Goal: Task Accomplishment & Management: Complete application form

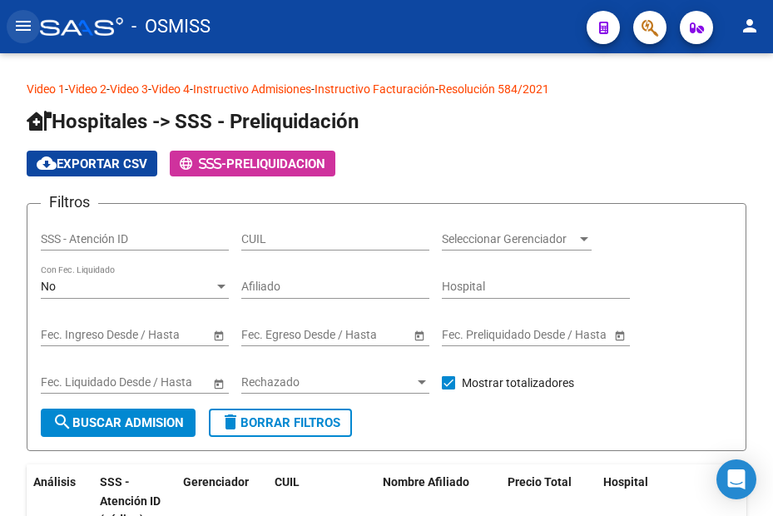
click at [12, 25] on button "menu" at bounding box center [23, 26] width 33 height 33
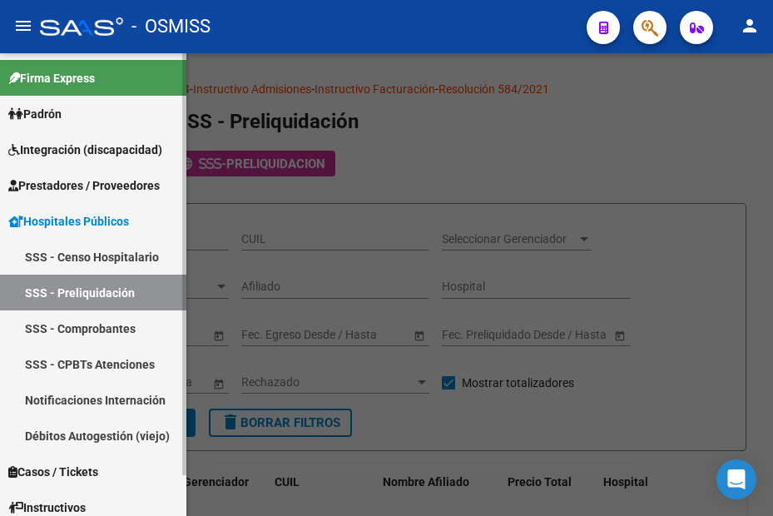
click at [60, 173] on link "Prestadores / Proveedores" at bounding box center [93, 185] width 186 height 36
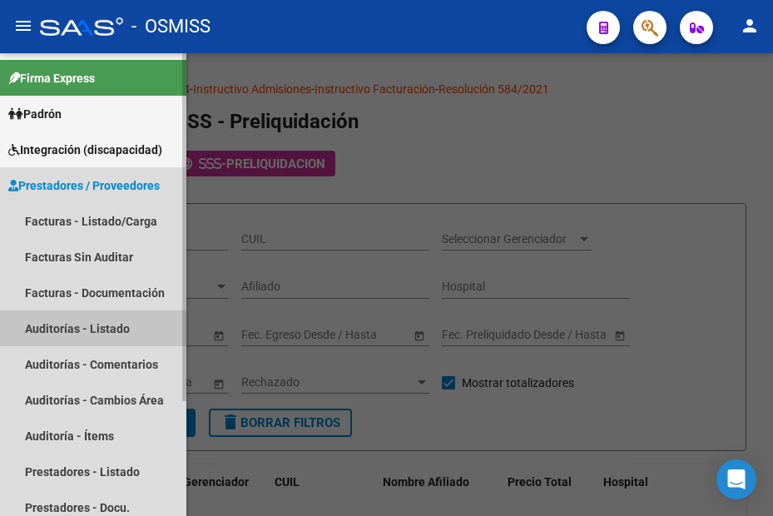
click at [72, 331] on link "Auditorías - Listado" at bounding box center [93, 328] width 186 height 36
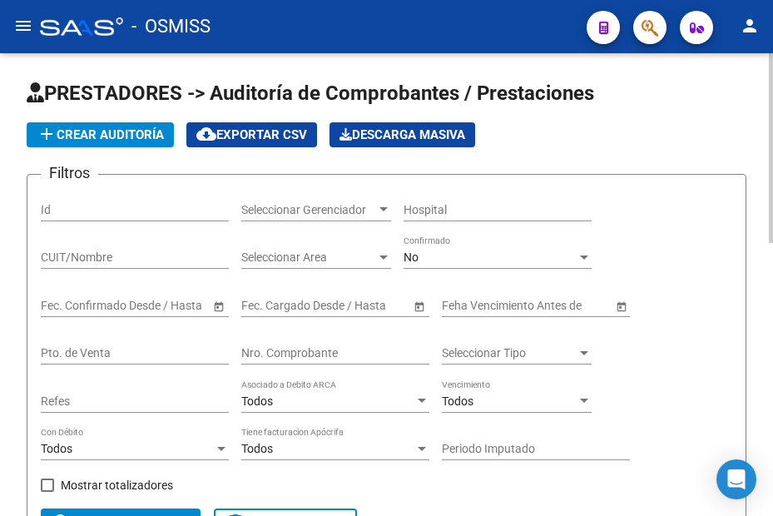
click at [313, 360] on div "Nro. Comprobante" at bounding box center [335, 347] width 188 height 33
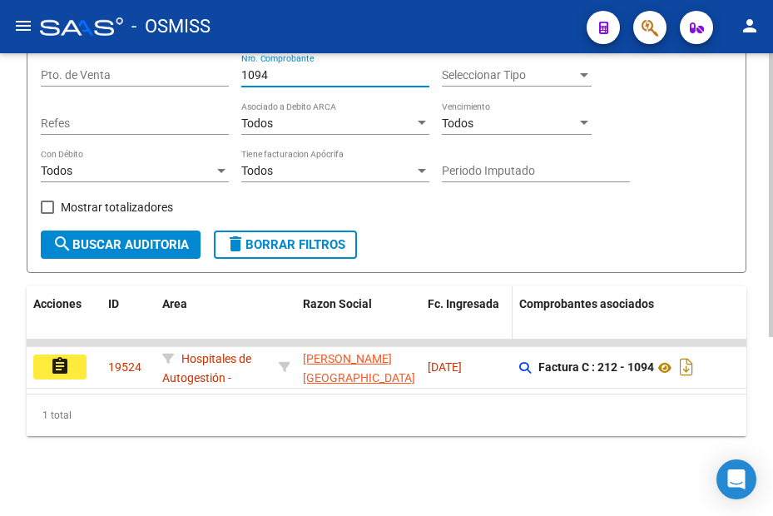
scroll to position [22, 0]
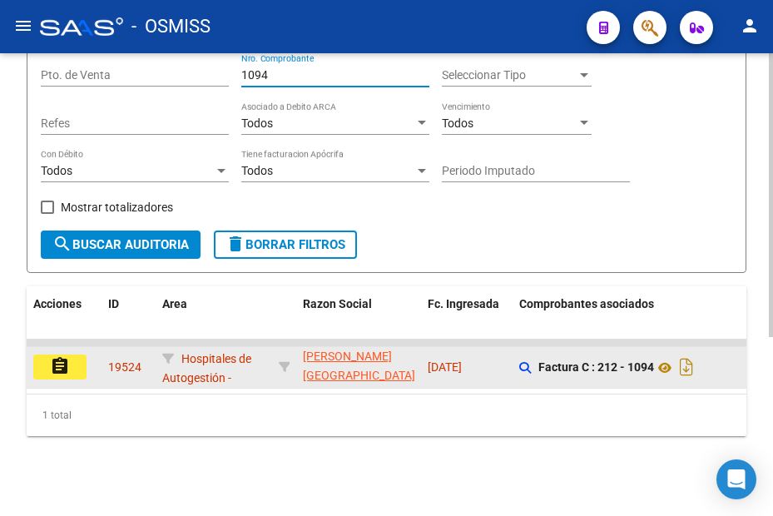
type input "1094"
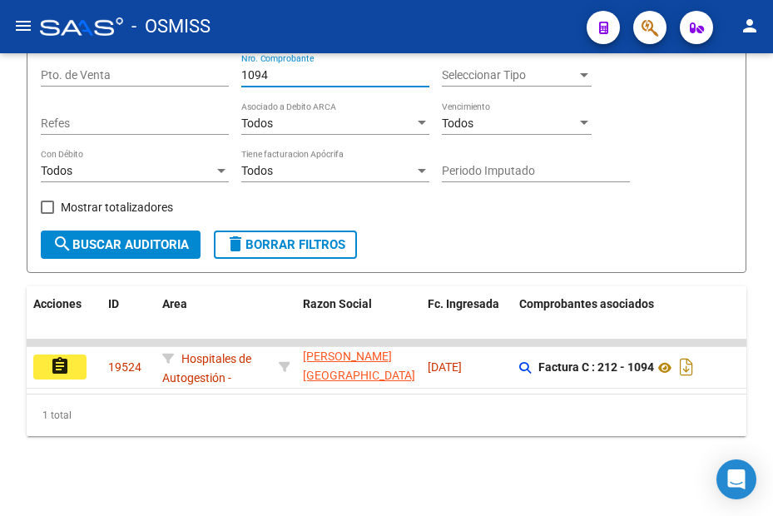
click at [39, 359] on button "assignment" at bounding box center [59, 366] width 53 height 25
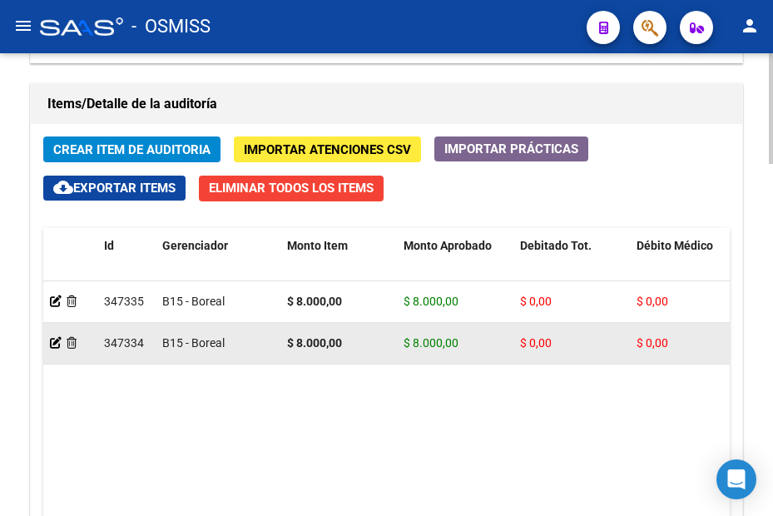
scroll to position [1248, 0]
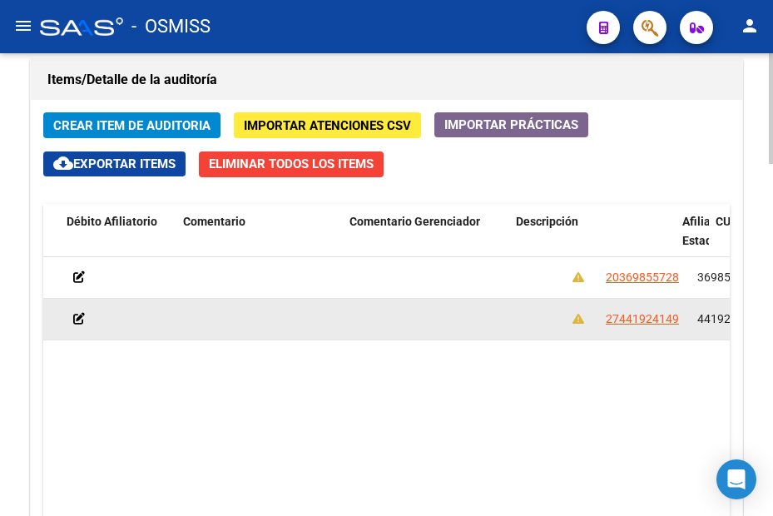
drag, startPoint x: 291, startPoint y: 313, endPoint x: 369, endPoint y: 310, distance: 78.2
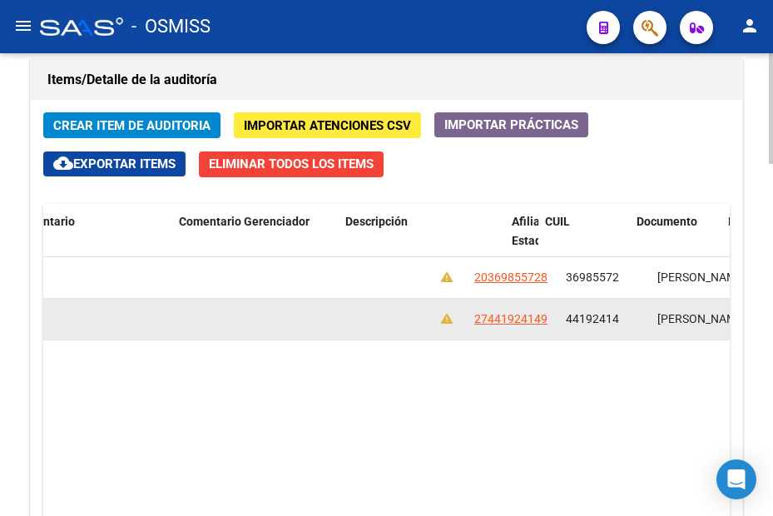
drag, startPoint x: 494, startPoint y: 314, endPoint x: 579, endPoint y: 307, distance: 85.2
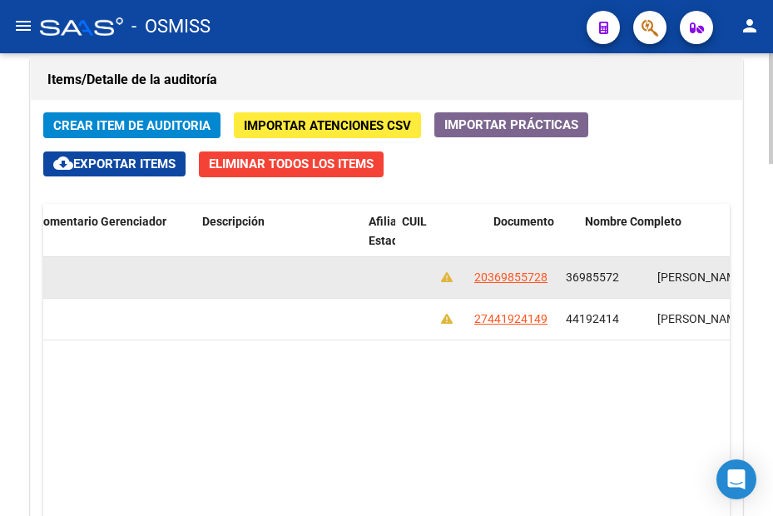
scroll to position [0, 1000]
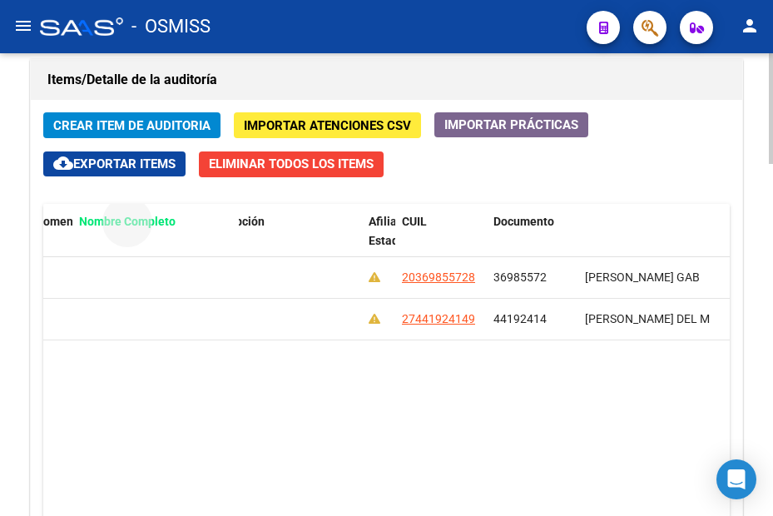
drag, startPoint x: 616, startPoint y: 219, endPoint x: 105, endPoint y: 231, distance: 510.9
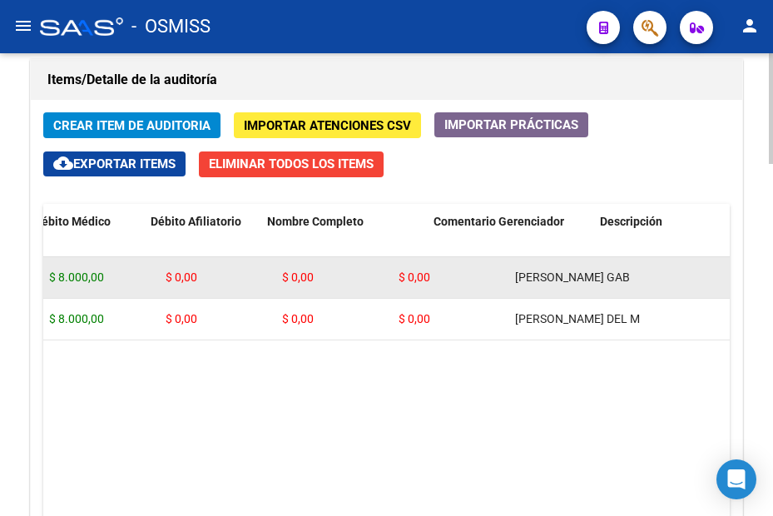
scroll to position [0, 0]
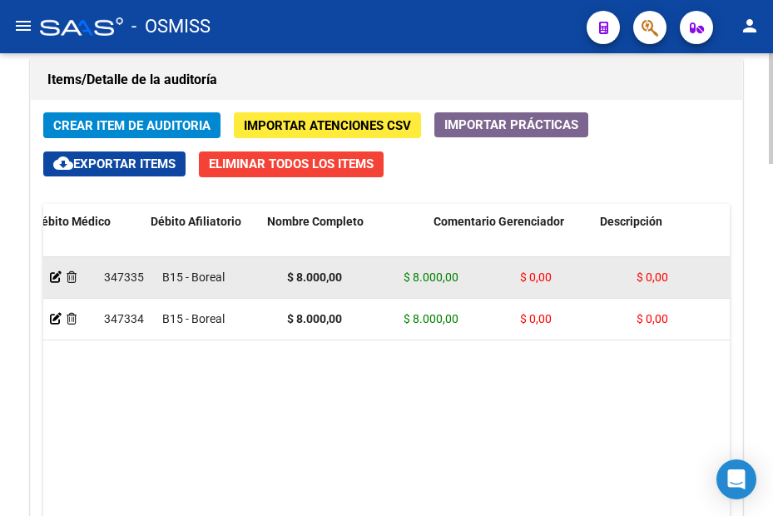
drag, startPoint x: 94, startPoint y: 289, endPoint x: 76, endPoint y: 289, distance: 18.3
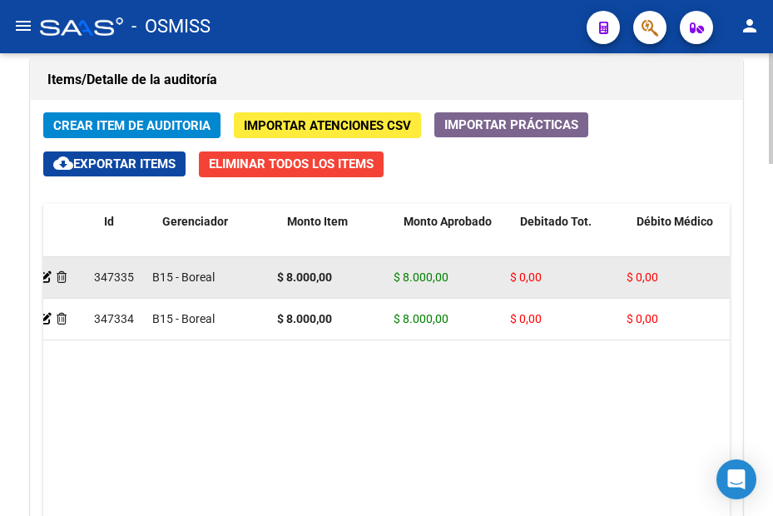
drag, startPoint x: 512, startPoint y: 275, endPoint x: 553, endPoint y: 268, distance: 42.3
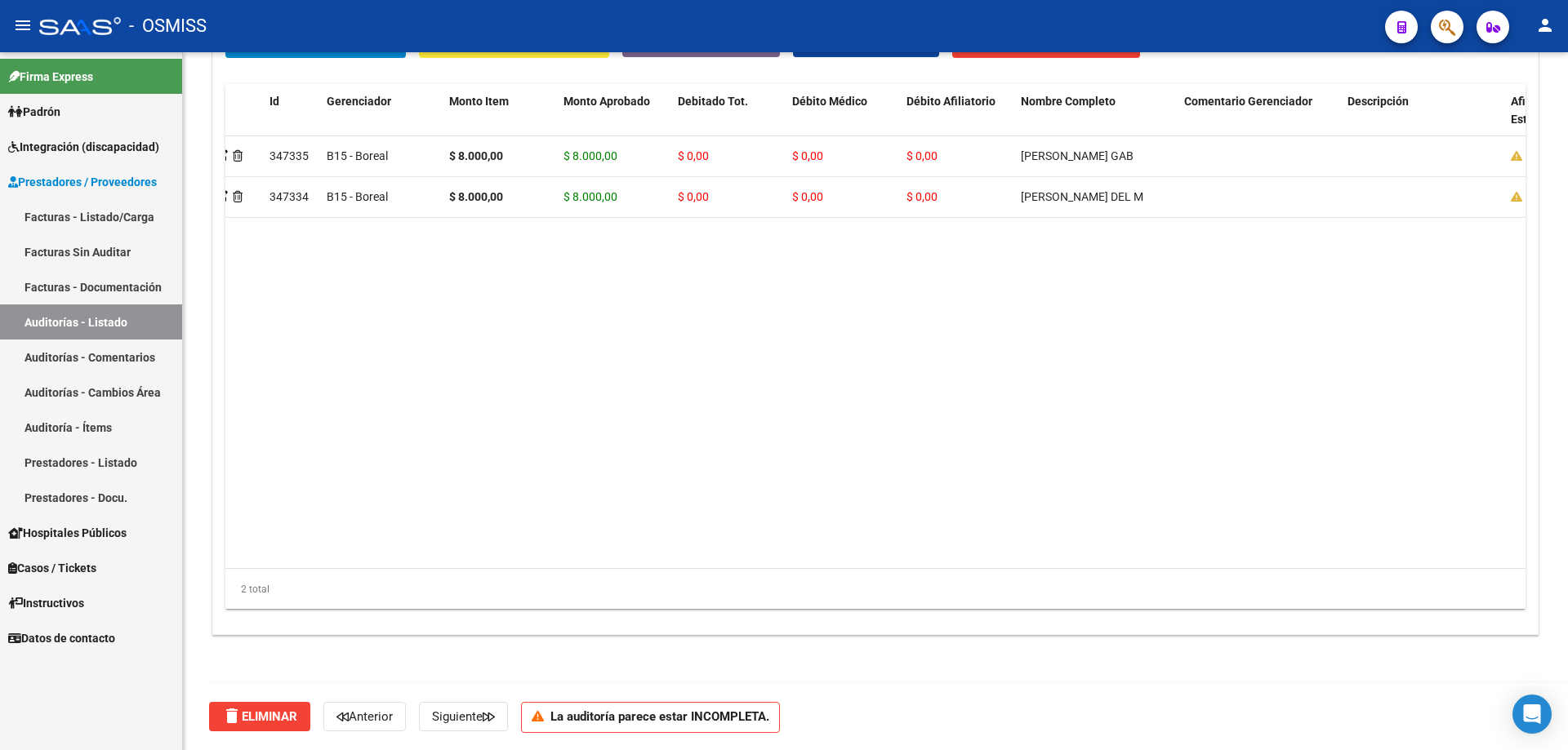
scroll to position [1269, 0]
click at [551, 485] on datatable-body "347335 B15 - Boreal $ 8.000,00 $ 8.000,00 $ 0,00 $ 0,00 $ 0,00 [PERSON_NAME] GA…" at bounding box center [943, 351] width 1433 height 432
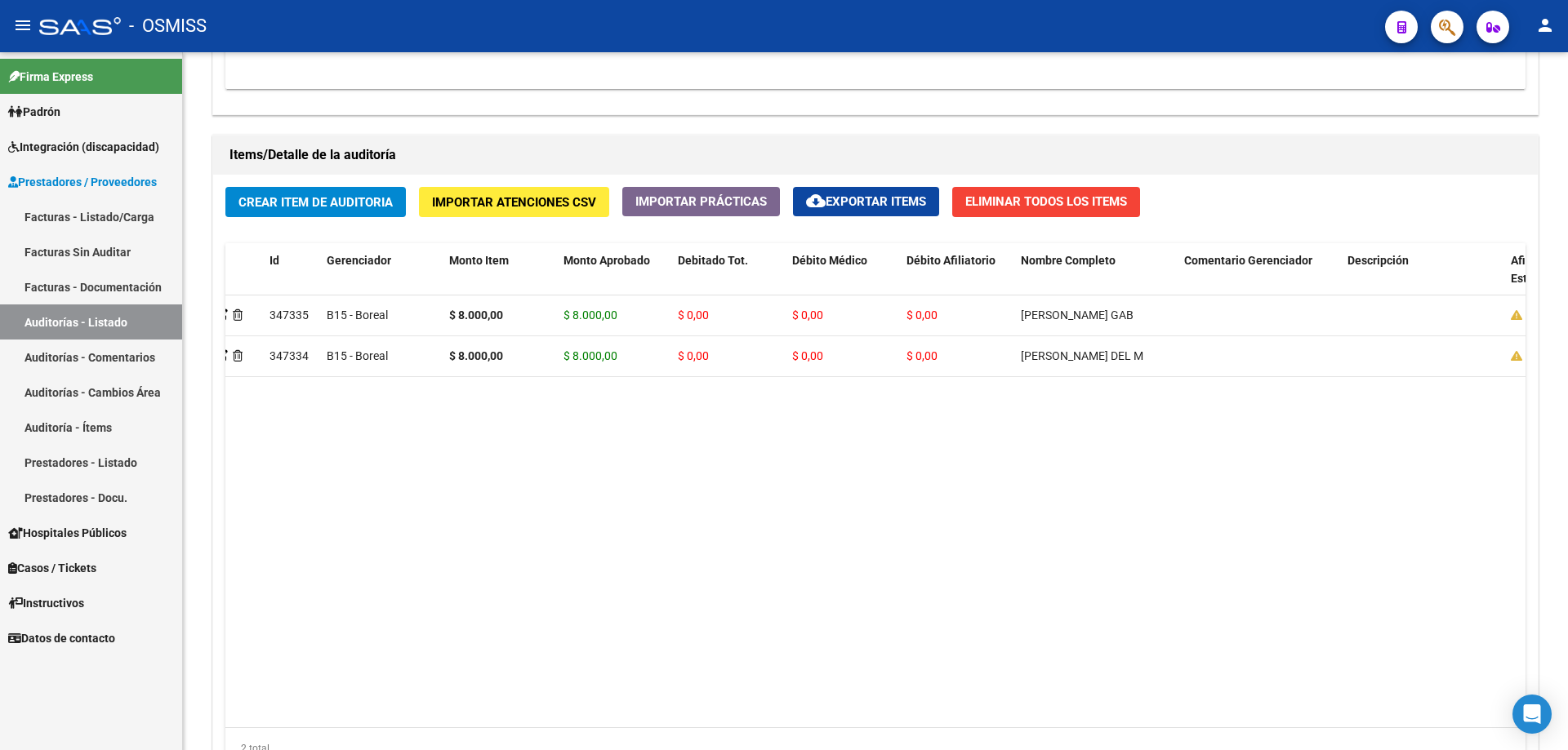
scroll to position [1105, 0]
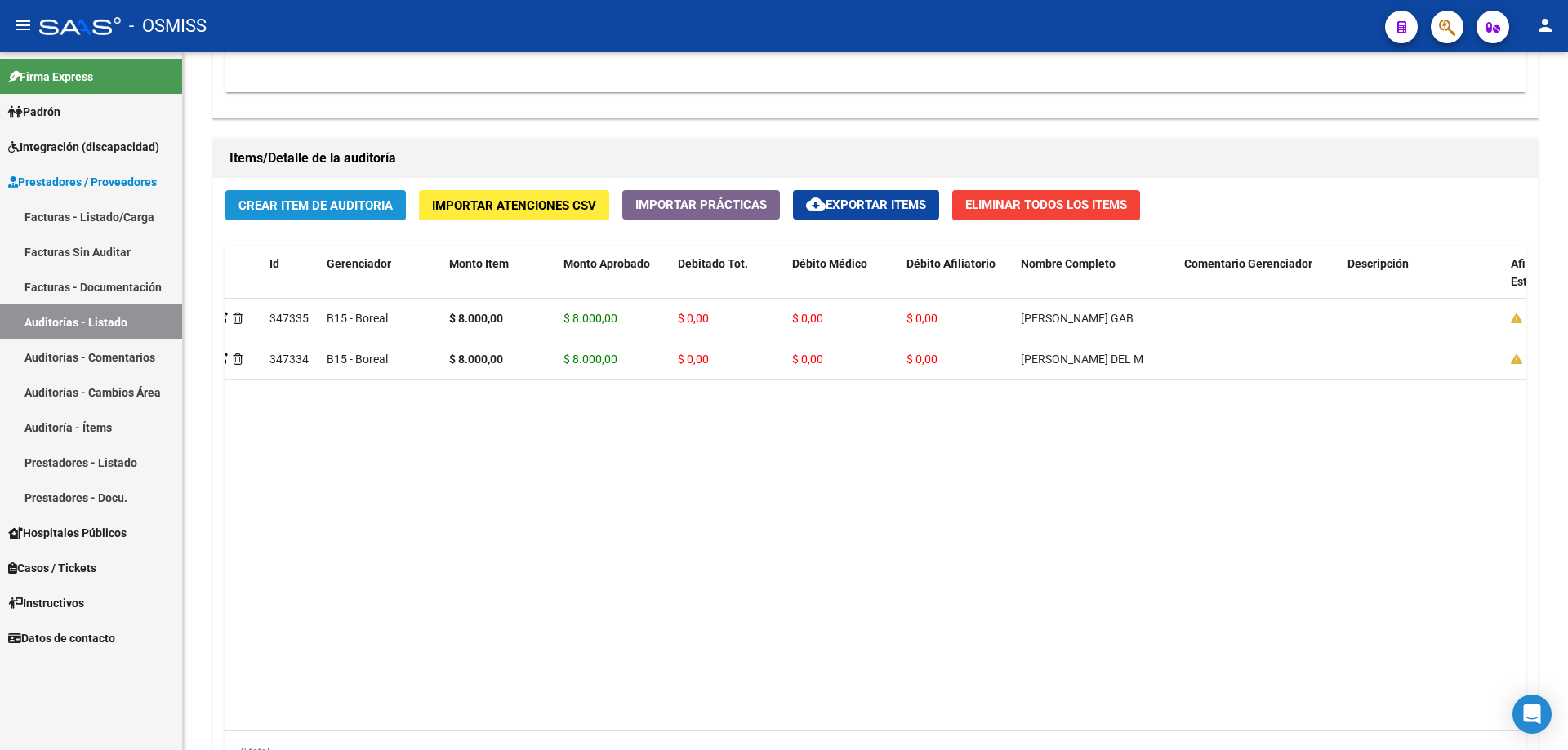
click at [396, 215] on button "Crear Item de Auditoria" at bounding box center [316, 205] width 181 height 30
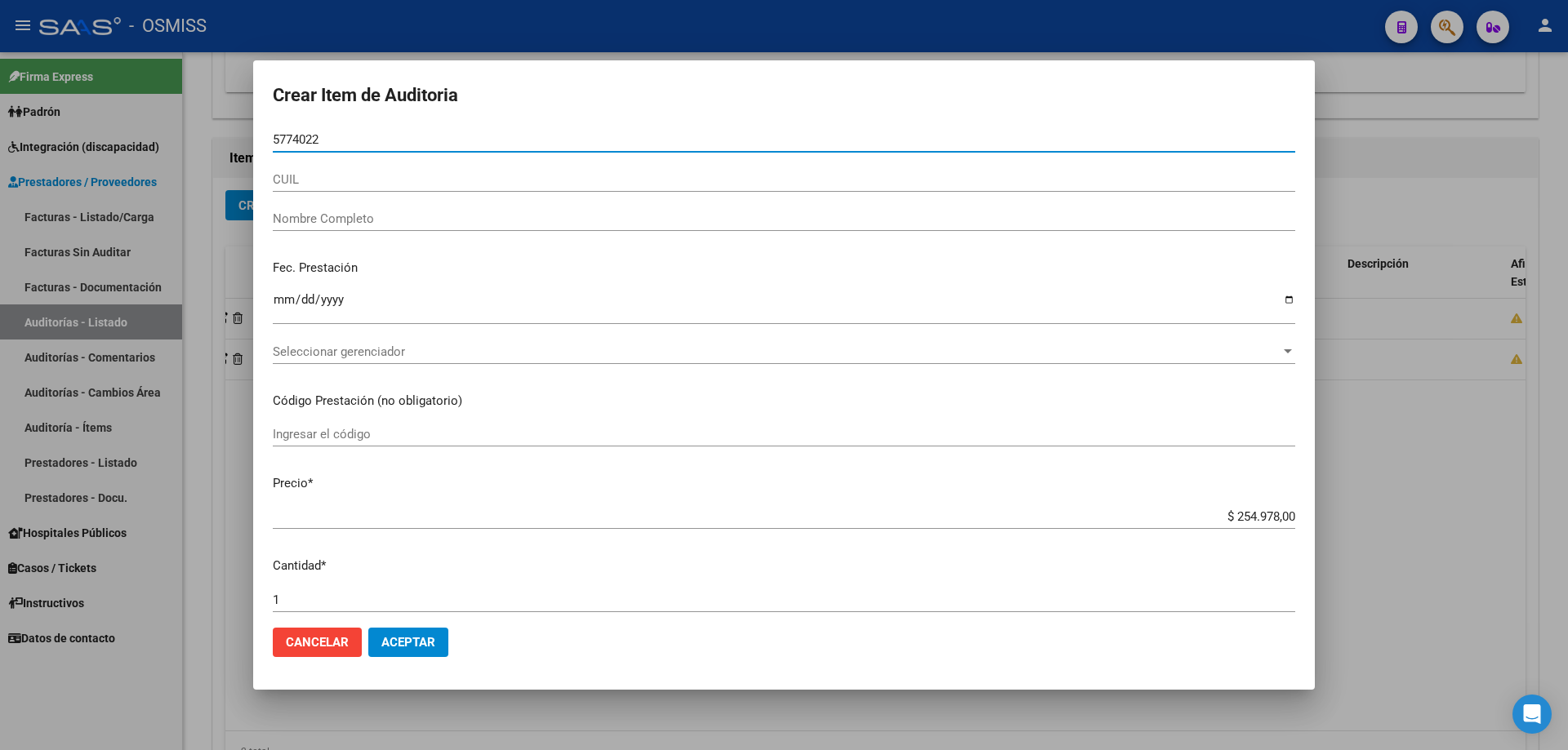
type input "57740224"
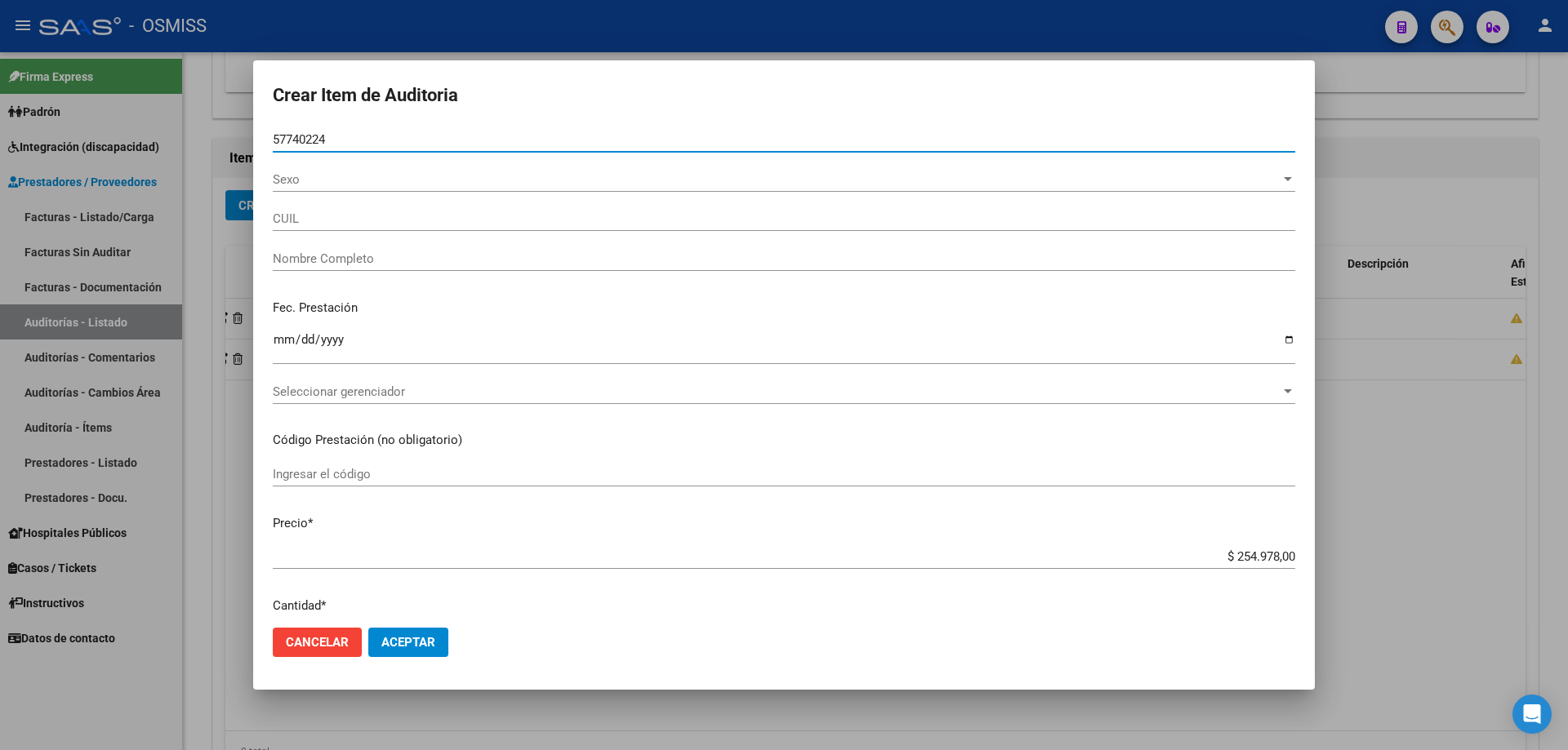
type input "20577402249"
type input "[PERSON_NAME] ROIS [PERSON_NAME]"
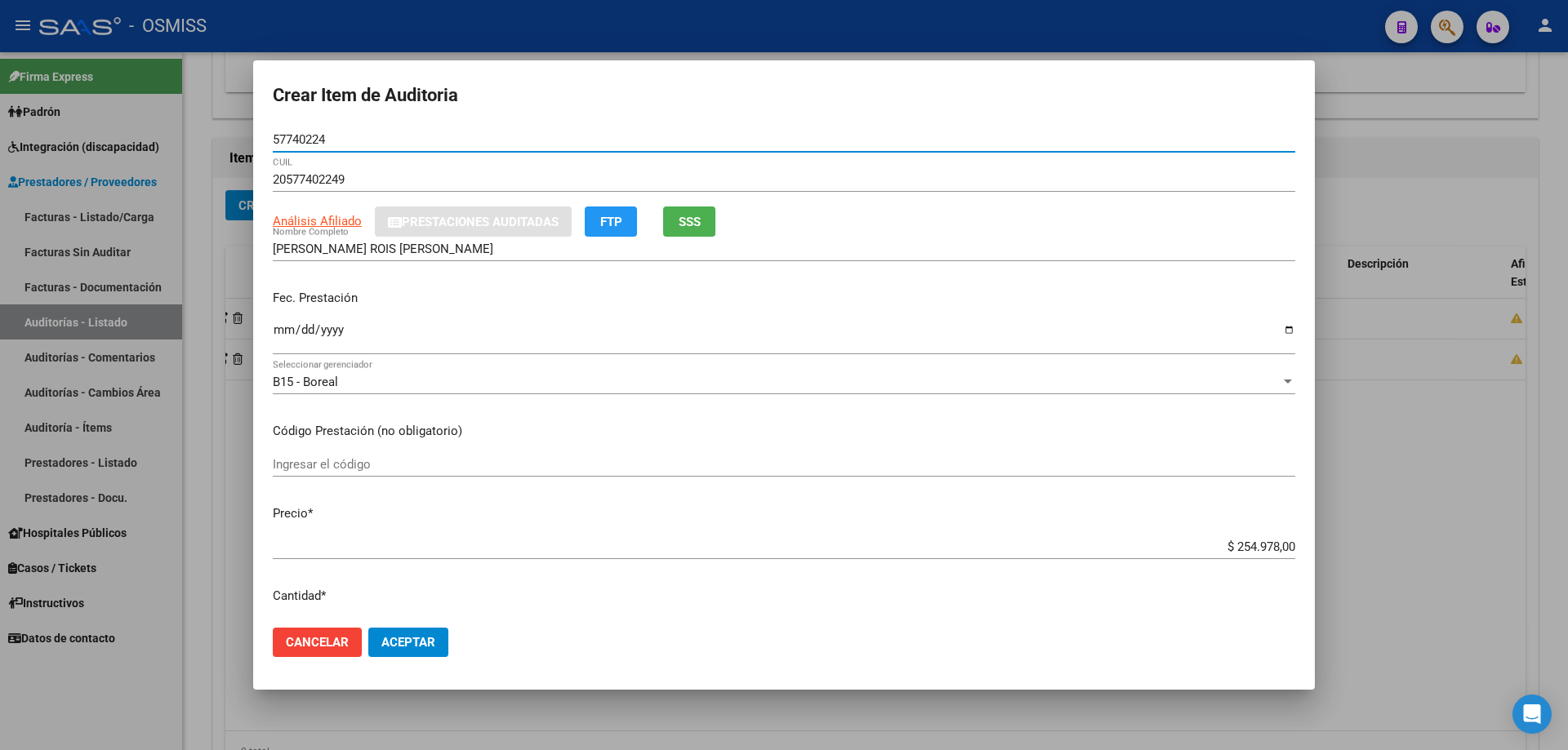
type input "57740224"
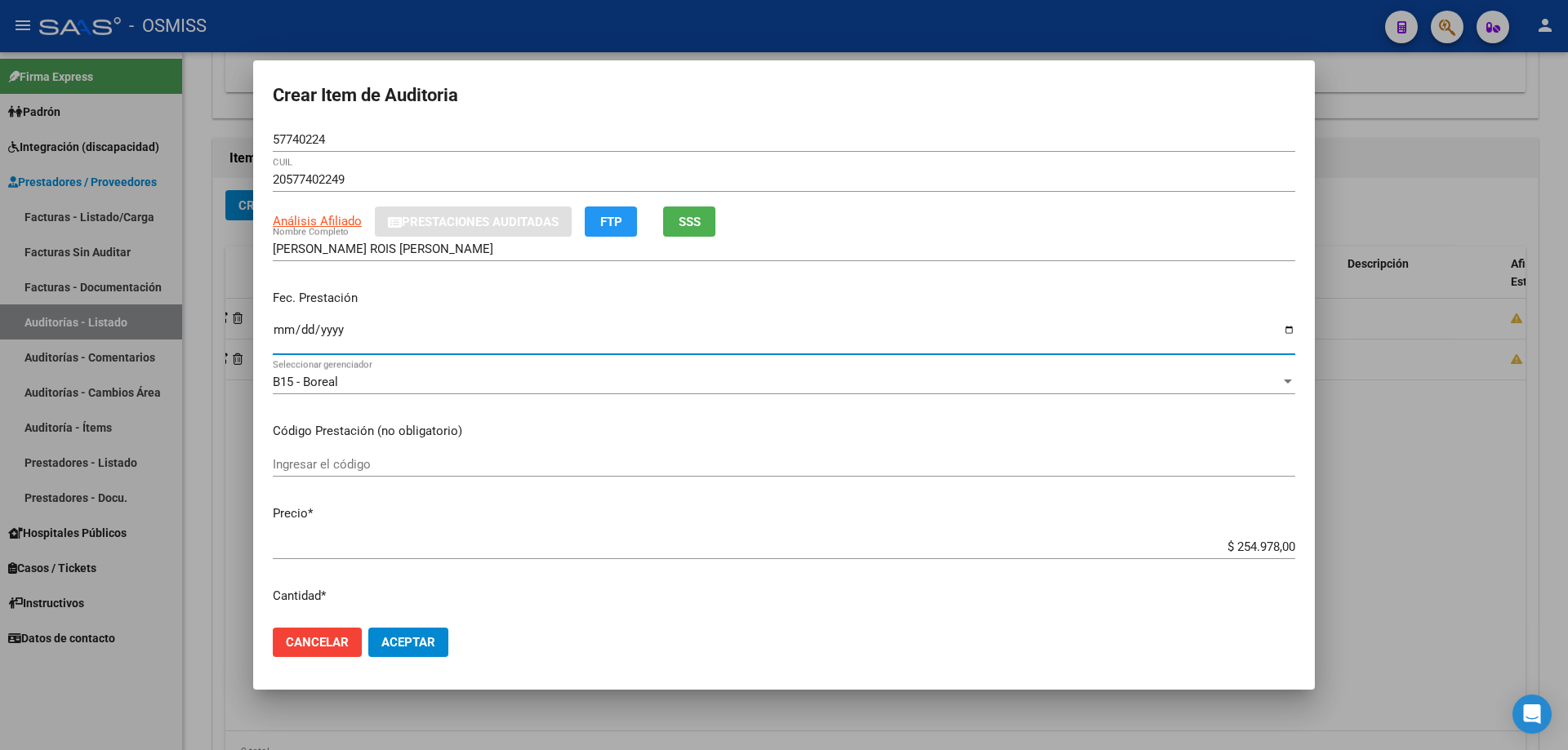
click at [279, 328] on input "Ingresar la fecha" at bounding box center [784, 336] width 1022 height 27
type input "[DATE]"
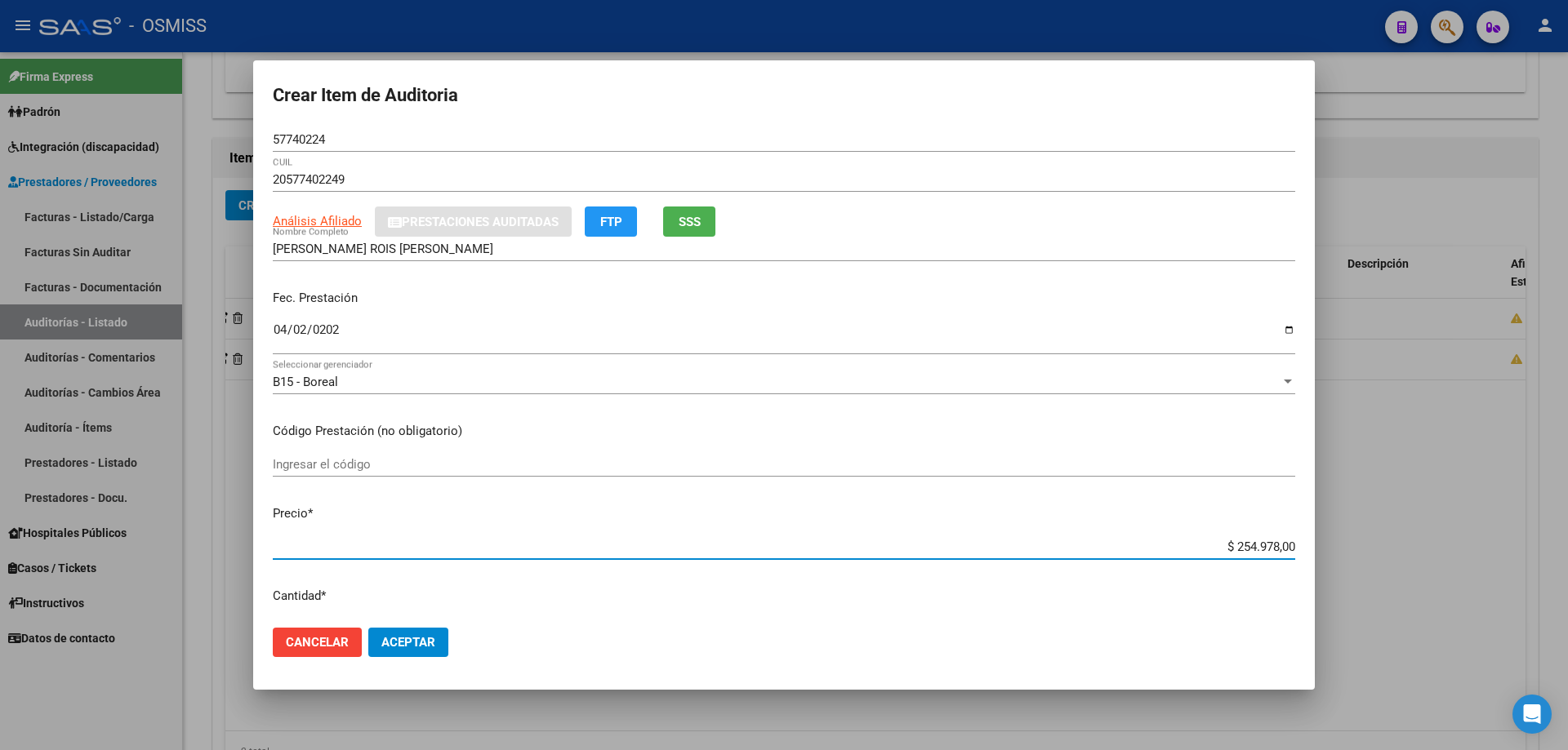
drag, startPoint x: 1162, startPoint y: 553, endPoint x: 1567, endPoint y: 563, distance: 405.1
click at [758, 506] on div "Crear Item de Auditoria 57740224 Nro Documento 20577402249 CUIL Análisis Afilia…" at bounding box center [784, 375] width 1568 height 750
type input "$ 0,08"
type input "$ 0,80"
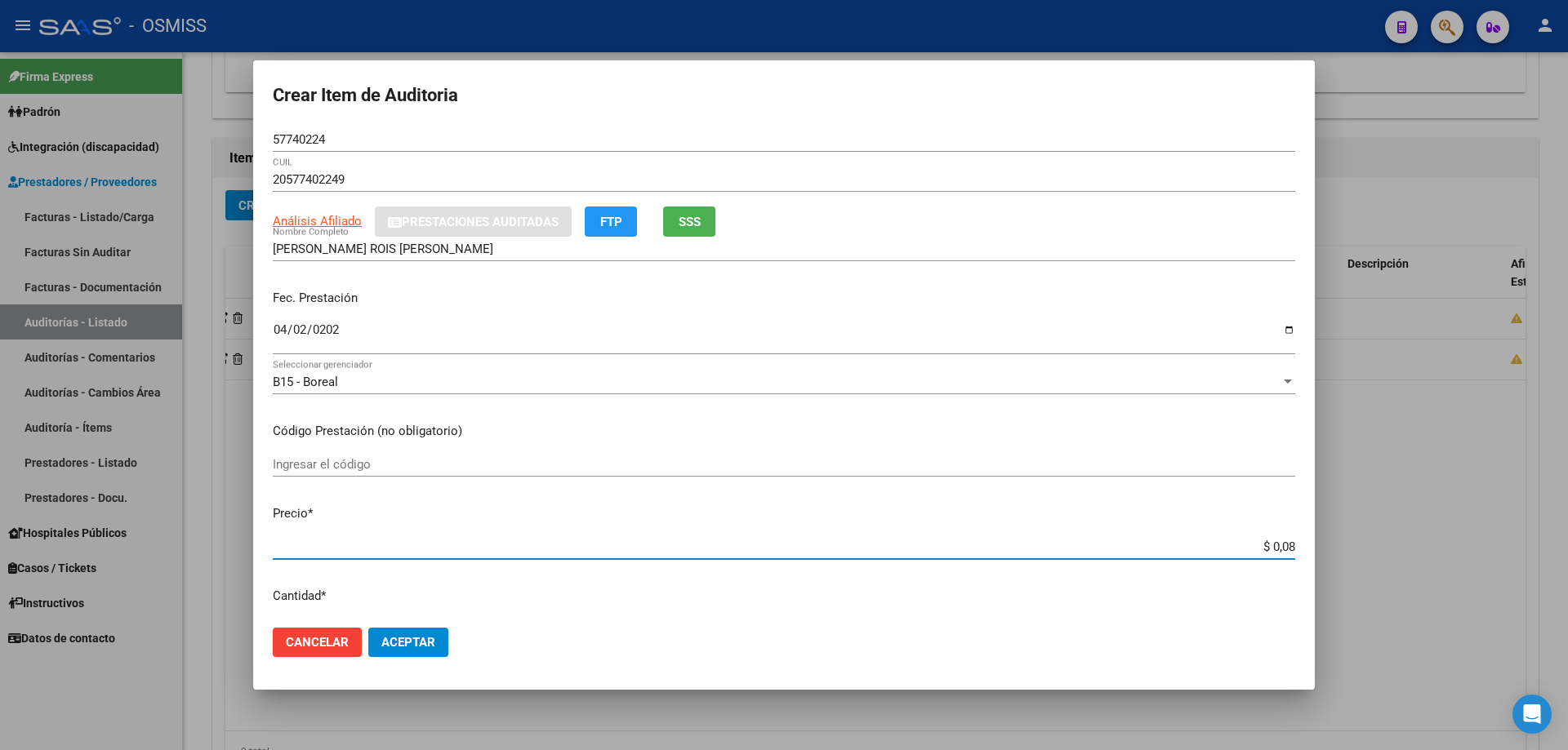
type input "$ 0,80"
type input "$ 8,00"
type input "$ 80,00"
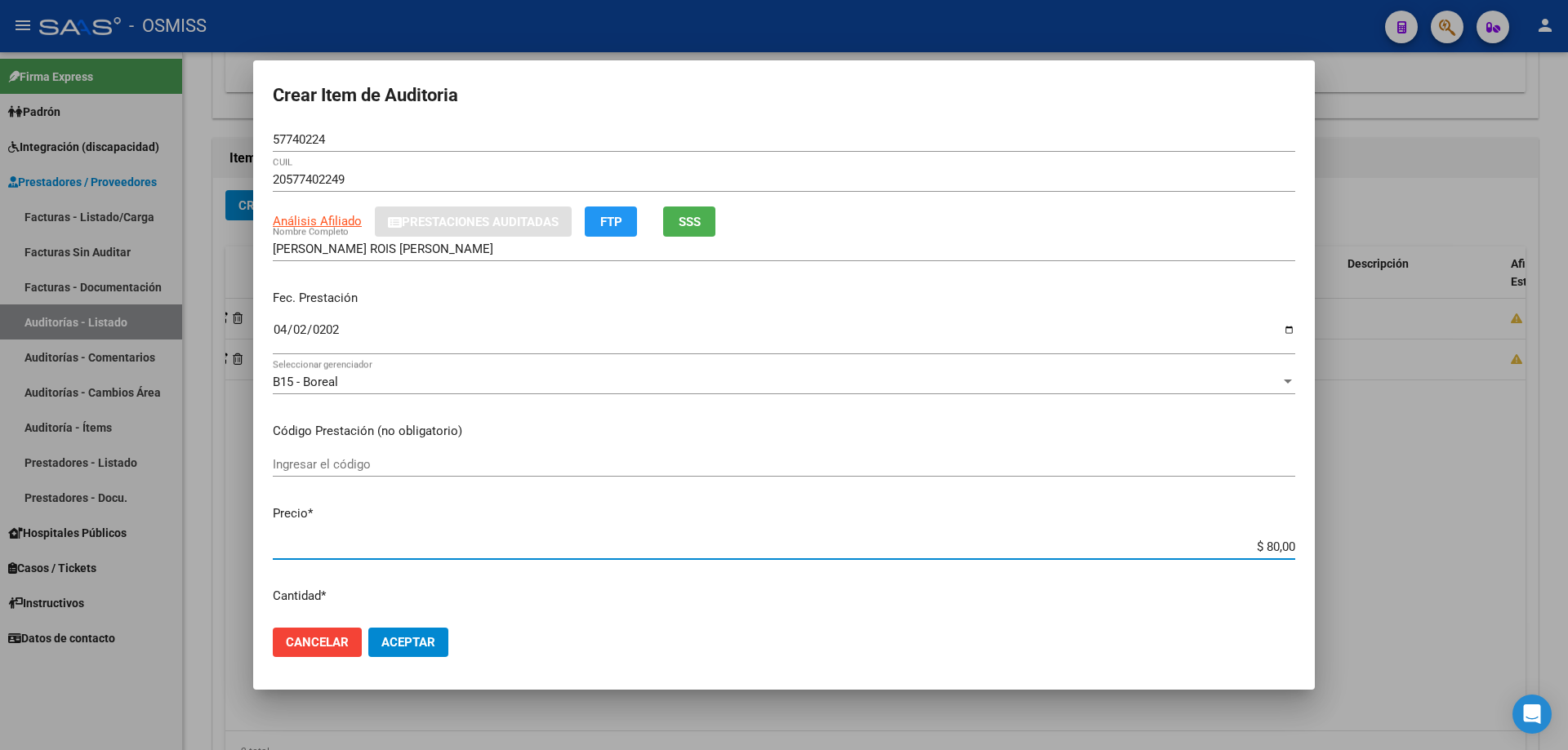
type input "$ 800,00"
type input "$ 8.000,00"
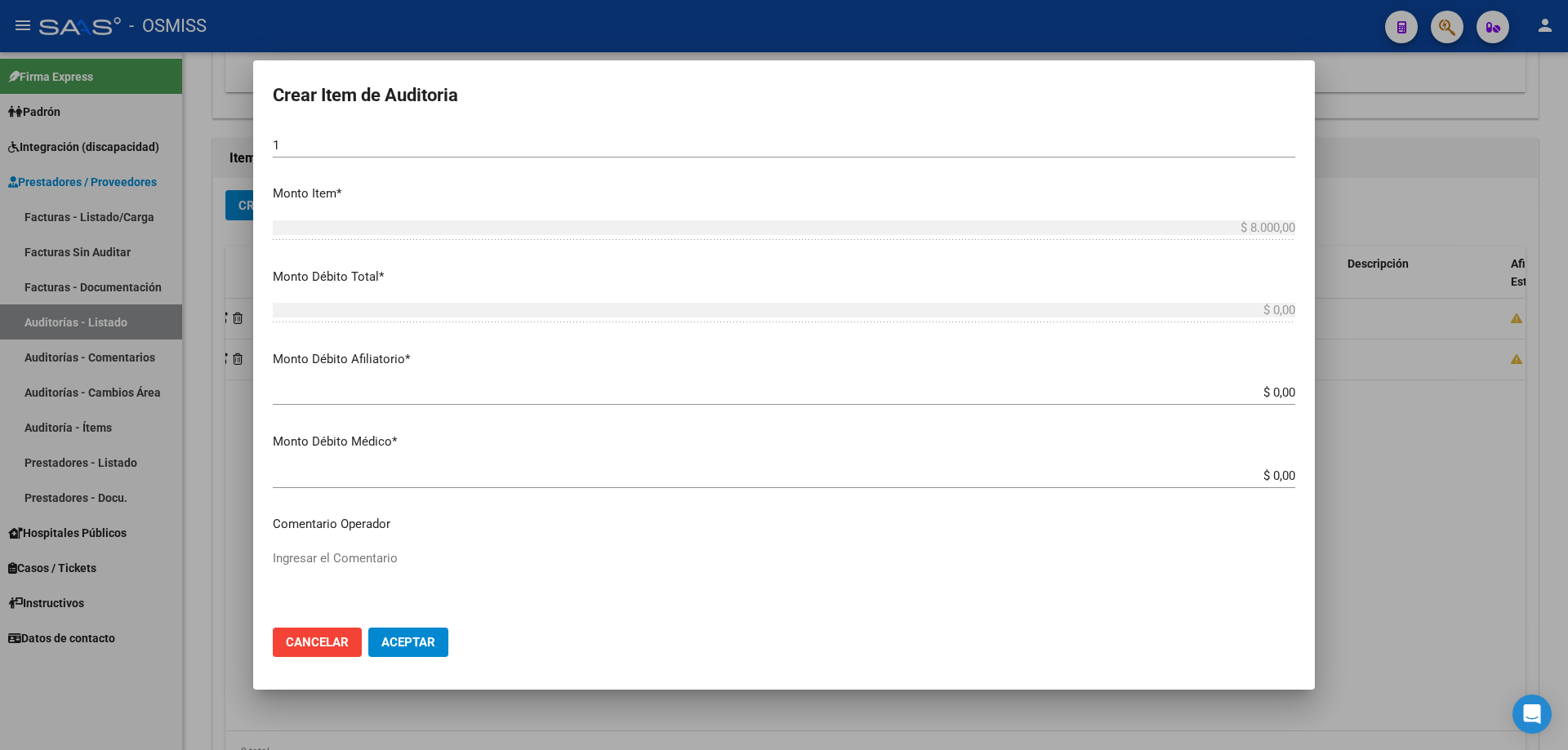
scroll to position [490, 0]
click at [758, 400] on div "$ 0,00 Ingresar el monto Afiliatorio" at bounding box center [784, 388] width 1022 height 25
drag, startPoint x: 1217, startPoint y: 397, endPoint x: 1244, endPoint y: 391, distance: 27.7
click at [758, 391] on div "$ 0,00 Ingresar el monto Afiliatorio" at bounding box center [784, 388] width 1022 height 25
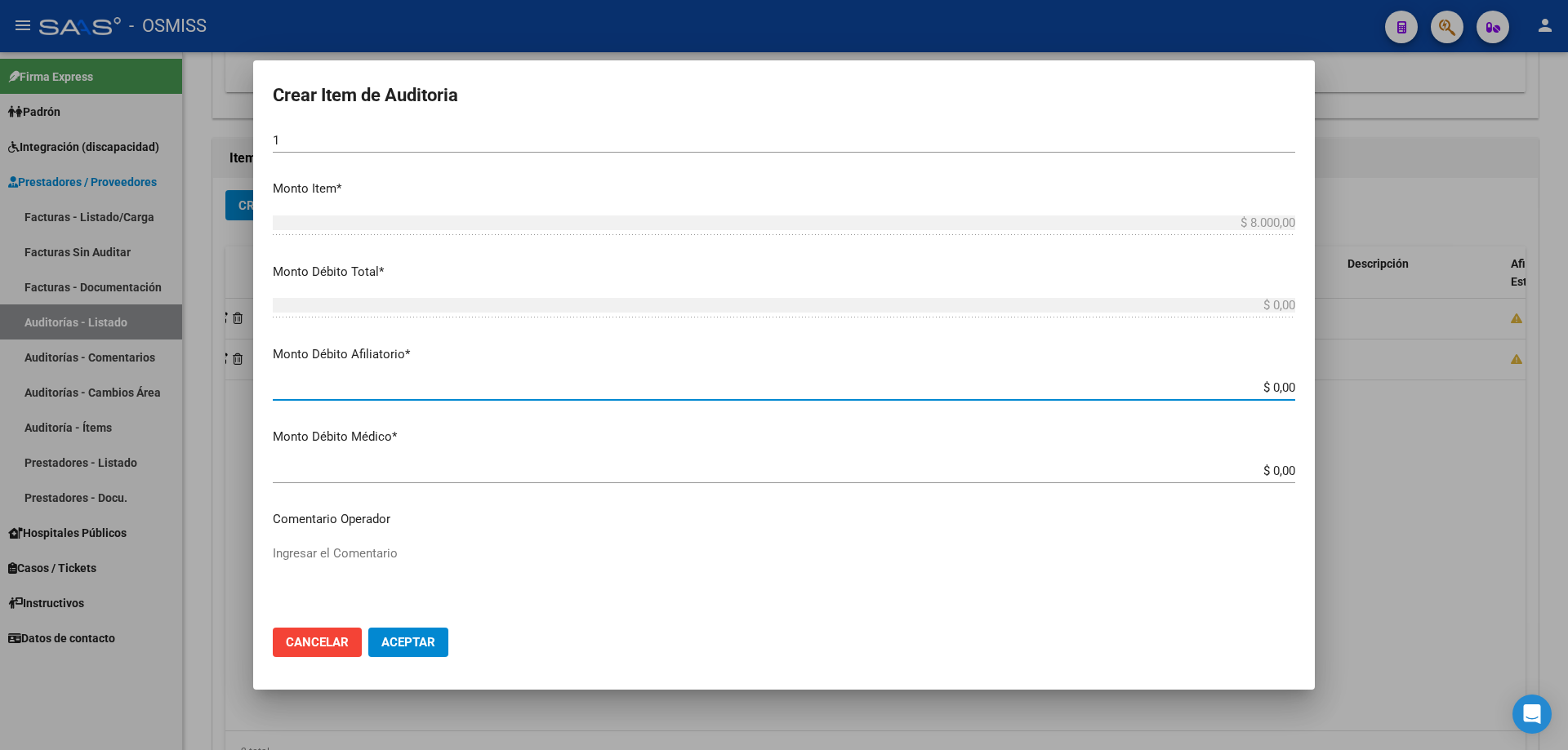
drag, startPoint x: 1244, startPoint y: 391, endPoint x: 1304, endPoint y: 385, distance: 60.3
click at [758, 385] on mat-dialog-content "57740224 Nro Documento 20577402249 CUIL Análisis Afiliado Prestaciones Auditada…" at bounding box center [784, 371] width 1061 height 488
type input "$ 0,08"
type input "$ 0,80"
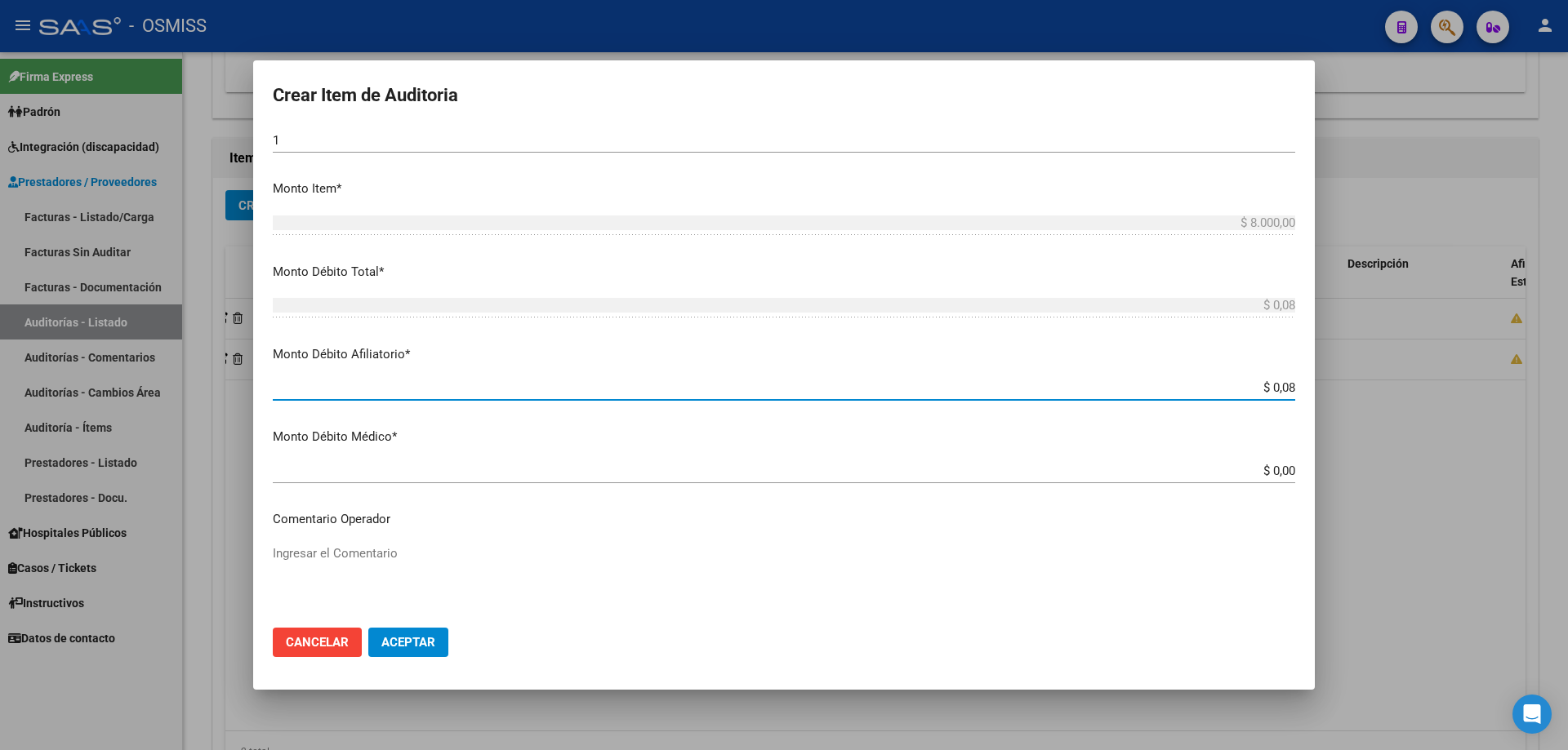
type input "$ 0,80"
type input "$ 8,00"
type input "$ 80,00"
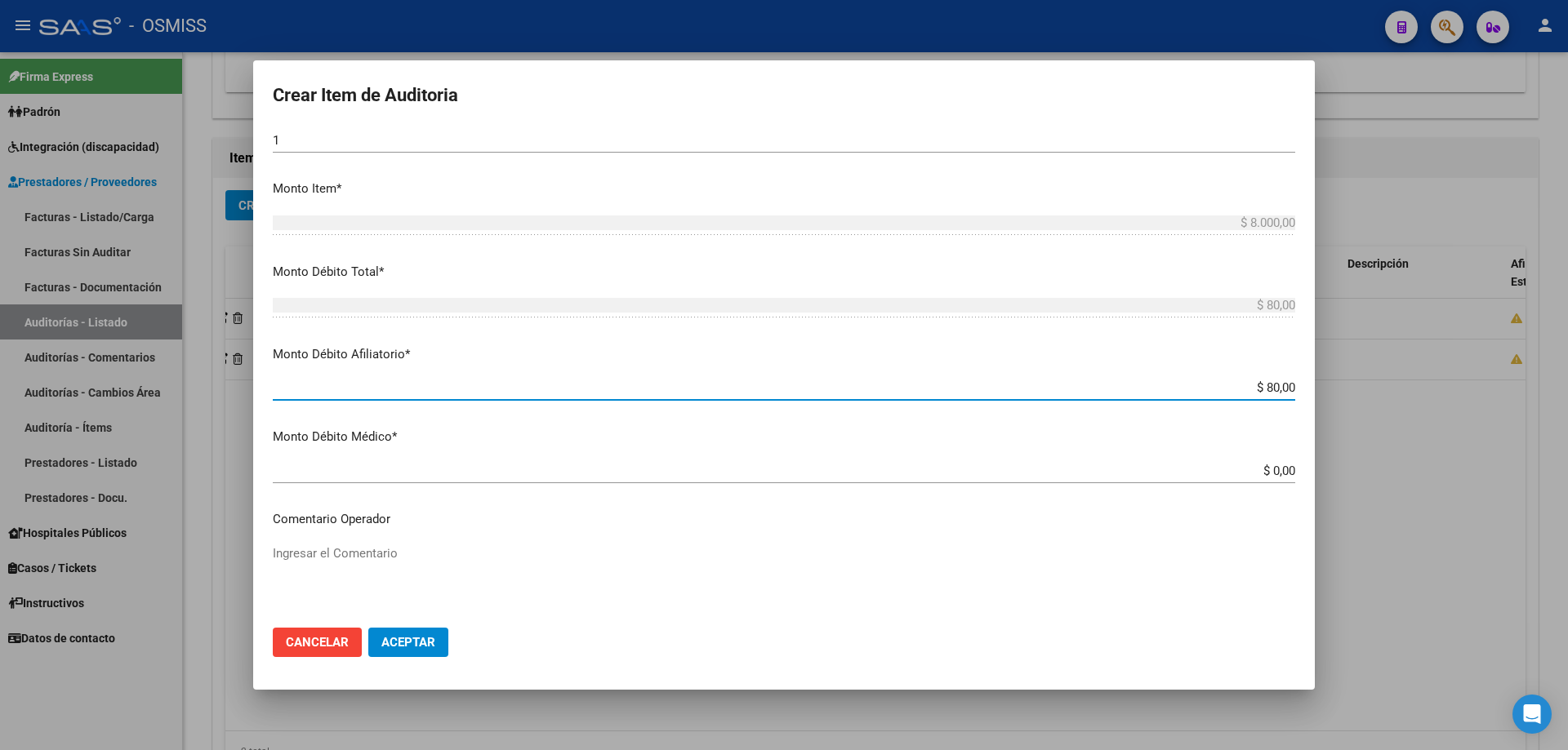
type input "$ 800,00"
type input "$ 8.000,00"
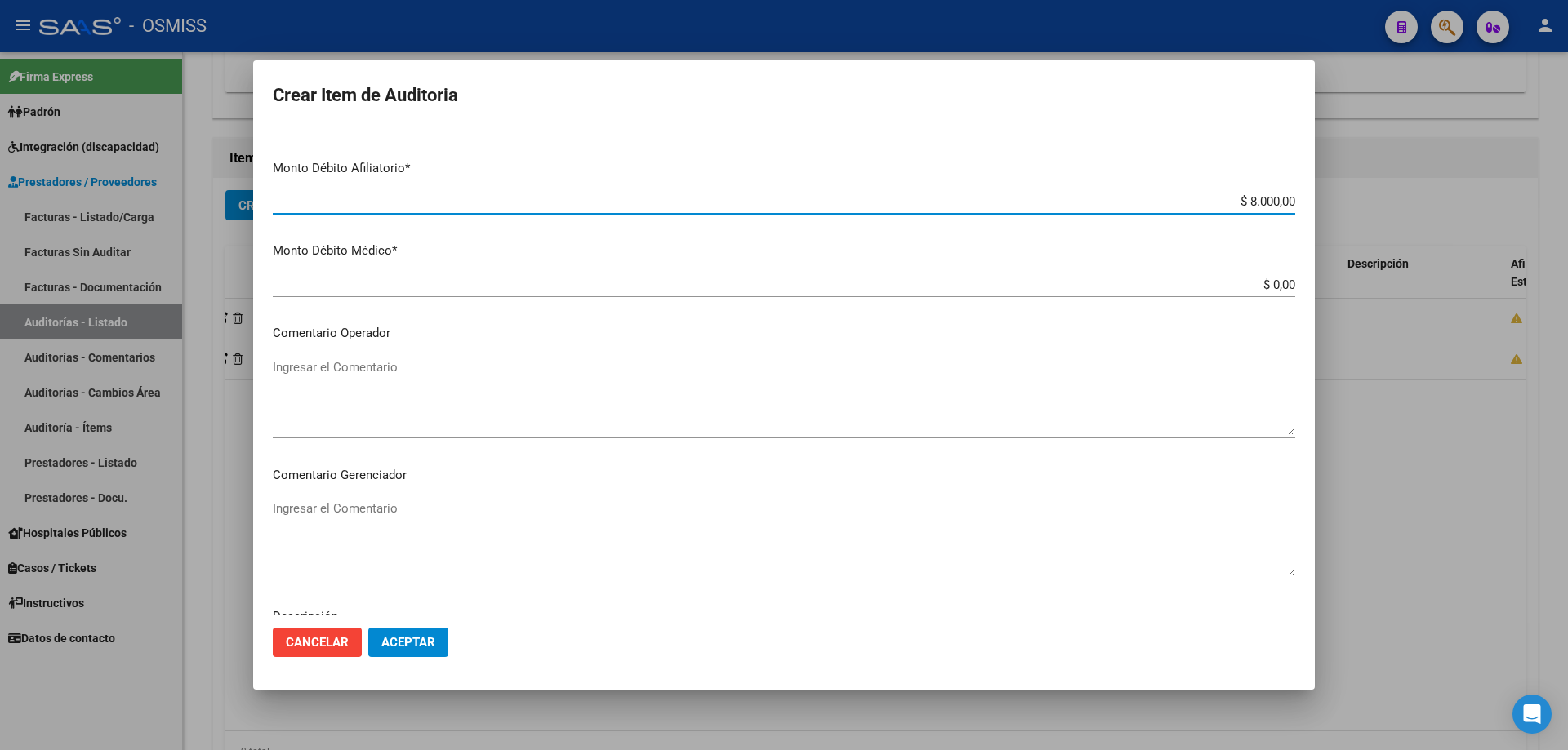
scroll to position [735, 0]
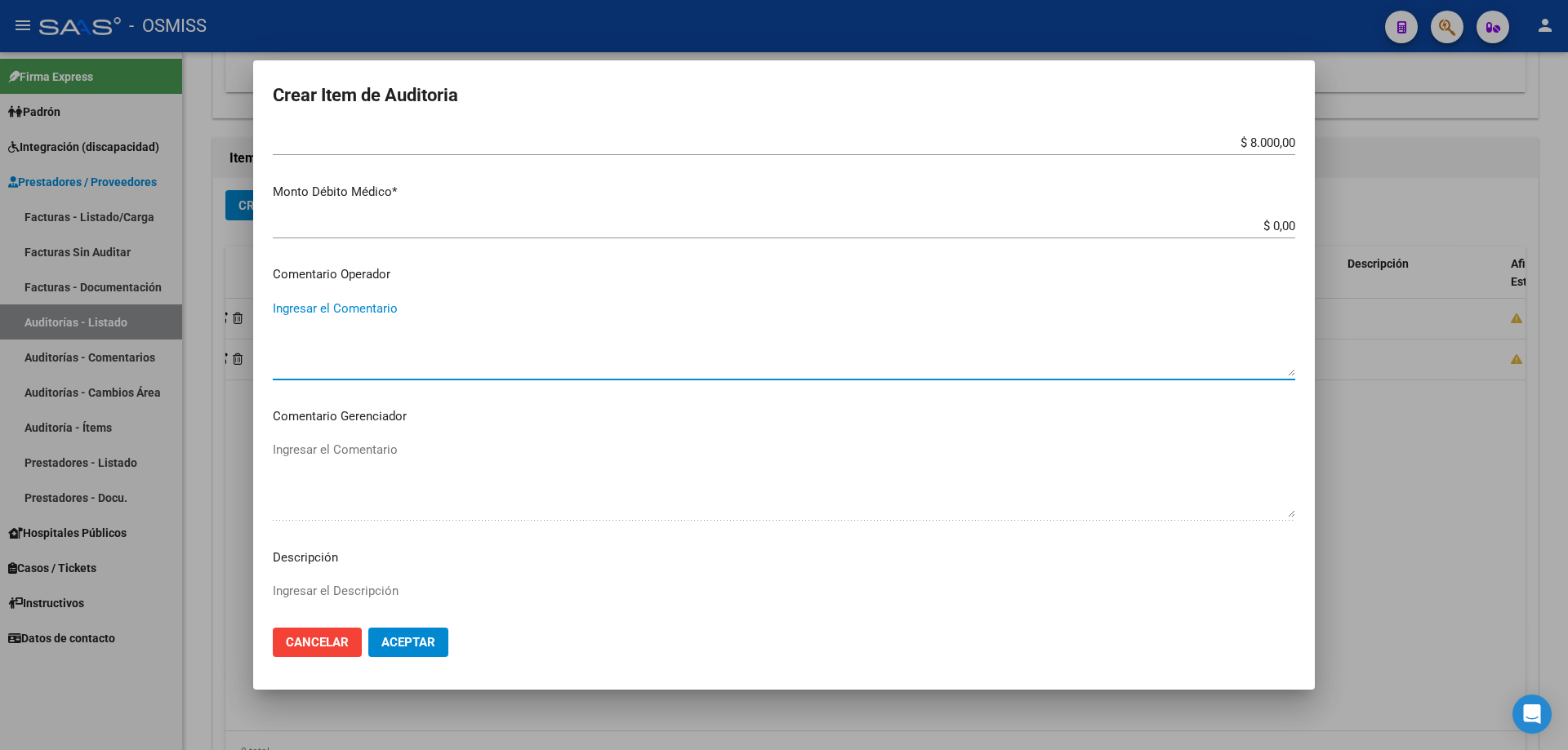
click at [305, 312] on textarea "Ingresar el Comentario" at bounding box center [784, 338] width 1022 height 77
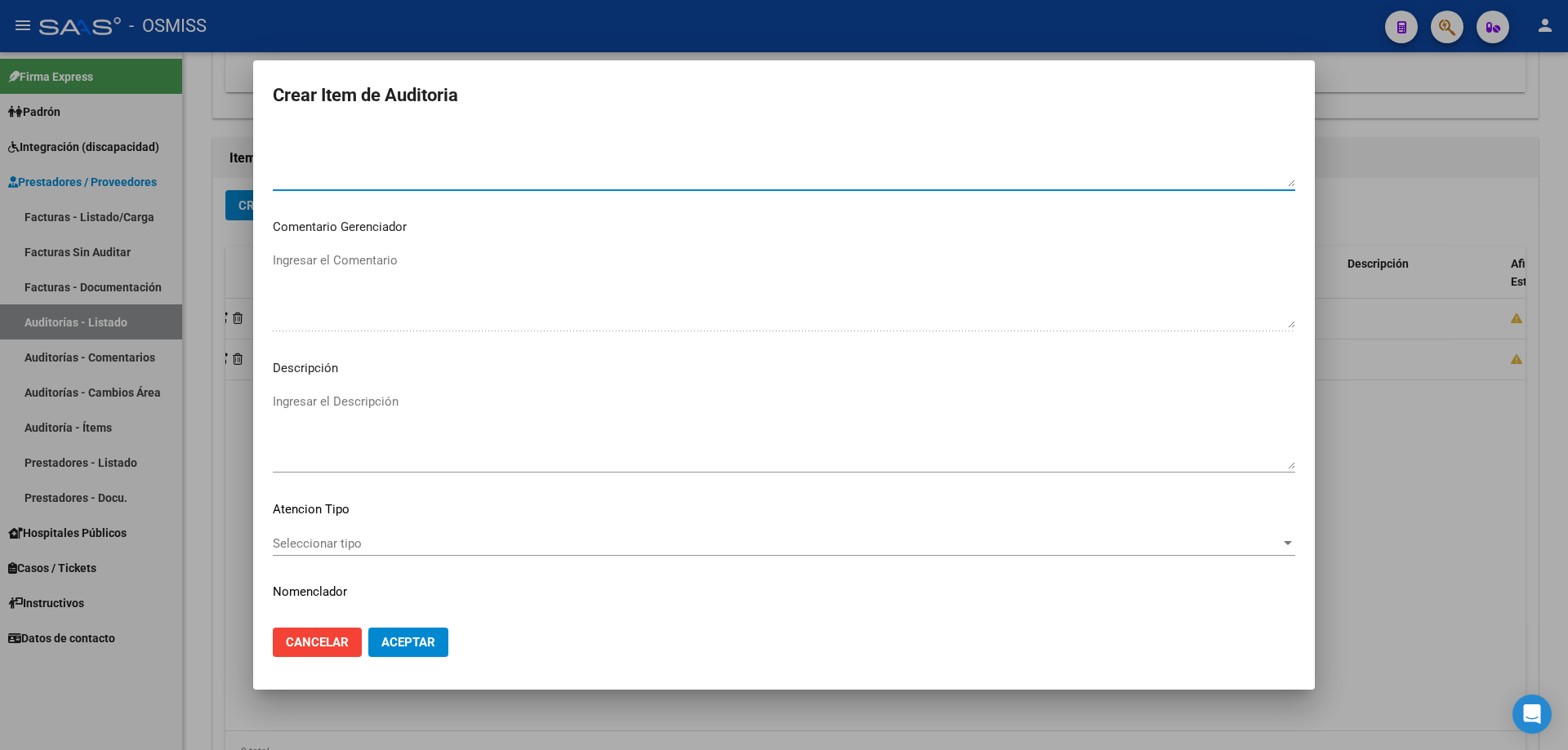
scroll to position [964, 0]
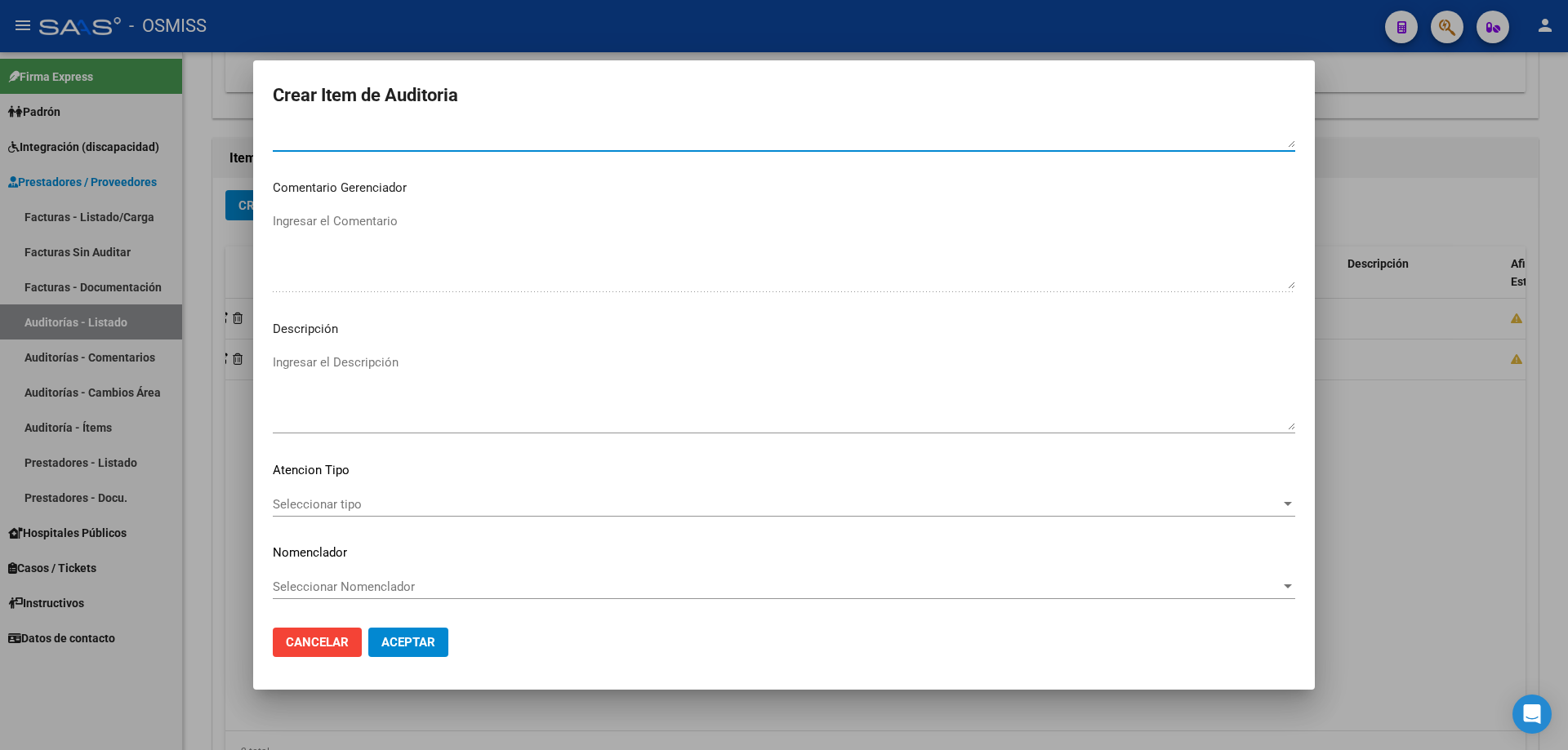
type textarea "SE RECHAZA"
click at [322, 350] on div "Ingresar el Descripción" at bounding box center [784, 392] width 1022 height 83
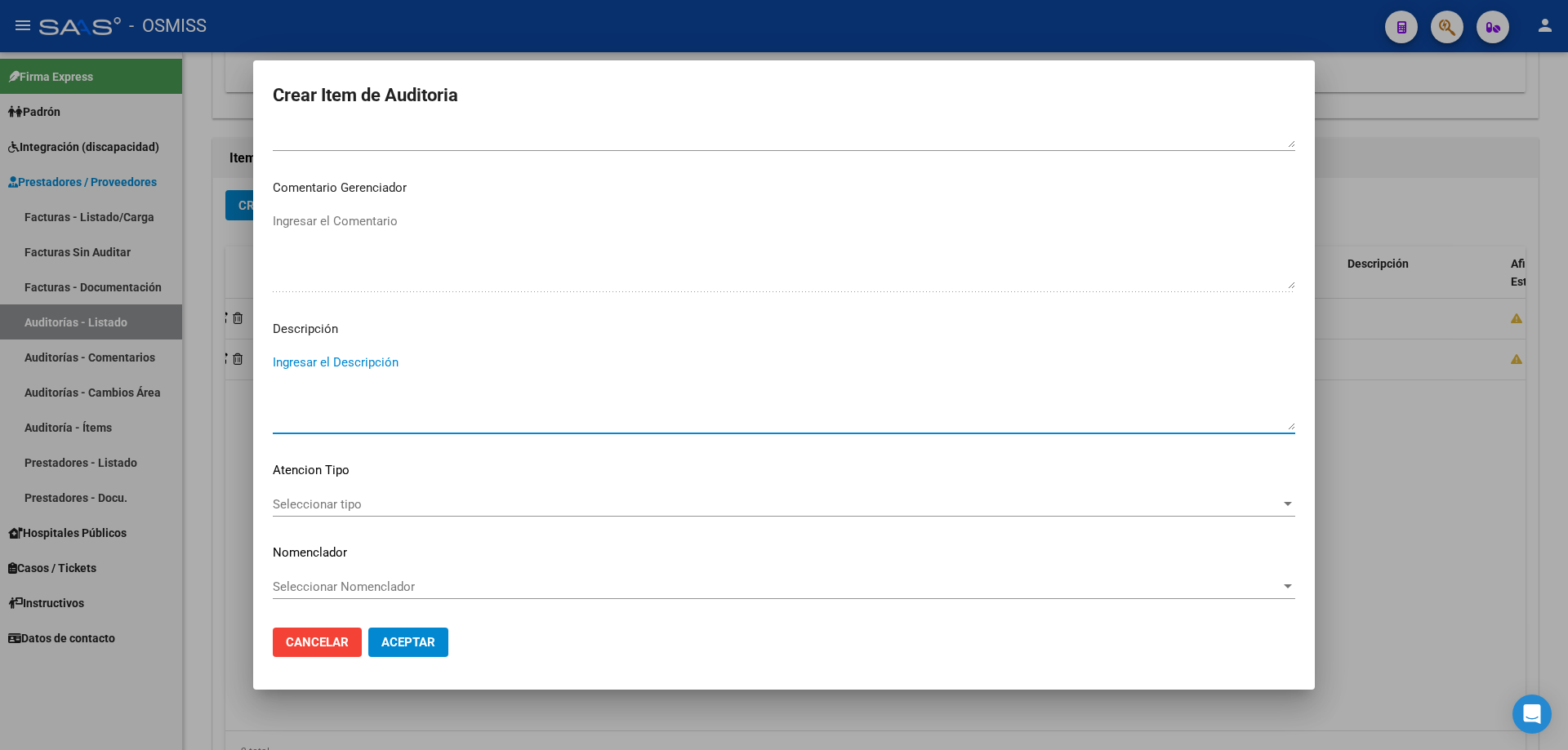
paste textarea "Según el art. 10 inc. A de la ley 23660, no se cumple con la minima continuidad…"
drag, startPoint x: 998, startPoint y: 364, endPoint x: 959, endPoint y: 362, distance: 39.1
click at [758, 362] on textarea "Según el art. 10 inc. A de la ley 23660, no se cumple con la minima continuidad…" at bounding box center [784, 392] width 1022 height 77
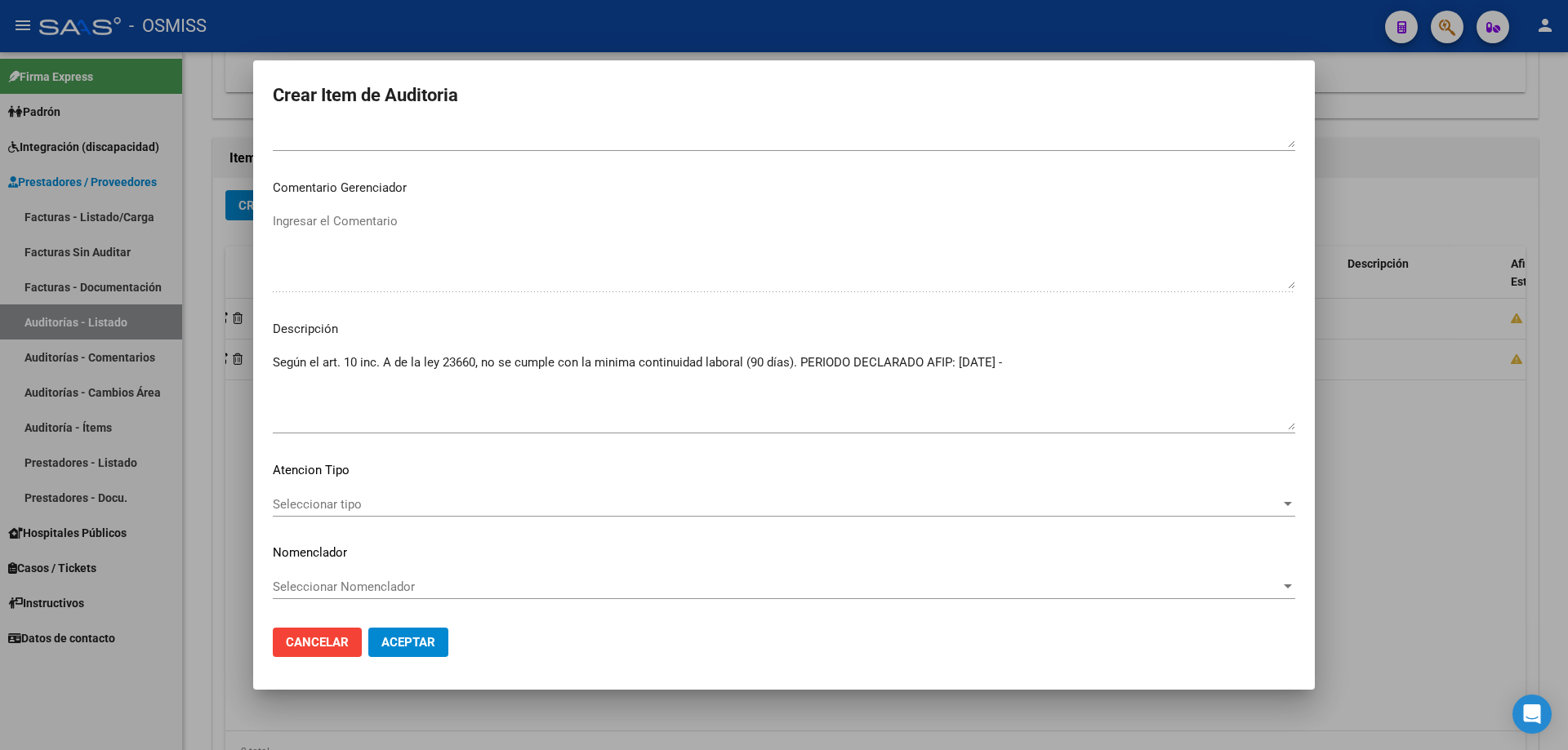
drag, startPoint x: 898, startPoint y: 303, endPoint x: 959, endPoint y: 338, distance: 70.3
click at [758, 303] on div "Ingresar el Comentario" at bounding box center [784, 258] width 1022 height 99
click at [758, 363] on textarea "Según el art. 10 inc. A de la ley 23660, no se cumple con la minima continuidad…" at bounding box center [784, 392] width 1022 height 77
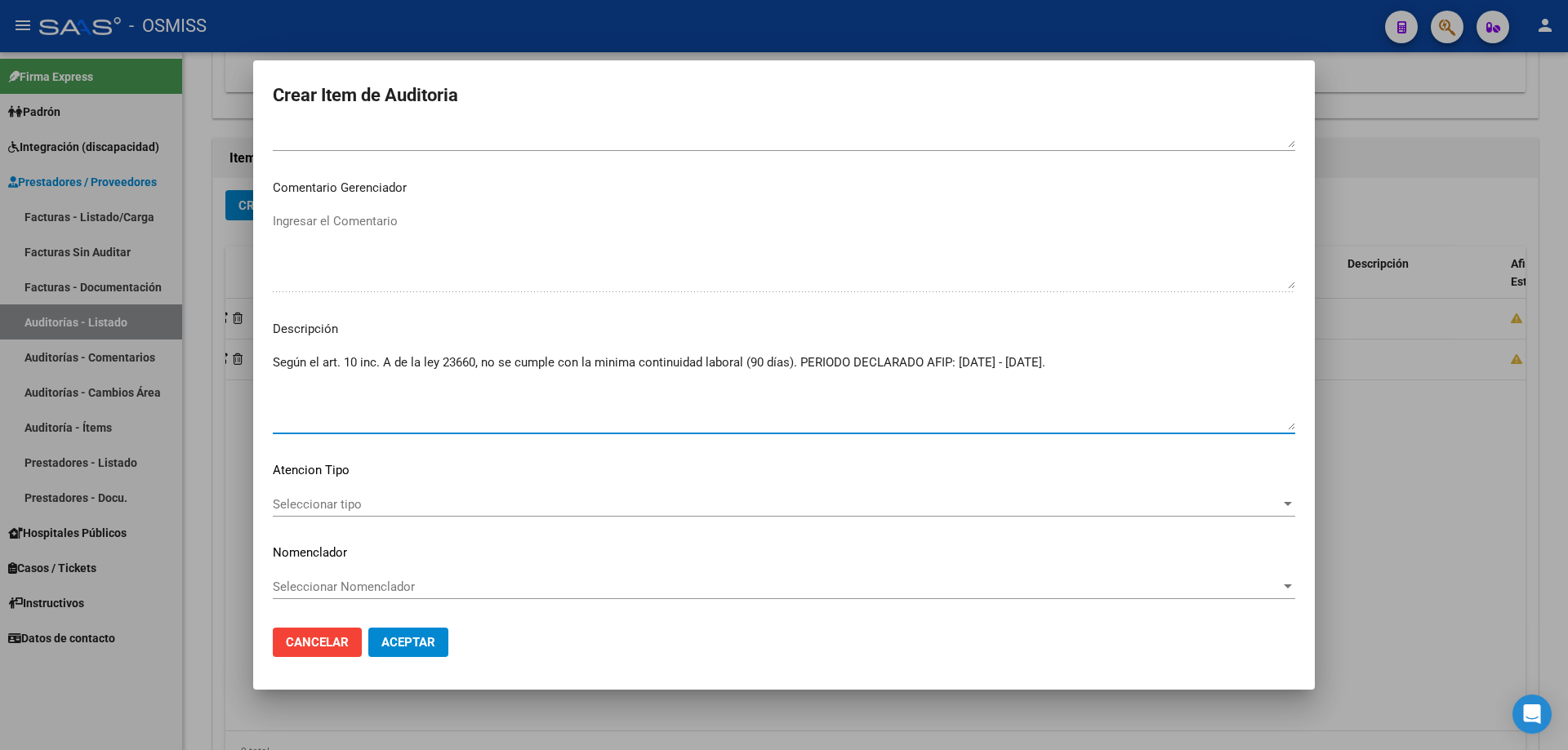
type textarea "Según el art. 10 inc. A de la ley 23660, no se cumple con la minima continuidad…"
click at [430, 506] on button "Aceptar" at bounding box center [408, 643] width 81 height 29
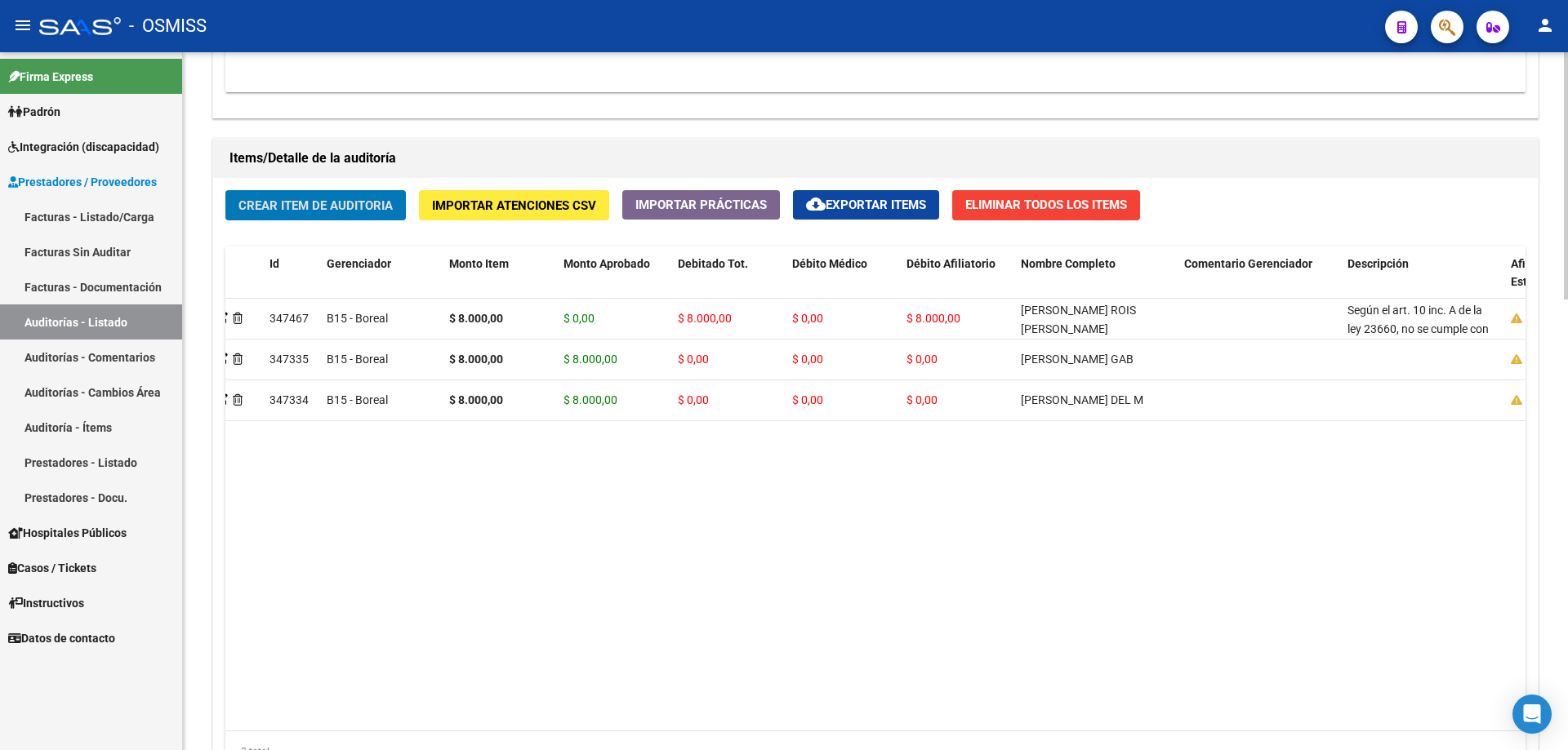
click at [341, 204] on span "Crear Item de Auditoria" at bounding box center [315, 205] width 154 height 15
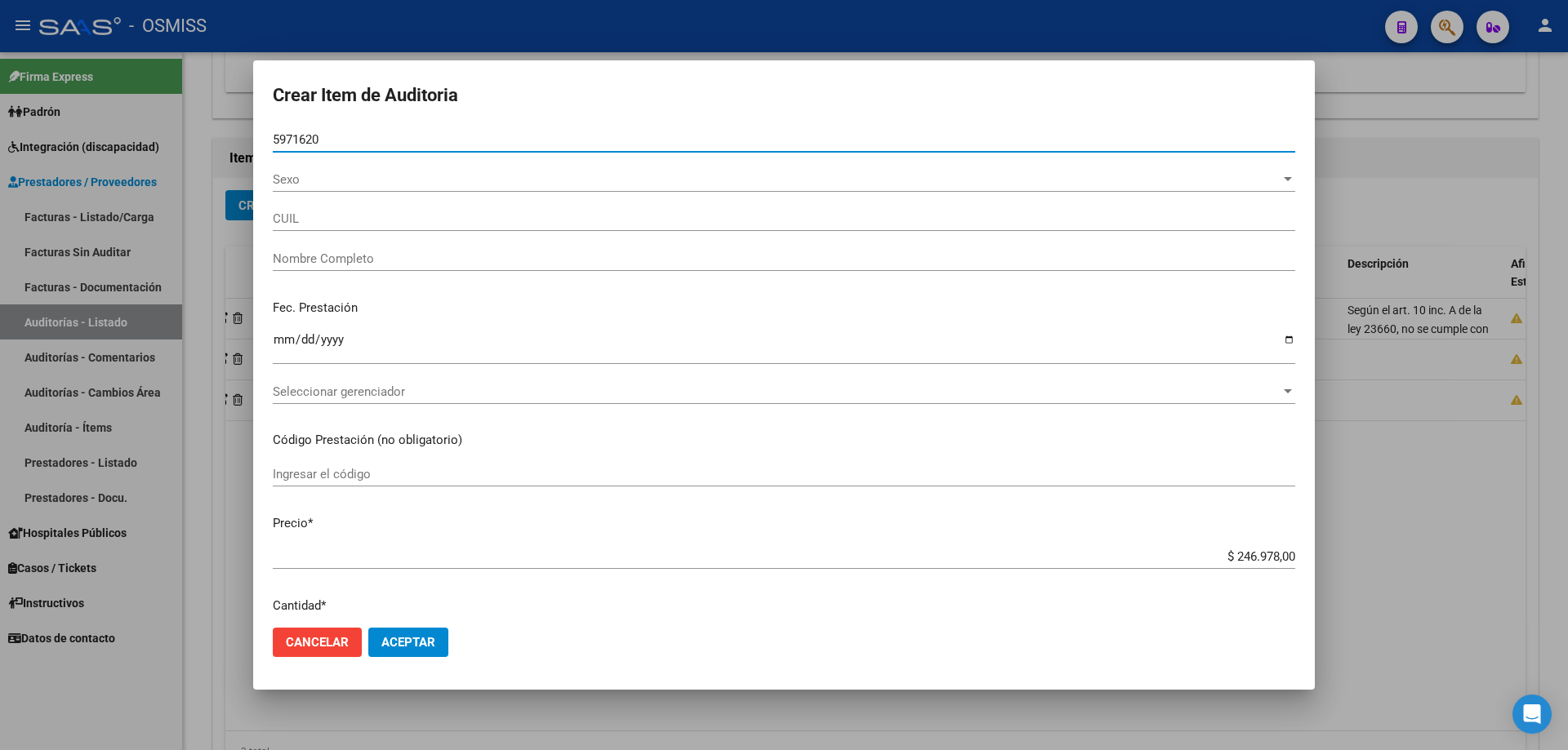
type input "59716208"
type input "20597162082"
type input "[PERSON_NAME] [PERSON_NAME]"
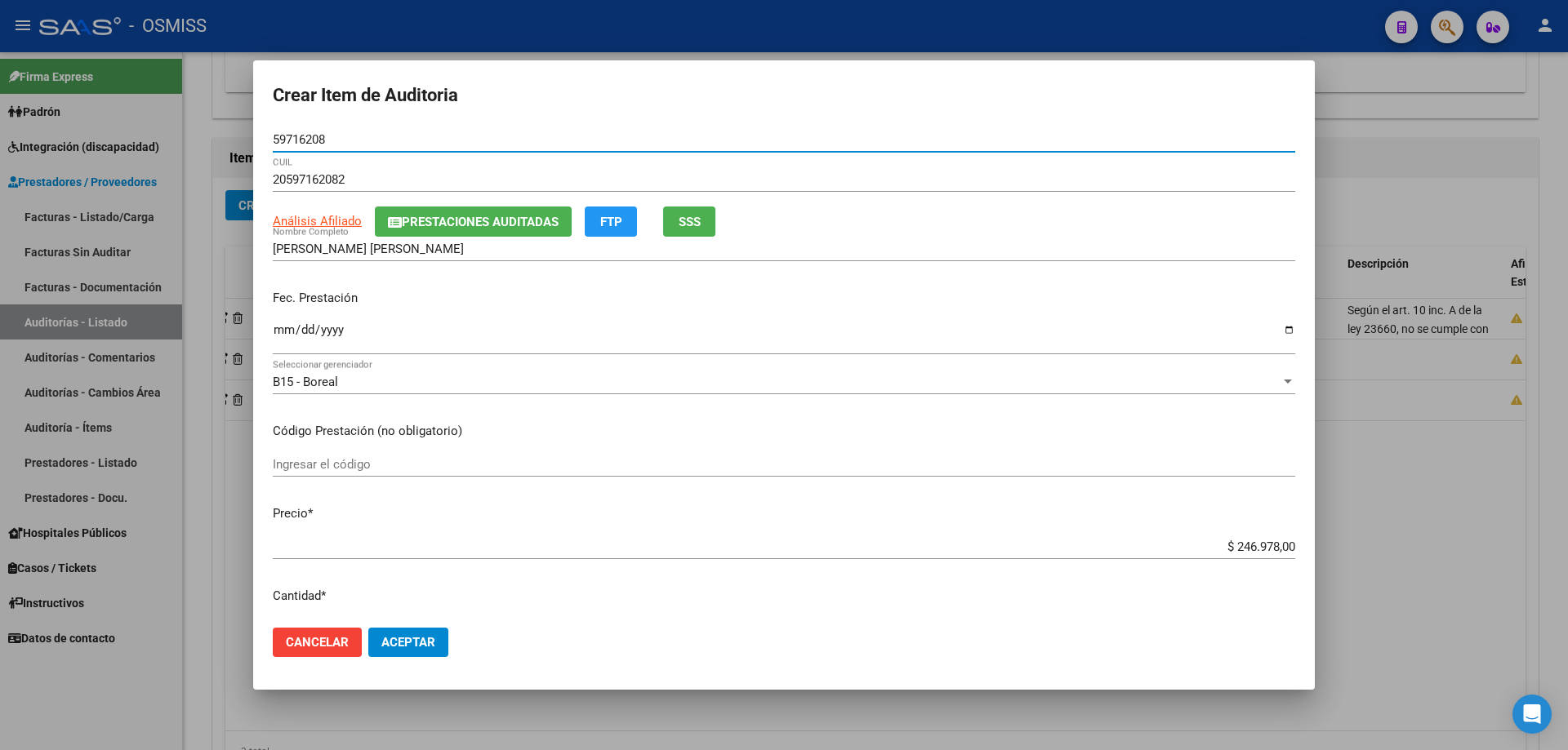
type input "59716208"
click at [280, 334] on input "Ingresar la fecha" at bounding box center [784, 336] width 1022 height 27
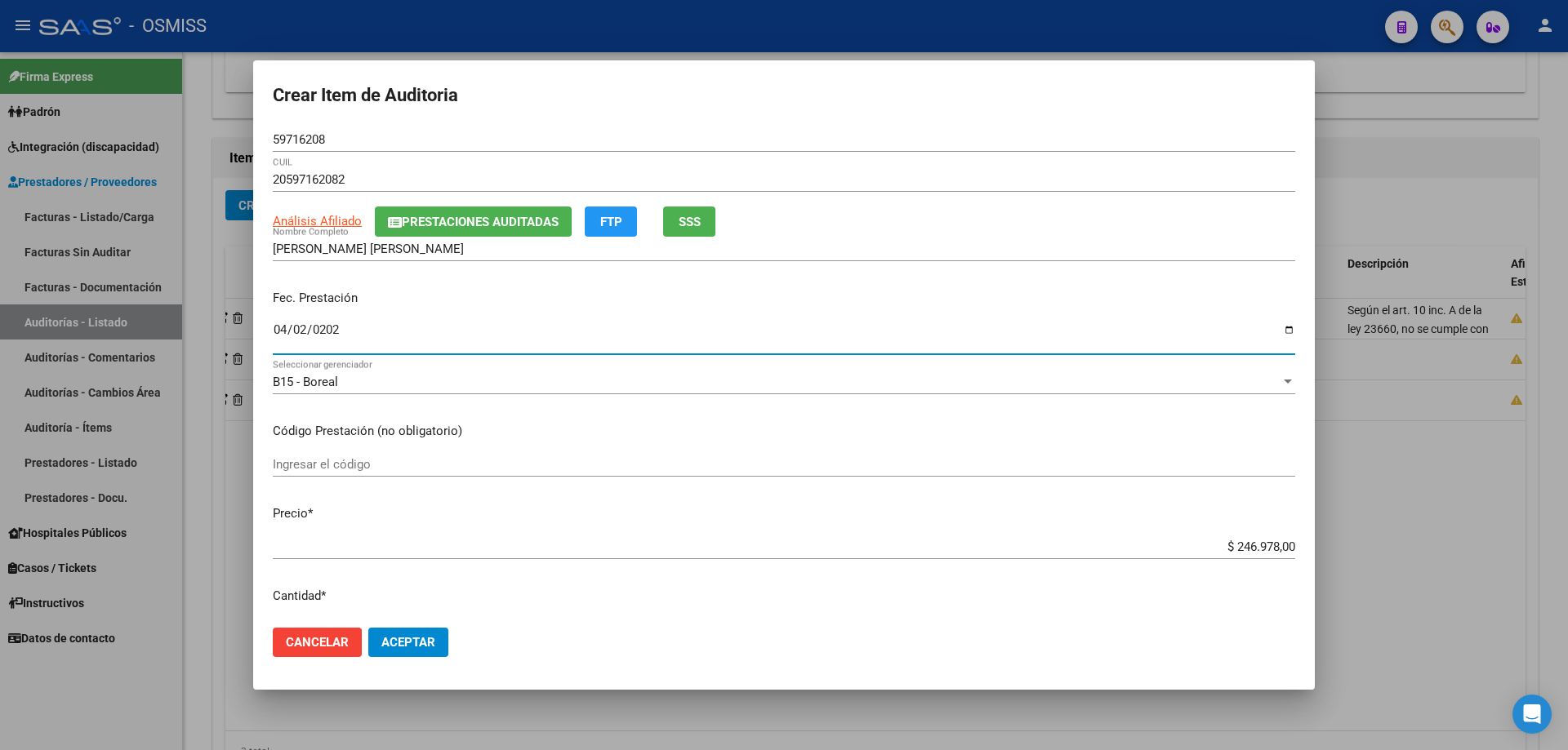
type input "[DATE]"
drag, startPoint x: 1095, startPoint y: 546, endPoint x: 1567, endPoint y: 658, distance: 485.1
click at [758, 506] on div "Crear Item de Auditoria 59716208 Nro Documento 20597162082 CUIL Análisis Afilia…" at bounding box center [784, 375] width 1568 height 750
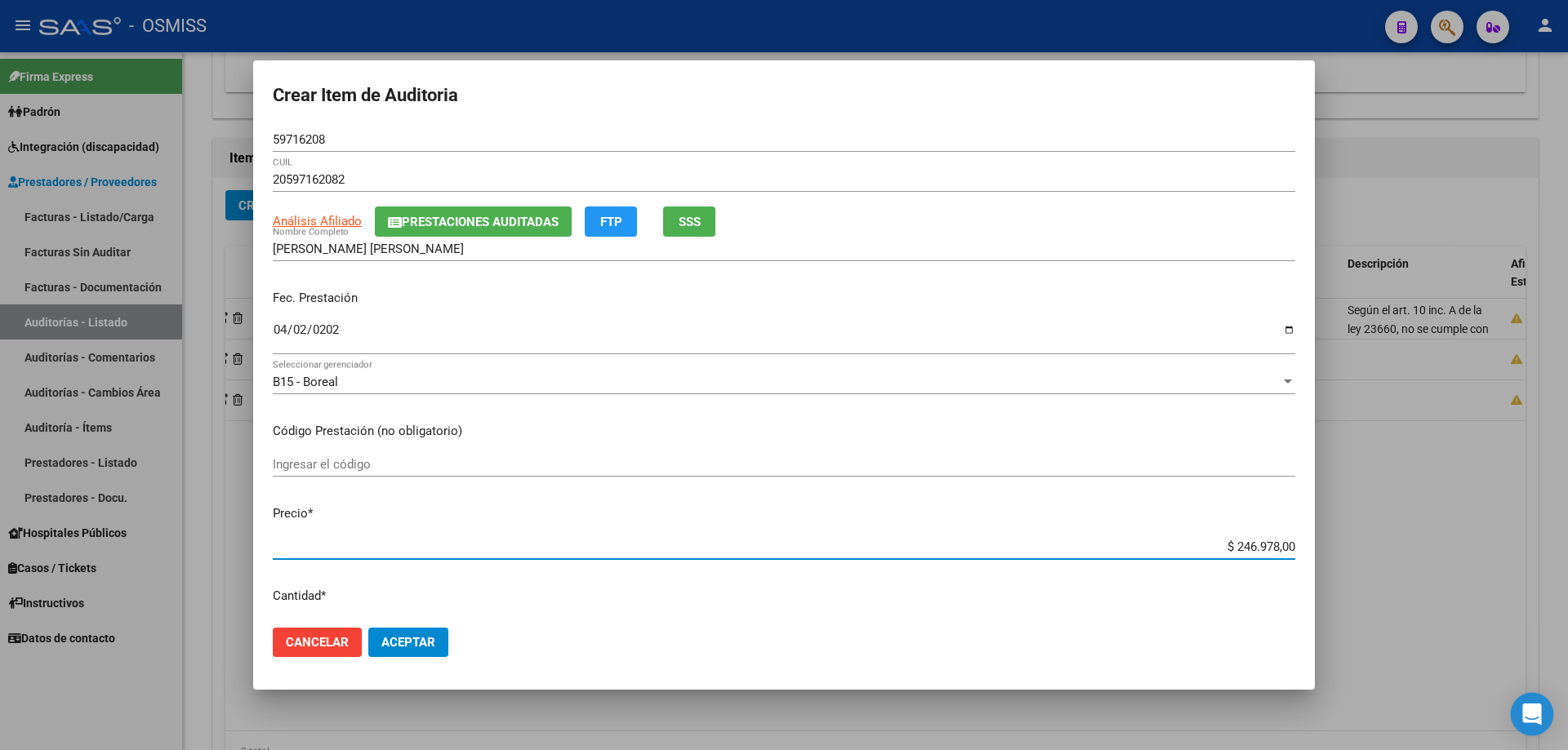
type input "$ 0,08"
type input "$ 0,80"
type input "$ 8,00"
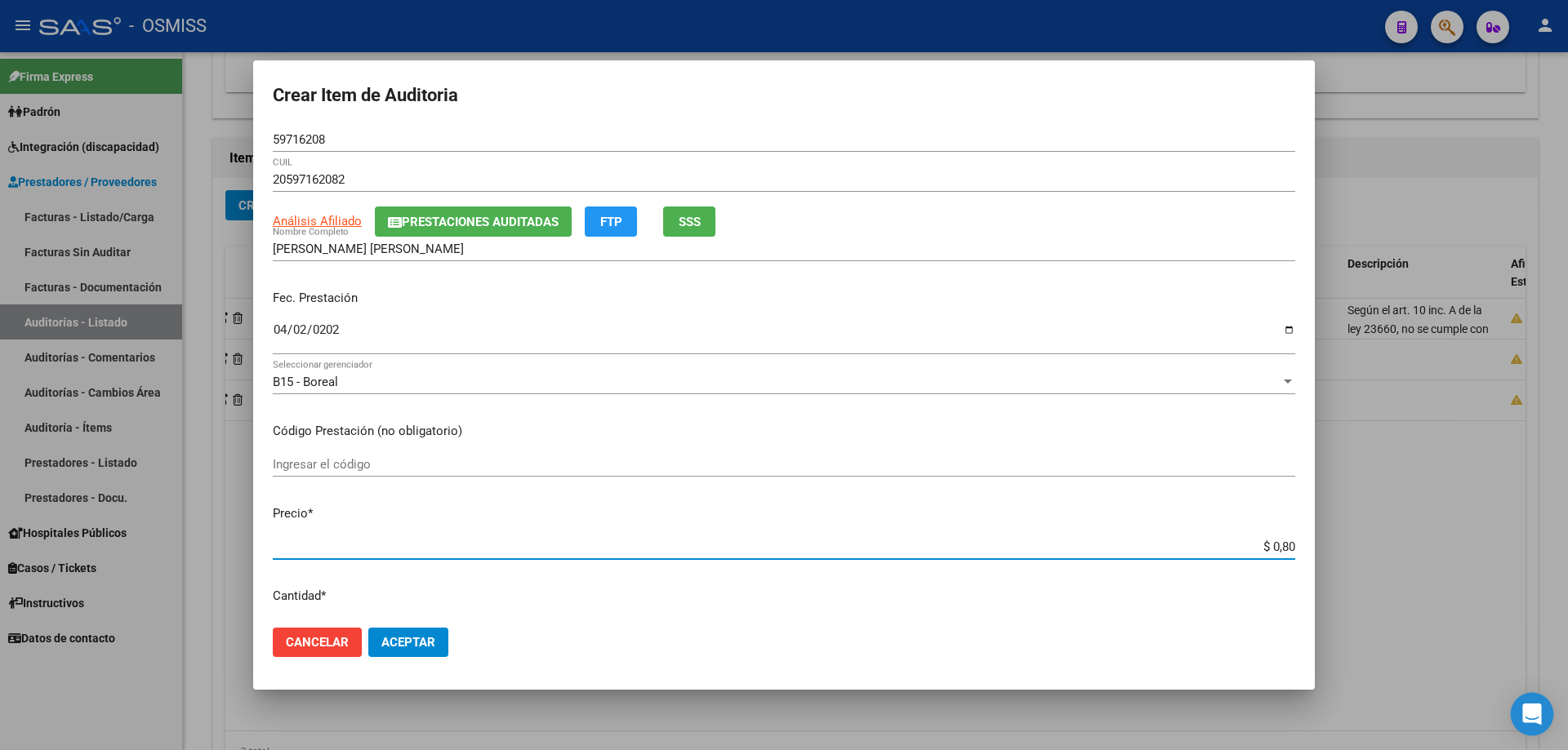
type input "$ 8,00"
type input "$ 80,00"
type input "$ 800,00"
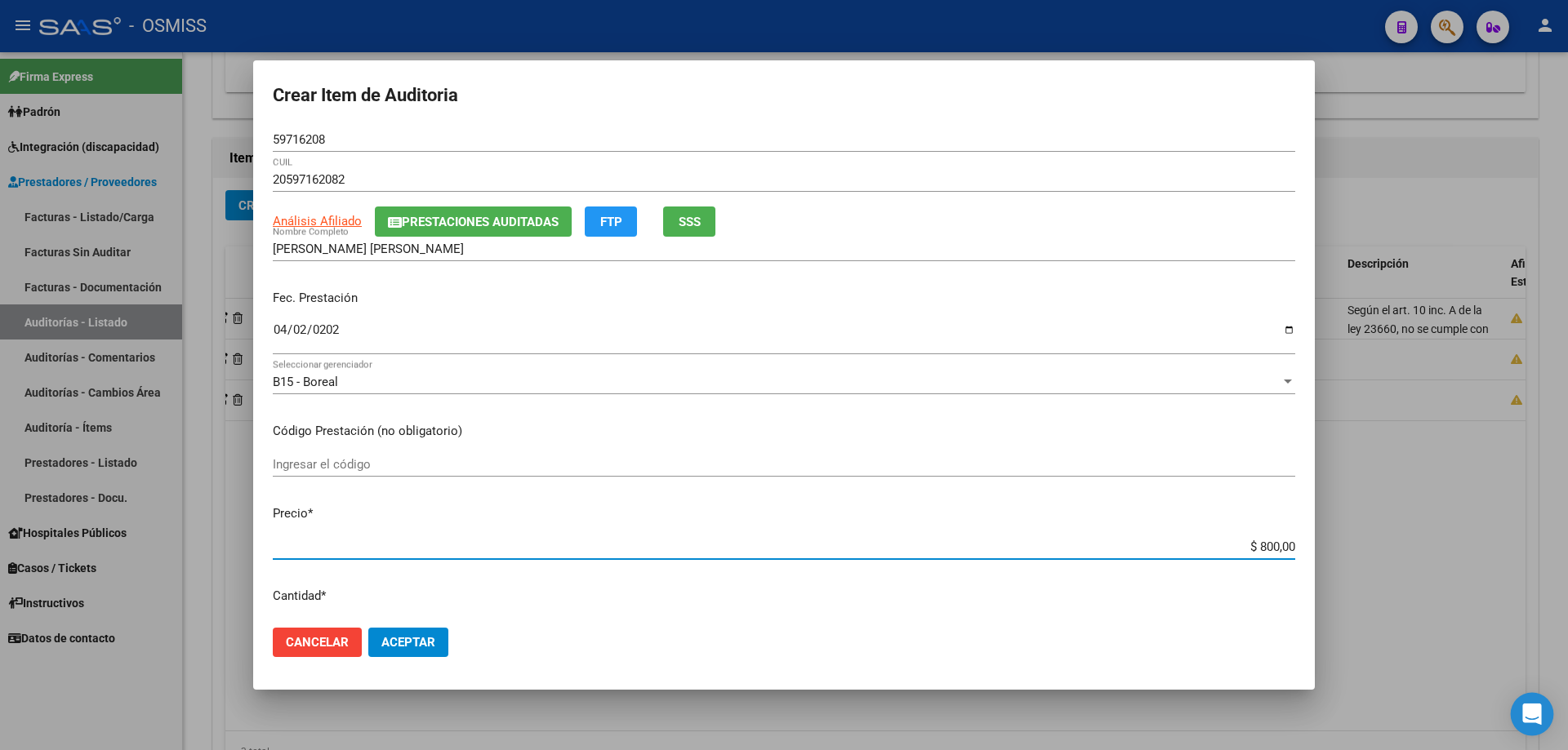
type input "$ 8.000,00"
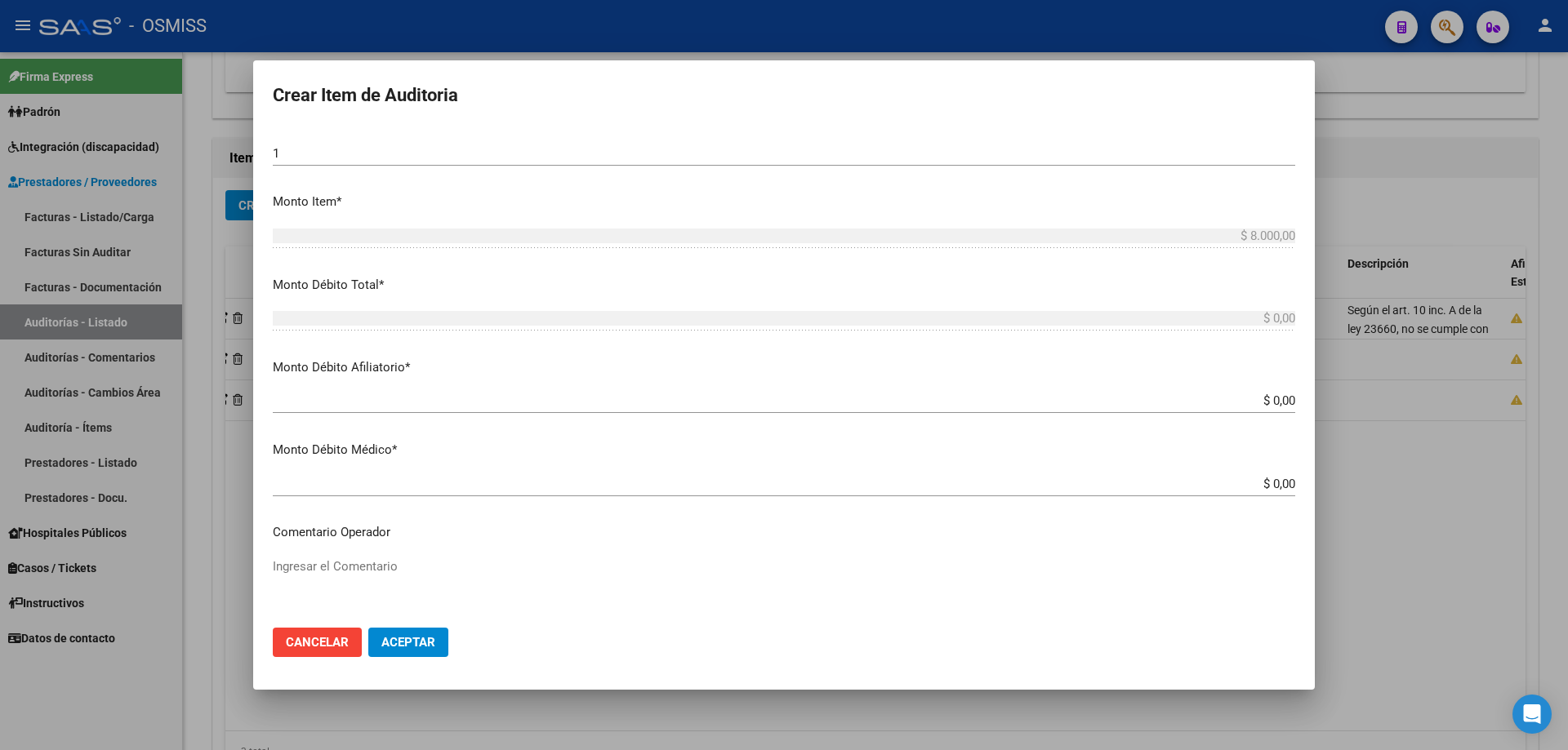
scroll to position [490, 0]
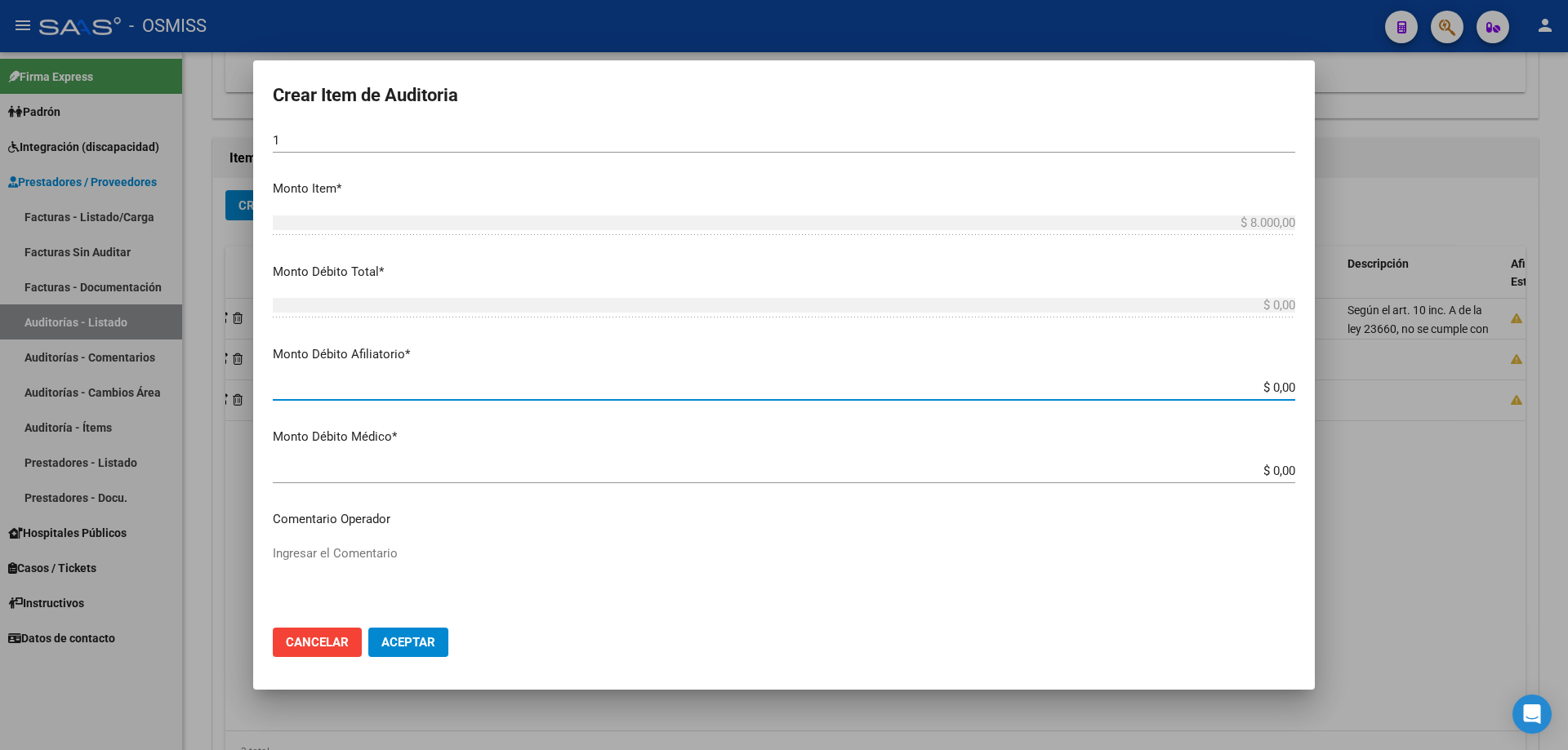
drag, startPoint x: 1121, startPoint y: 389, endPoint x: 1411, endPoint y: 585, distance: 350.0
click at [758, 386] on div "Crear Item de Auditoria 59716208 Nro Documento 20597162082 CUIL Análisis Afilia…" at bounding box center [784, 375] width 1568 height 750
type input "$ 0,08"
type input "$ 0,80"
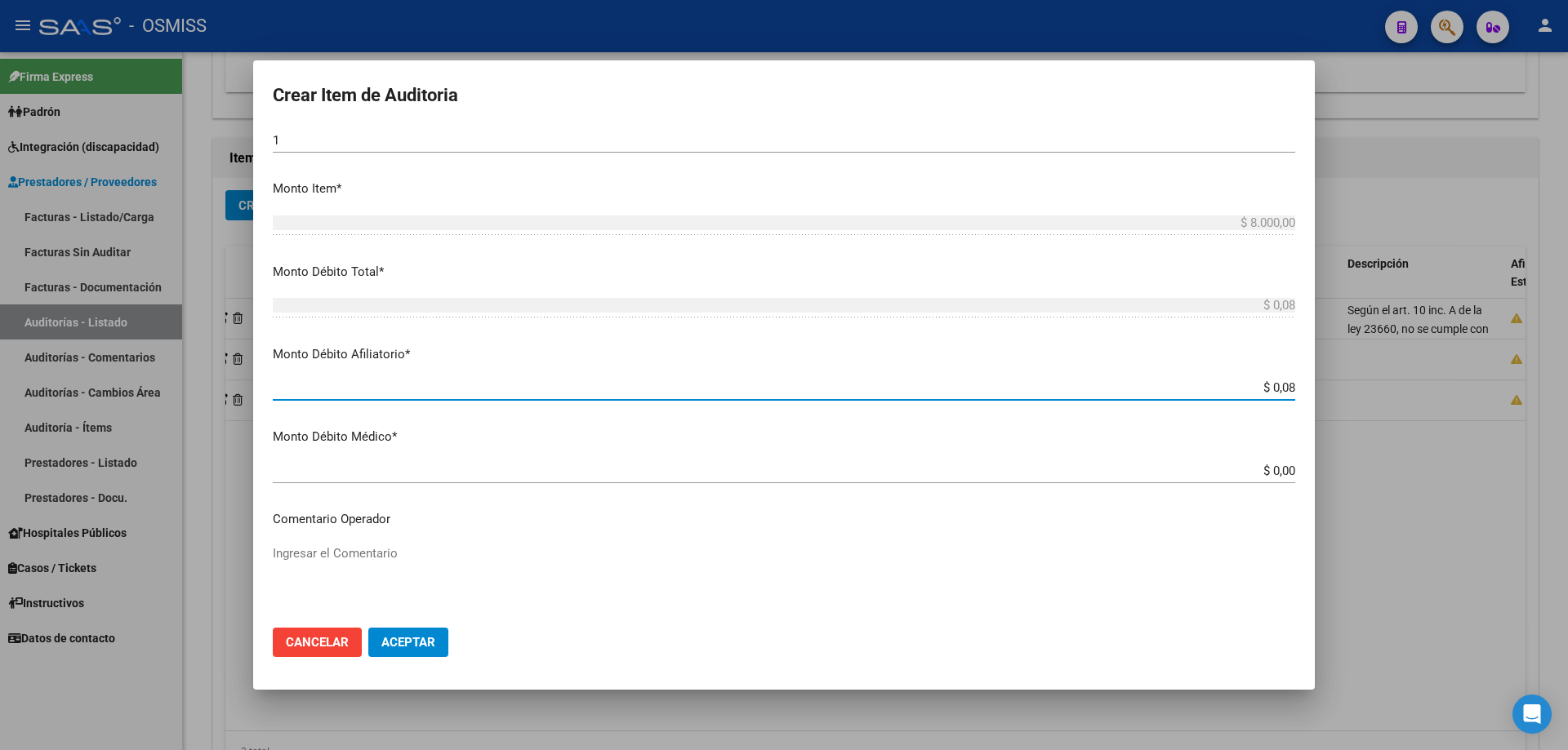
type input "$ 0,80"
type input "$ 8,00"
type input "$ 80,00"
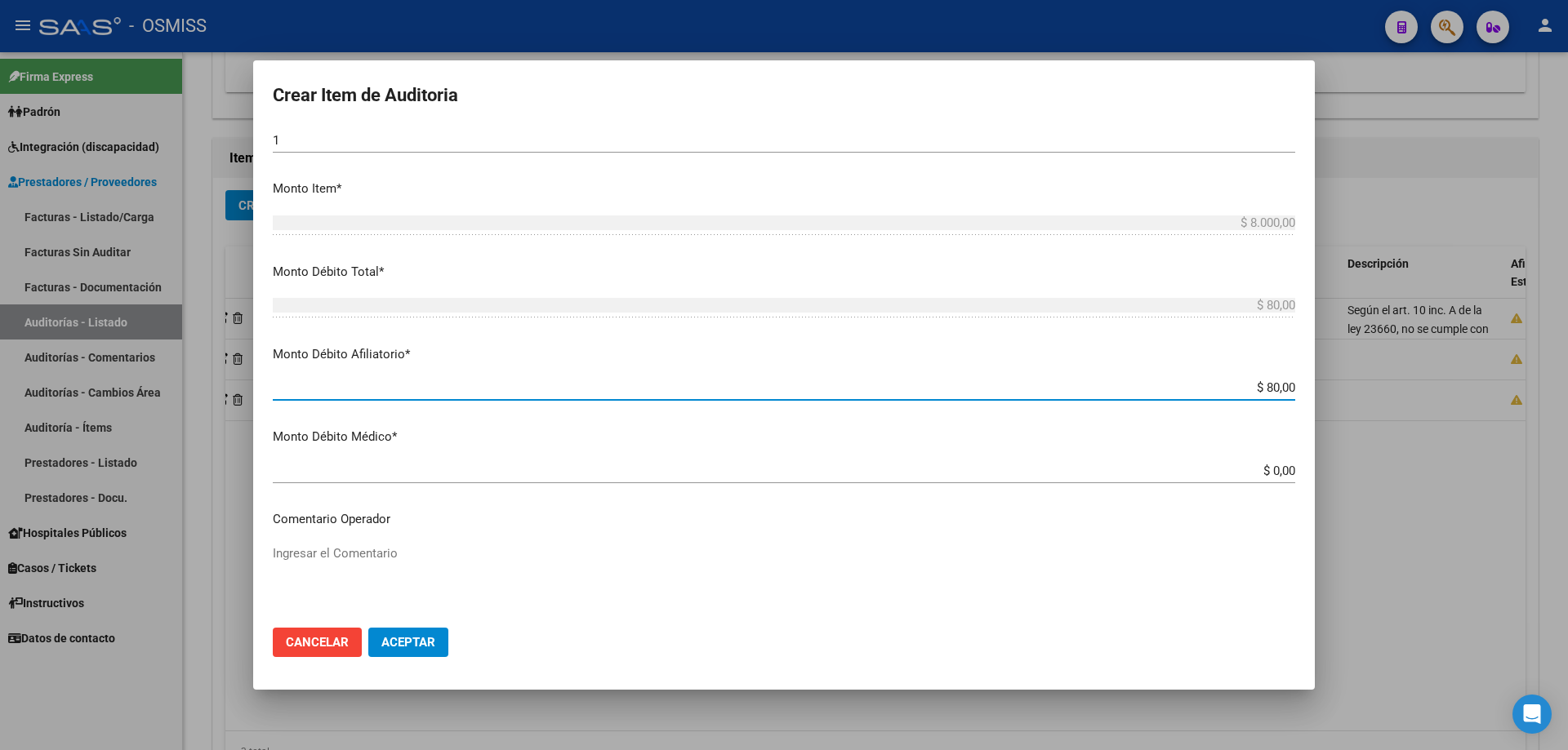
type input "$ 800,00"
type input "$ 8.000,00"
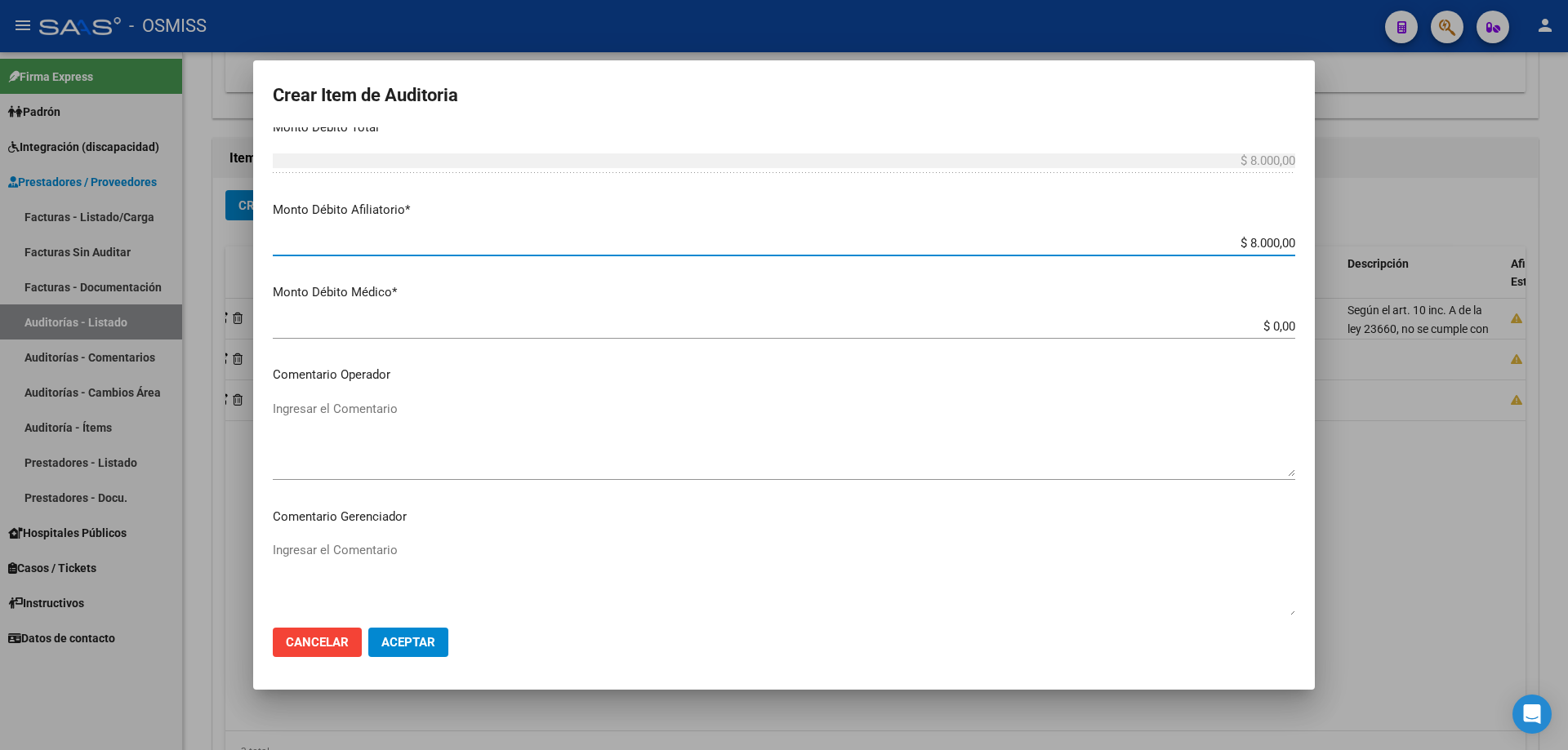
scroll to position [735, 0]
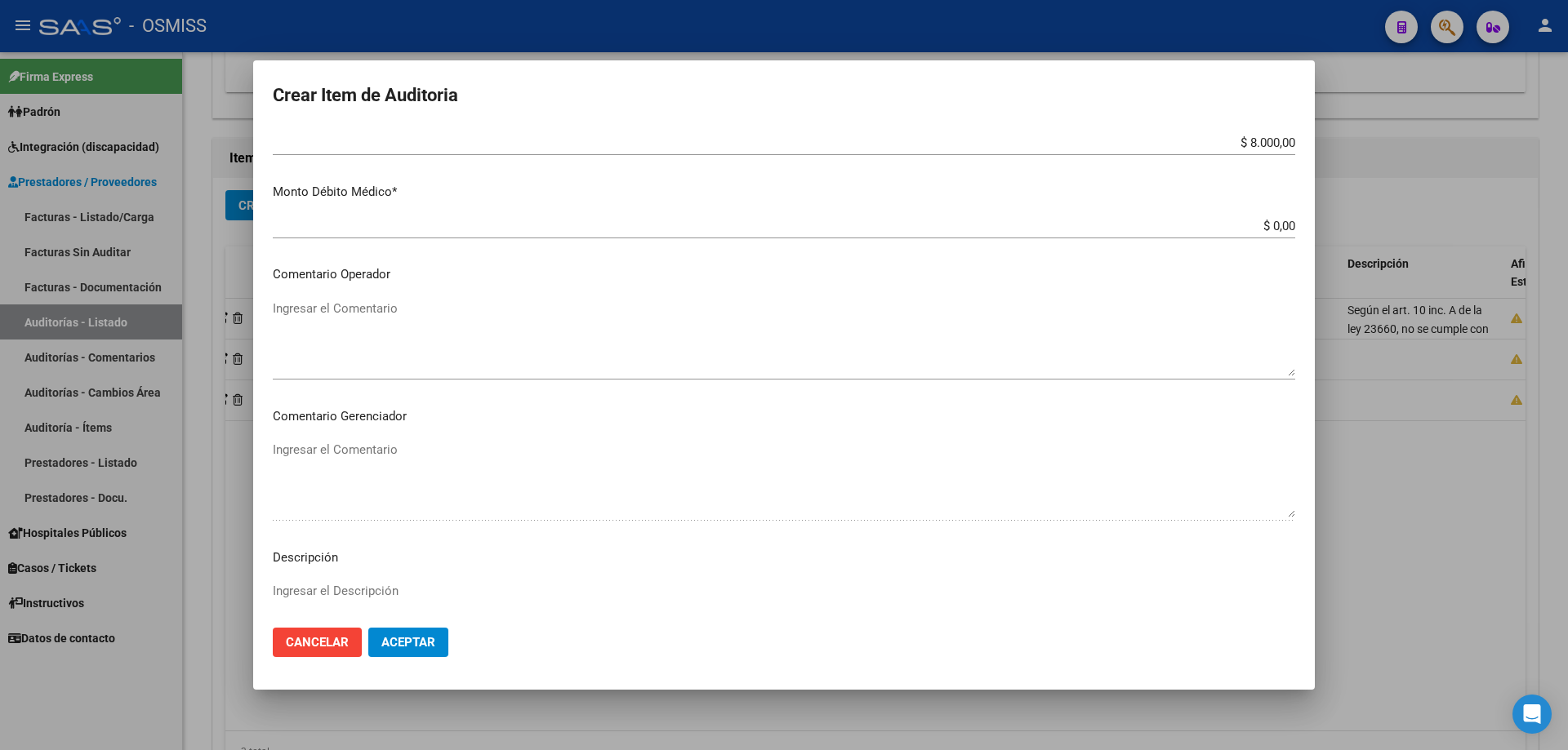
drag, startPoint x: 341, startPoint y: 271, endPoint x: 324, endPoint y: 347, distance: 77.9
click at [334, 284] on p "Comentario Operador" at bounding box center [784, 274] width 1022 height 19
click at [324, 324] on textarea "Ingresar el Comentario" at bounding box center [784, 338] width 1022 height 77
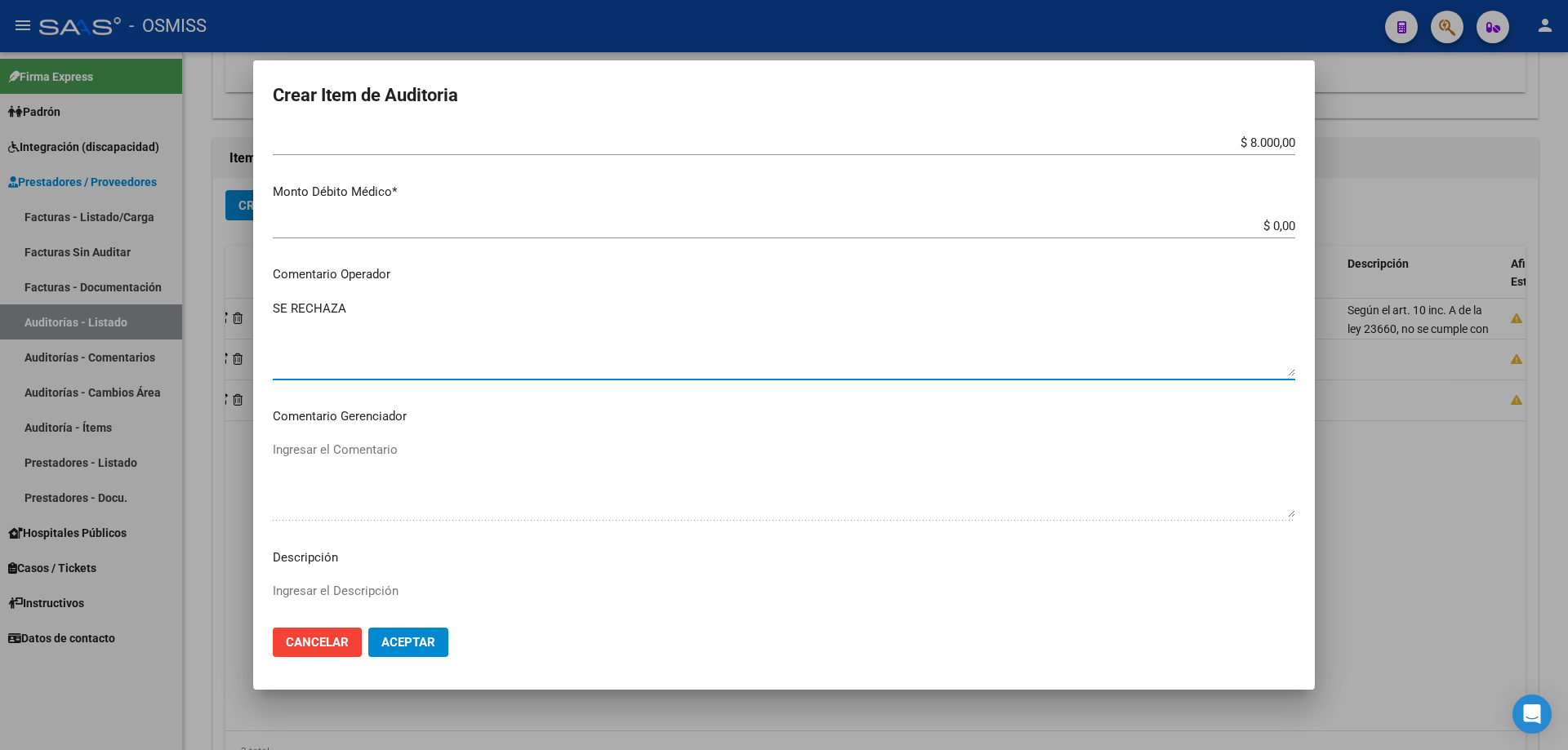
scroll to position [964, 0]
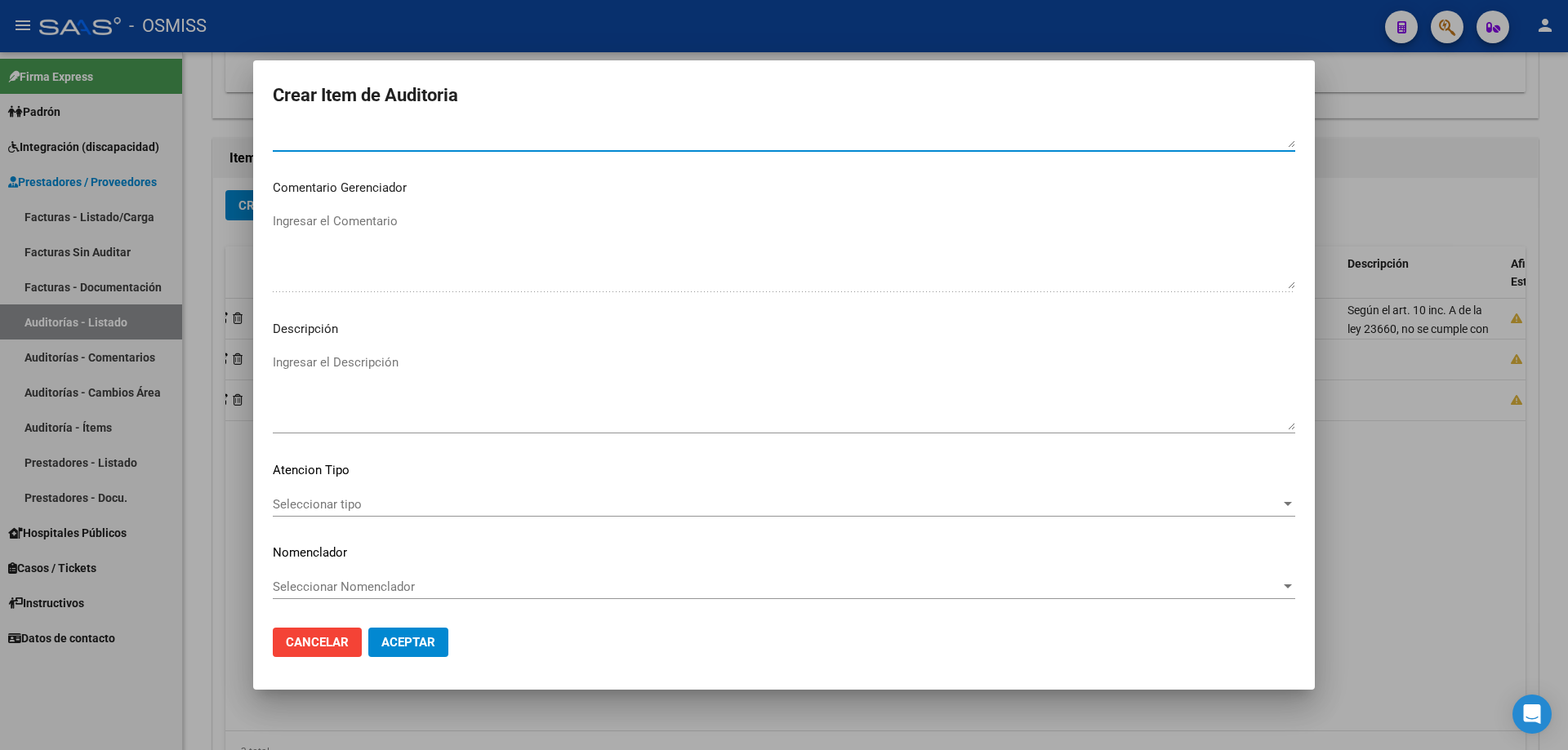
type textarea "SE RECHAZA"
click at [304, 365] on textarea "Ingresar el Descripción" at bounding box center [784, 392] width 1022 height 77
click at [527, 506] on mat-dialog-actions "Cancelar Aceptar" at bounding box center [784, 642] width 1022 height 56
click at [414, 367] on textarea "Ingresar el Descripción" at bounding box center [784, 392] width 1022 height 77
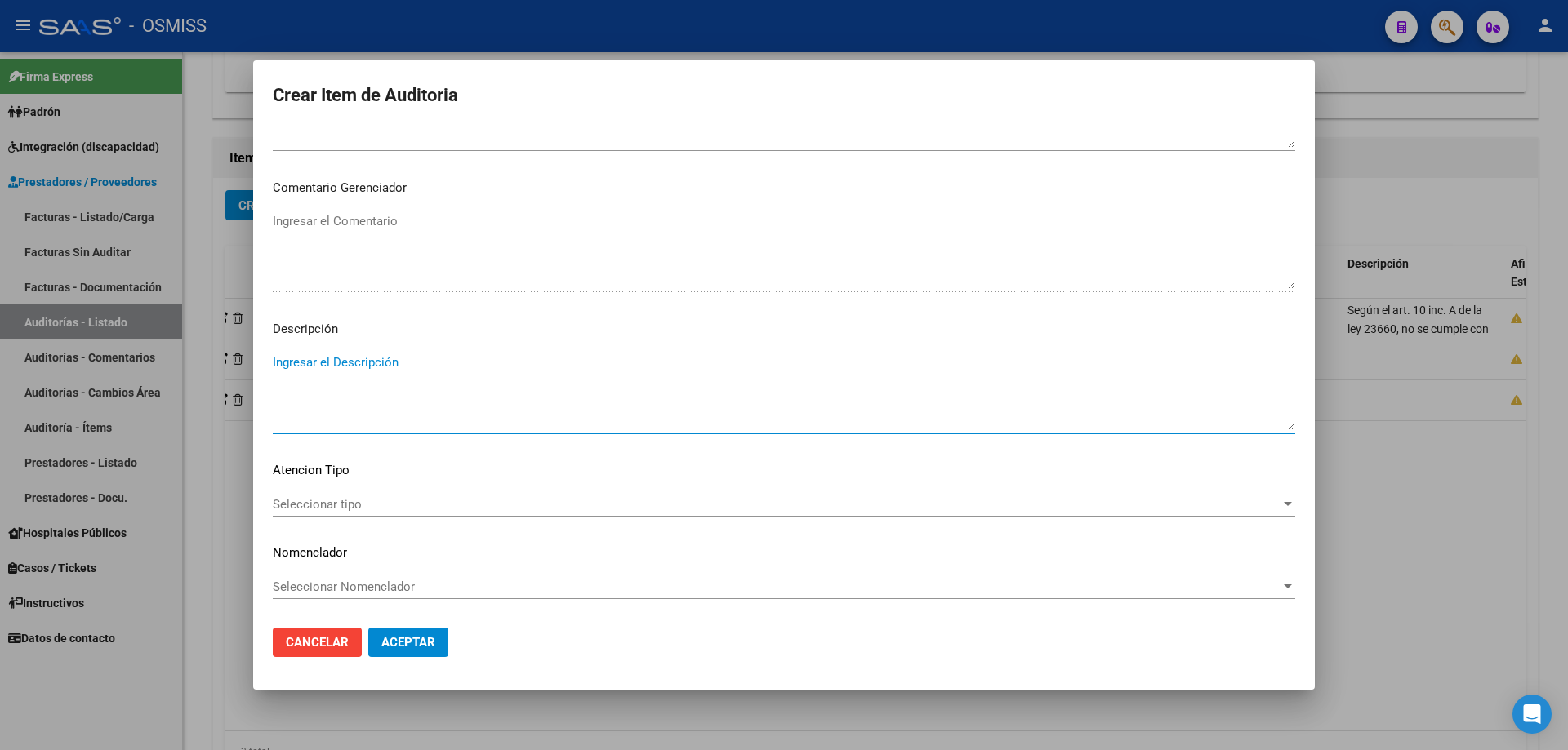
paste textarea "Según el art. 10 inc. A de la ley 23660, no se cumple con la minima continuidad…"
drag, startPoint x: 1040, startPoint y: 362, endPoint x: 960, endPoint y: 359, distance: 80.1
click at [758, 359] on textarea "Según el art. 10 inc. A de la ley 23660, no se cumple con la minima continuidad…" at bounding box center [784, 392] width 1022 height 77
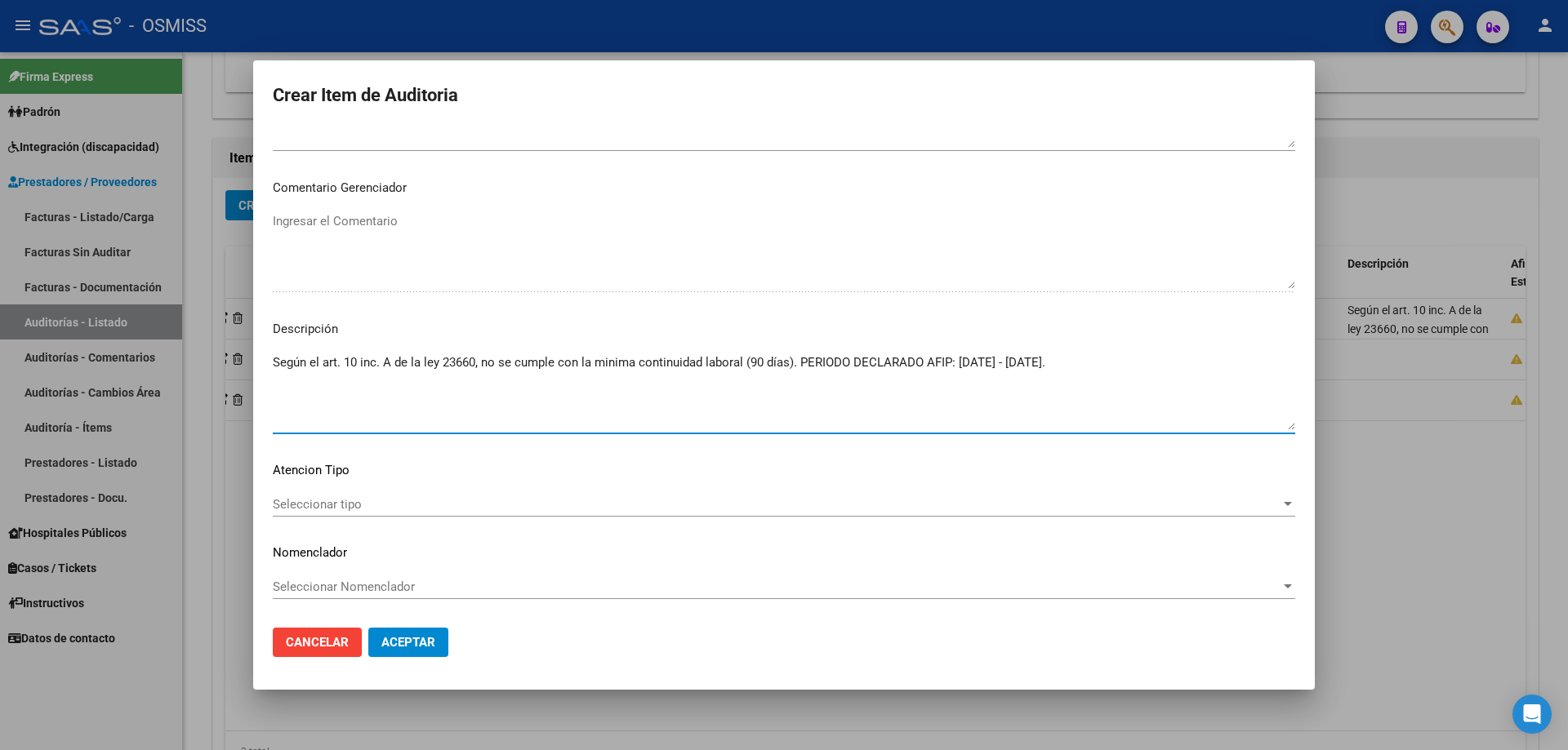
type textarea "Según el art. 10 inc. A de la ley 23660, no se cumple con la minima continuidad…"
drag, startPoint x: 433, startPoint y: 633, endPoint x: 452, endPoint y: 615, distance: 26.2
click at [433, 506] on button "Aceptar" at bounding box center [408, 643] width 81 height 29
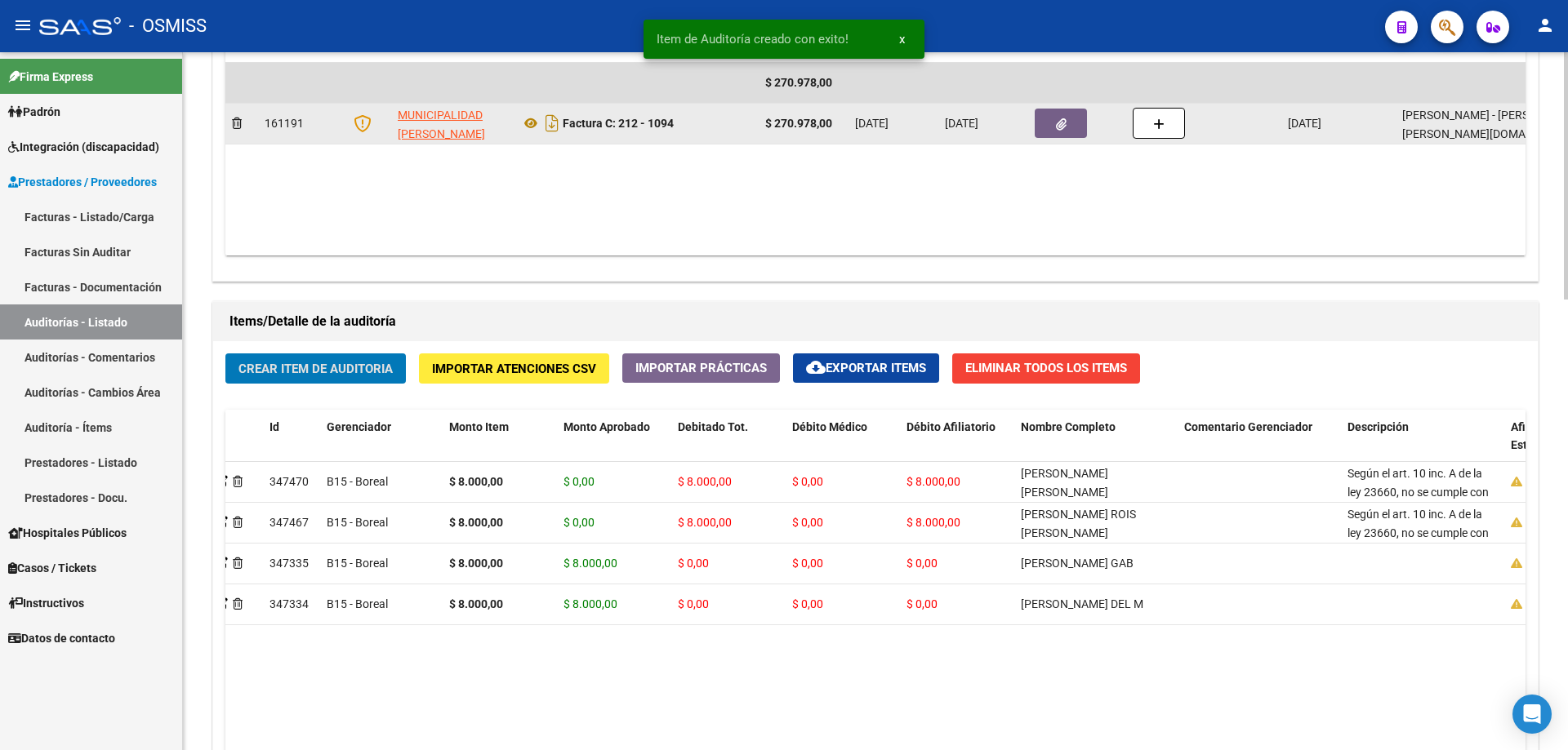
scroll to position [861, 0]
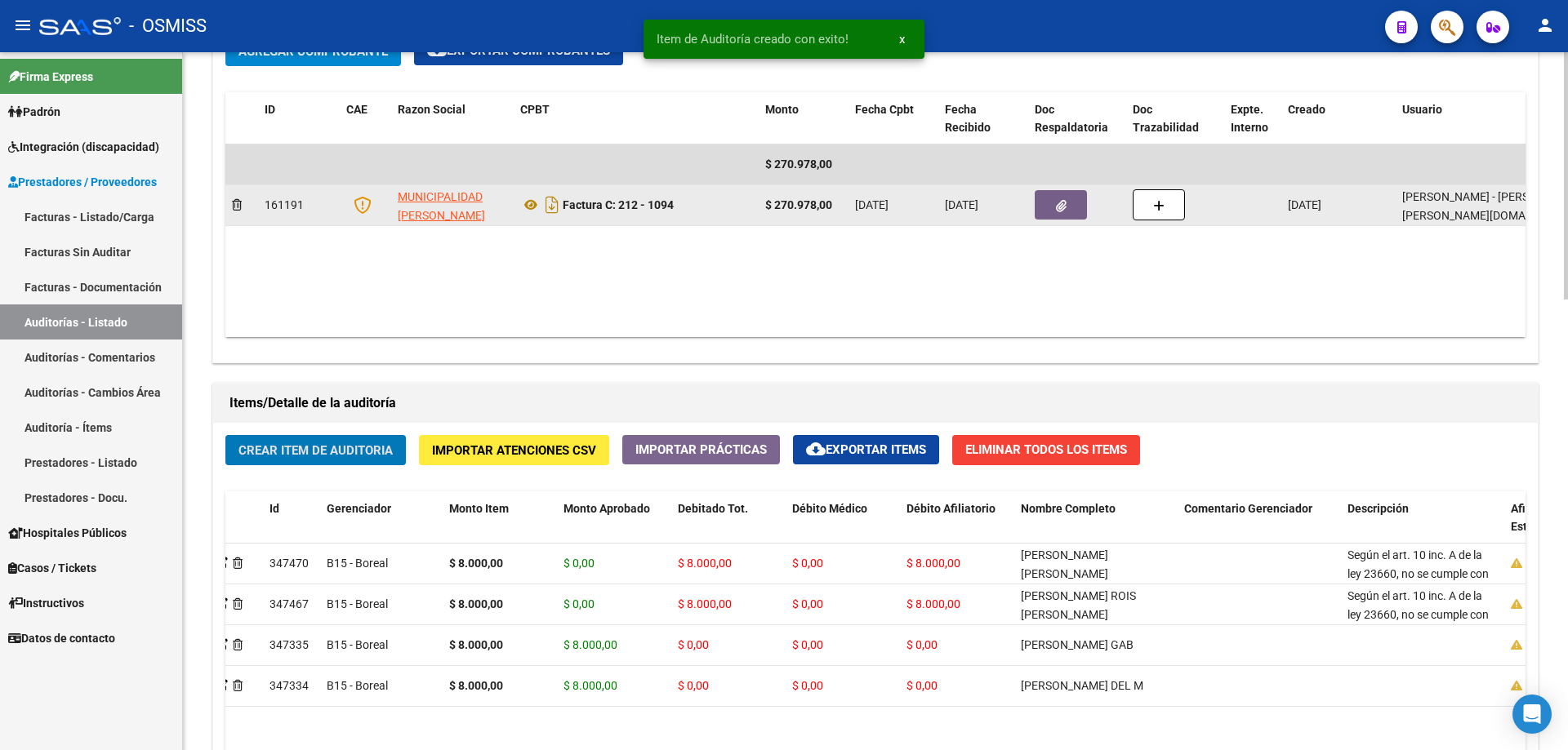
click at [758, 211] on button "button" at bounding box center [1060, 205] width 52 height 29
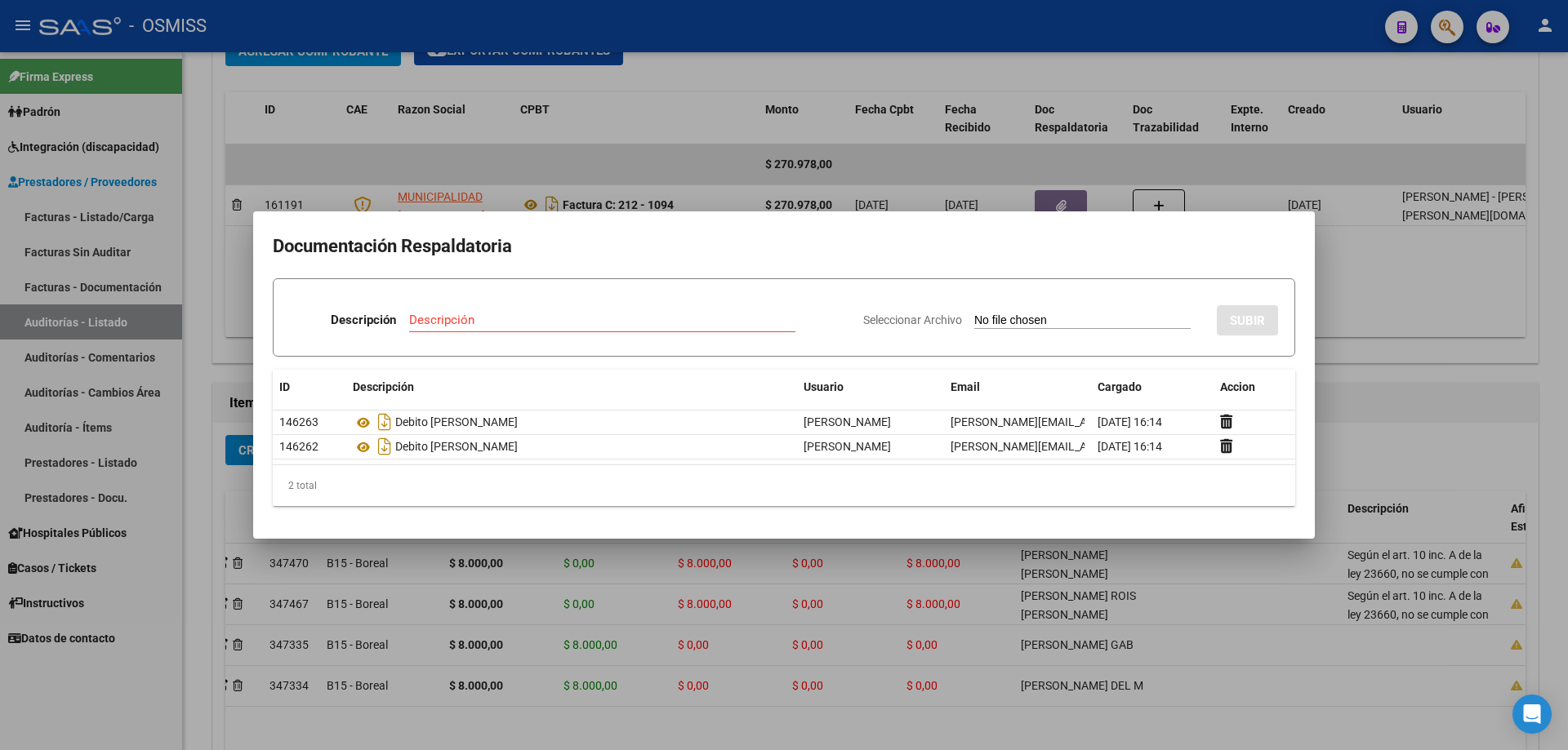
click at [758, 397] on div at bounding box center [784, 375] width 1568 height 750
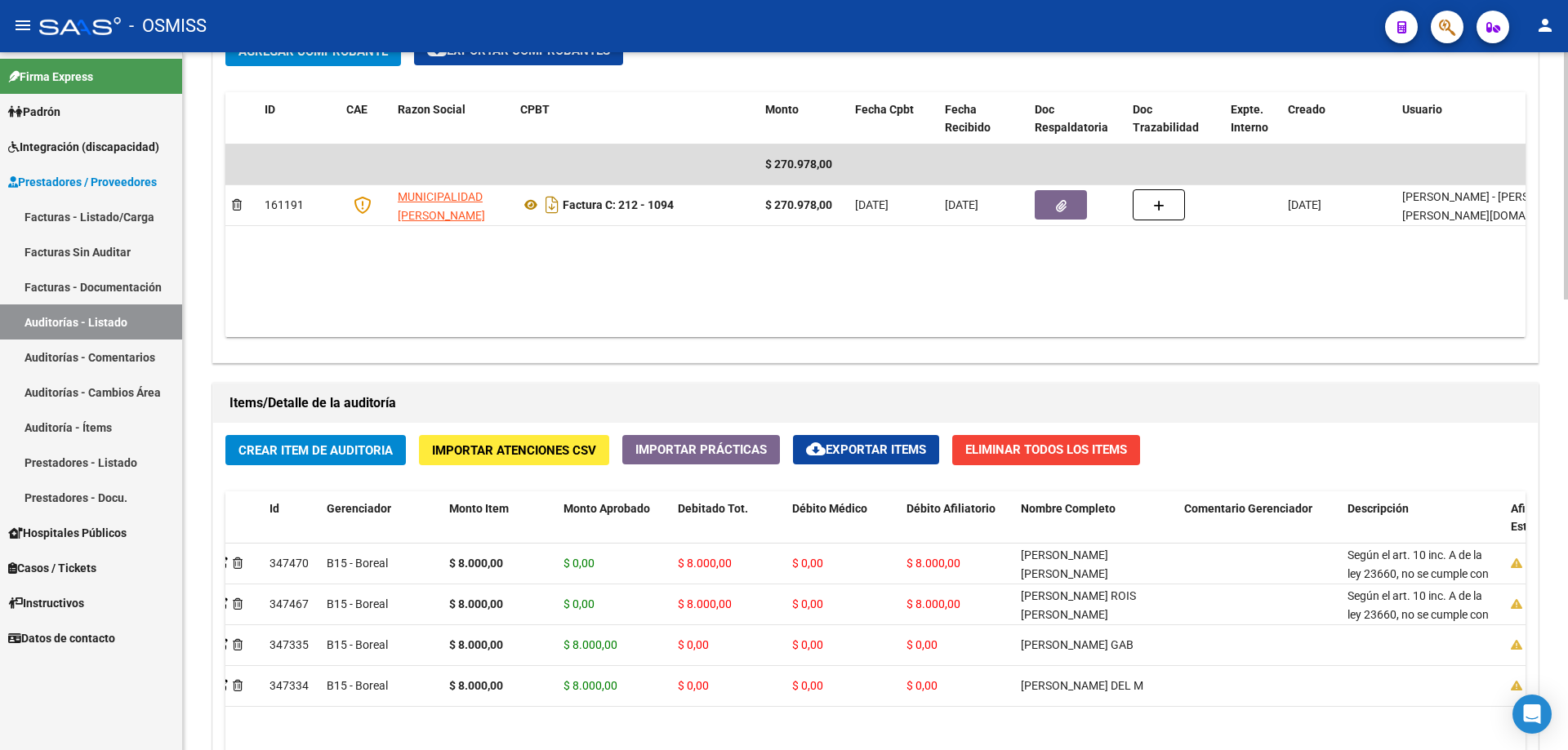
click at [758, 295] on datatable-body "$ 270.978,00 161191 MUNICIPALIDAD [PERSON_NAME] Factura C: 212 - 1094 $ 270.978…" at bounding box center [943, 241] width 1433 height 192
click at [758, 362] on div "Comprobantes Asociados a la Auditoría Agregar Comprobante cloud_download Export…" at bounding box center [875, 173] width 1326 height 380
click at [317, 441] on button "Crear Item de Auditoria" at bounding box center [316, 450] width 181 height 30
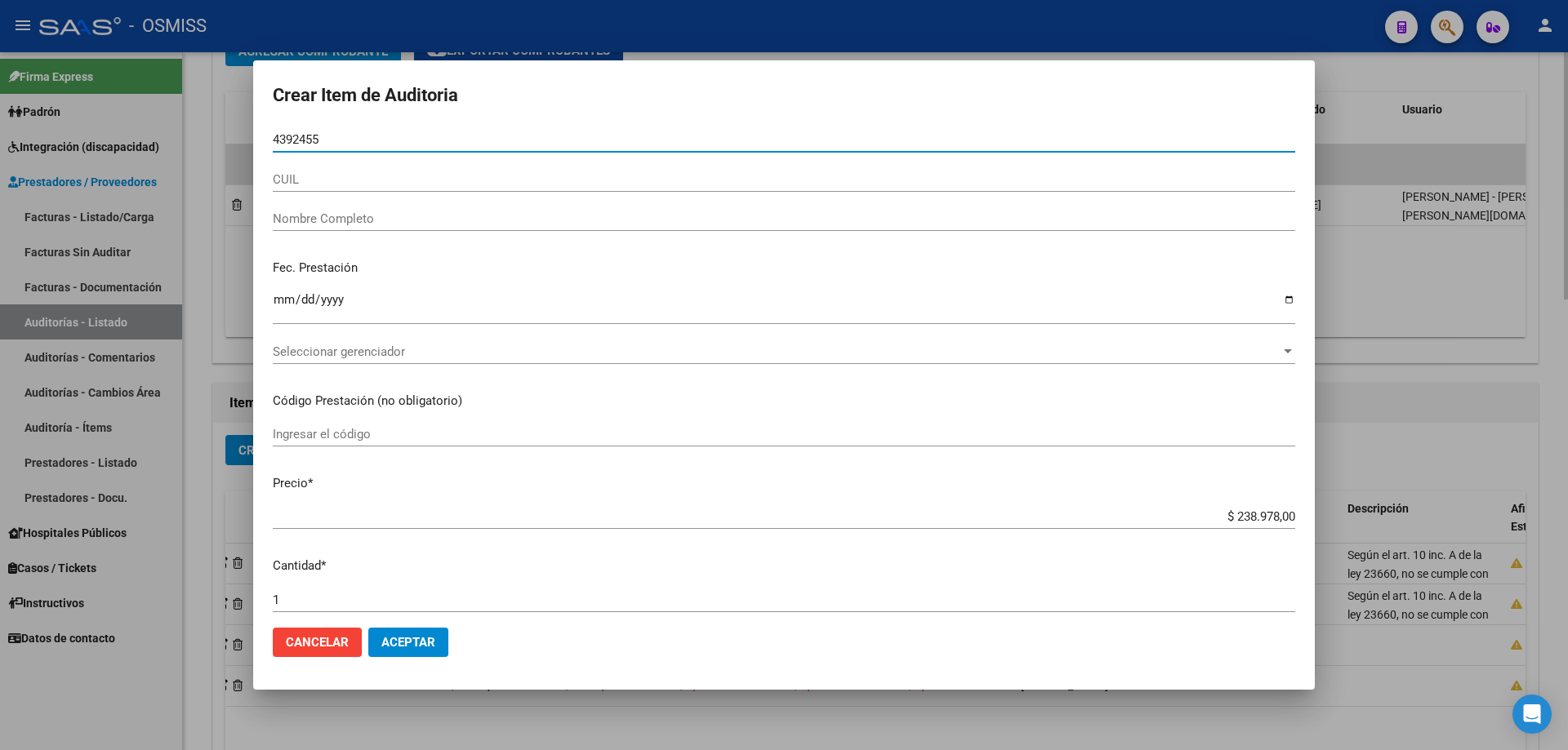
type input "43924556"
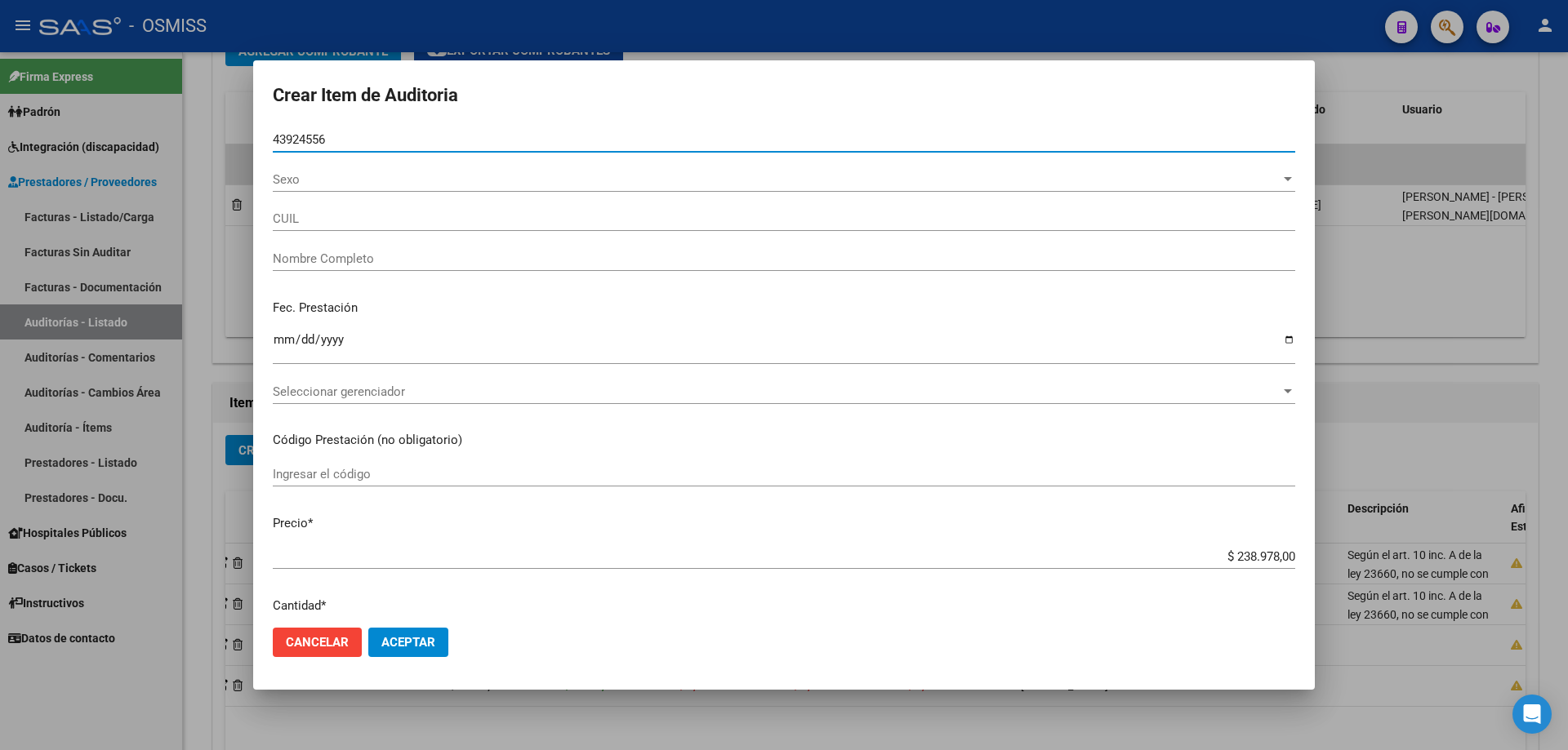
type input "20439245566"
type input "FALCON [PERSON_NAME]"
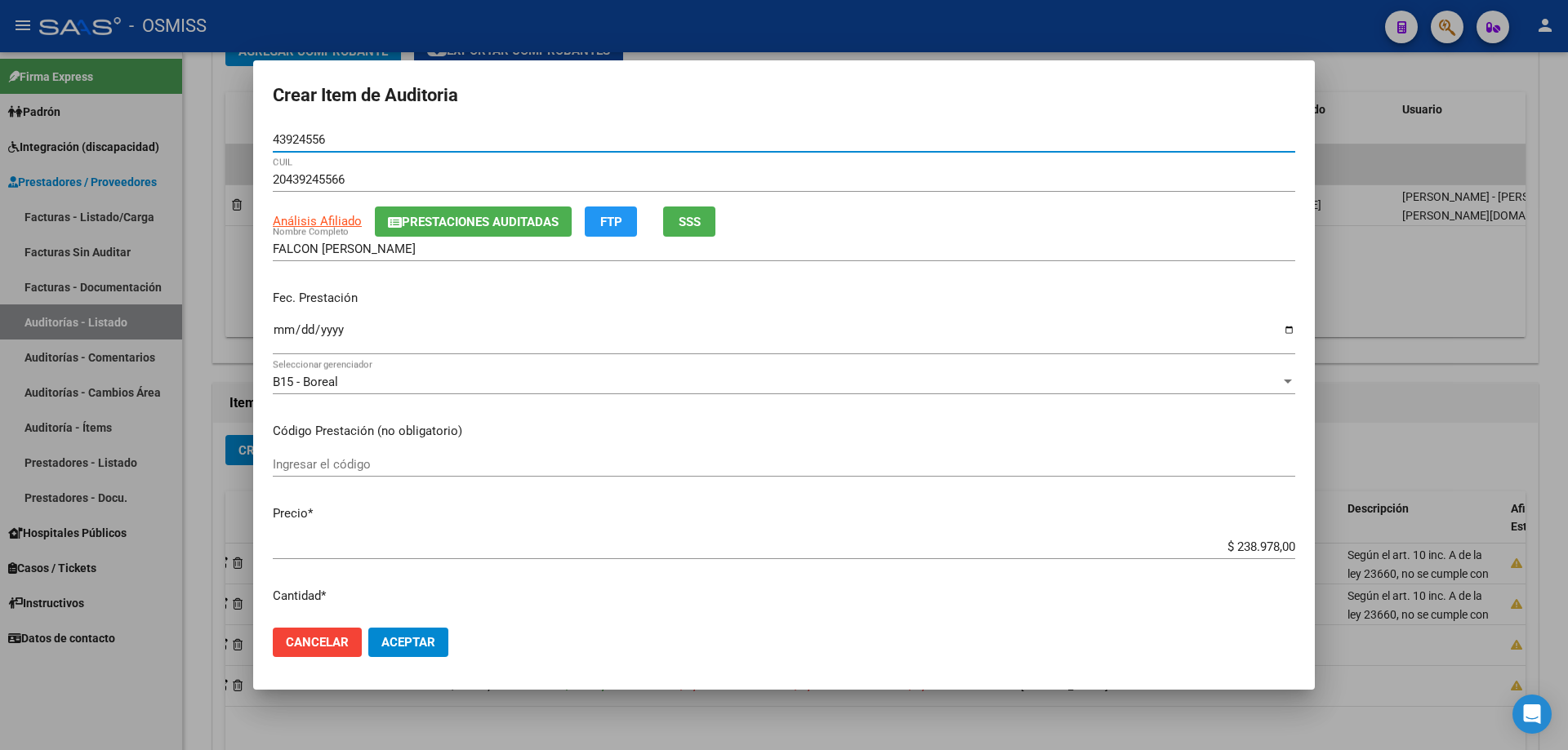
type input "43924556"
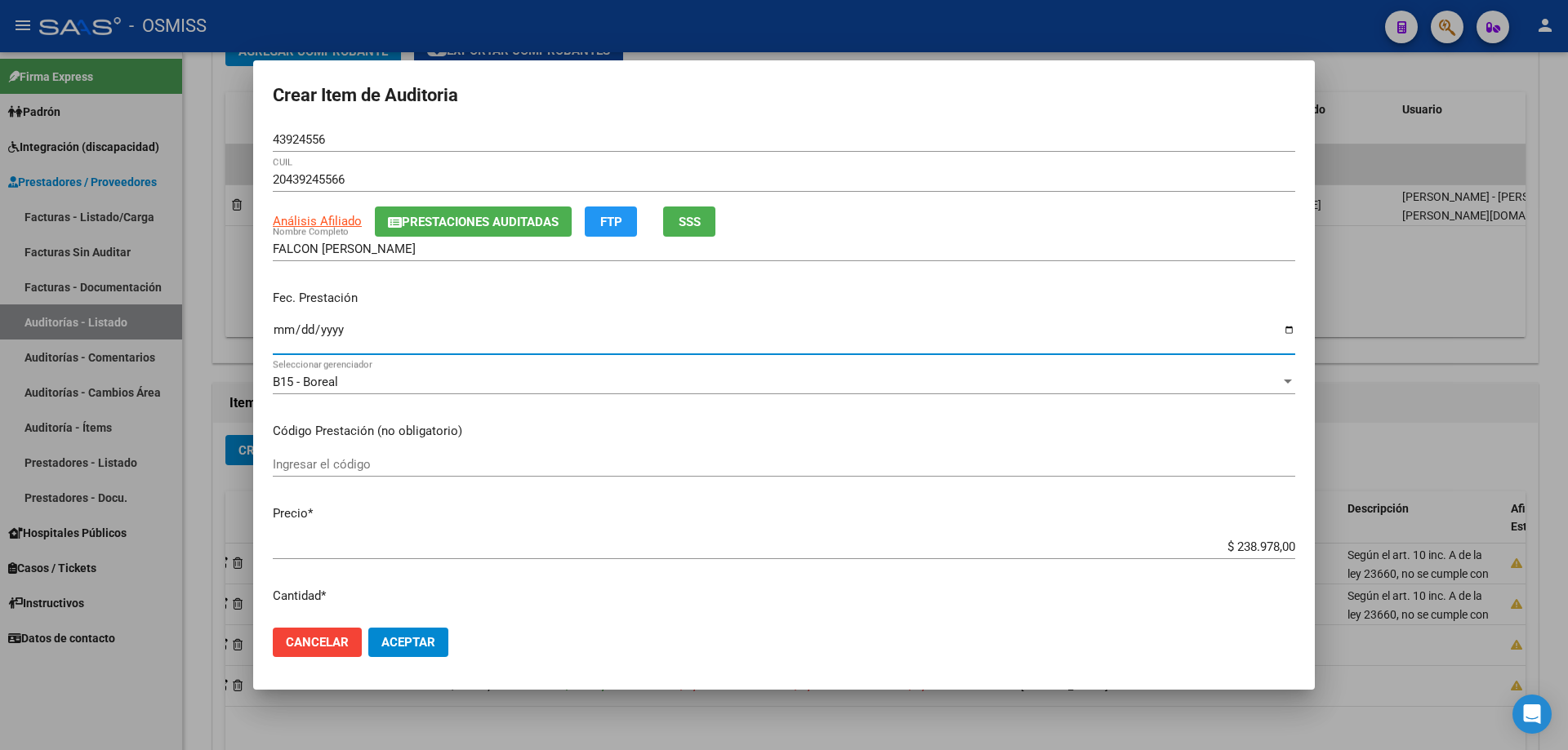
click at [284, 339] on input "Ingresar la fecha" at bounding box center [784, 336] width 1022 height 27
type input "[DATE]"
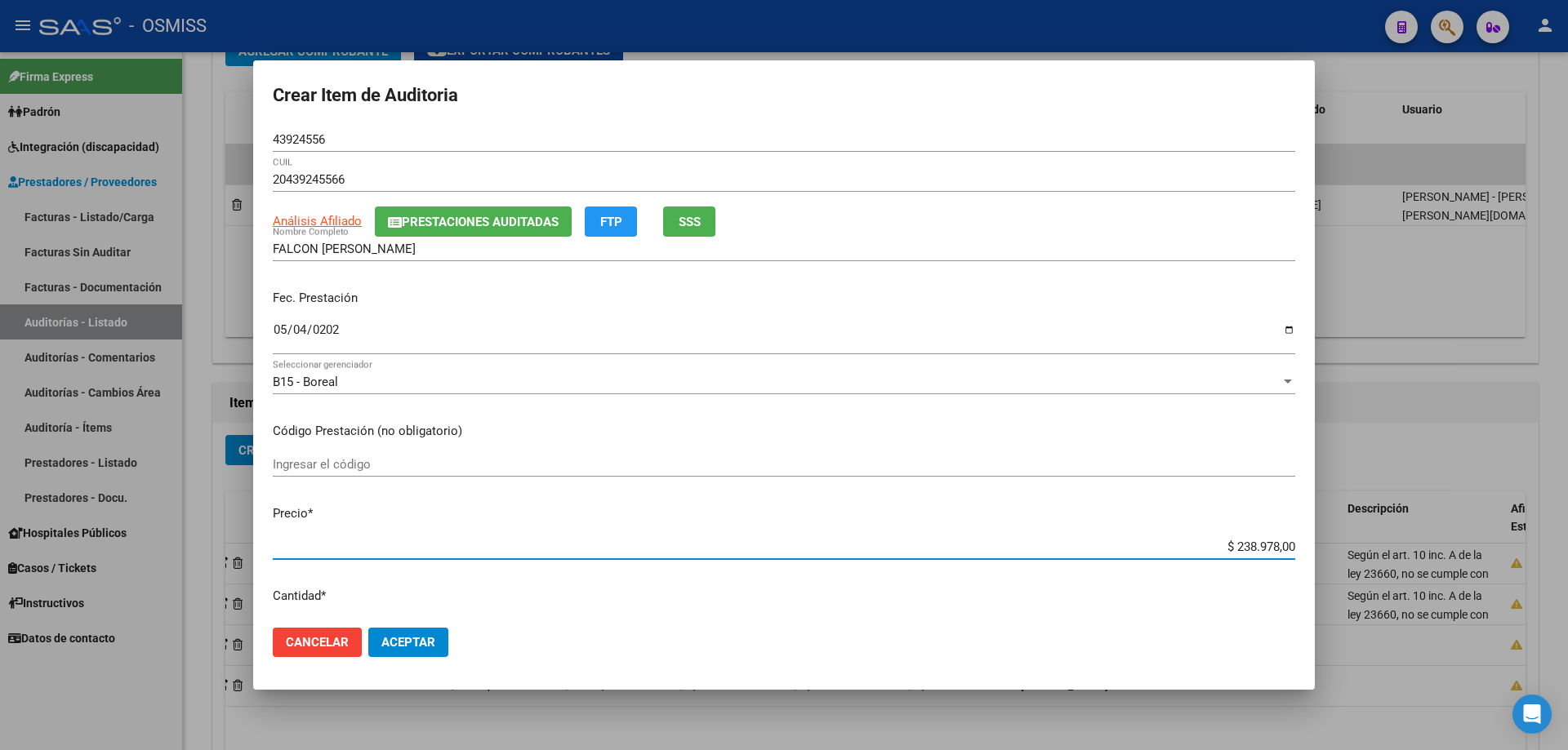
drag, startPoint x: 1439, startPoint y: 542, endPoint x: 1567, endPoint y: 547, distance: 128.1
click at [758, 506] on div "Crear Item de Auditoria 43924556 Nro Documento 20439245566 CUIL Análisis Afilia…" at bounding box center [784, 375] width 1568 height 750
click at [758, 432] on p "Código Prestación (no obligatorio)" at bounding box center [784, 431] width 1022 height 19
drag, startPoint x: 1207, startPoint y: 547, endPoint x: 1567, endPoint y: 536, distance: 360.2
click at [758, 506] on div "Crear Item de Auditoria 43924556 Nro Documento 20439245566 CUIL Análisis Afilia…" at bounding box center [784, 375] width 1568 height 750
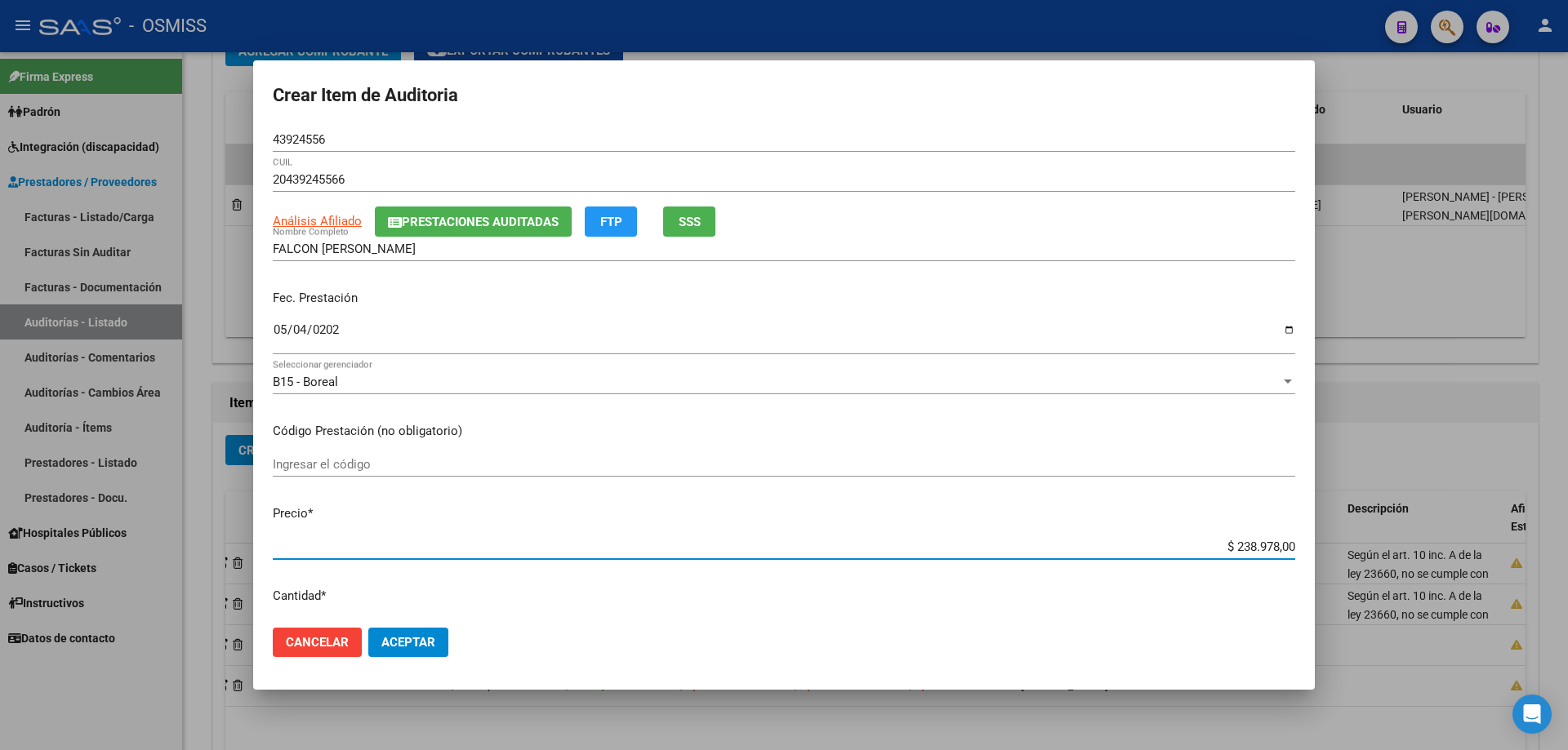
type input "$ 0,04"
type input "$ 0,43"
type input "$ 4,33"
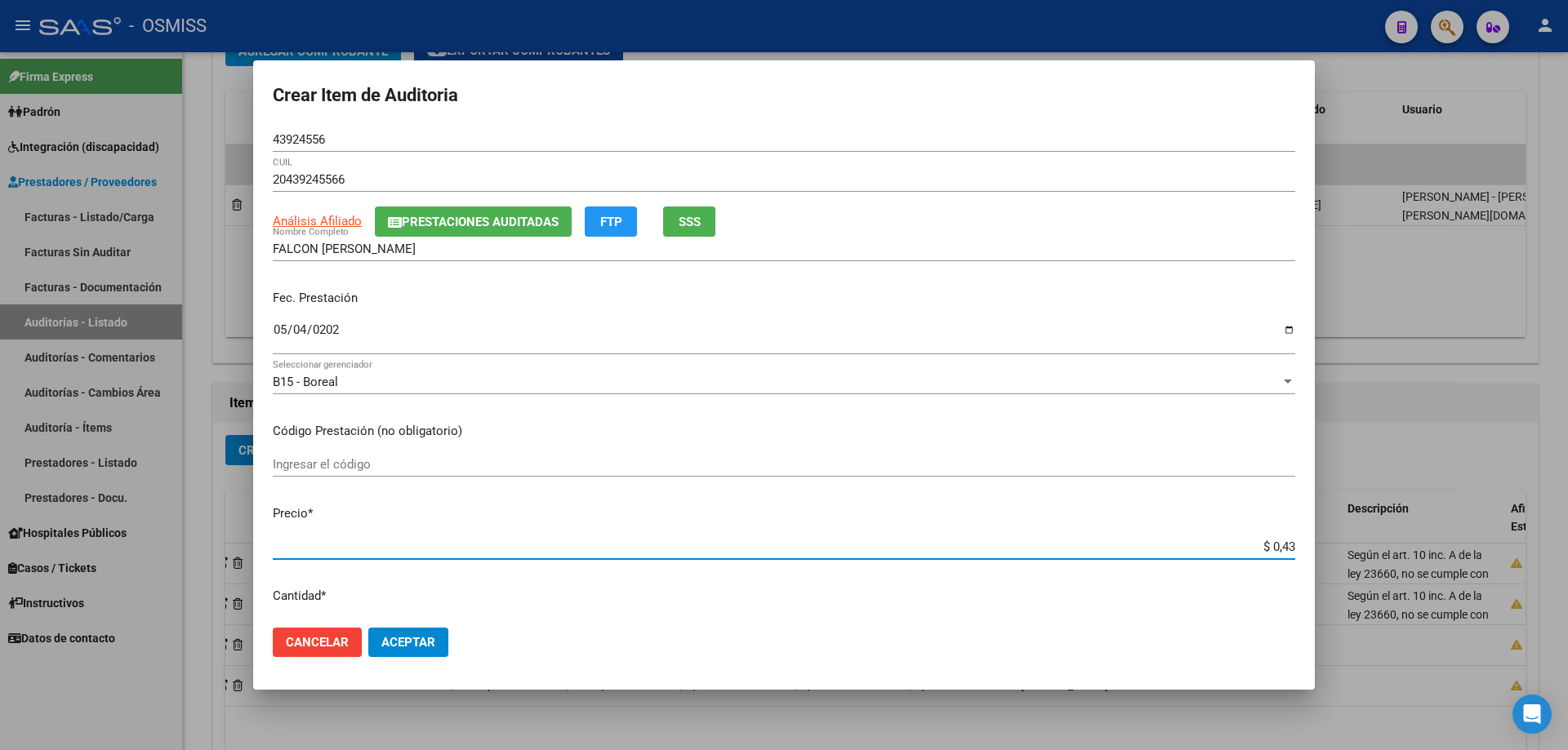
type input "$ 4,33"
type input "$ 43,31"
type input "$ 433,16"
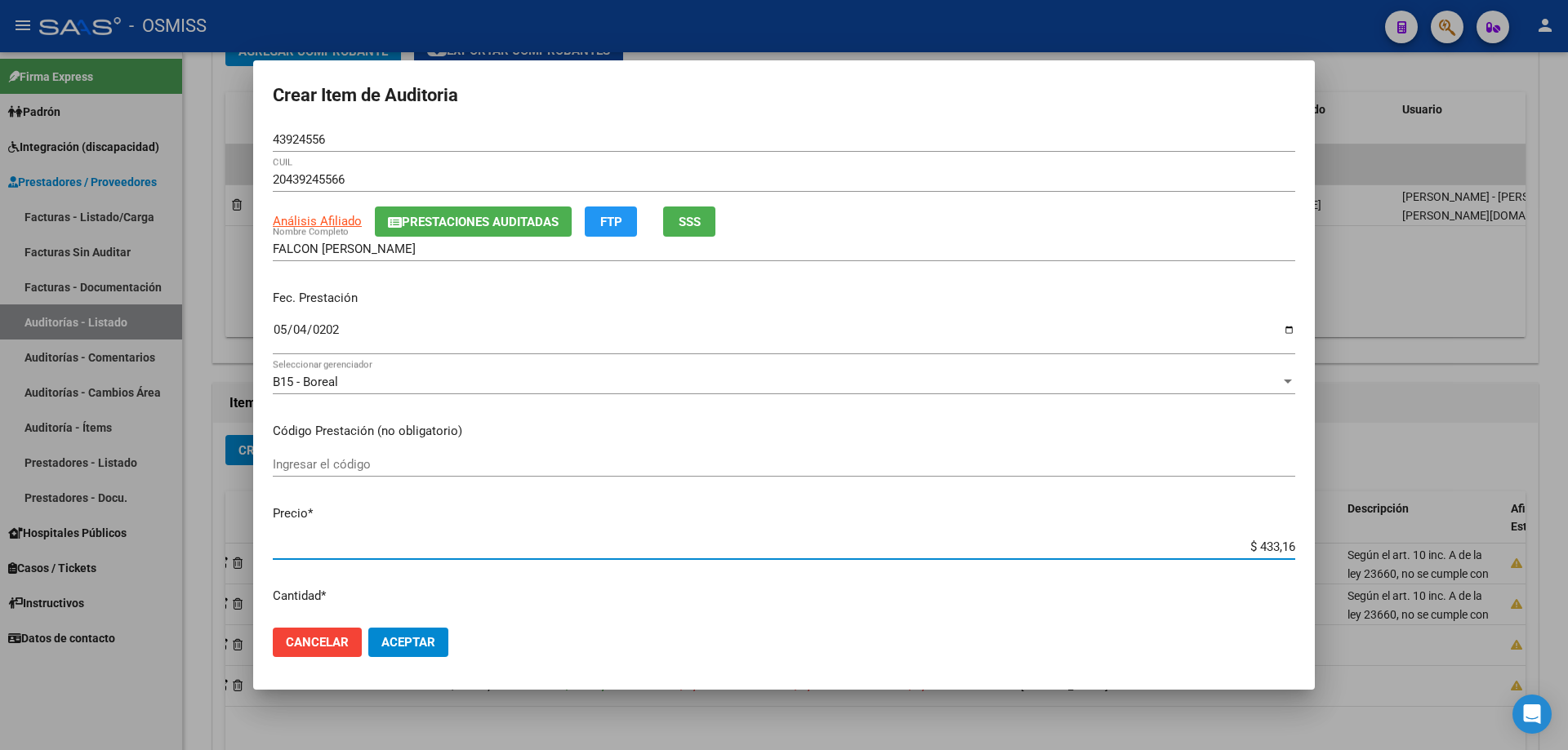
type input "$ 4.331,60"
type input "$ 43.316,00"
click at [417, 506] on span "Aceptar" at bounding box center [407, 642] width 54 height 15
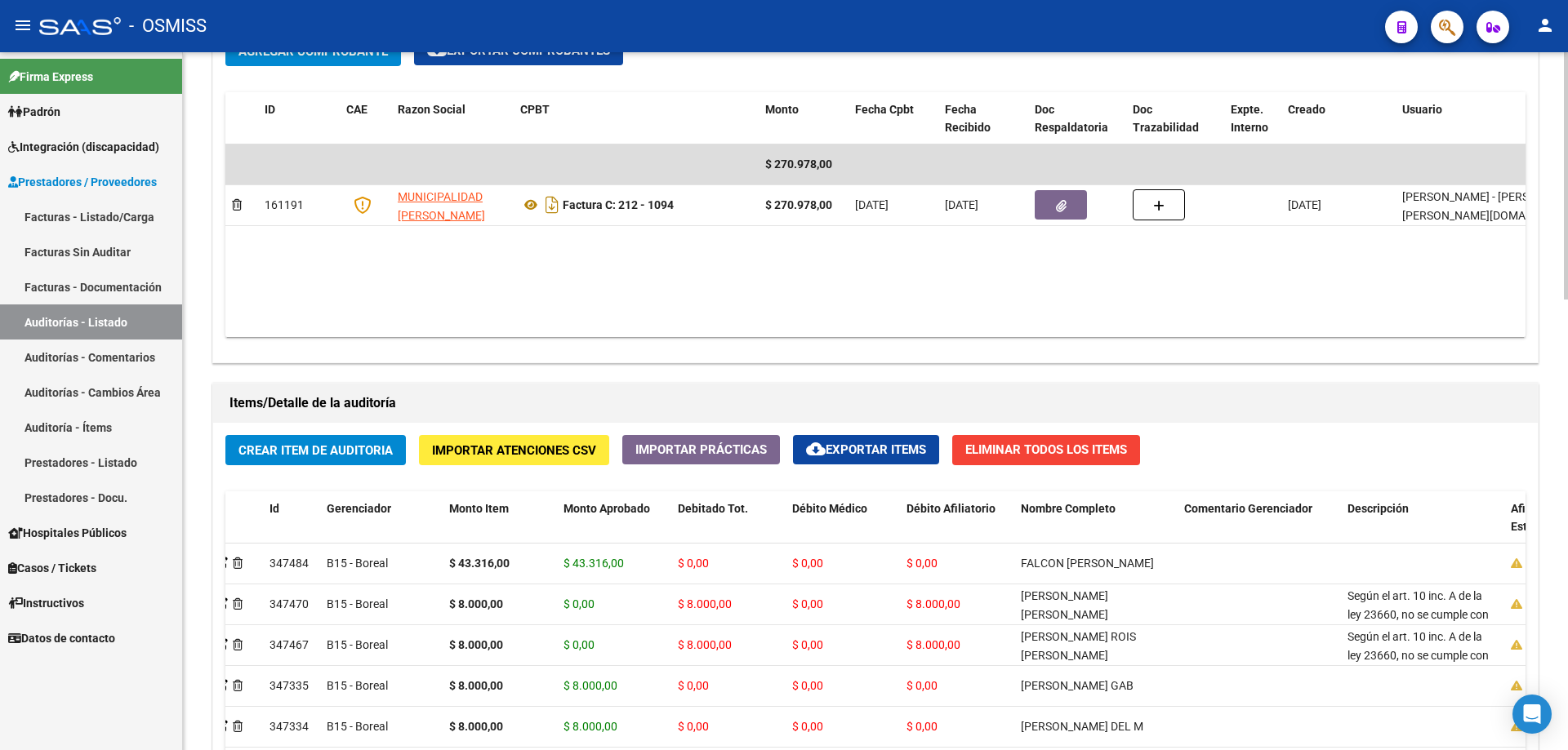
drag, startPoint x: 832, startPoint y: 323, endPoint x: 798, endPoint y: 323, distance: 34.0
click at [758, 323] on datatable-body "$ 270.978,00 161191 MUNICIPALIDAD [PERSON_NAME] Factura C: 212 - 1094 $ 270.978…" at bounding box center [943, 241] width 1433 height 192
click at [273, 450] on span "Crear Item de Auditoria" at bounding box center [315, 451] width 154 height 15
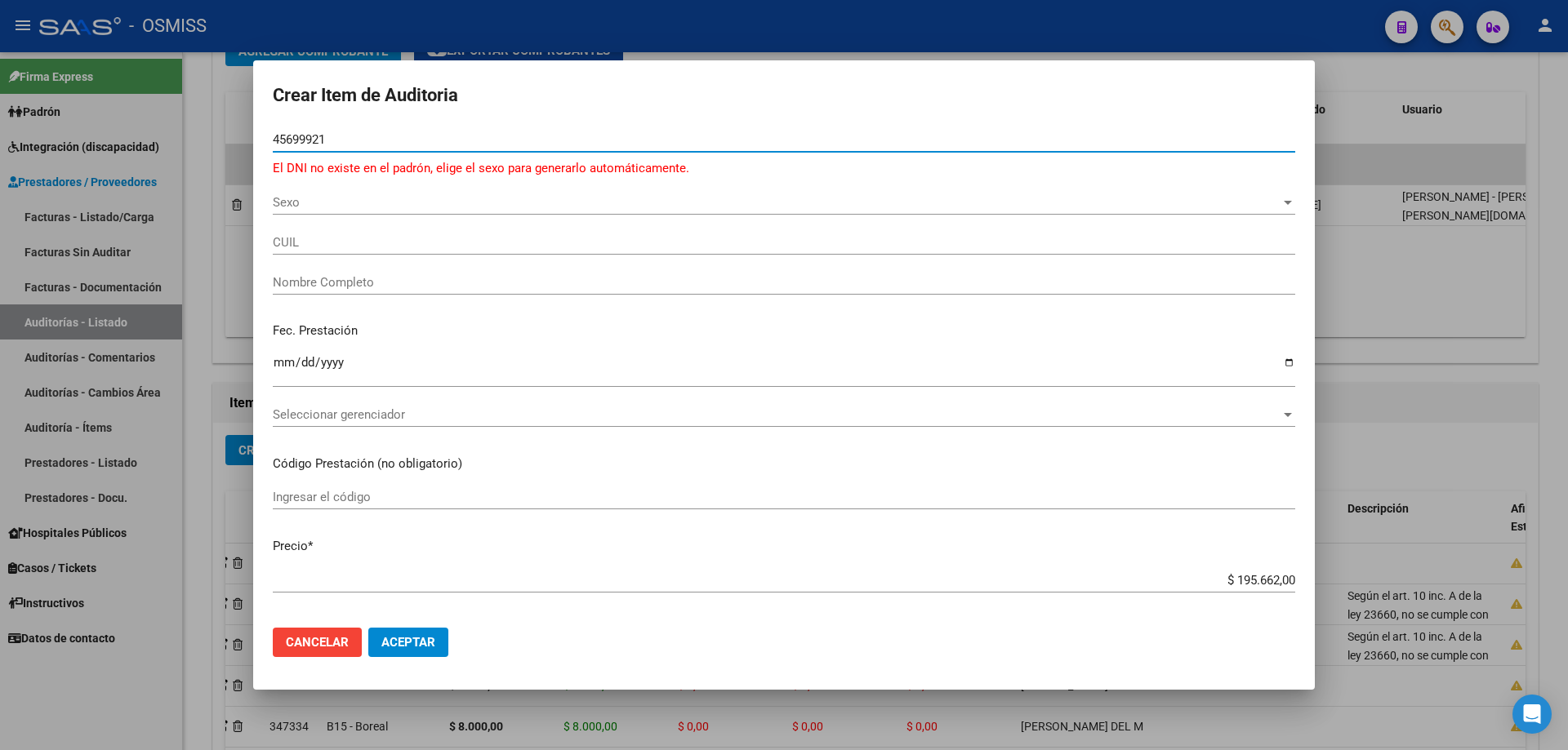
drag, startPoint x: 343, startPoint y: 134, endPoint x: 104, endPoint y: 149, distance: 239.5
click at [99, 149] on div "Crear Item de Auditoria 45699921 Nro Documento El DNI no existe en el padrón, e…" at bounding box center [784, 375] width 1568 height 750
type input "45693921"
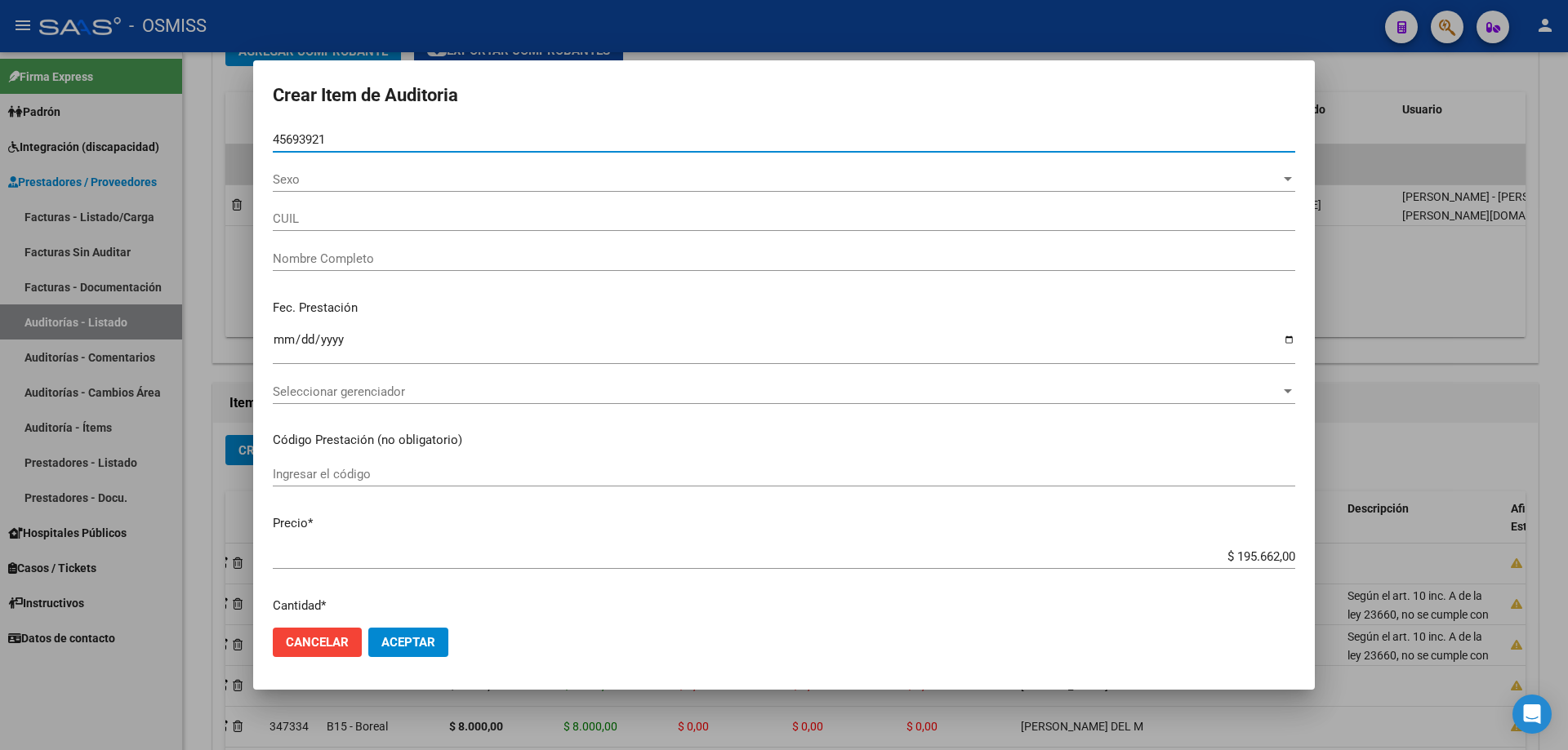
type input "27456939215"
type input "[PERSON_NAME] [PERSON_NAME]"
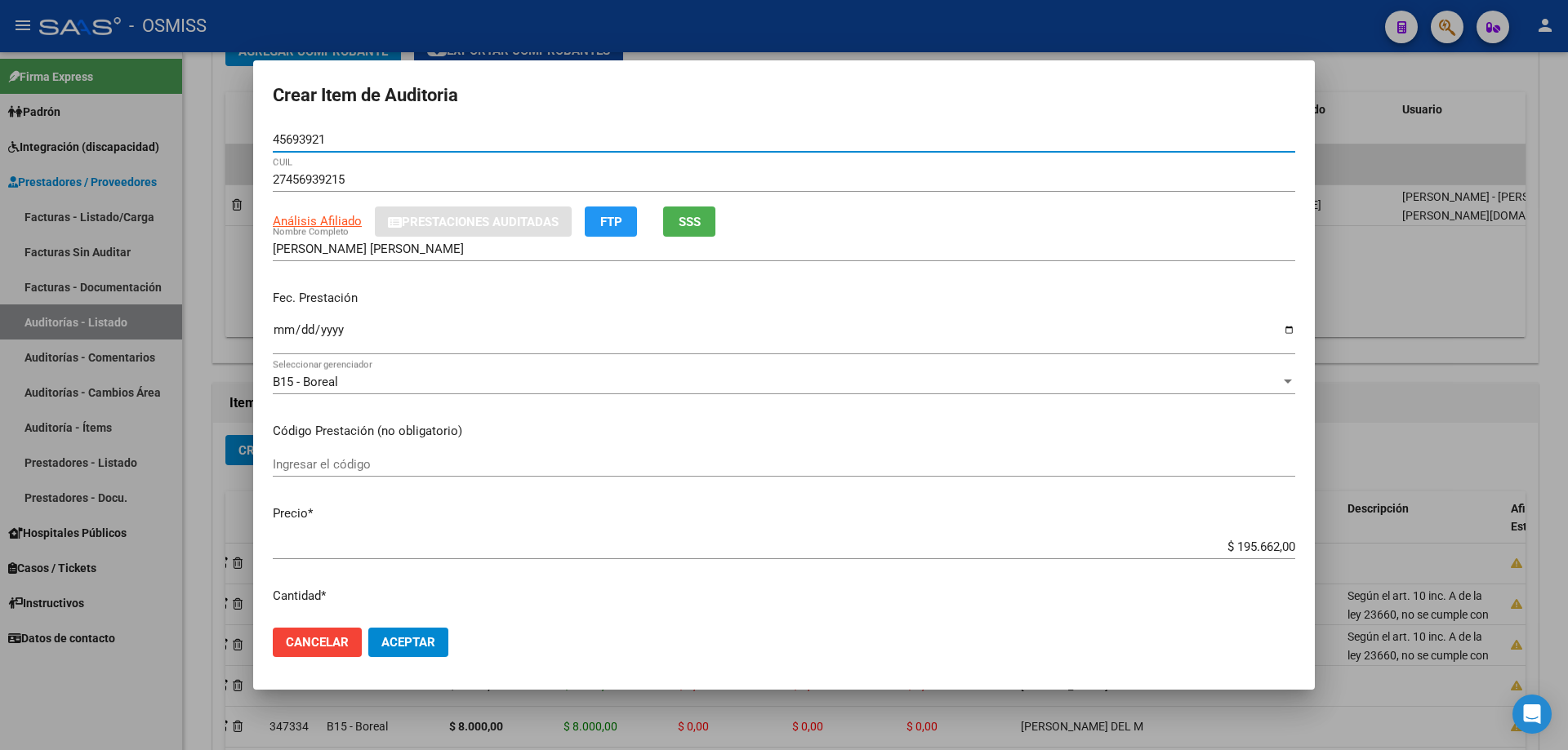
type input "45693921"
click at [288, 338] on input "Ingresar la fecha" at bounding box center [784, 336] width 1022 height 27
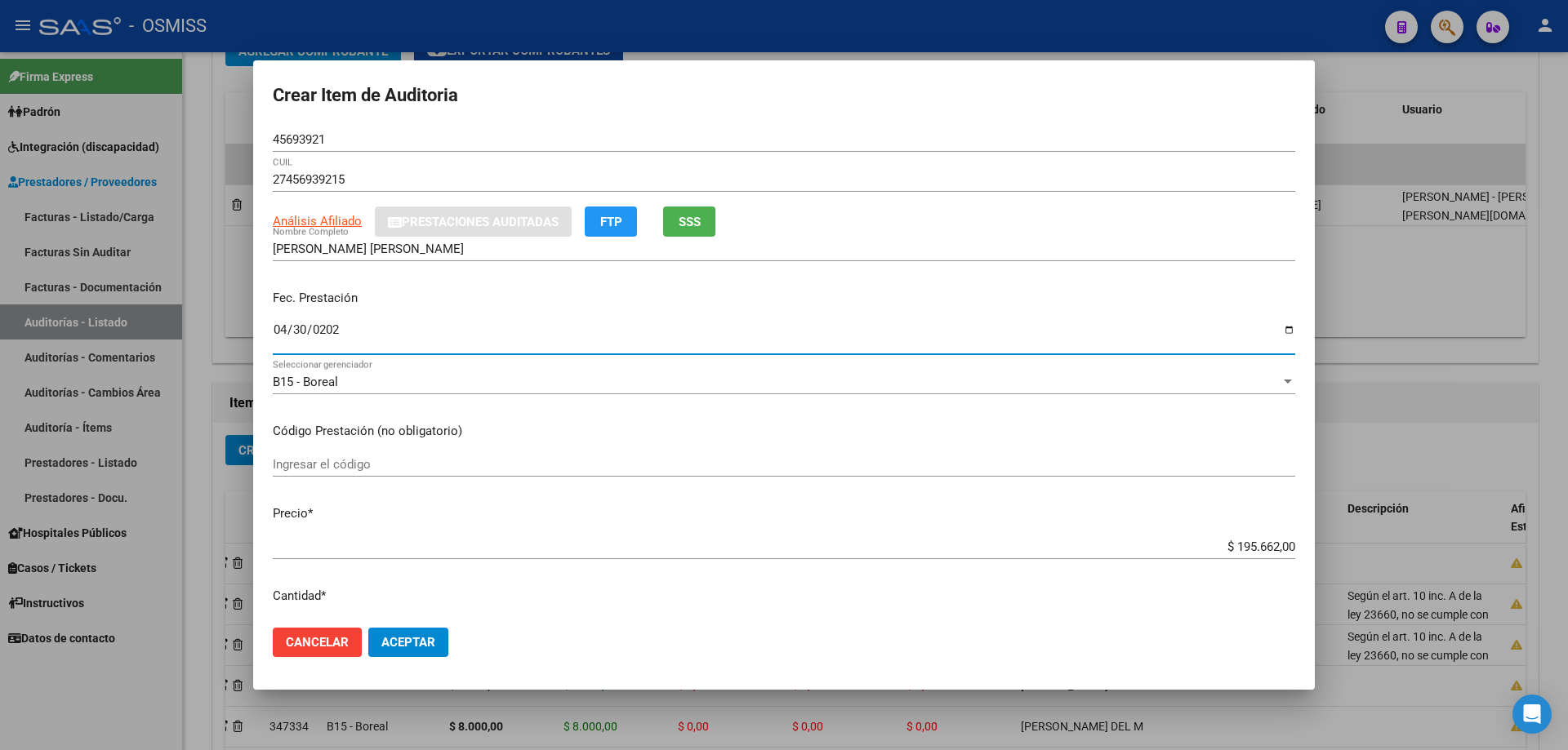
type input "[DATE]"
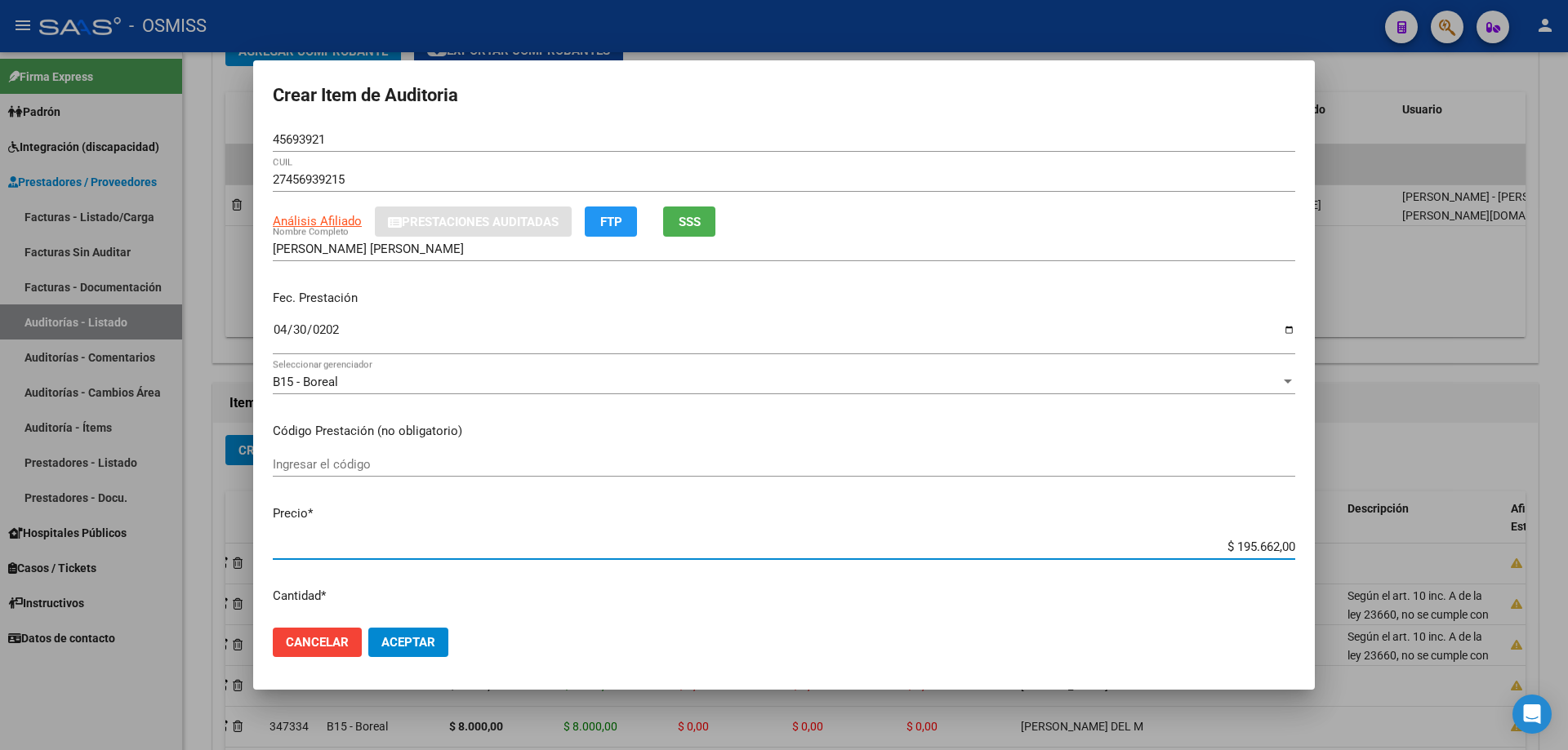
drag, startPoint x: 1180, startPoint y: 546, endPoint x: 1567, endPoint y: 549, distance: 387.0
click at [758, 506] on div "Crear Item de Auditoria 45693921 Nro Documento 27456939215 CUIL Análisis Afilia…" at bounding box center [784, 375] width 1568 height 750
type input "$ 0,04"
type input "$ 0,41"
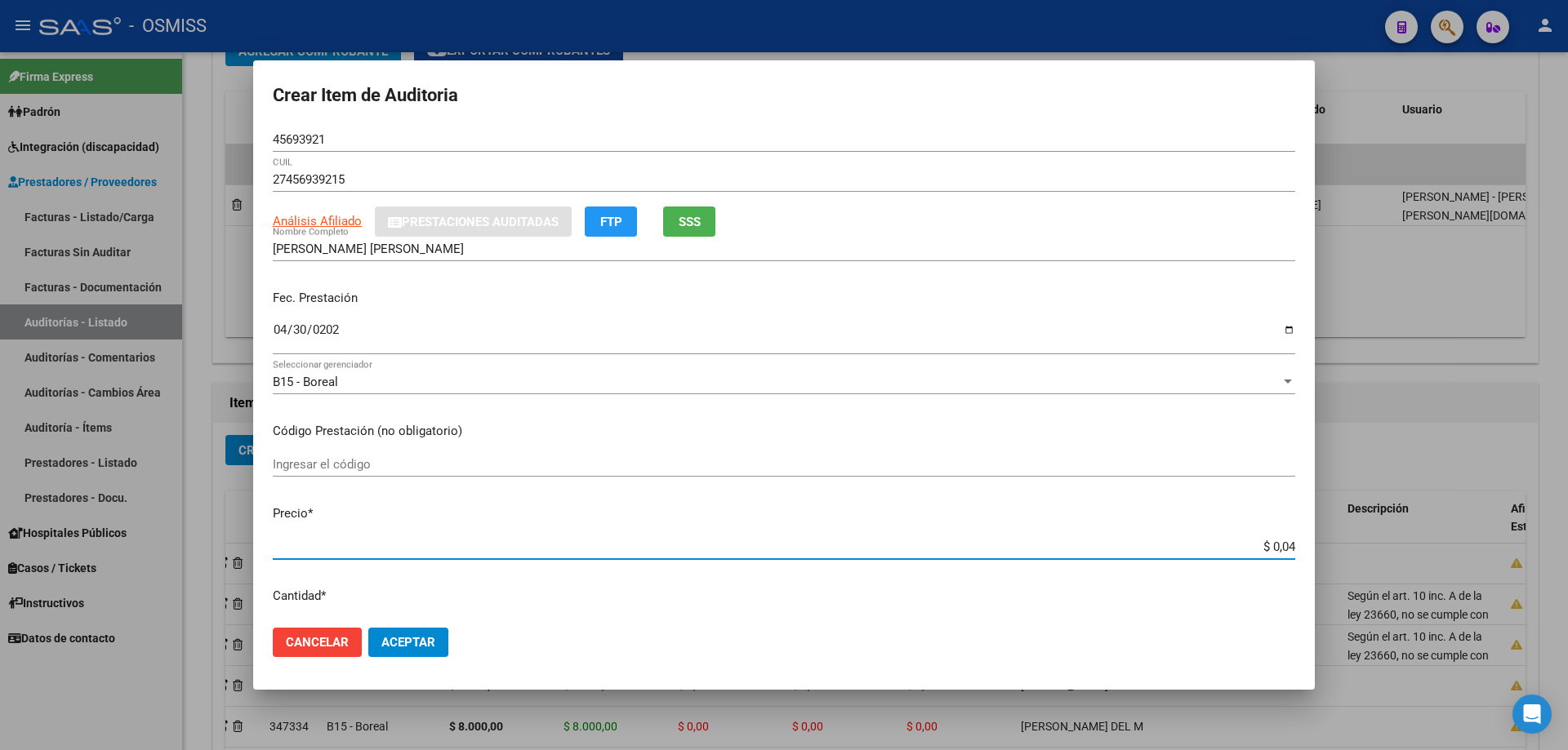
type input "$ 0,41"
type input "$ 4,13"
type input "$ 41,34"
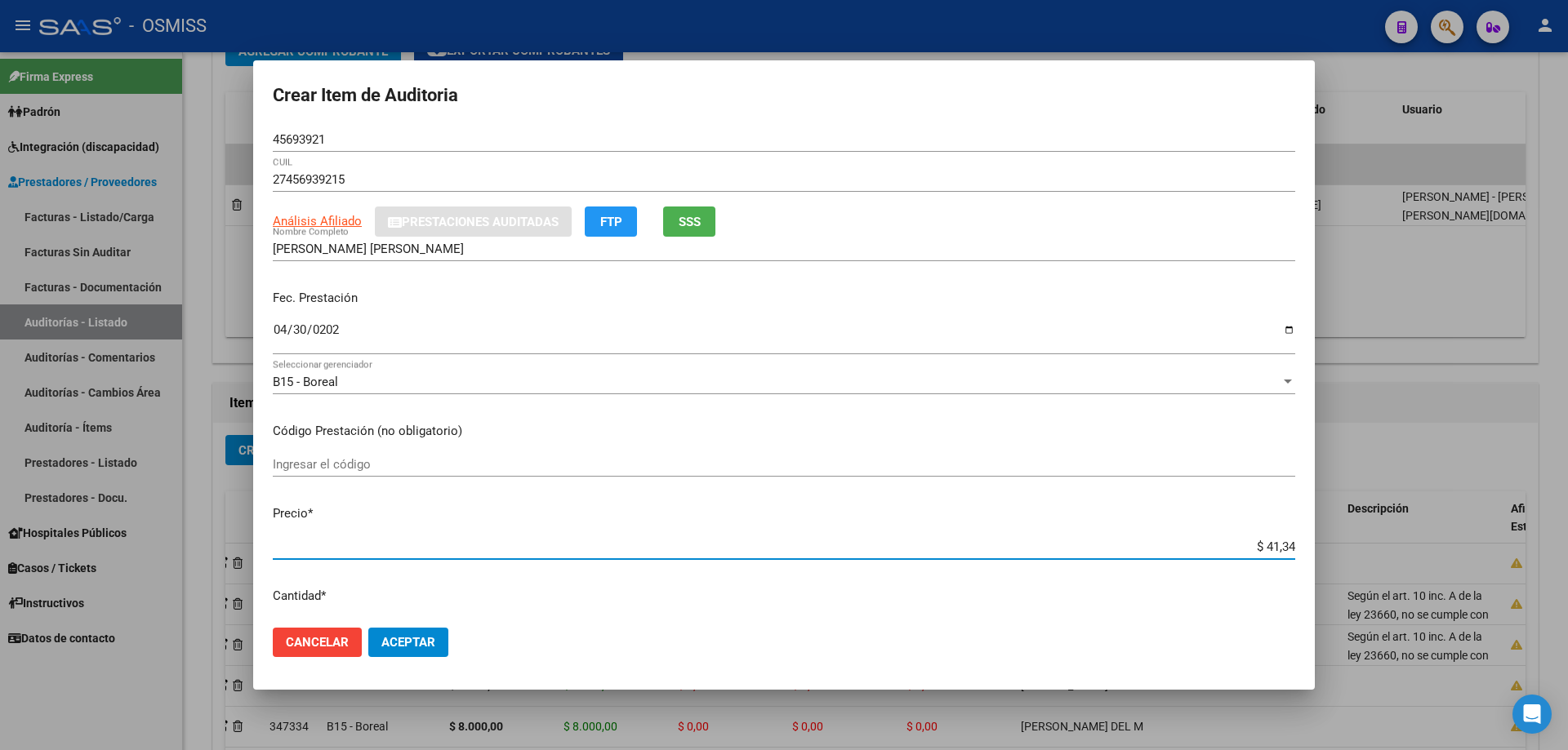
type input "$ 413,47"
type input "$ 4.134,70"
type input "$ 41.347,00"
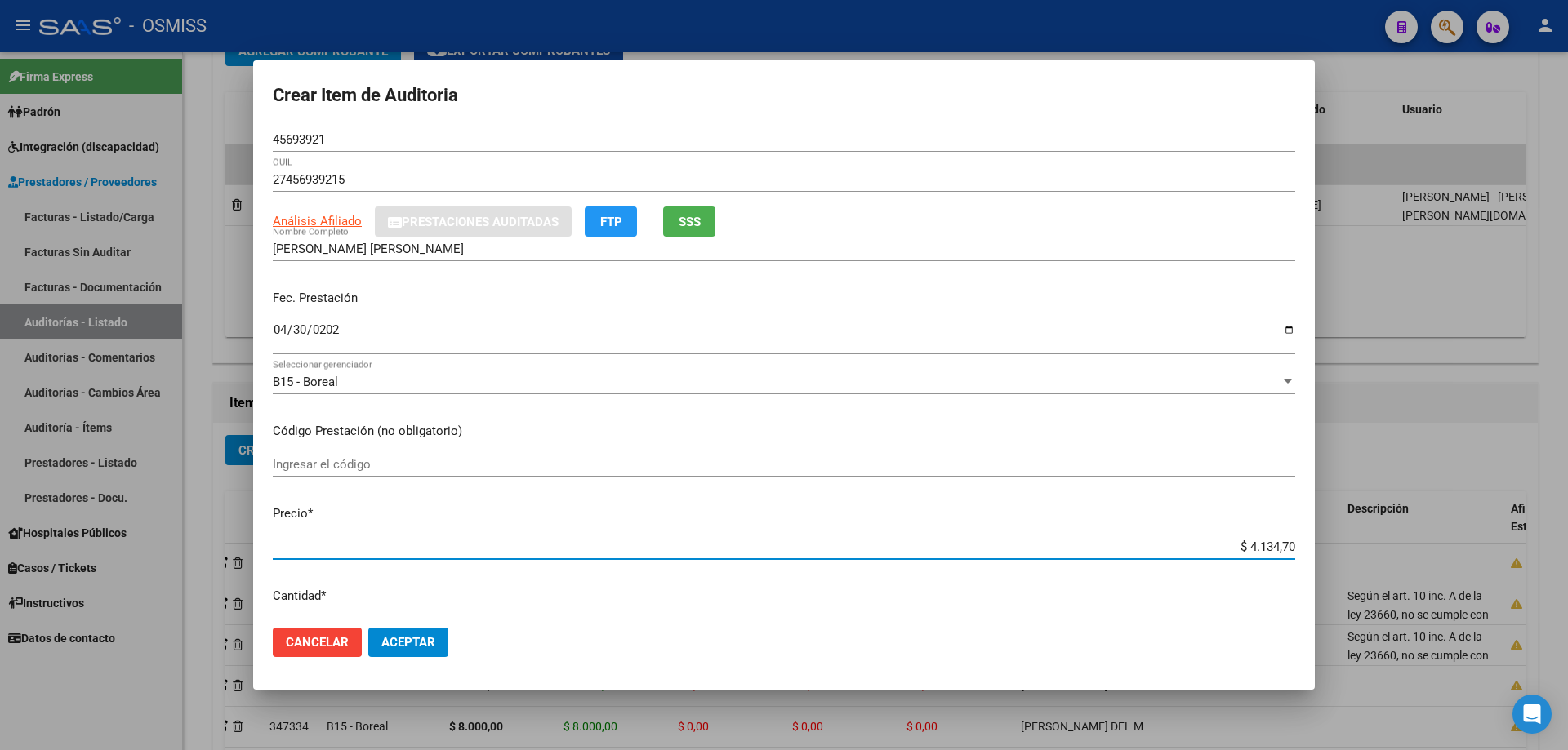
type input "$ 41.347,00"
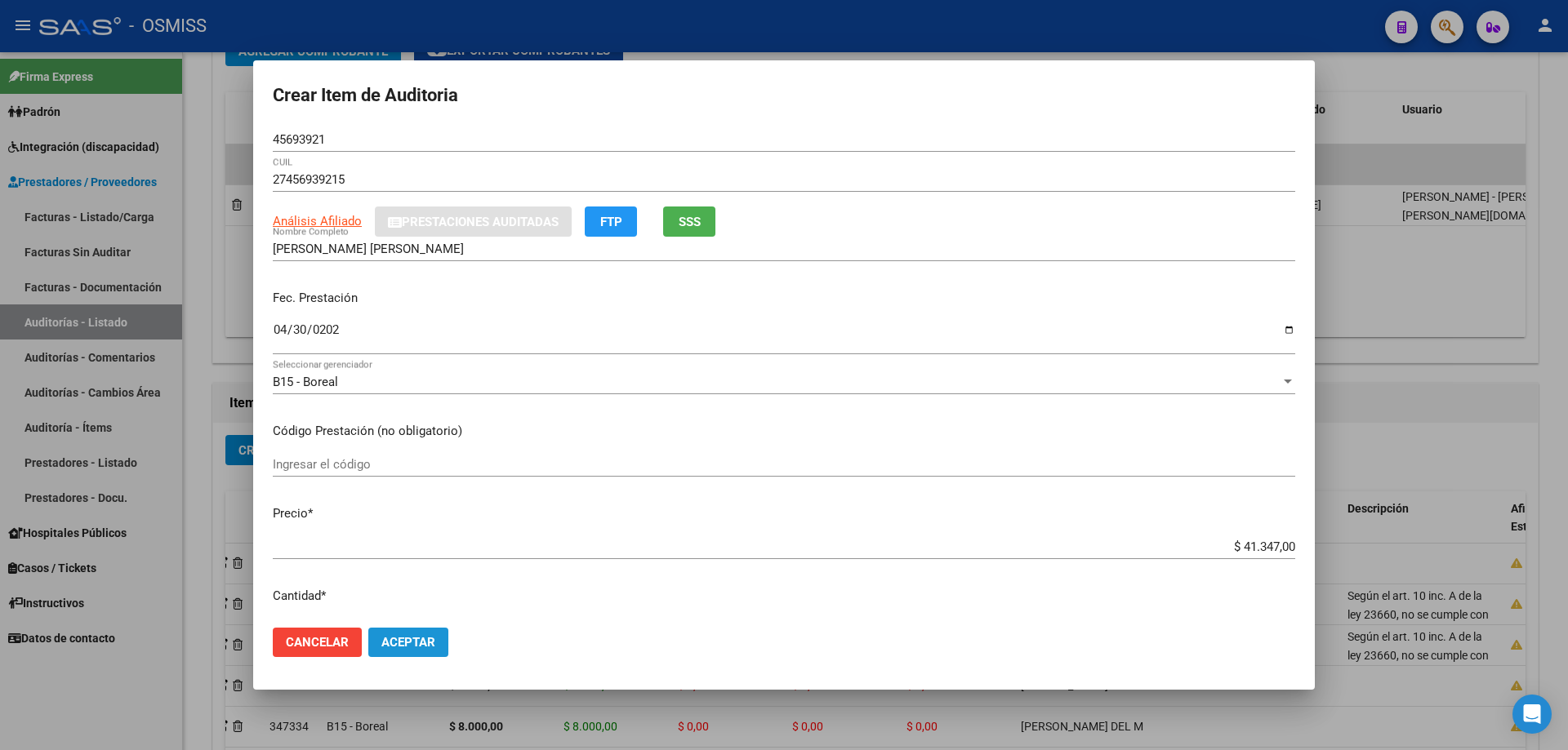
click at [421, 506] on span "Aceptar" at bounding box center [407, 642] width 54 height 15
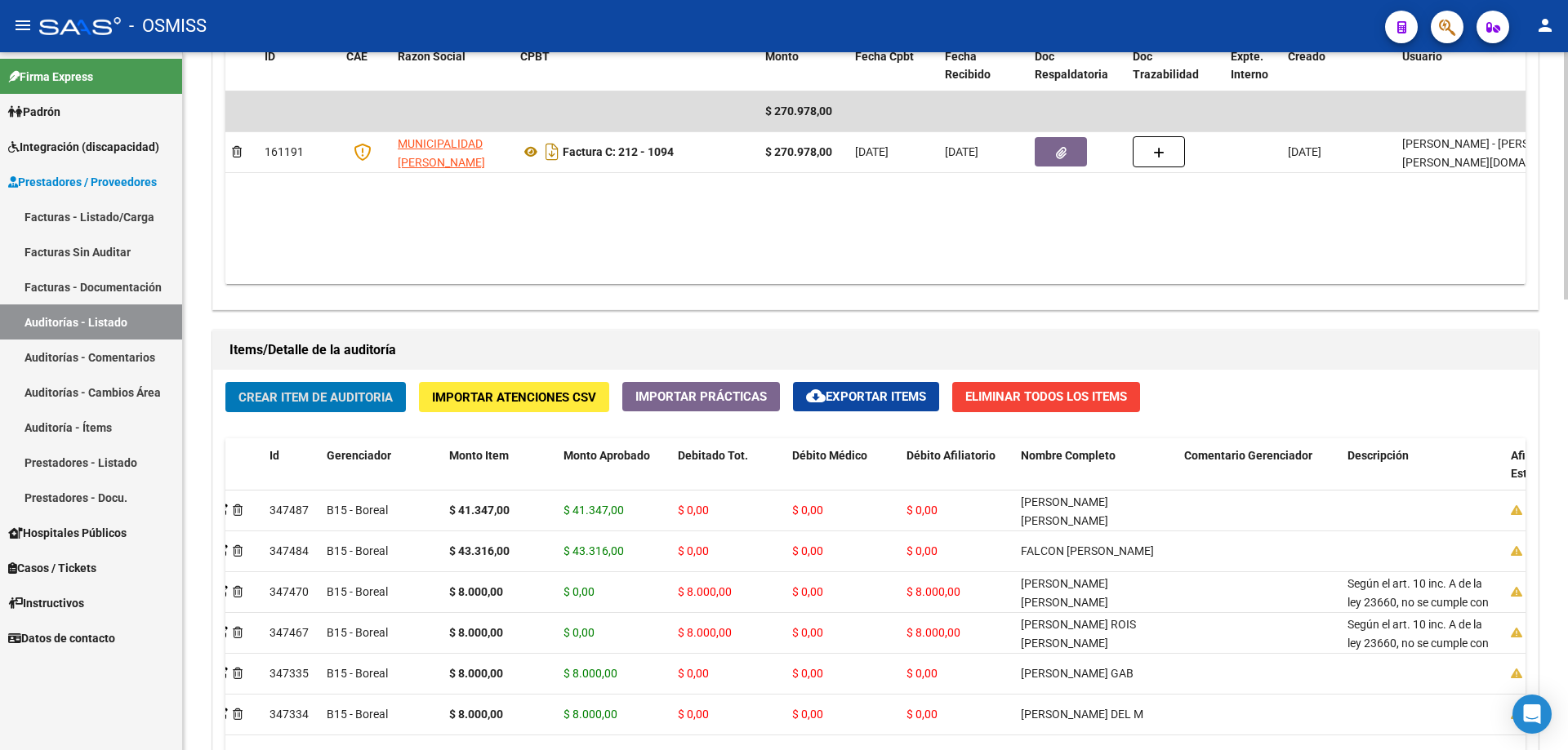
scroll to position [942, 0]
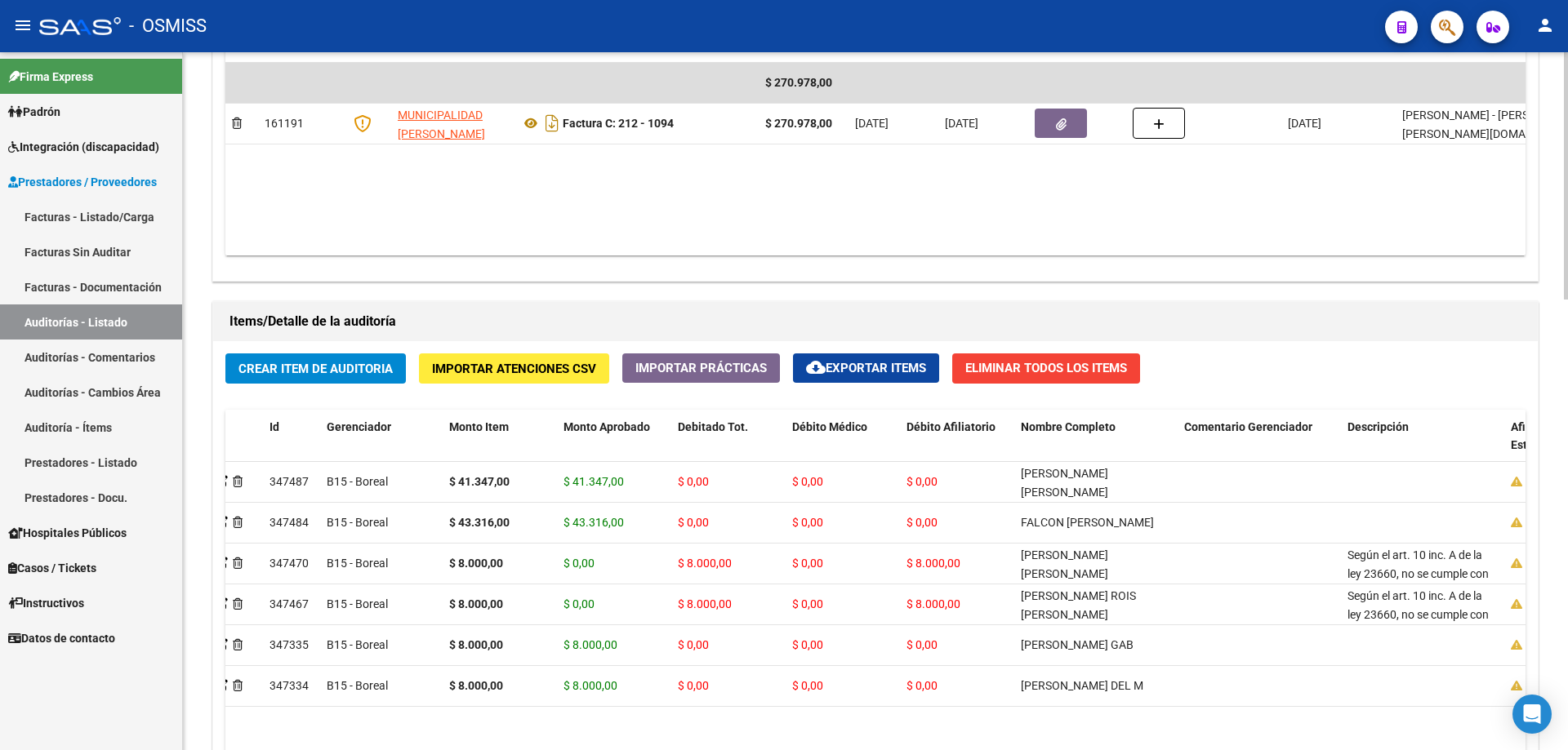
drag, startPoint x: 778, startPoint y: 292, endPoint x: 600, endPoint y: 245, distance: 184.1
click at [758, 291] on div "Información del área Cambiar de área a esta auditoría Area * Hospitales de Auto…" at bounding box center [875, 293] width 1332 height 1450
click at [315, 367] on span "Crear Item de Auditoria" at bounding box center [315, 368] width 154 height 15
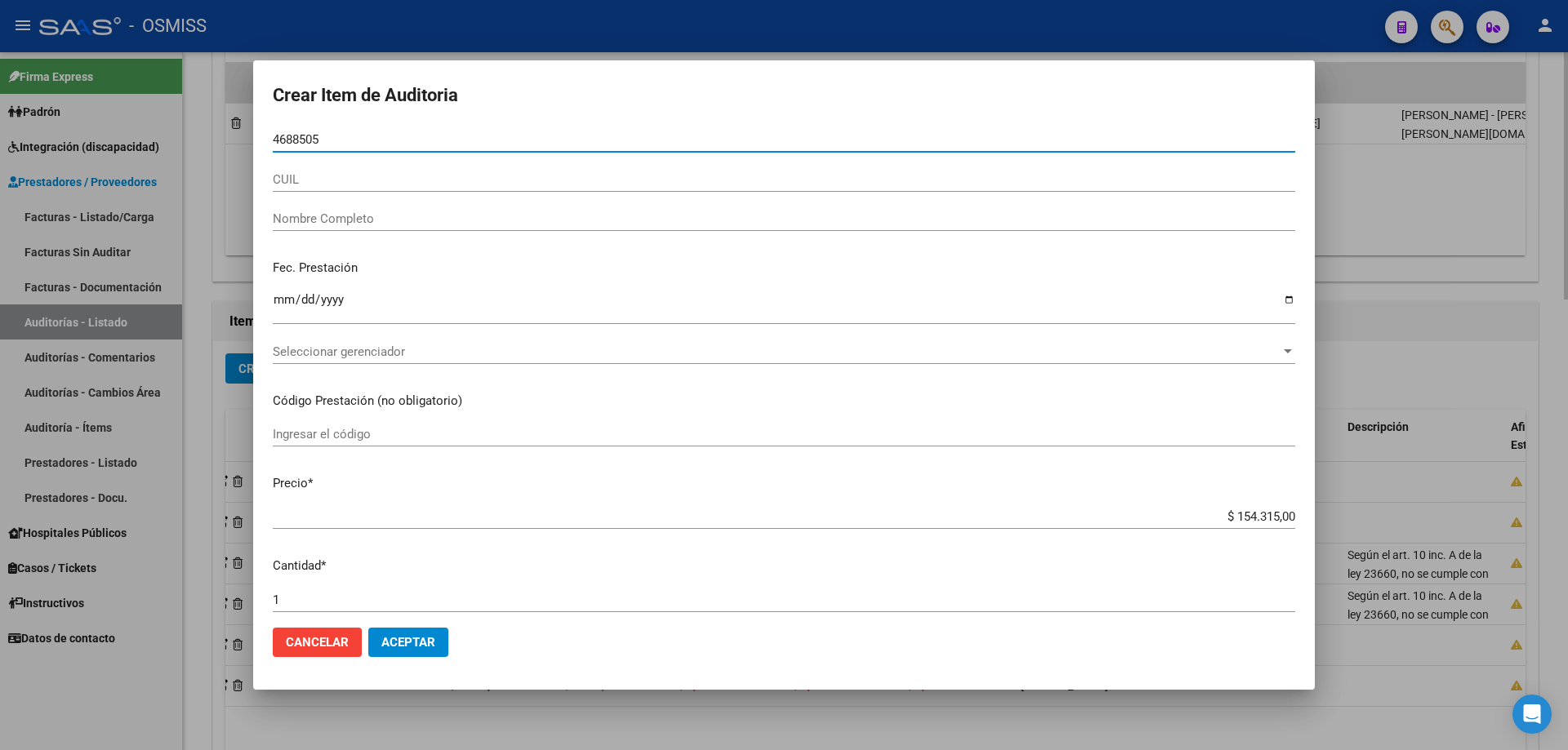
type input "46885056"
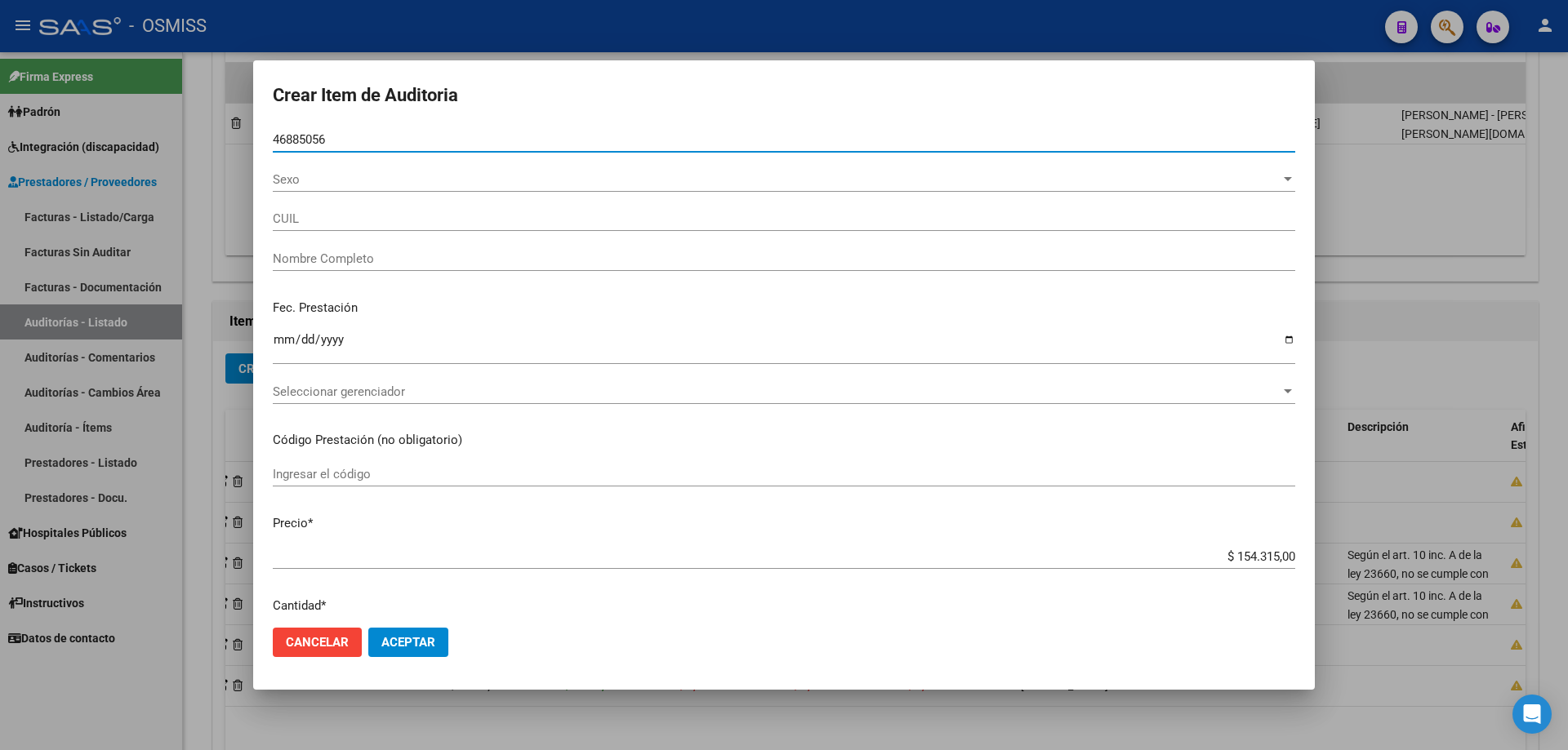
type input "20468850568"
type input "[PERSON_NAME]"
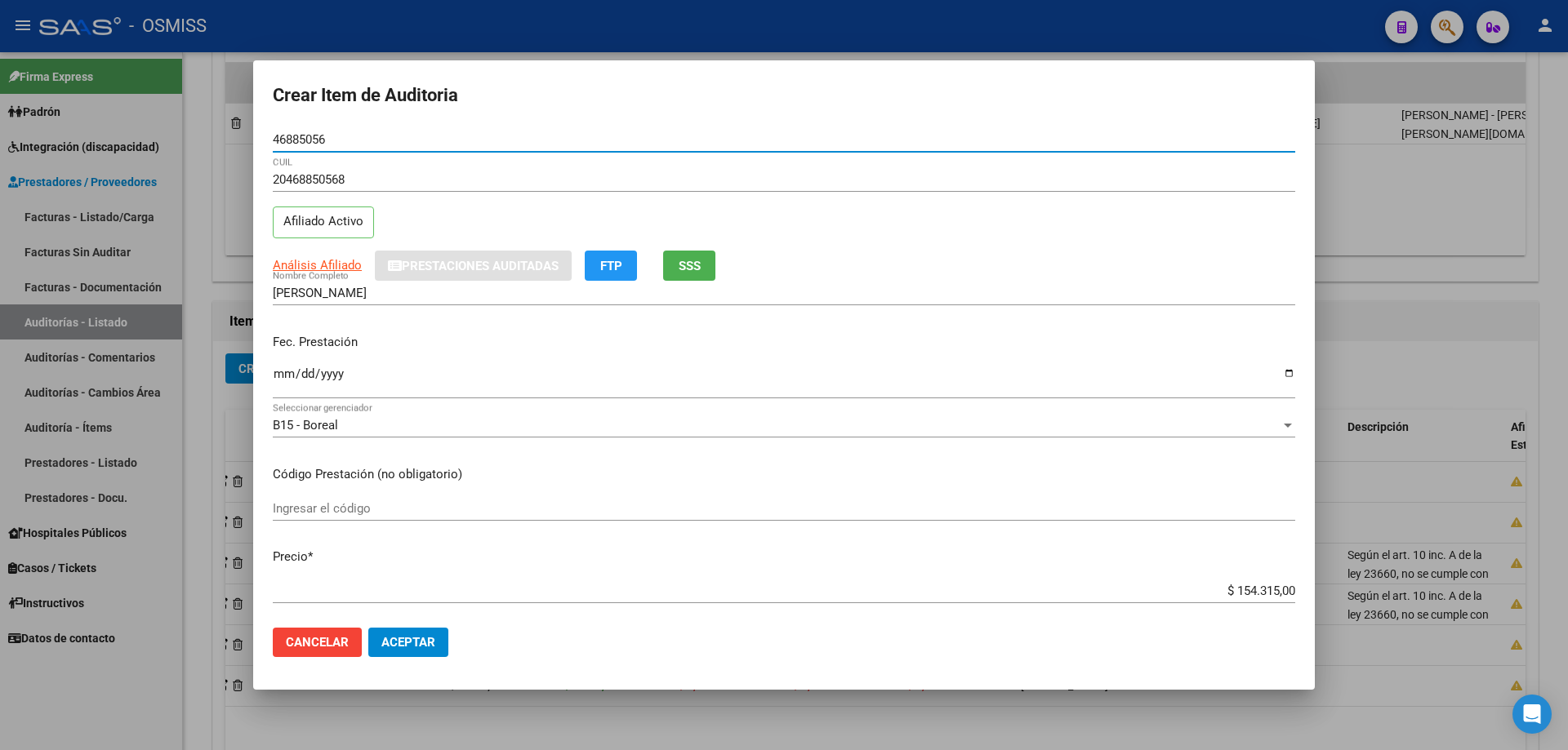
type input "46885056"
click at [271, 377] on mat-dialog-content "46885056 Nro Documento 20468850568 CUIL Afiliado Activo Análisis Afiliado Prest…" at bounding box center [784, 371] width 1061 height 488
click at [280, 376] on input "Ingresar la fecha" at bounding box center [784, 380] width 1022 height 27
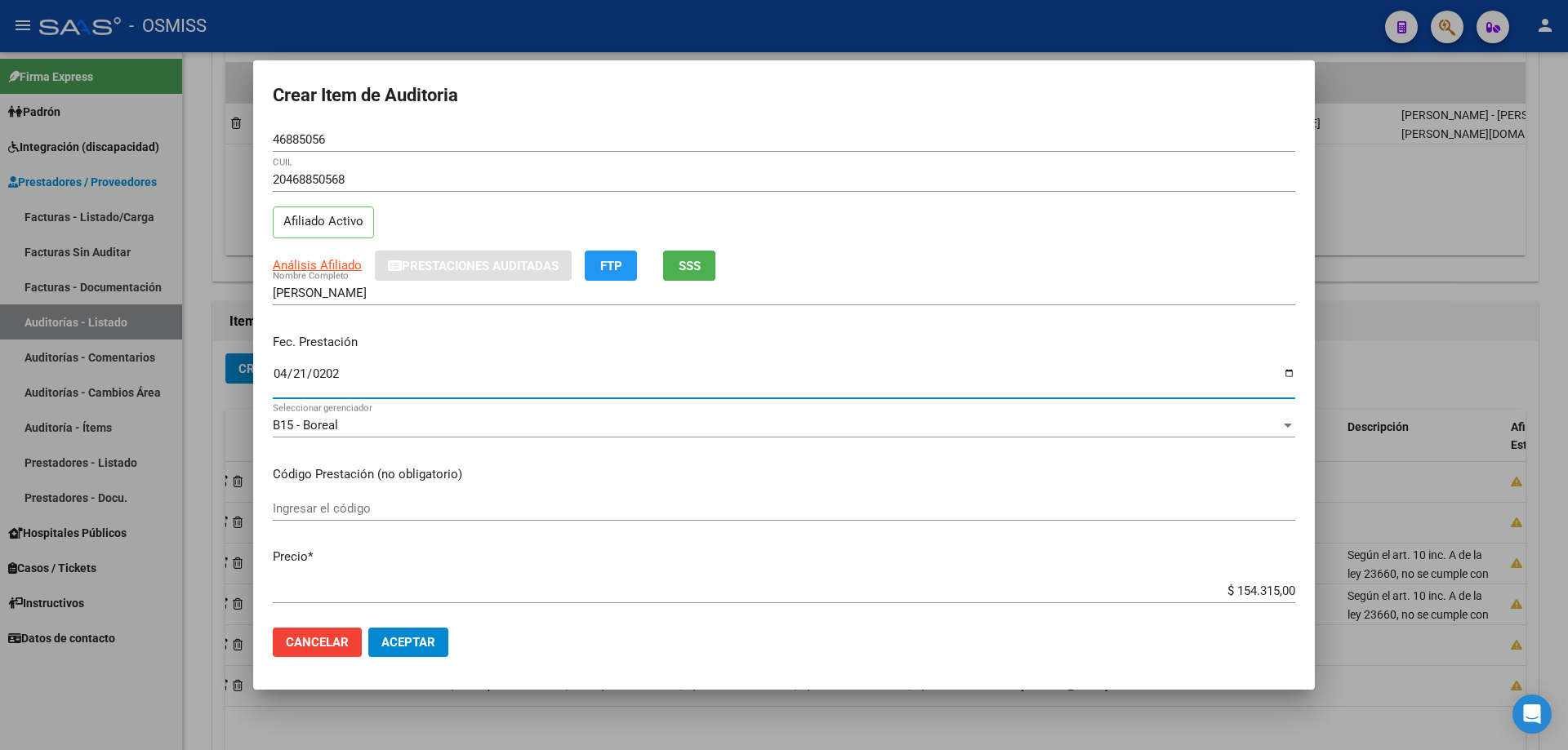
type input "[DATE]"
click at [758, 506] on div "$ 154.315,00 Ingresar el precio" at bounding box center [784, 591] width 1022 height 25
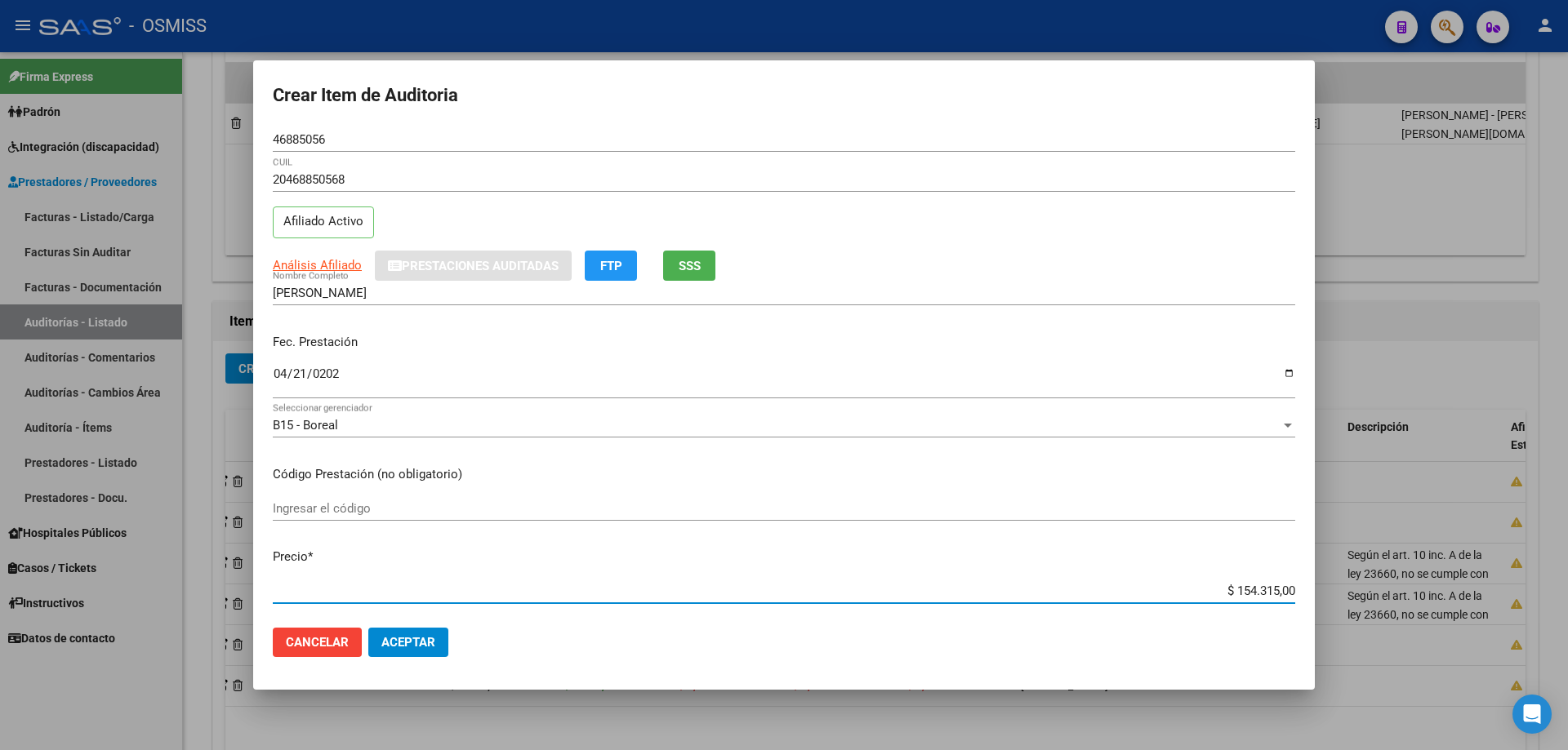
drag, startPoint x: 1206, startPoint y: 597, endPoint x: 1353, endPoint y: 596, distance: 147.0
click at [758, 506] on div "Crear Item de Auditoria 46885056 Nro Documento 20468850568 CUIL Afiliado Activo…" at bounding box center [784, 375] width 1568 height 750
type input "$ 0,04"
type input "$ 0,41"
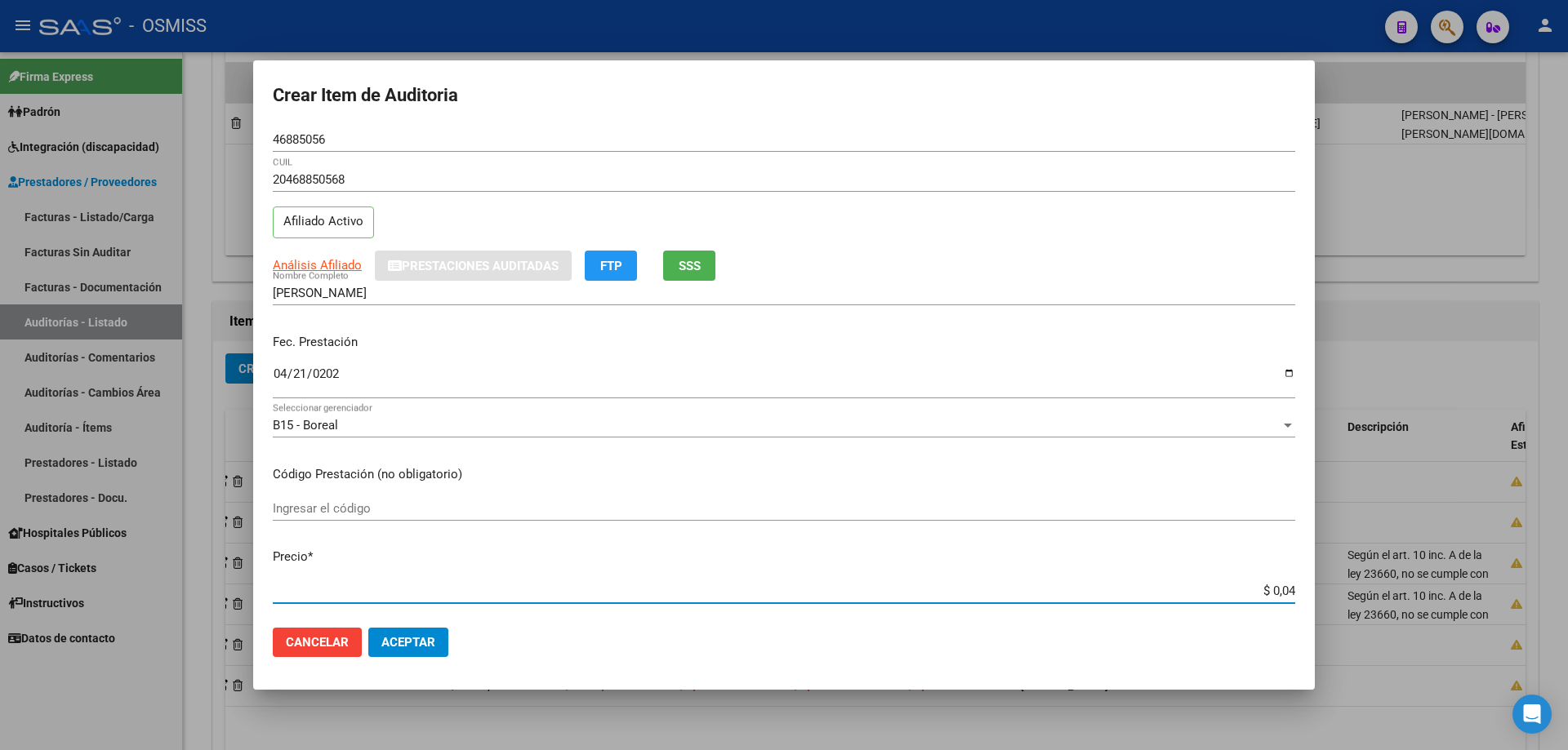
type input "$ 0,41"
type input "$ 4,13"
type input "$ 41,34"
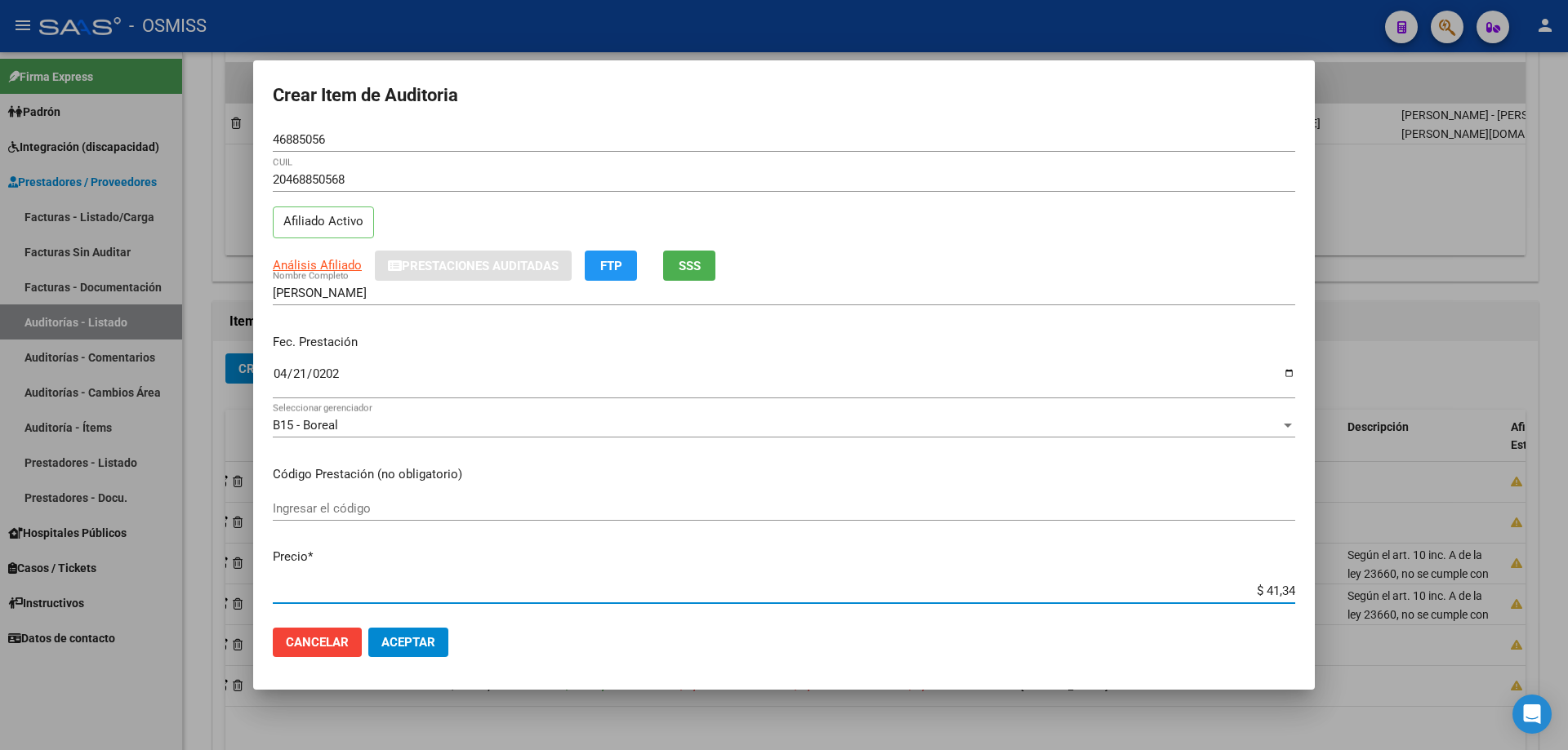
type input "$ 413,47"
type input "$ 4.134,70"
type input "$ 41.347,00"
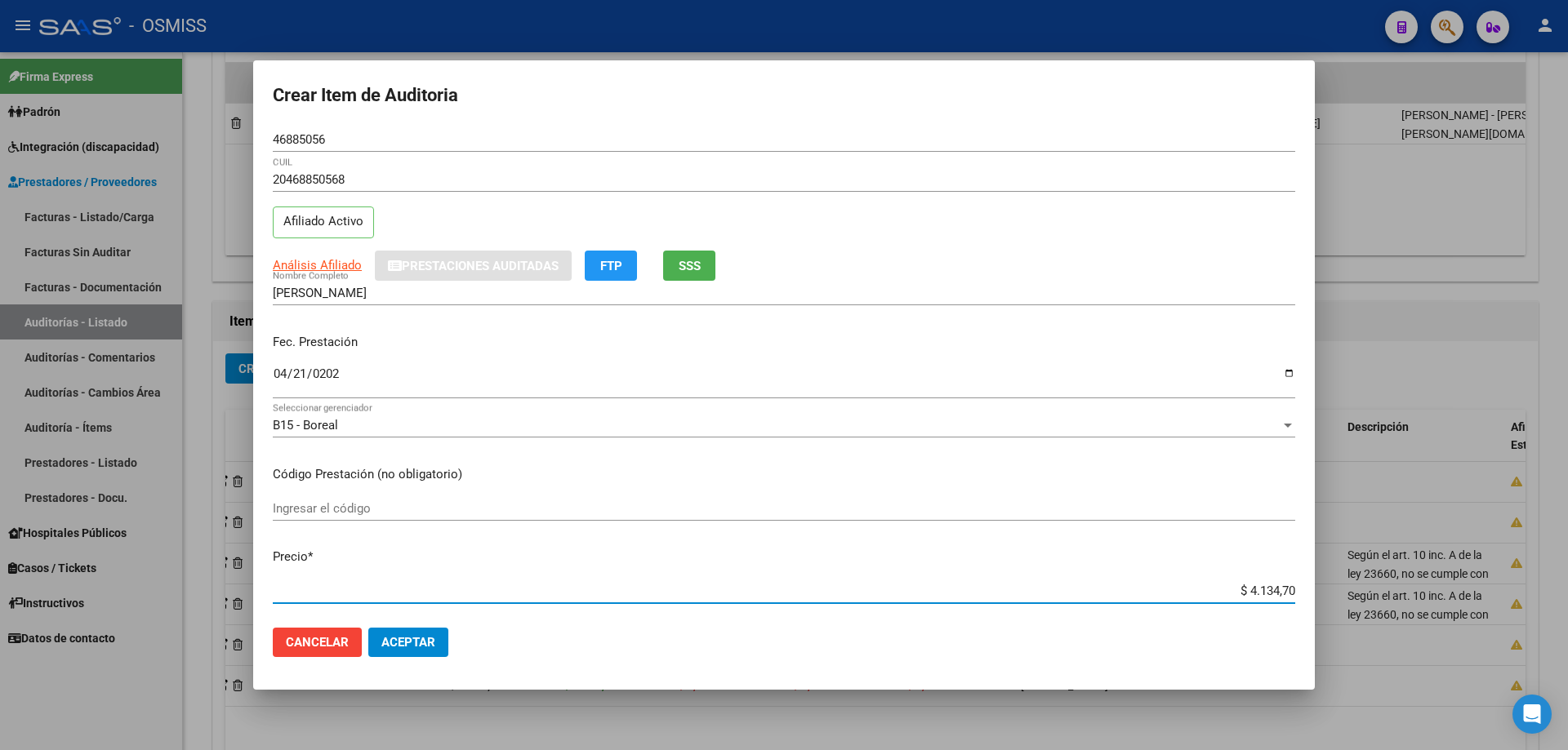
type input "$ 41.347,00"
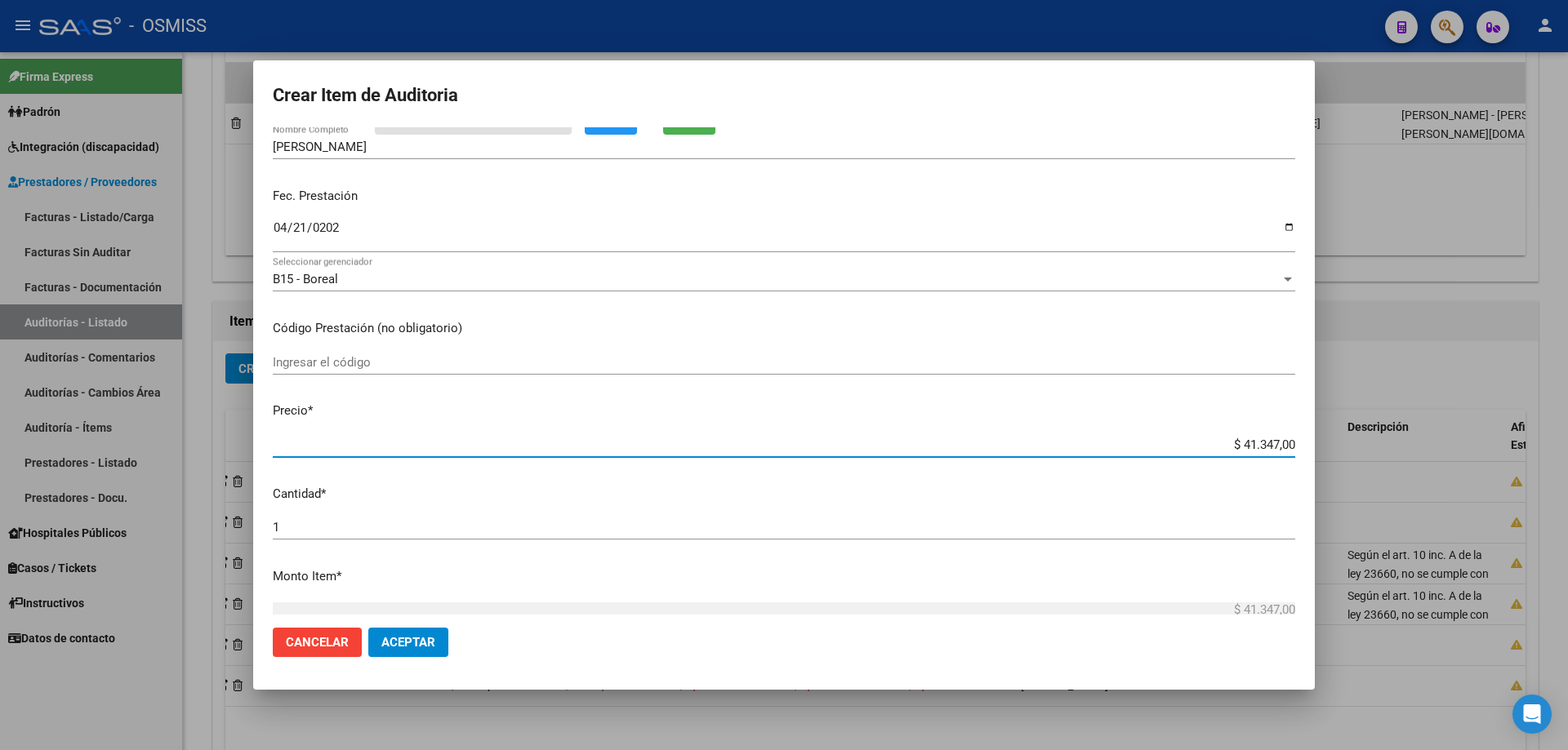
scroll to position [327, 0]
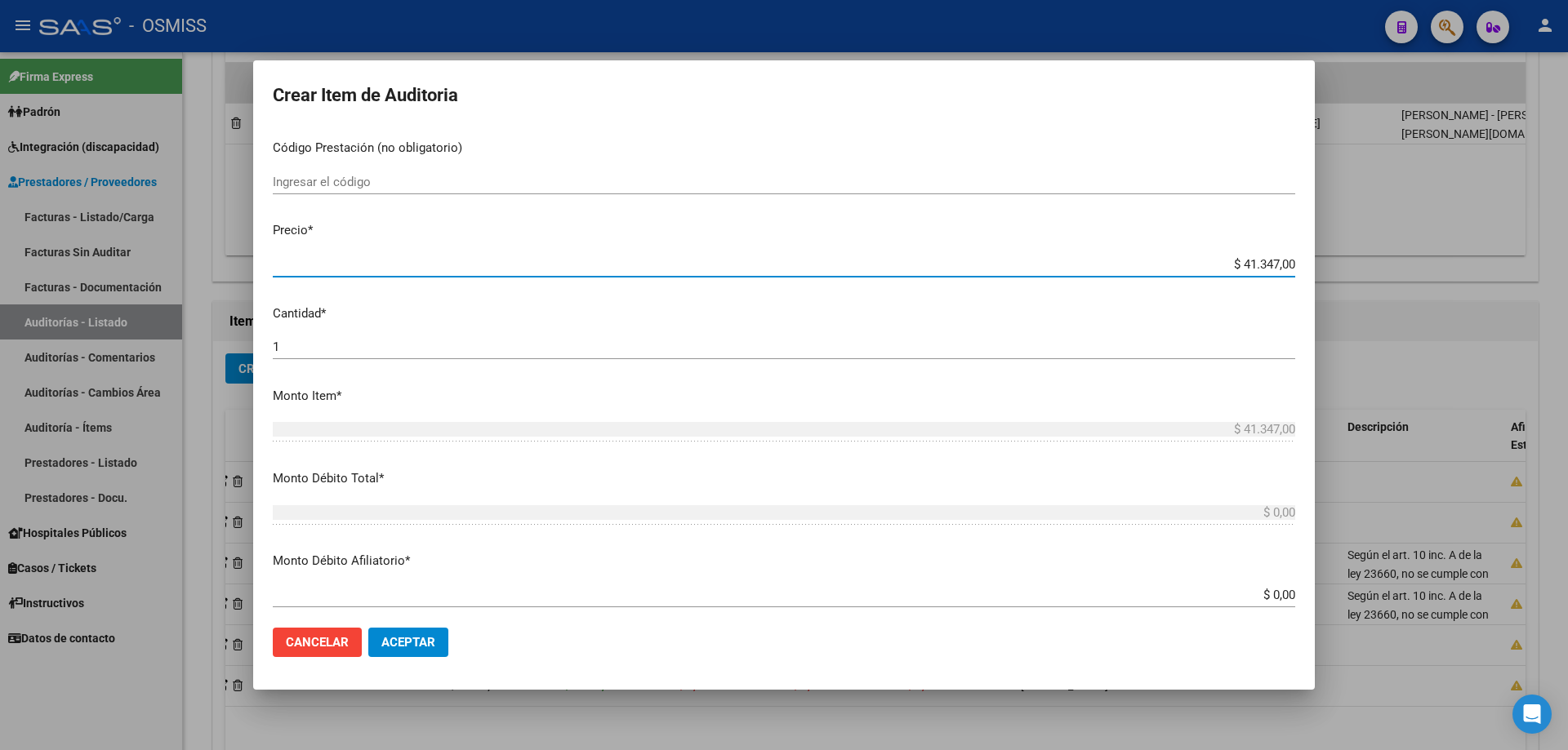
click at [436, 506] on button "Aceptar" at bounding box center [408, 643] width 81 height 29
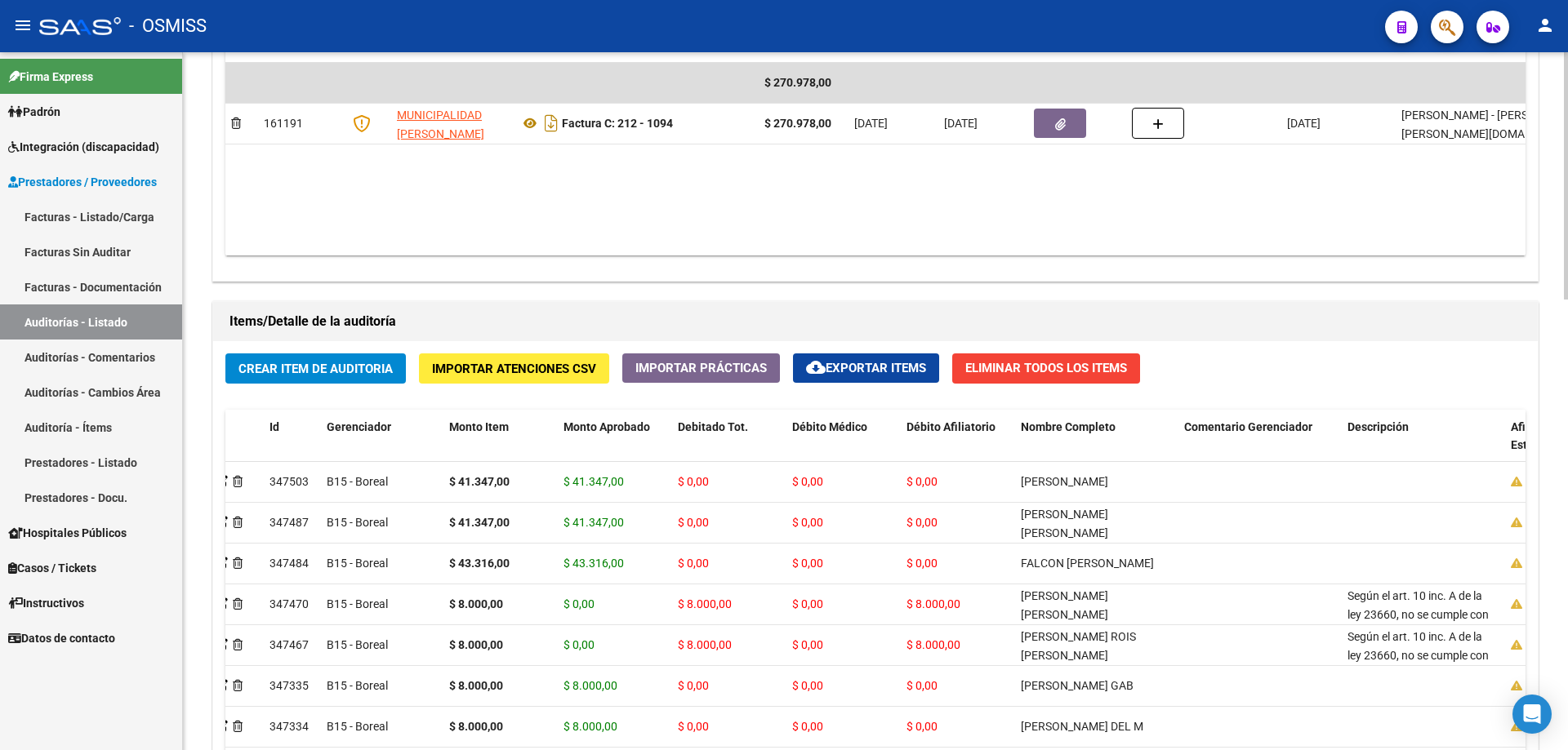
click at [758, 256] on div "Agregar Comprobante cloud_download Exportar Comprobantes ID CAE Razon Social CP…" at bounding box center [875, 111] width 1325 height 339
click at [329, 374] on span "Crear Item de Auditoria" at bounding box center [315, 368] width 154 height 15
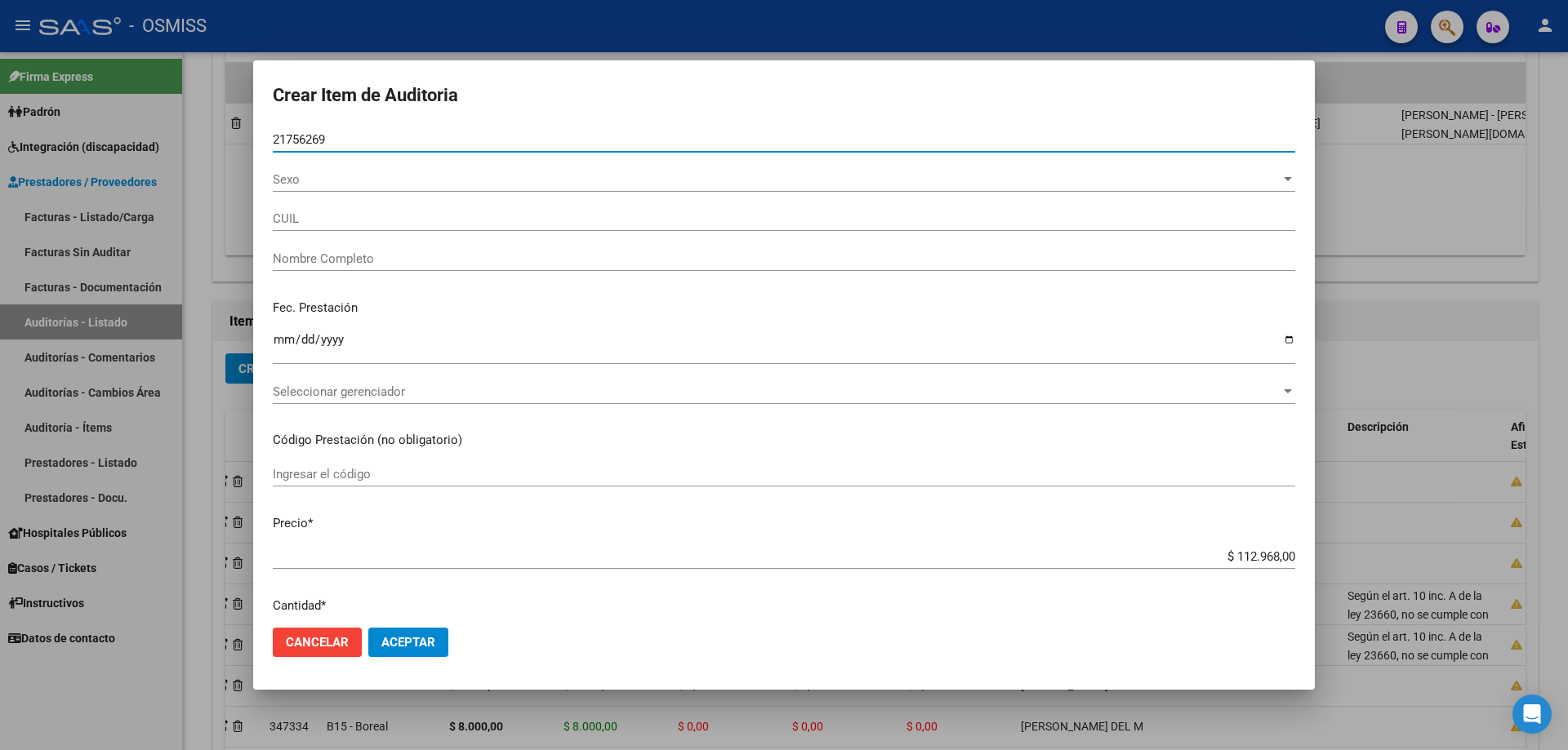
type input "21756269"
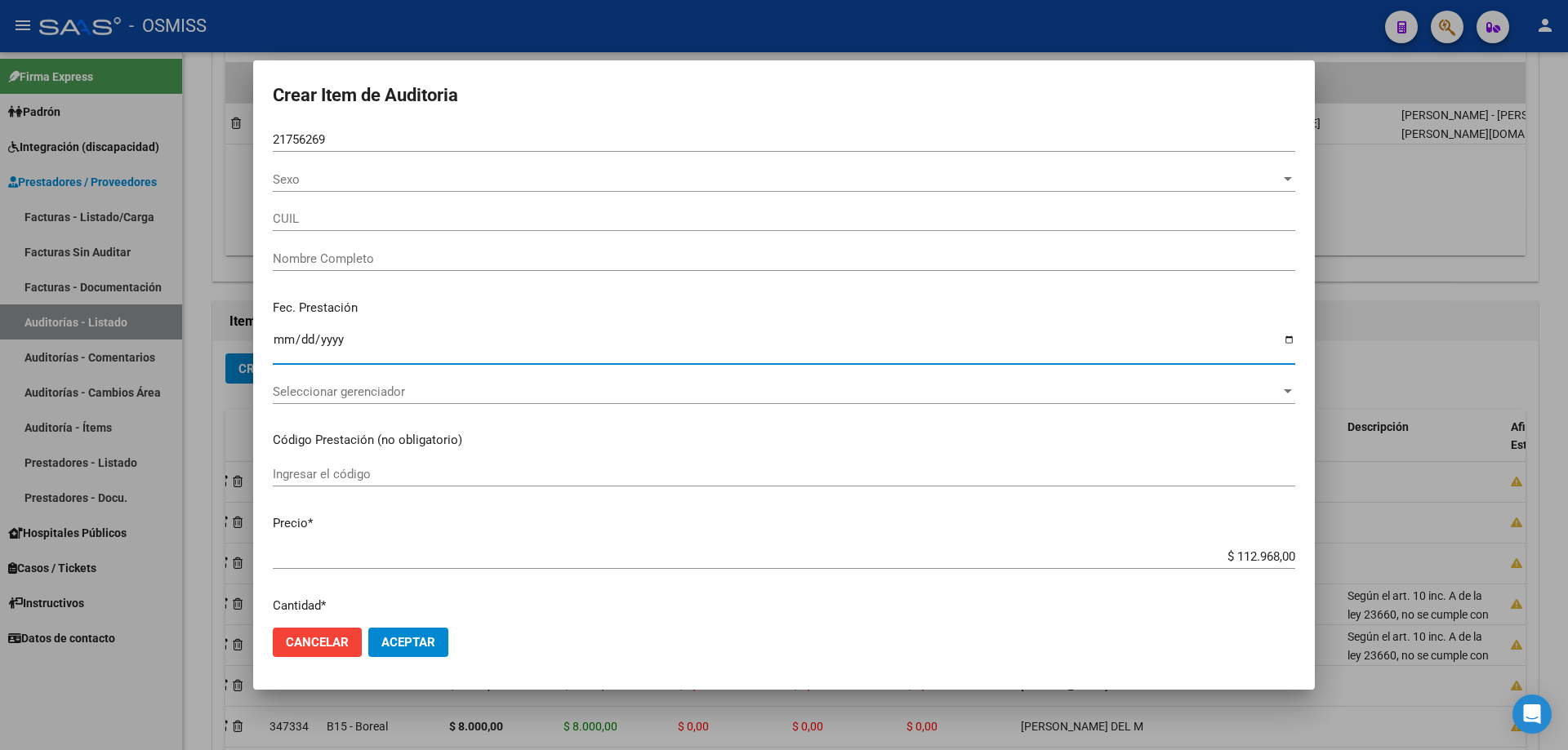
click at [286, 345] on input "Ingresar la fecha" at bounding box center [784, 346] width 1022 height 27
type input "20217562695"
type input "[PERSON_NAME] [PERSON_NAME]"
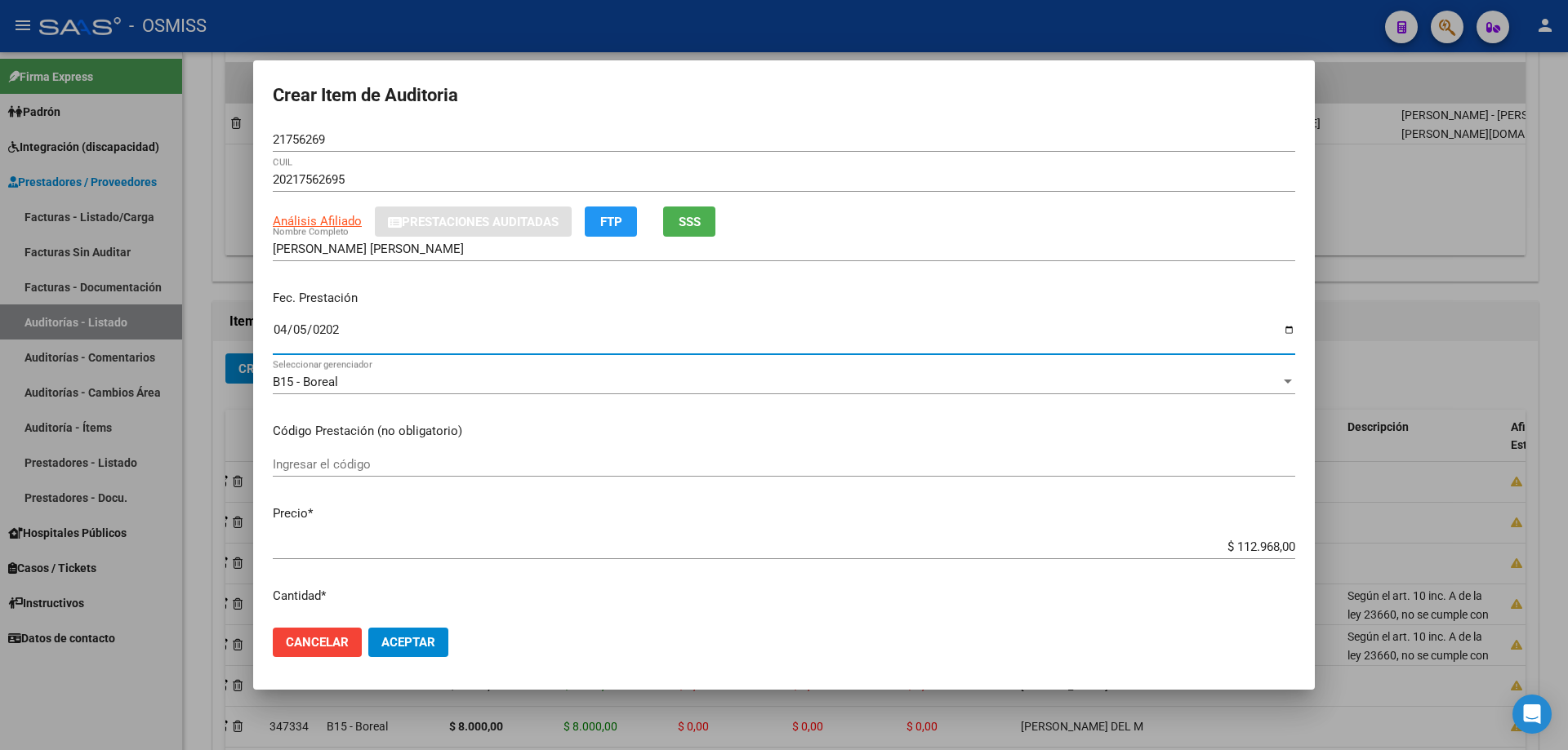
type input "[DATE]"
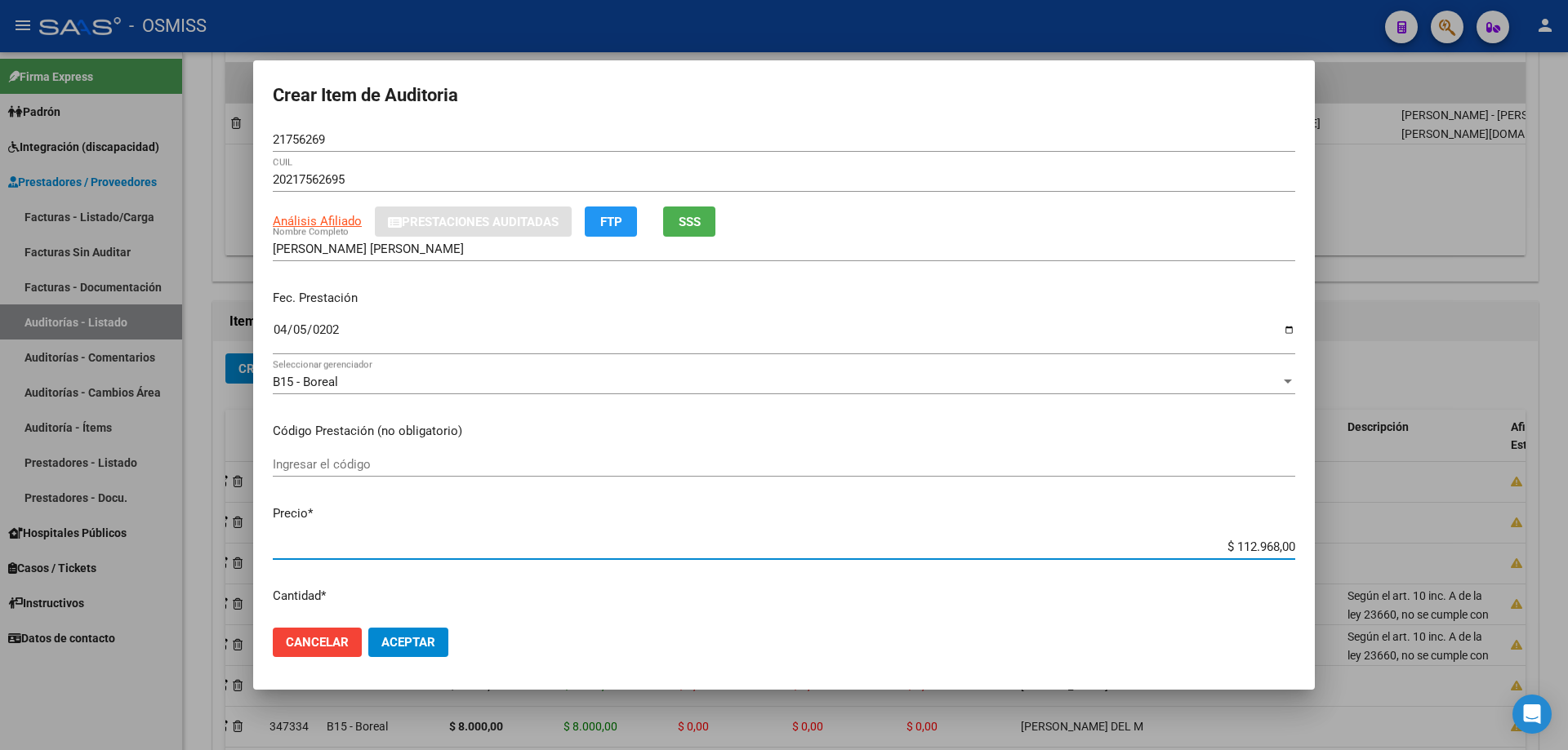
drag, startPoint x: 1191, startPoint y: 547, endPoint x: 1567, endPoint y: 483, distance: 381.4
click at [758, 489] on div "Crear Item de Auditoria 21756269 Nro Documento 20217562695 CUIL Análisis Afilia…" at bounding box center [784, 375] width 1568 height 750
type input "$ 0,08"
type input "$ 0,80"
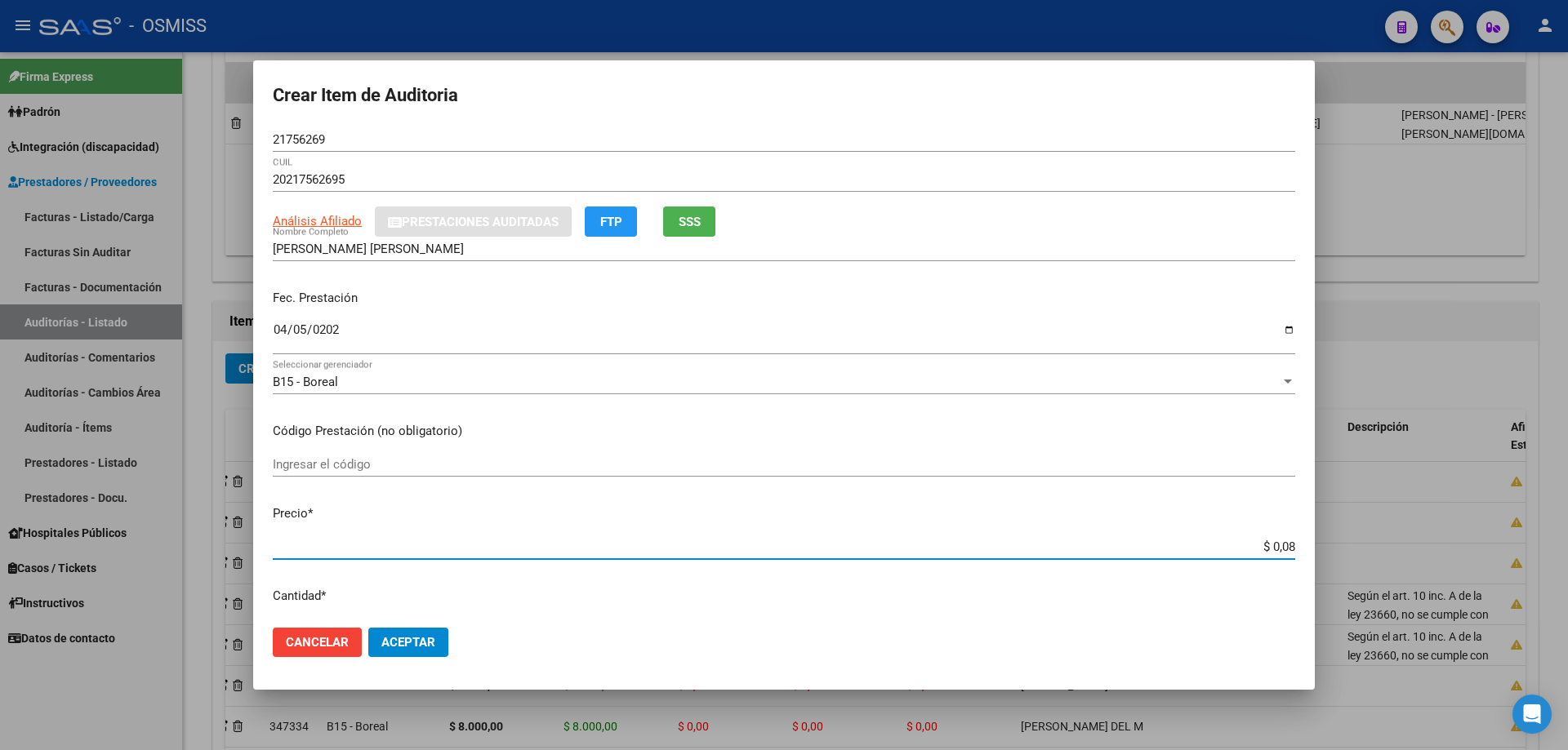
type input "$ 0,80"
type input "$ 8,00"
type input "$ 80,00"
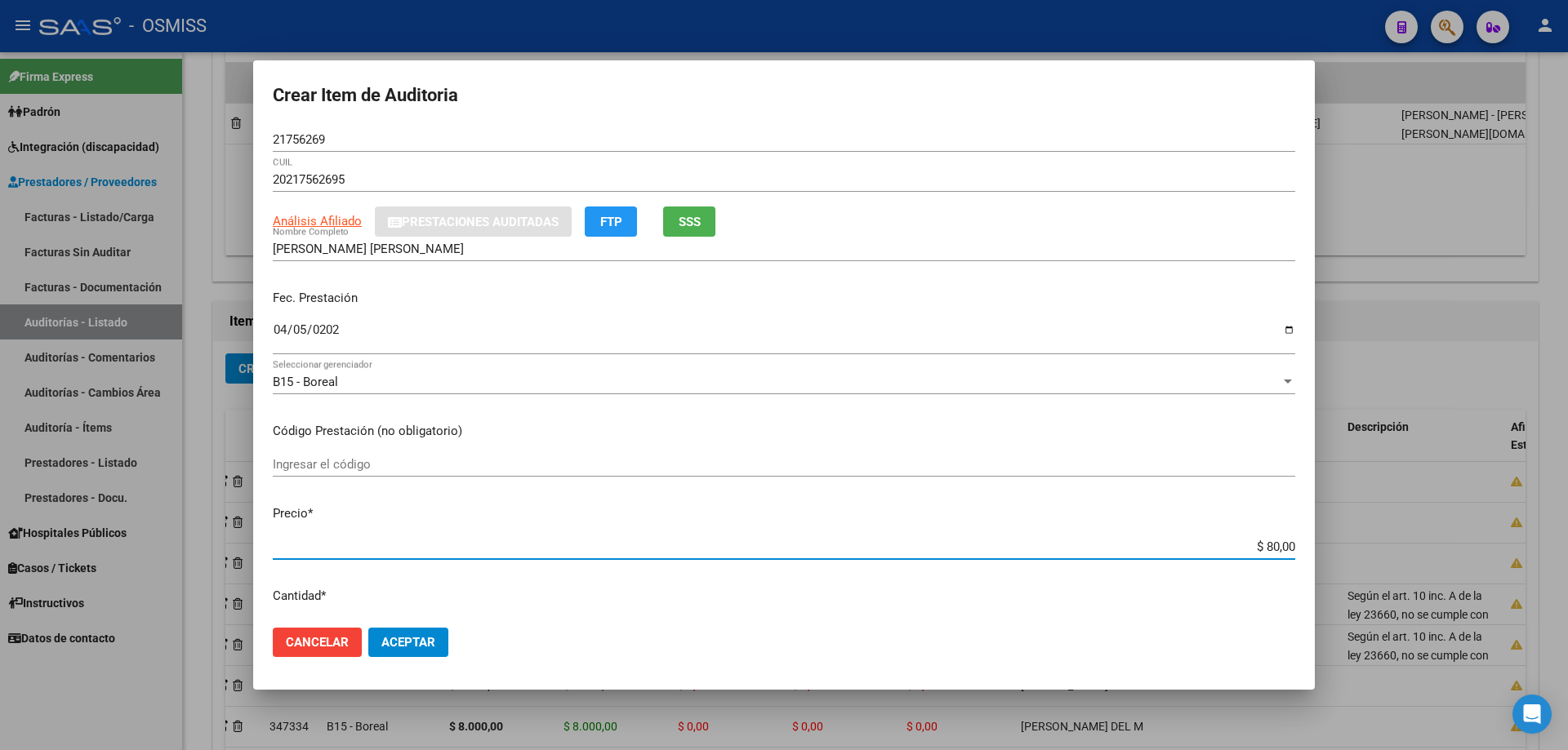
type input "$ 800,00"
type input "$ 8.000,00"
click at [434, 506] on button "Aceptar" at bounding box center [408, 643] width 81 height 29
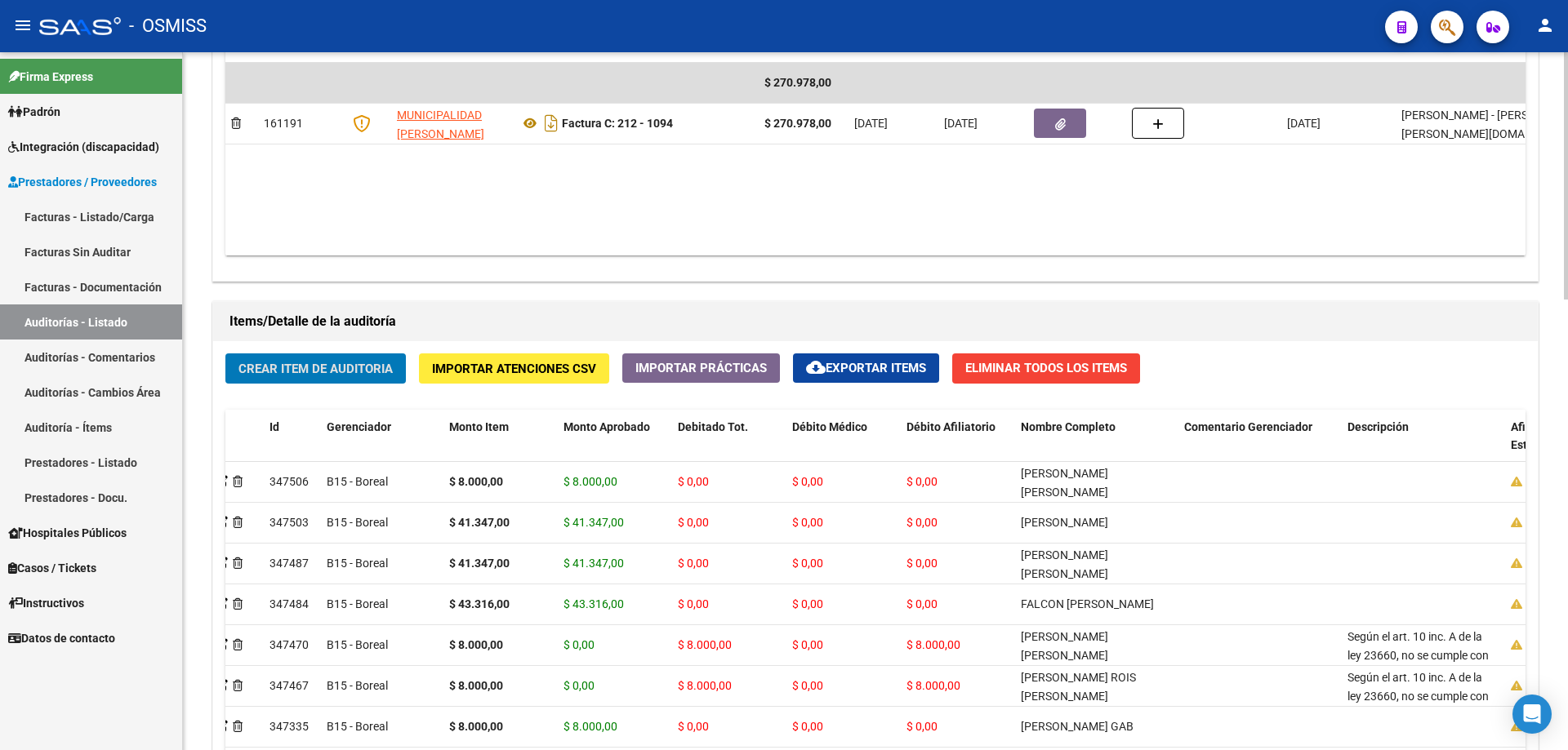
click at [315, 367] on span "Crear Item de Auditoria" at bounding box center [315, 368] width 154 height 15
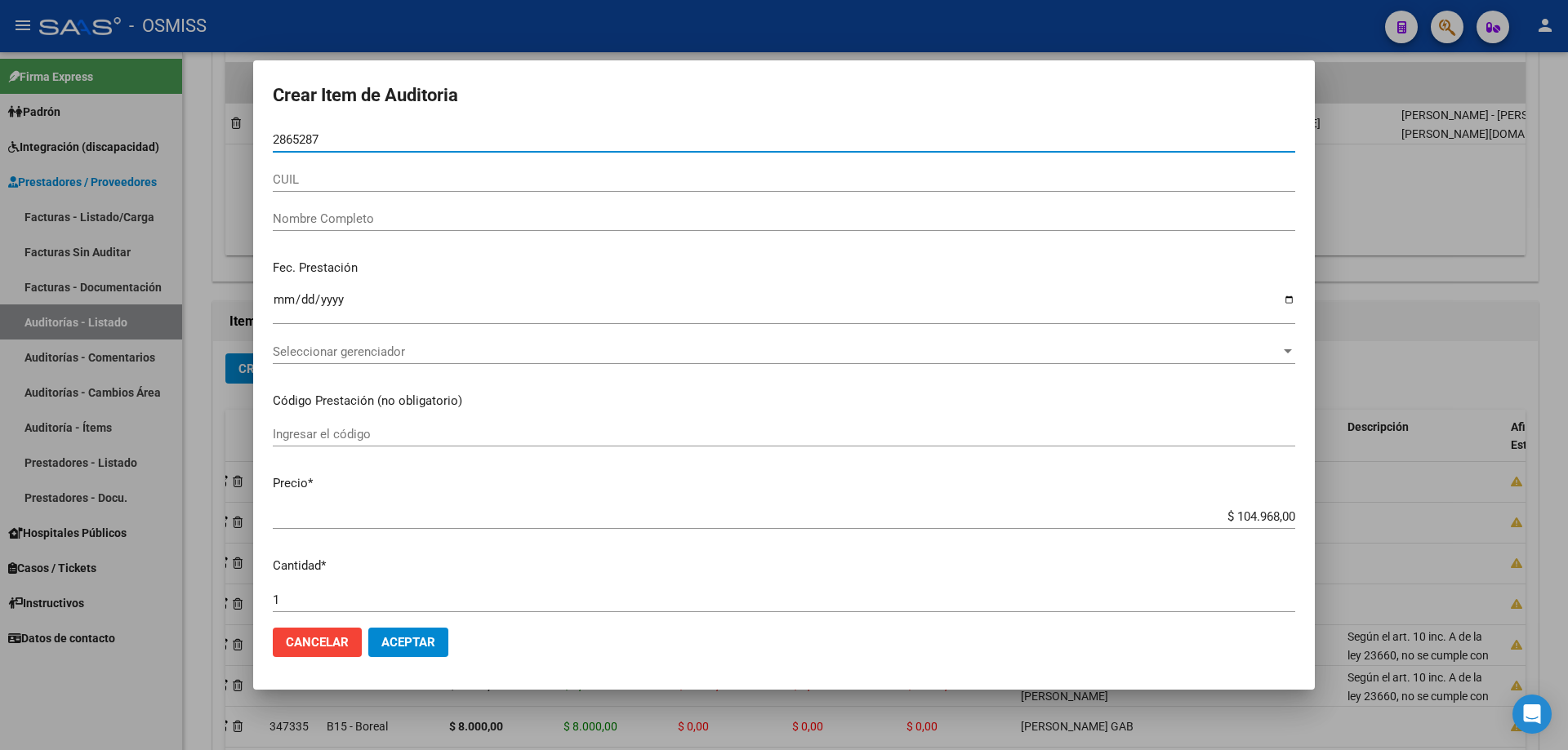
type input "28652875"
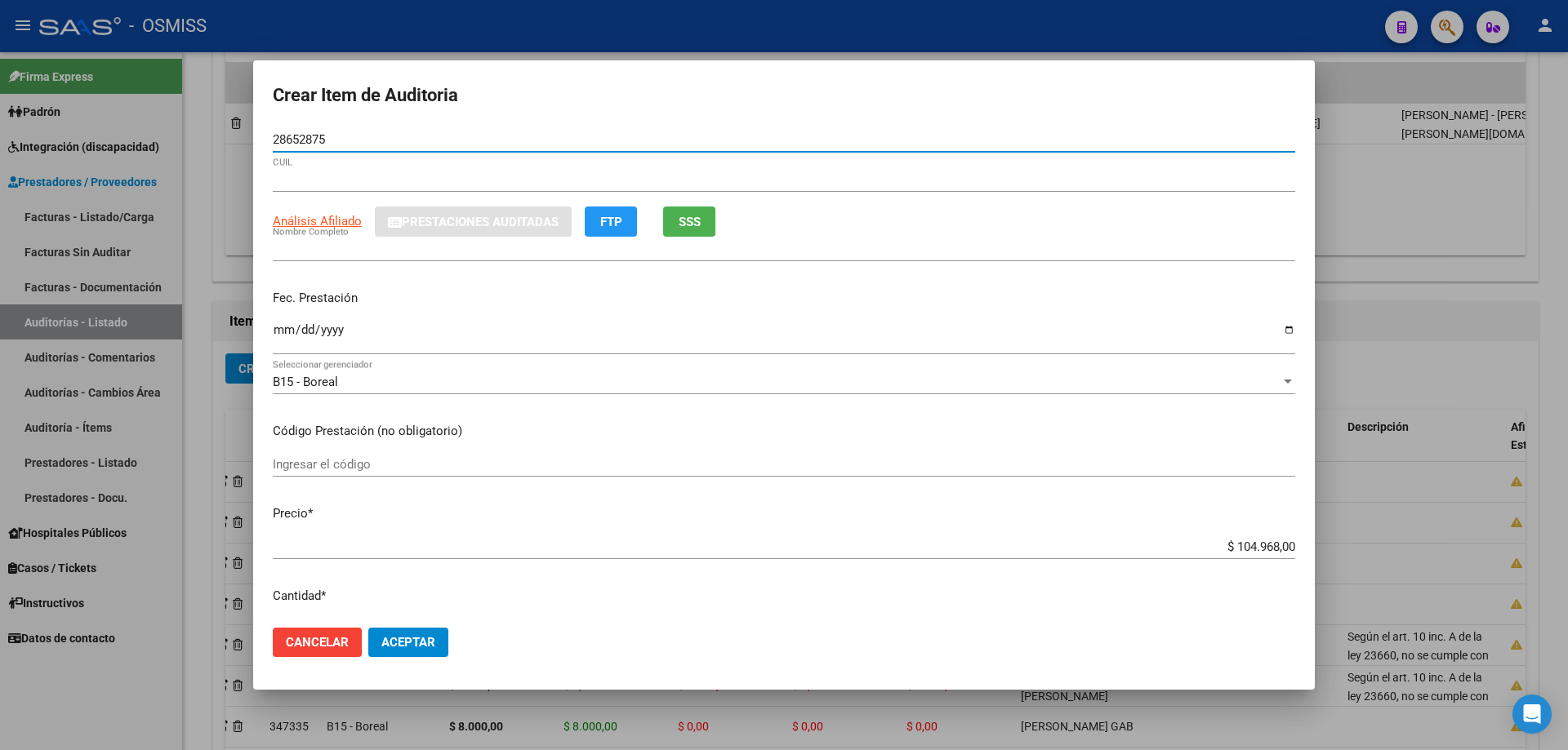
type input "23286528759"
type input "[PERSON_NAME]"
type input "28652875"
click at [279, 335] on input "Ingresar la fecha" at bounding box center [784, 336] width 1022 height 27
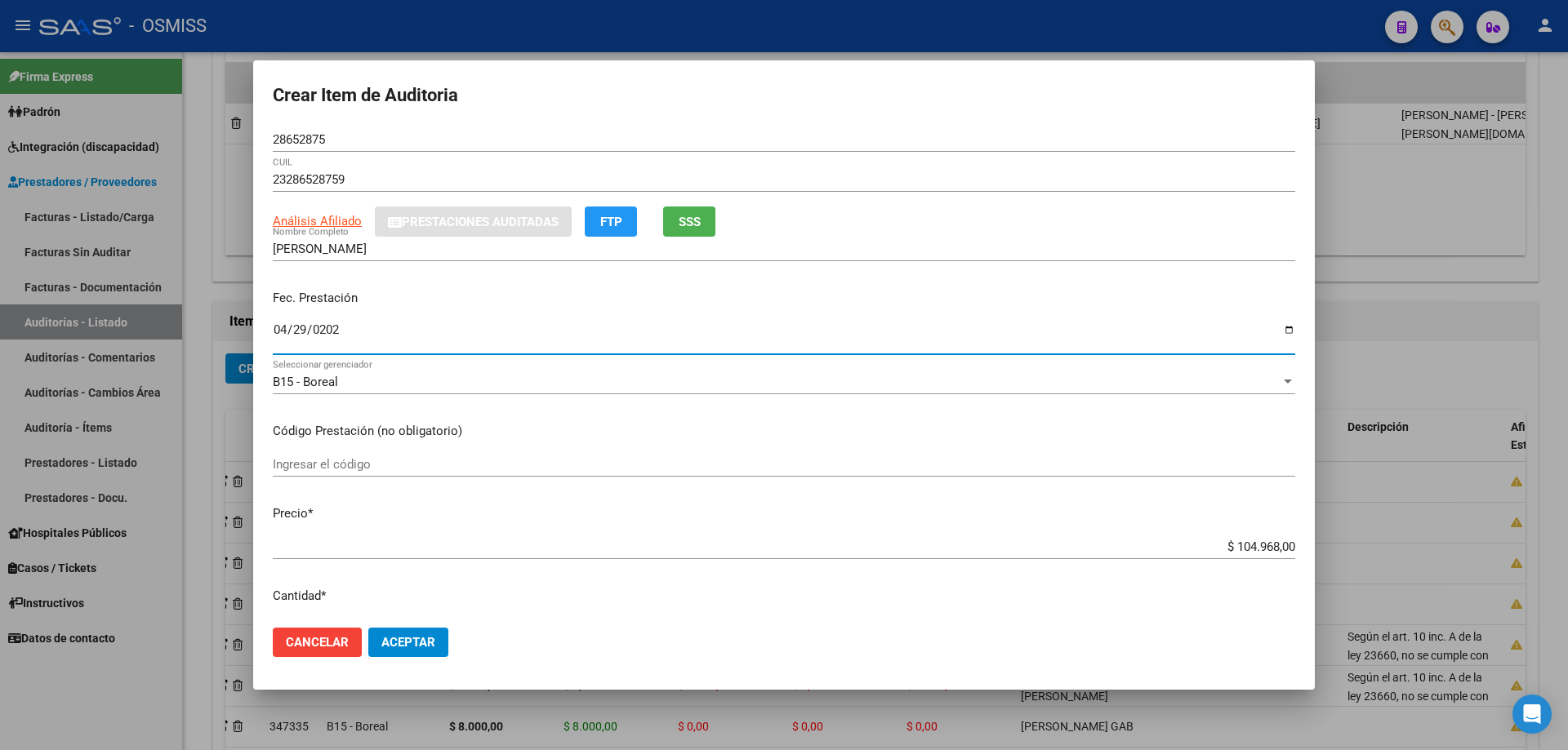
type input "[DATE]"
drag, startPoint x: 1198, startPoint y: 541, endPoint x: 1533, endPoint y: 490, distance: 338.9
click at [758, 506] on div "Crear Item de Auditoria 28652875 Nro Documento 23286528759 CUIL Análisis Afilia…" at bounding box center [784, 375] width 1568 height 750
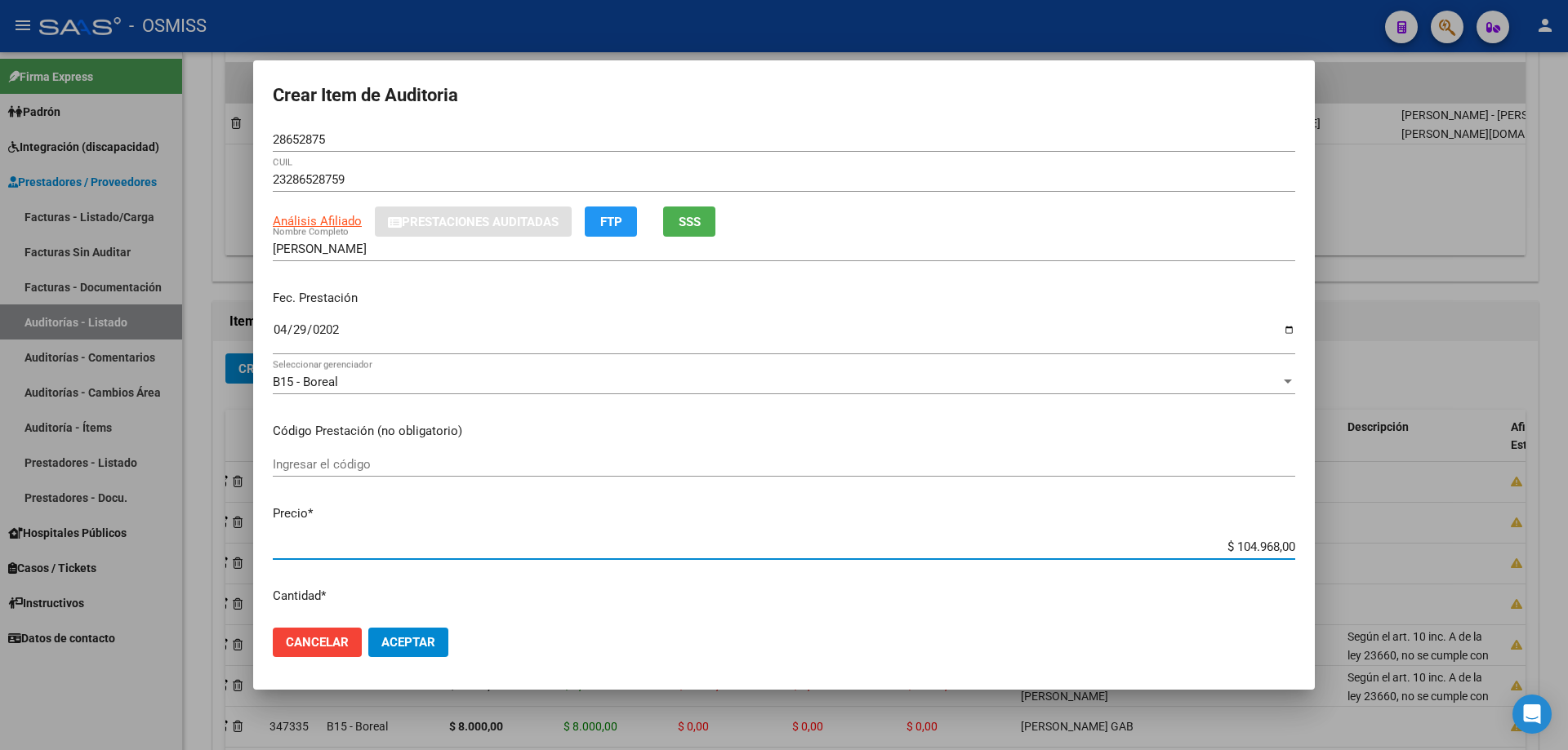
type input "$ 0,08"
type input "$ 0,80"
type input "$ 8,00"
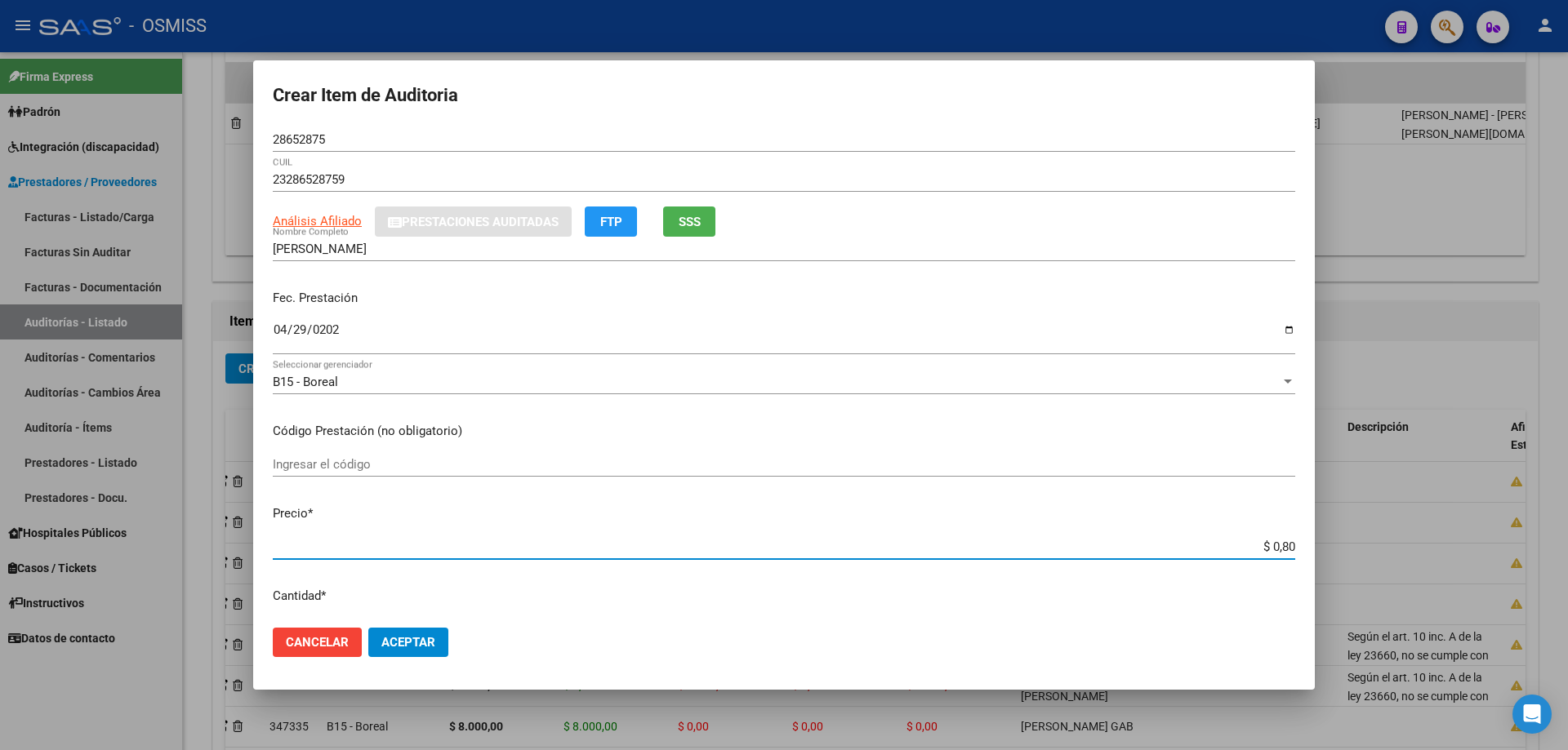
type input "$ 8,00"
type input "$ 80,00"
type input "$ 800,00"
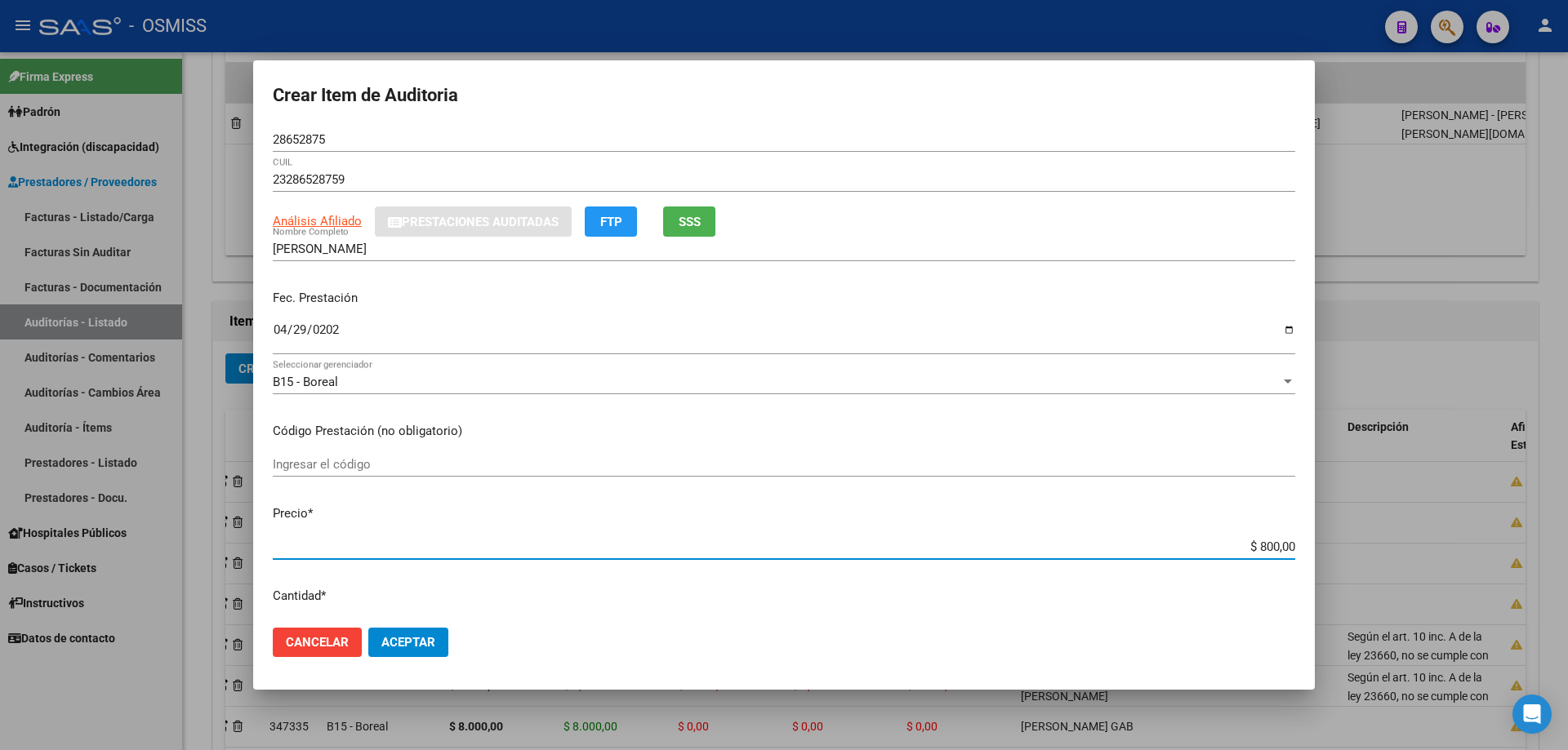
type input "$ 8.000,00"
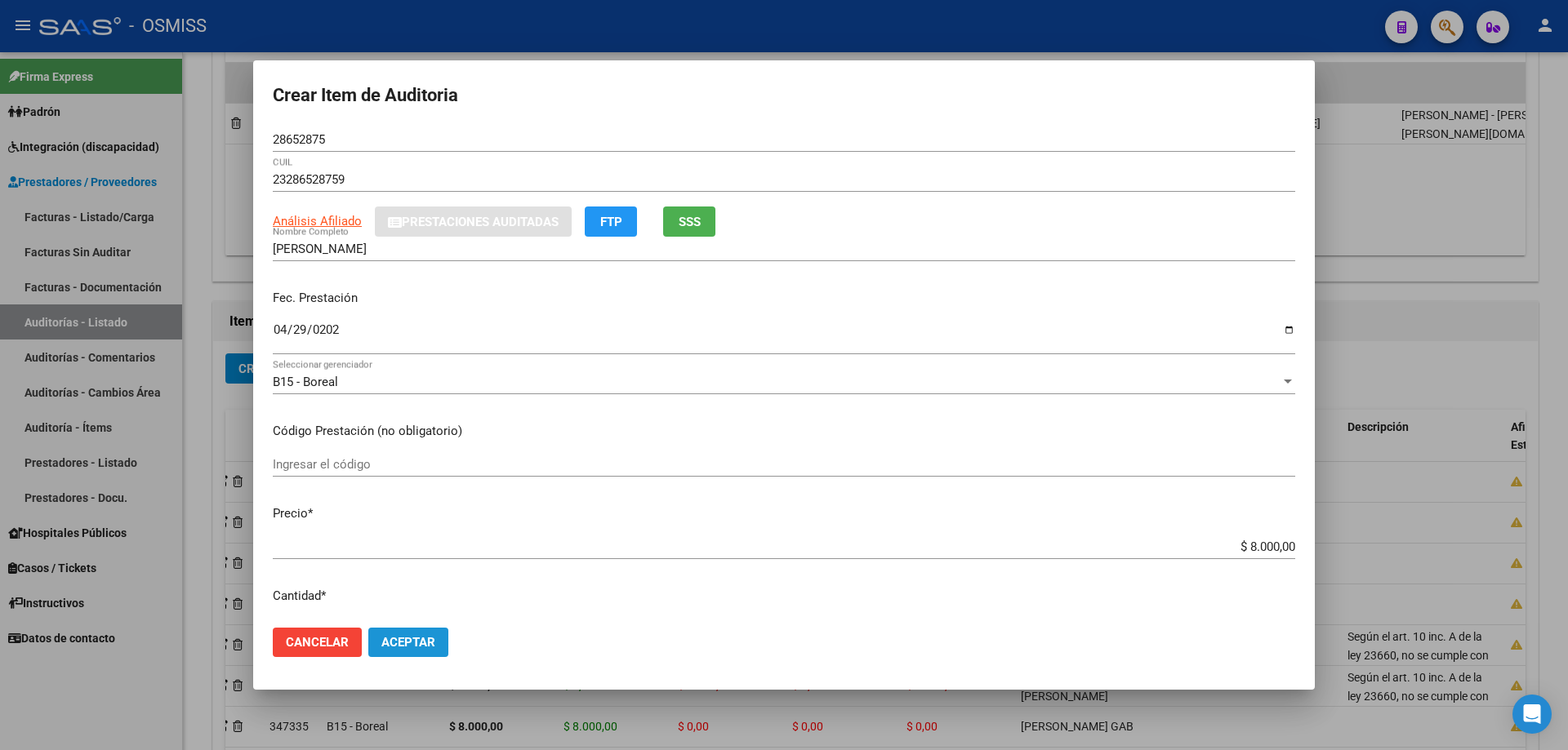
click at [416, 506] on span "Aceptar" at bounding box center [407, 642] width 54 height 15
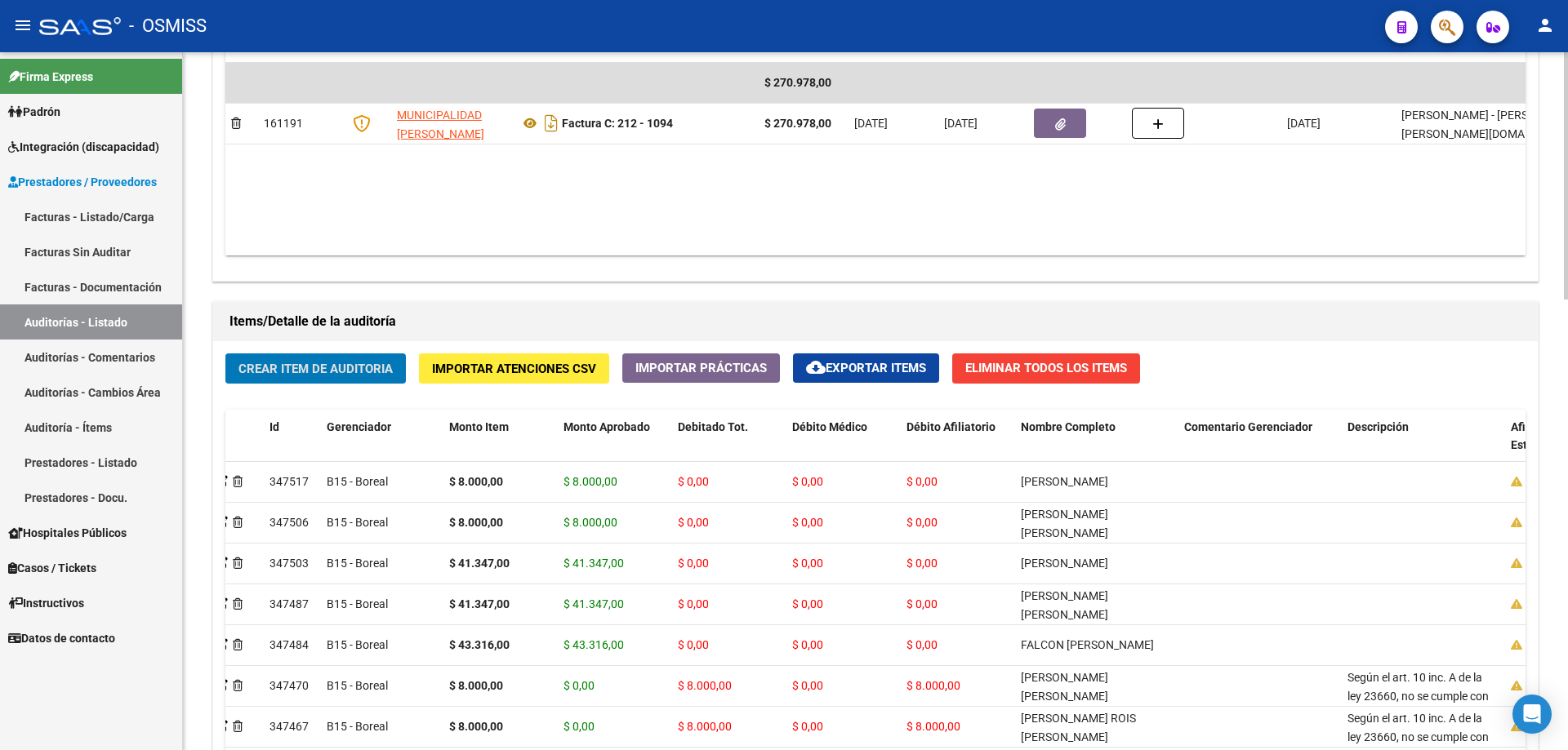
click at [300, 371] on span "Crear Item de Auditoria" at bounding box center [315, 368] width 154 height 15
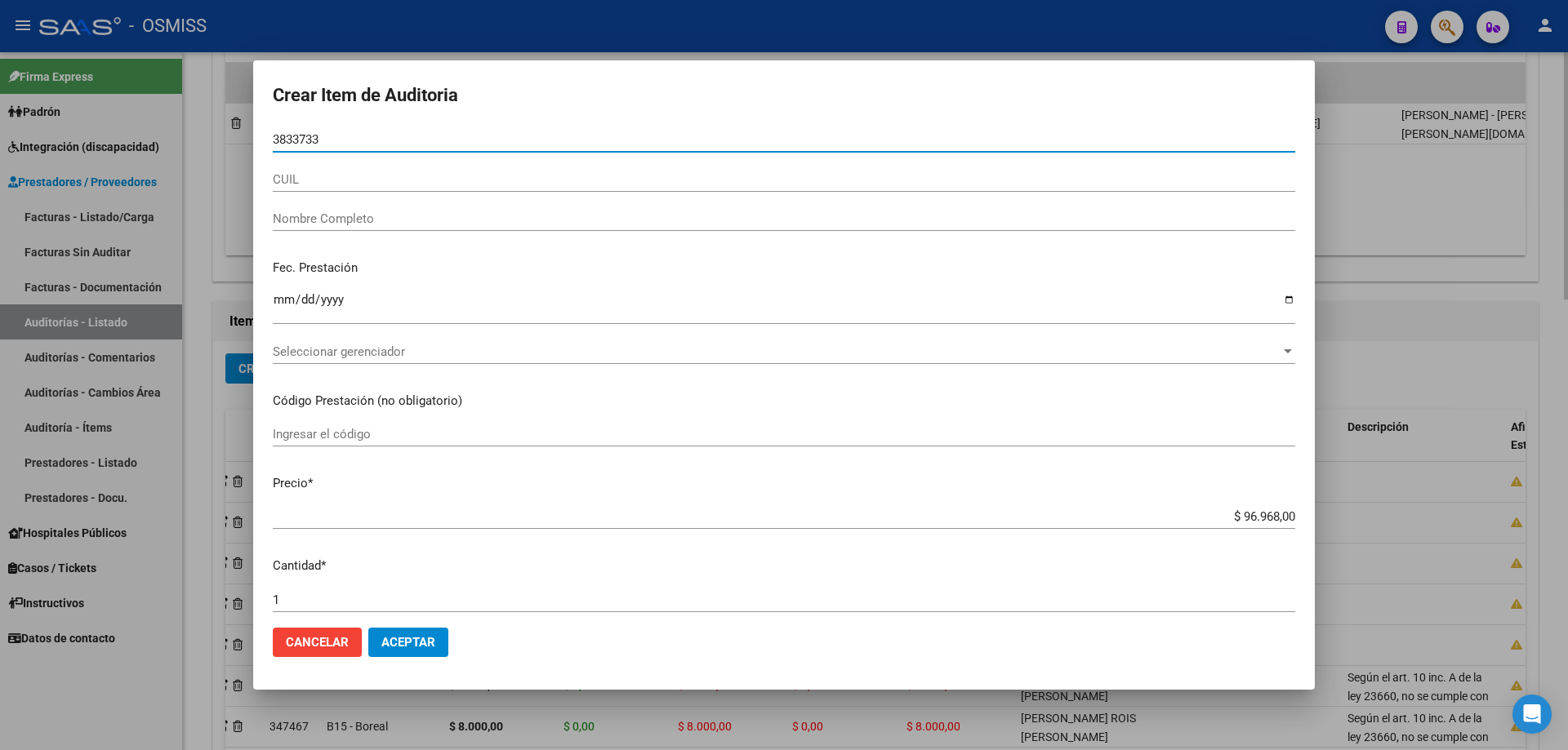
type input "38337332"
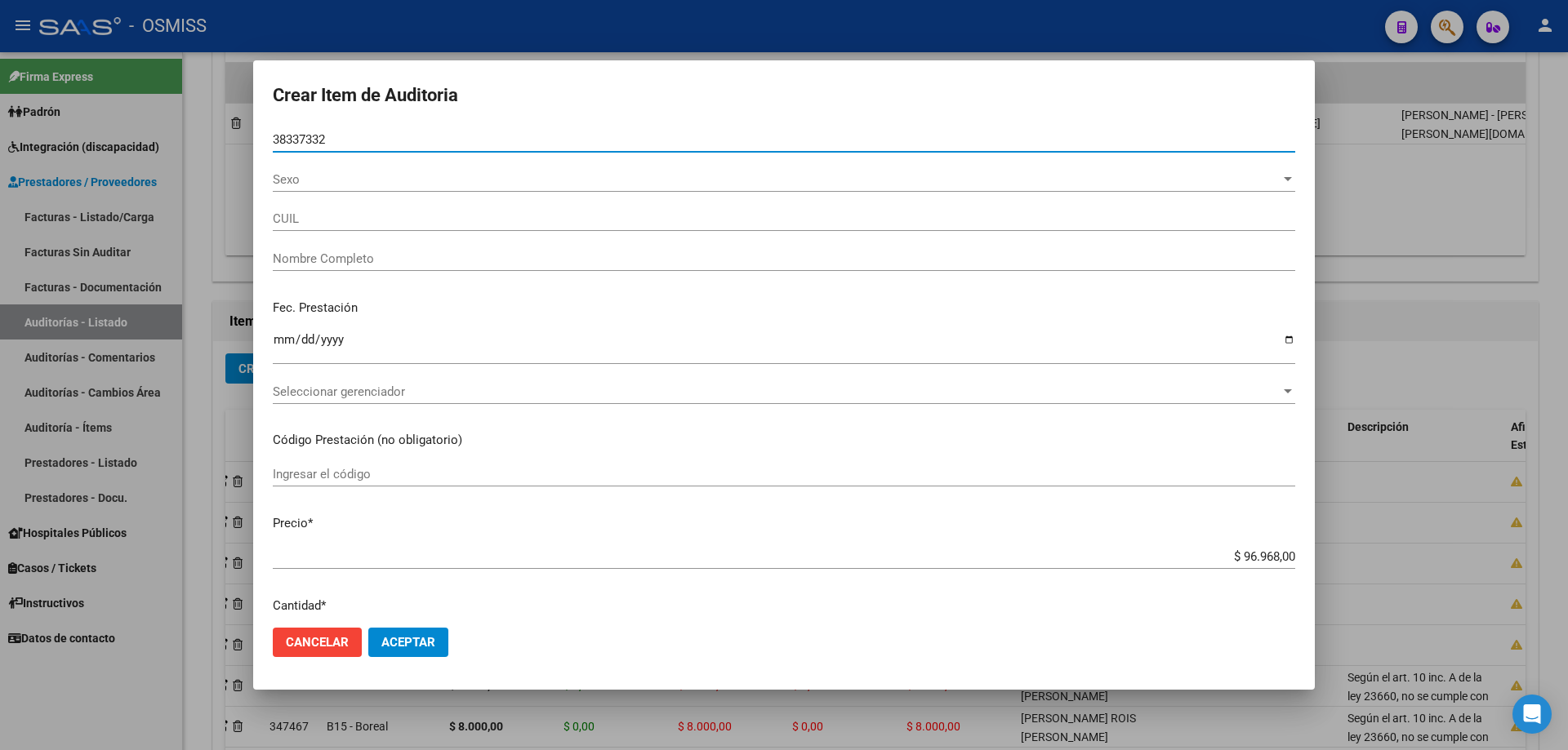
type input "20383373329"
type input "[PERSON_NAME]"
type input "38337332"
click at [285, 348] on input "Ingresar la fecha" at bounding box center [784, 346] width 1022 height 27
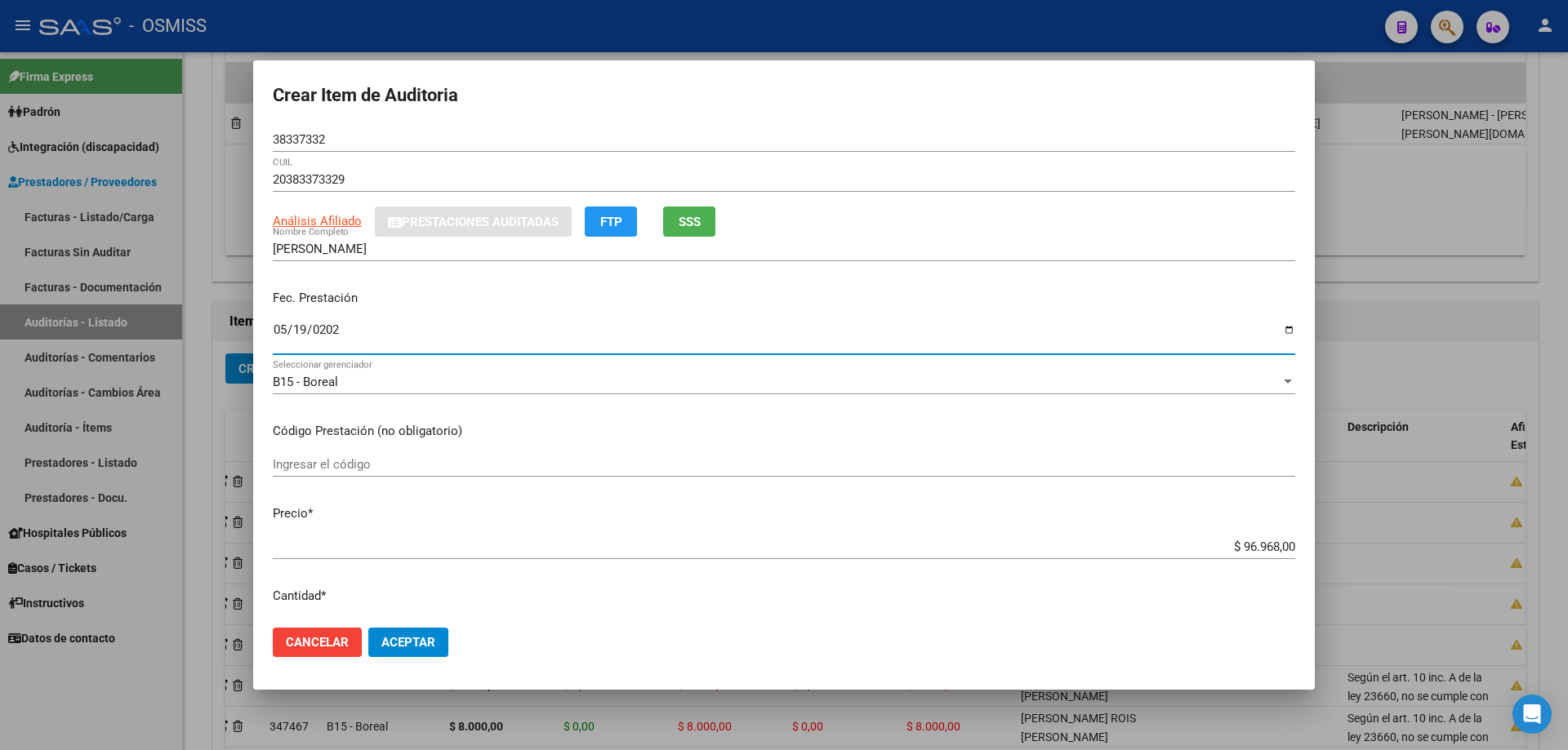
type input "[DATE]"
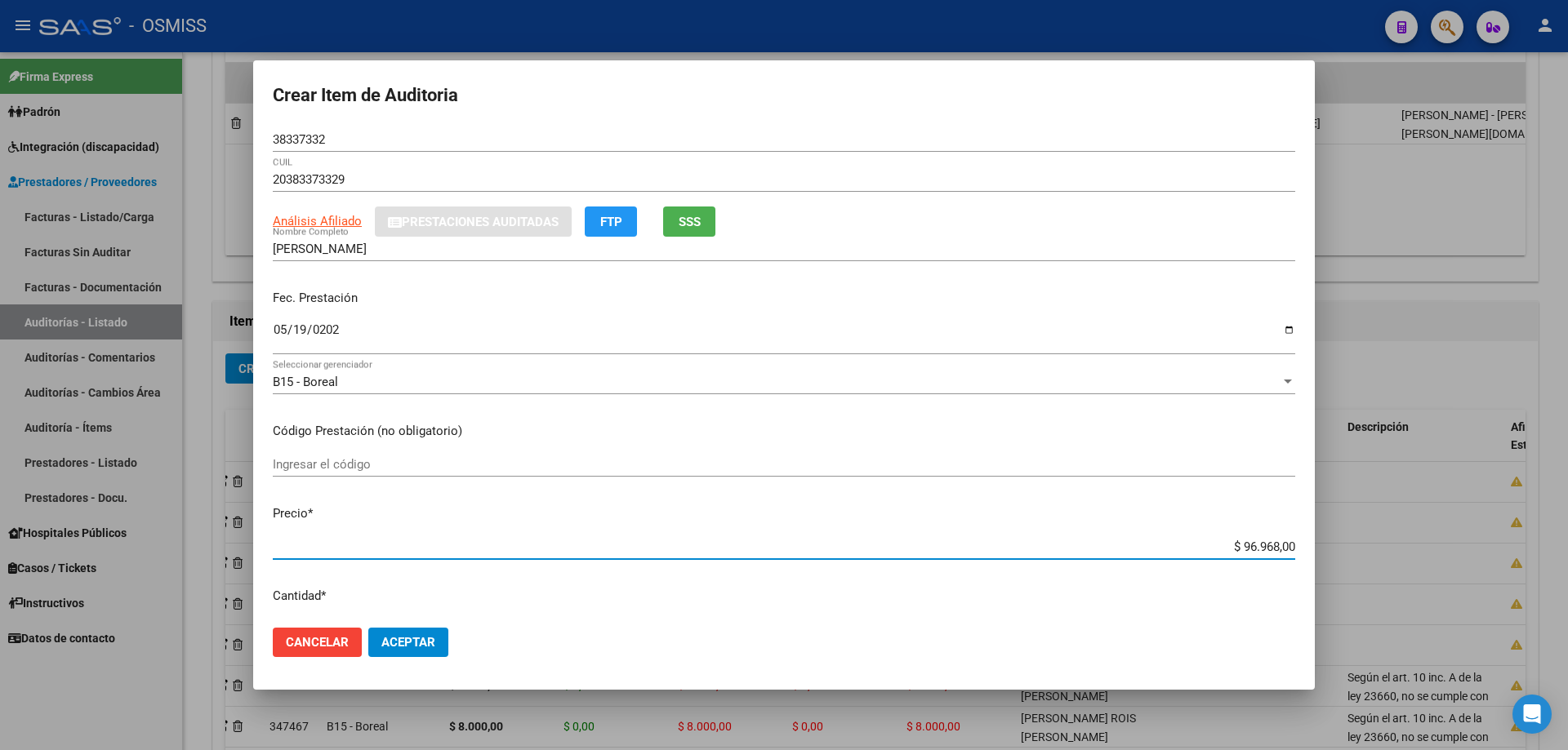
drag, startPoint x: 1197, startPoint y: 545, endPoint x: 1410, endPoint y: 522, distance: 214.2
click at [758, 506] on div "Crear Item de Auditoria 38337332 Nro Documento 20383373329 CUIL Análisis Afilia…" at bounding box center [784, 375] width 1568 height 750
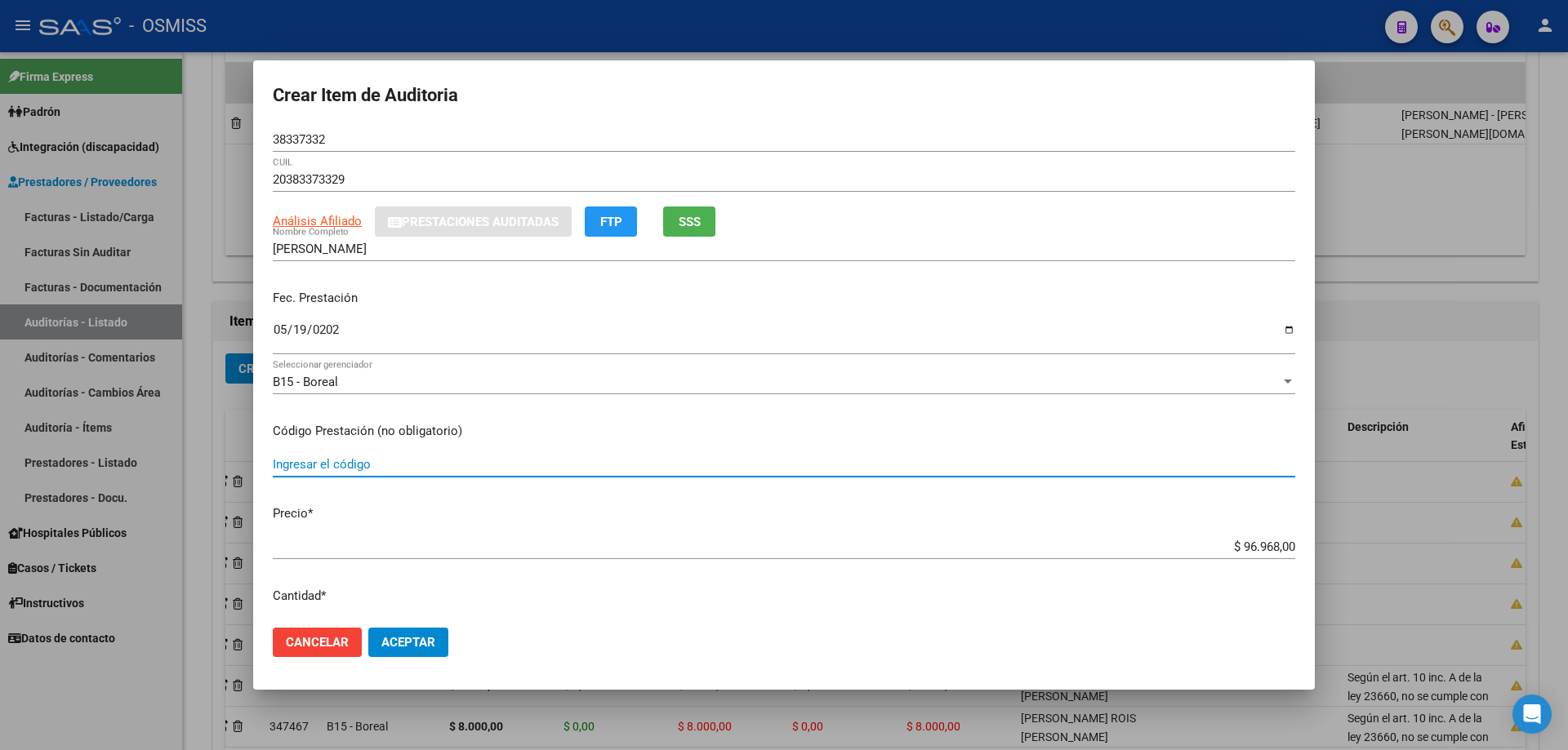
click at [758, 459] on input "Ingresar el código" at bounding box center [784, 464] width 1022 height 15
drag, startPoint x: 1135, startPoint y: 552, endPoint x: 1567, endPoint y: 520, distance: 433.2
click at [758, 506] on div "Crear Item de Auditoria 38337332 Nro Documento 20383373329 CUIL Análisis Afilia…" at bounding box center [784, 375] width 1568 height 750
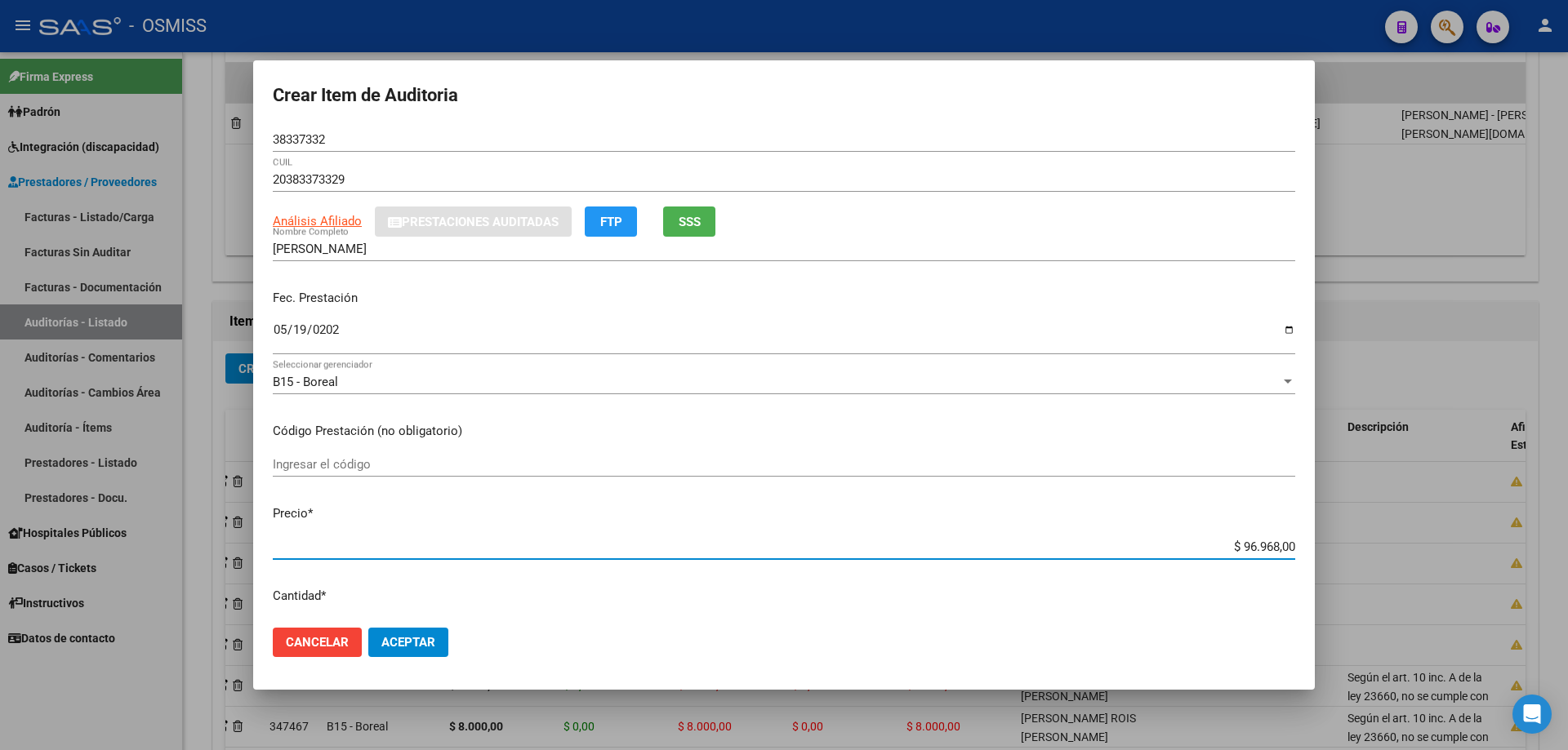
type input "$ 0,01"
type input "$ 0,11"
type input "$ 1,19"
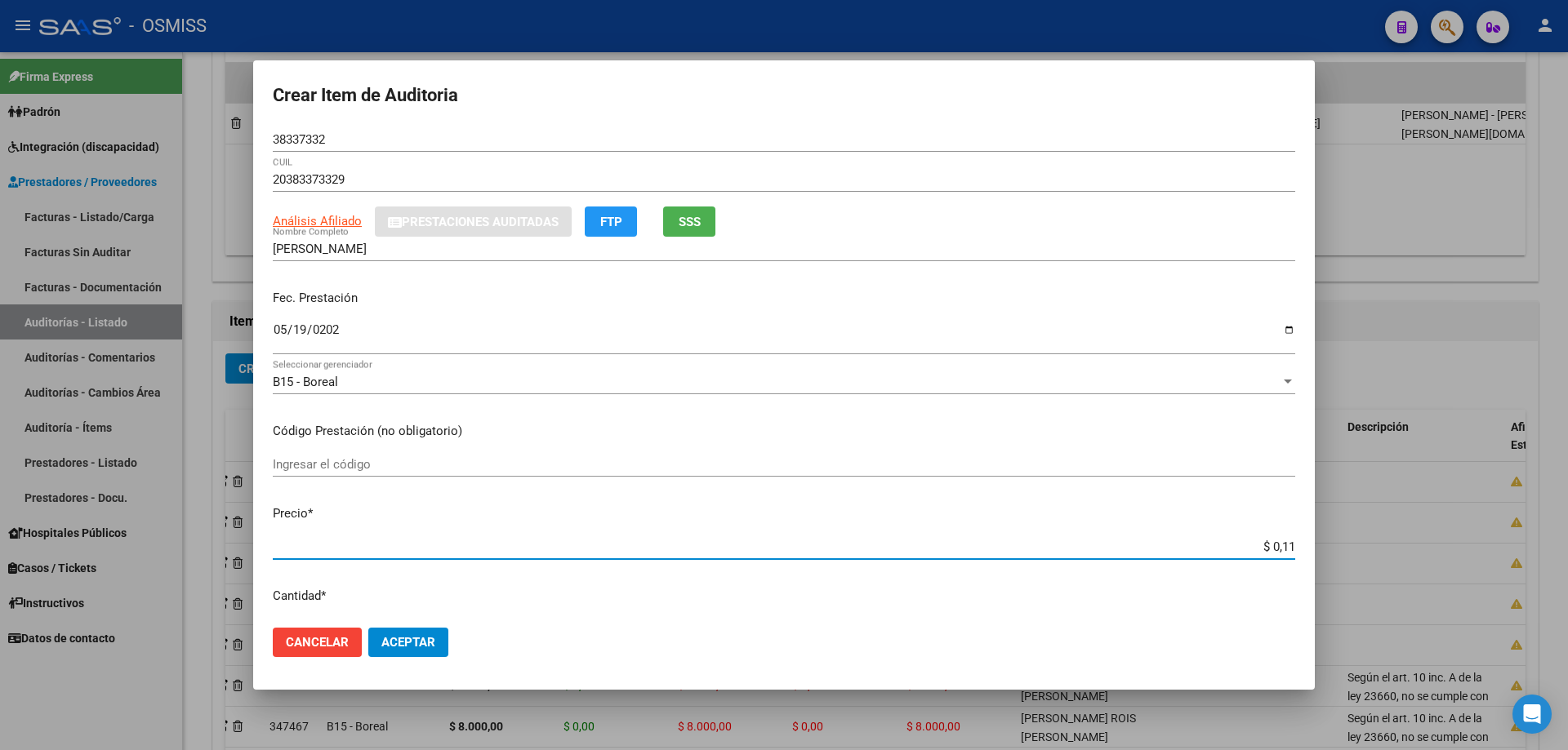
type input "$ 1,19"
type input "$ 11,93"
type input "$ 119,38"
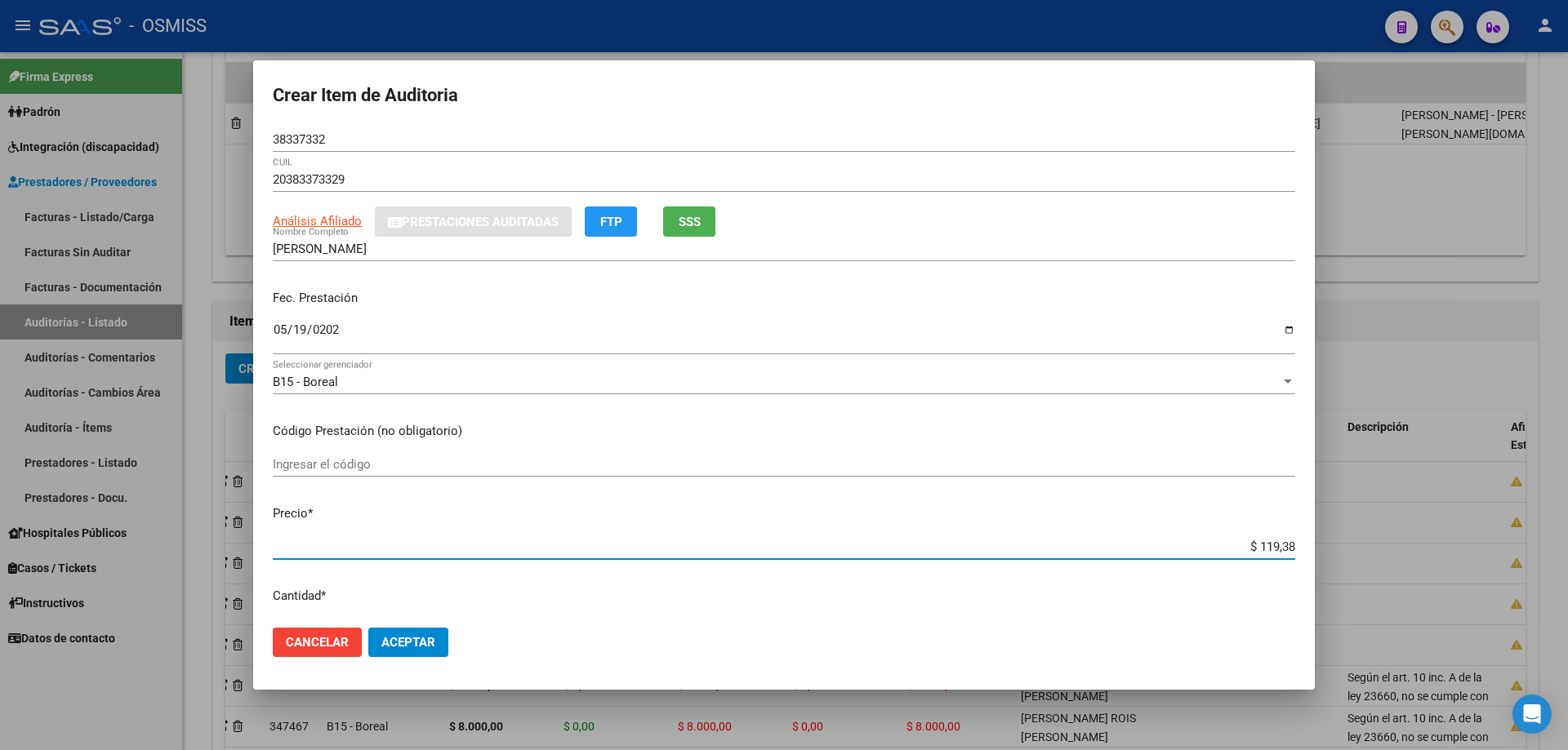
type input "$ 1.193,80"
type input "$ 11.938,00"
click at [400, 506] on button "Aceptar" at bounding box center [408, 643] width 81 height 29
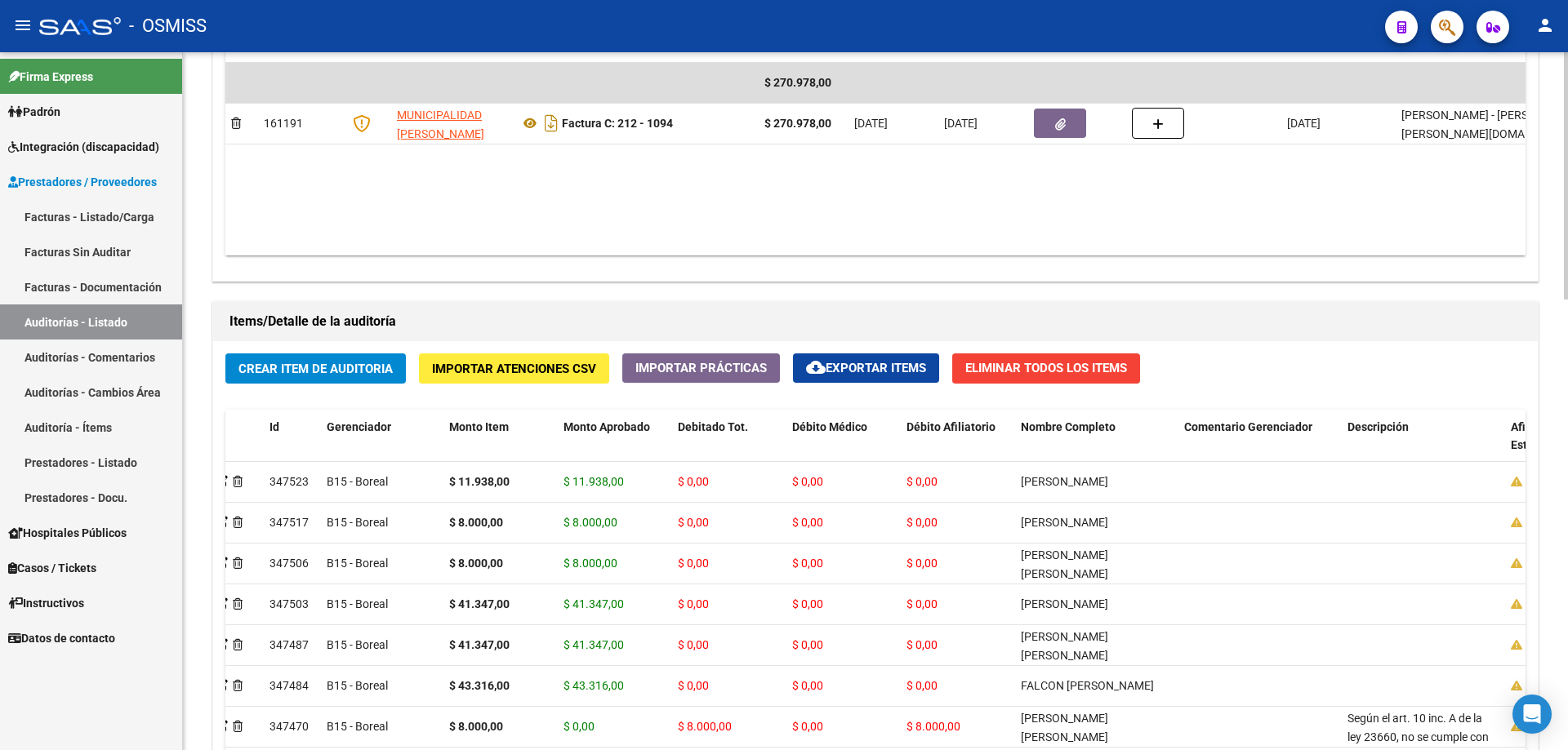
drag, startPoint x: 770, startPoint y: 281, endPoint x: 585, endPoint y: 30, distance: 311.8
click at [758, 268] on div "Comprobantes Asociados a la Auditoría Agregar Comprobante cloud_download Export…" at bounding box center [875, 91] width 1332 height 386
click at [322, 380] on button "Crear Item de Auditoria" at bounding box center [316, 368] width 181 height 30
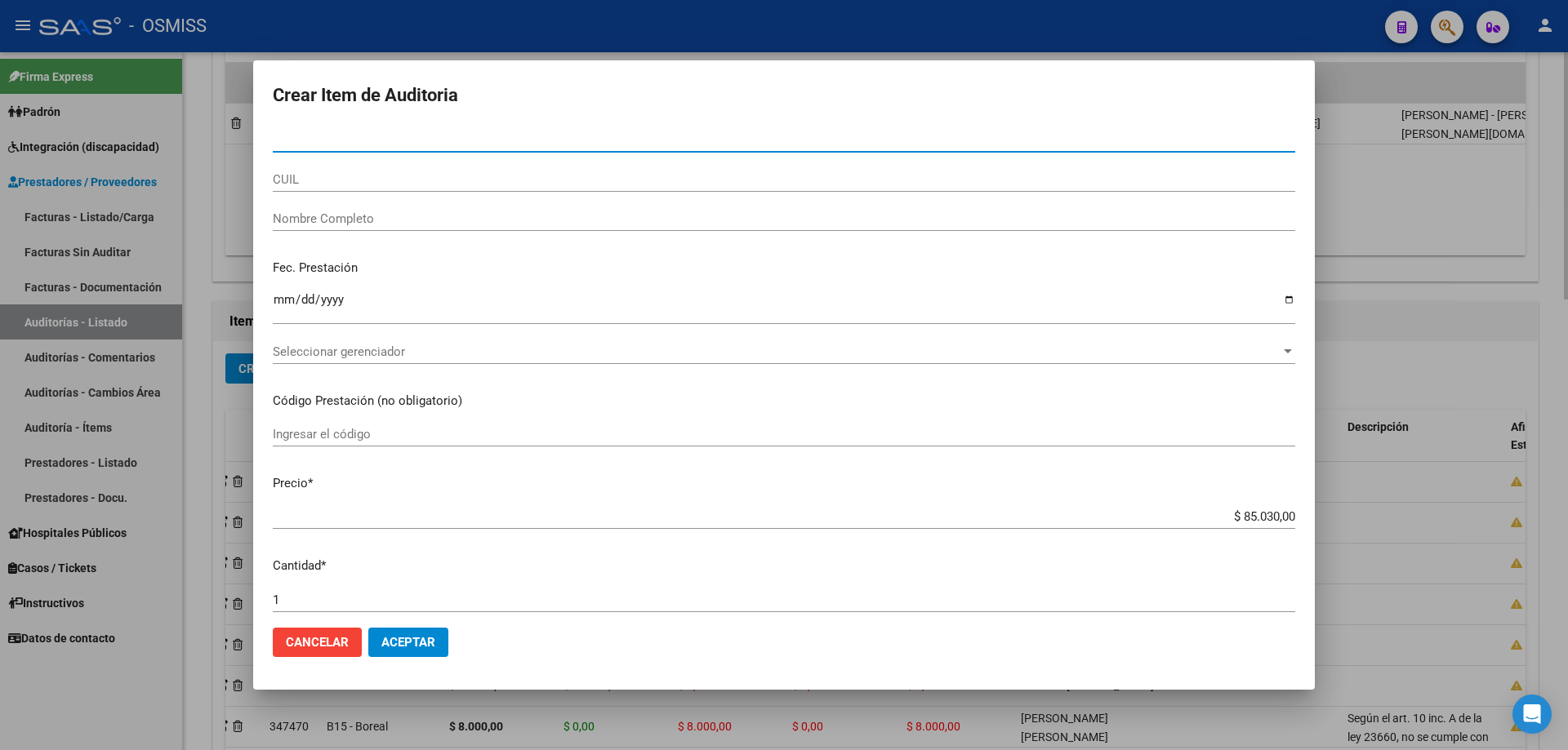
type input "52863555"
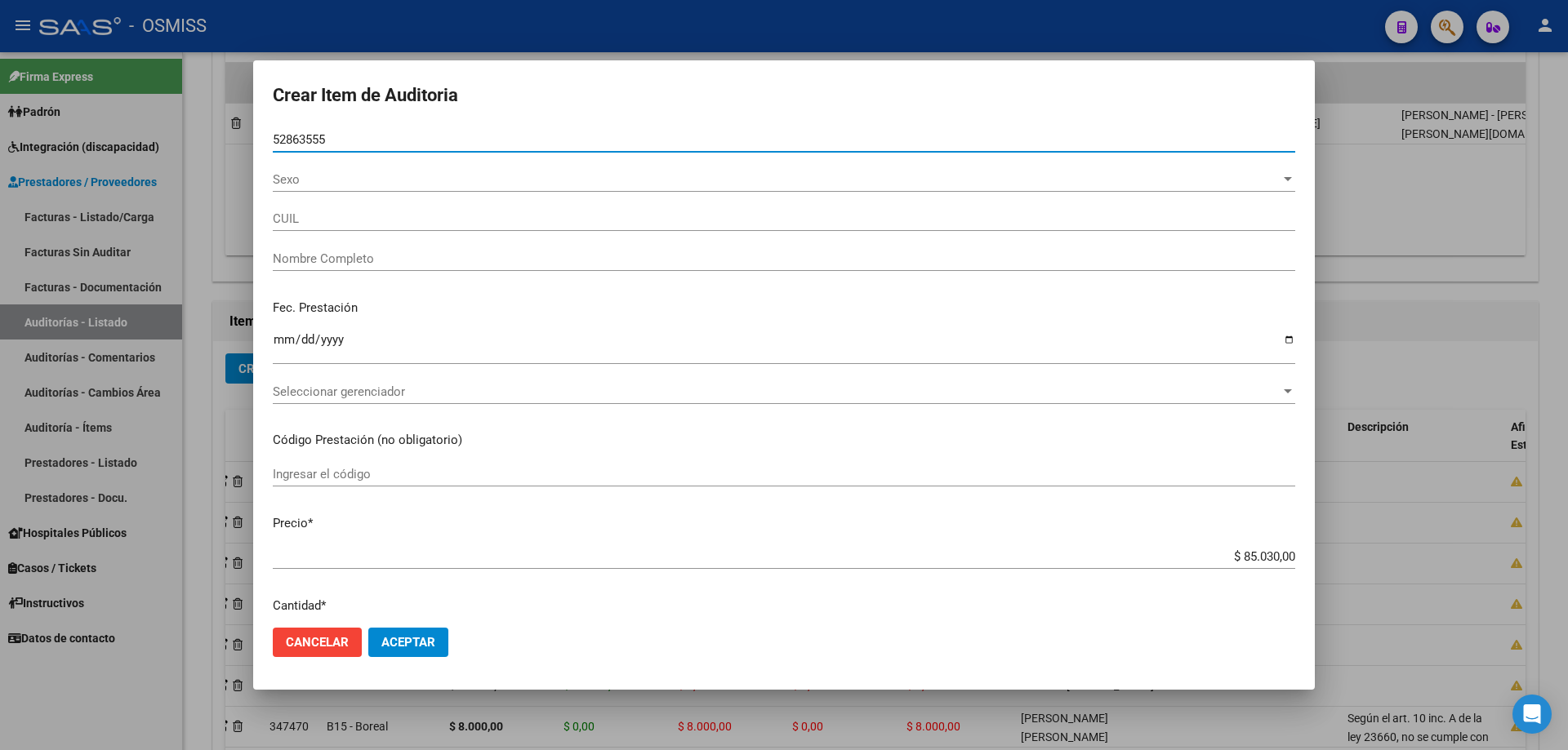
type input "20528635556"
type input "[PERSON_NAME]"
type input "52863555"
click at [280, 343] on input "Ingresar la fecha" at bounding box center [784, 346] width 1022 height 27
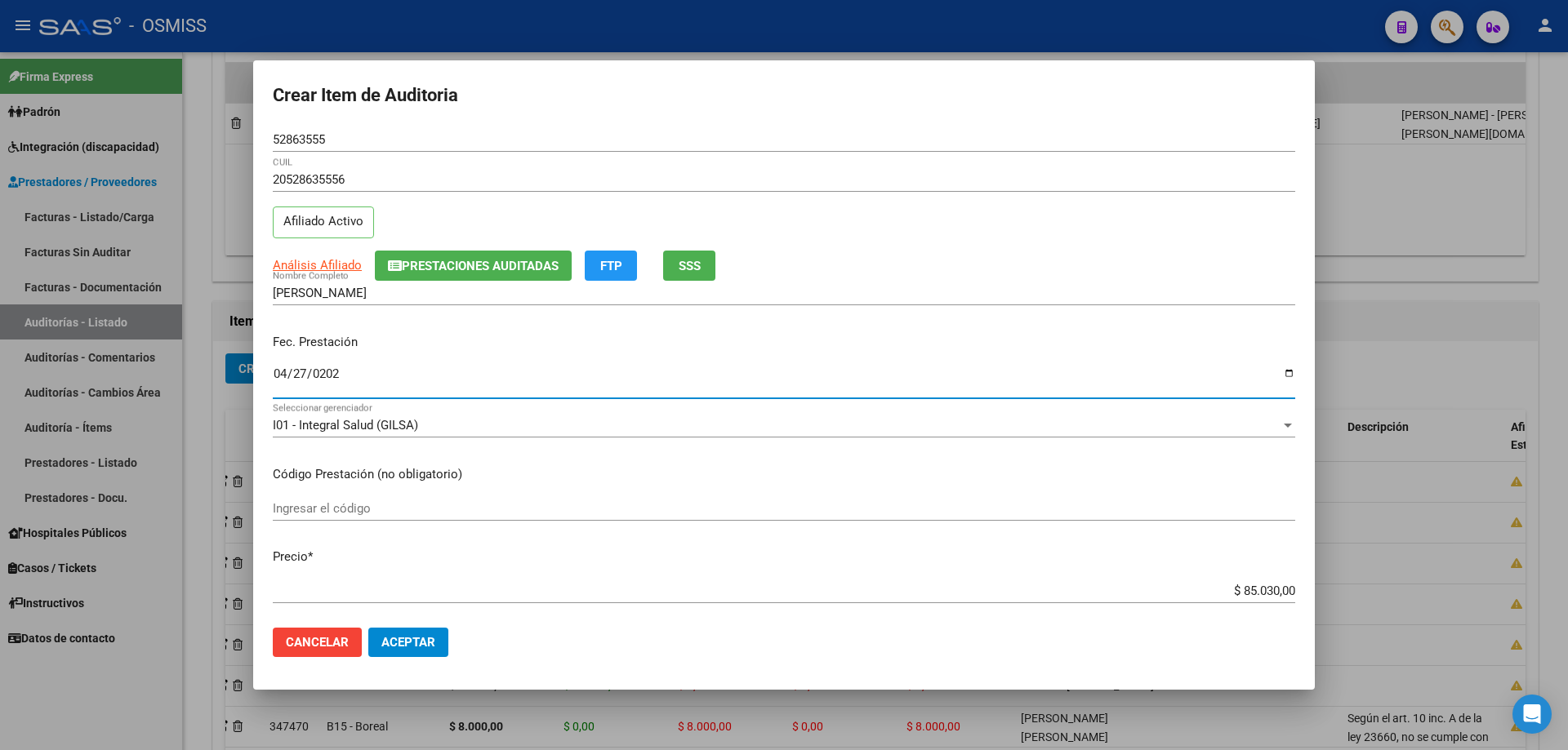
type input "[DATE]"
drag, startPoint x: 1182, startPoint y: 594, endPoint x: 1455, endPoint y: 554, distance: 275.9
click at [758, 506] on div "Crear Item de Auditoria 52863555 Nro Documento 20528635556 CUIL Afiliado Activo…" at bounding box center [784, 375] width 1568 height 750
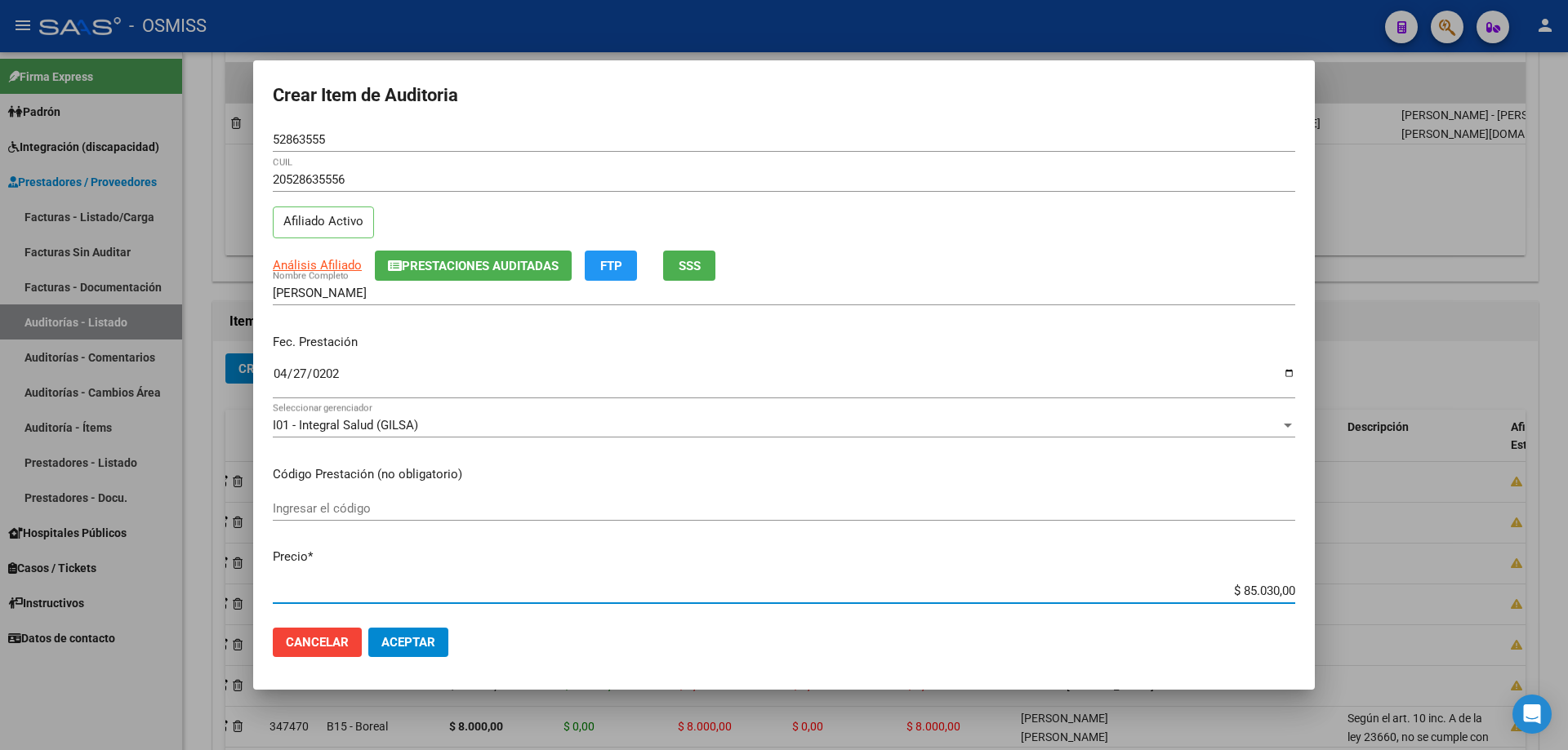
type input "$ 0,08"
type input "$ 0,80"
type input "$ 8,00"
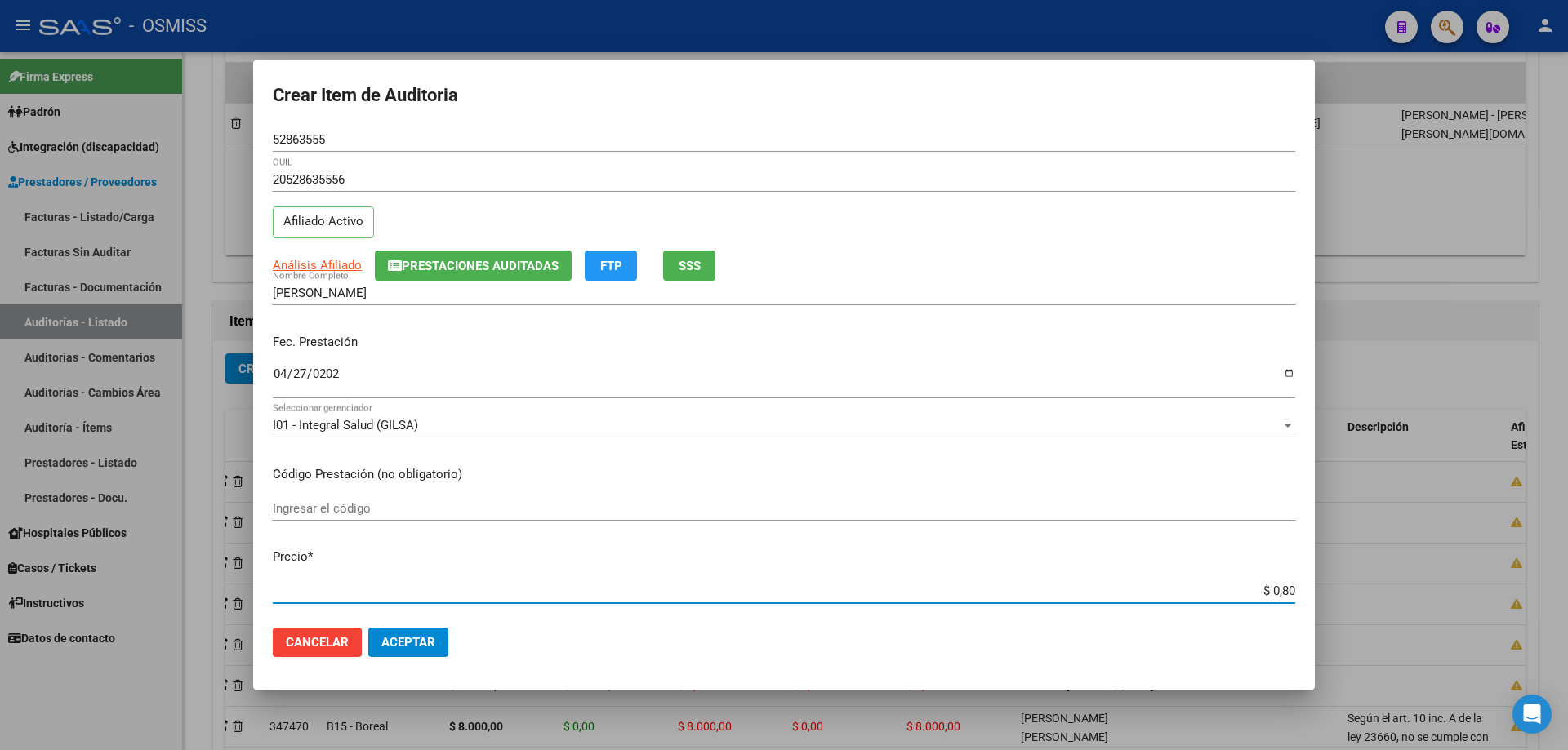
type input "$ 8,00"
type input "$ 80,00"
type input "$ 800,00"
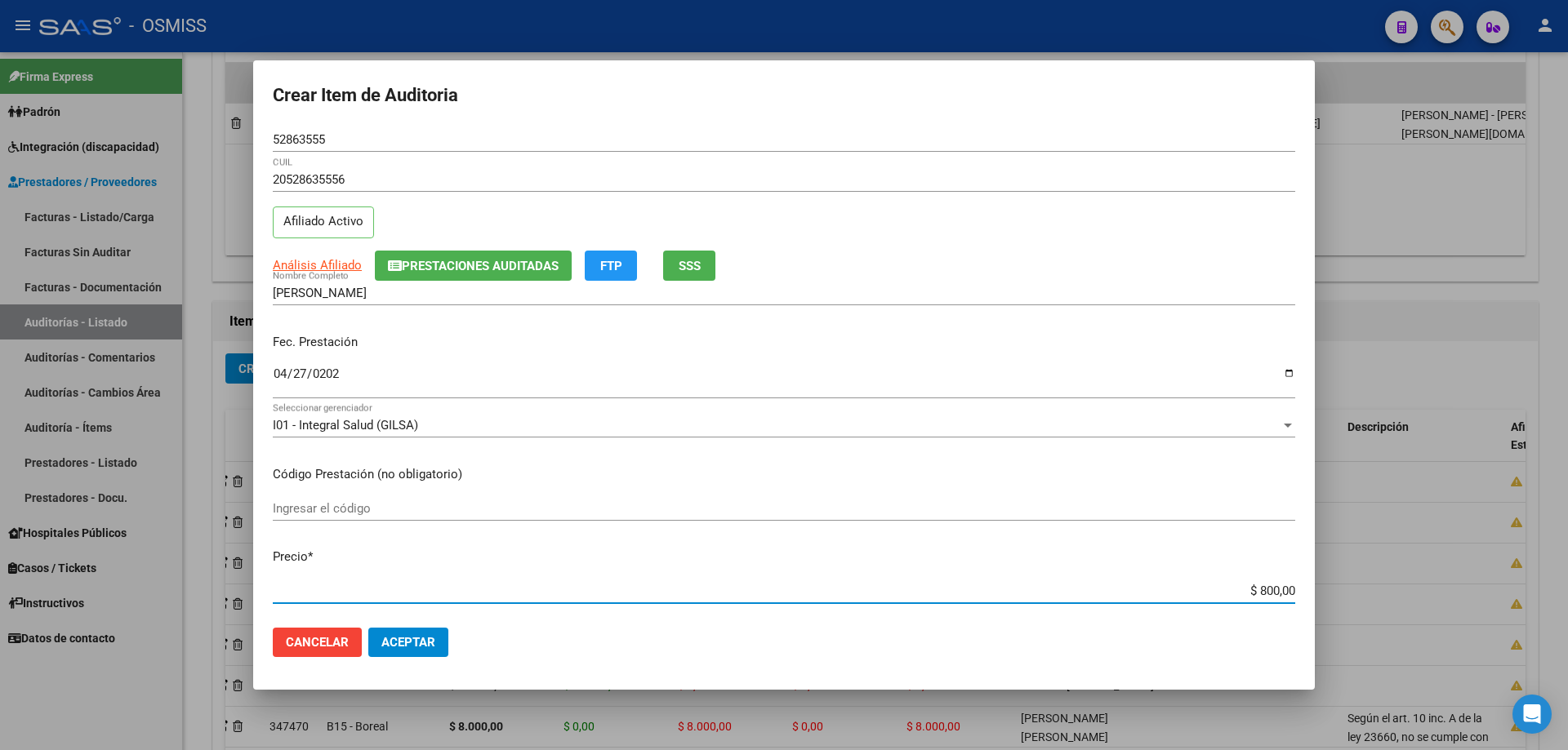
type input "$ 8.000,00"
click at [415, 506] on span "Aceptar" at bounding box center [407, 642] width 54 height 15
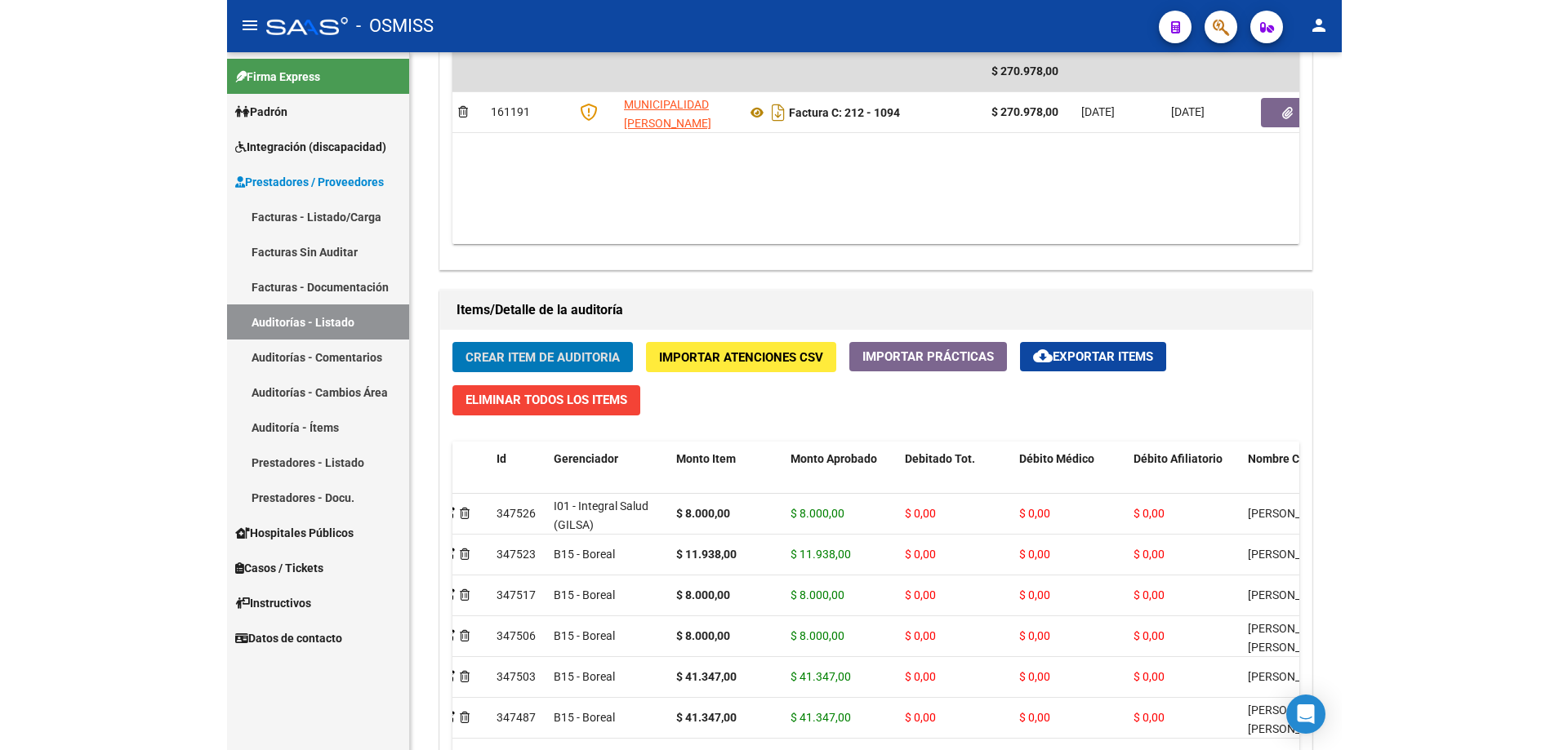
scroll to position [954, 0]
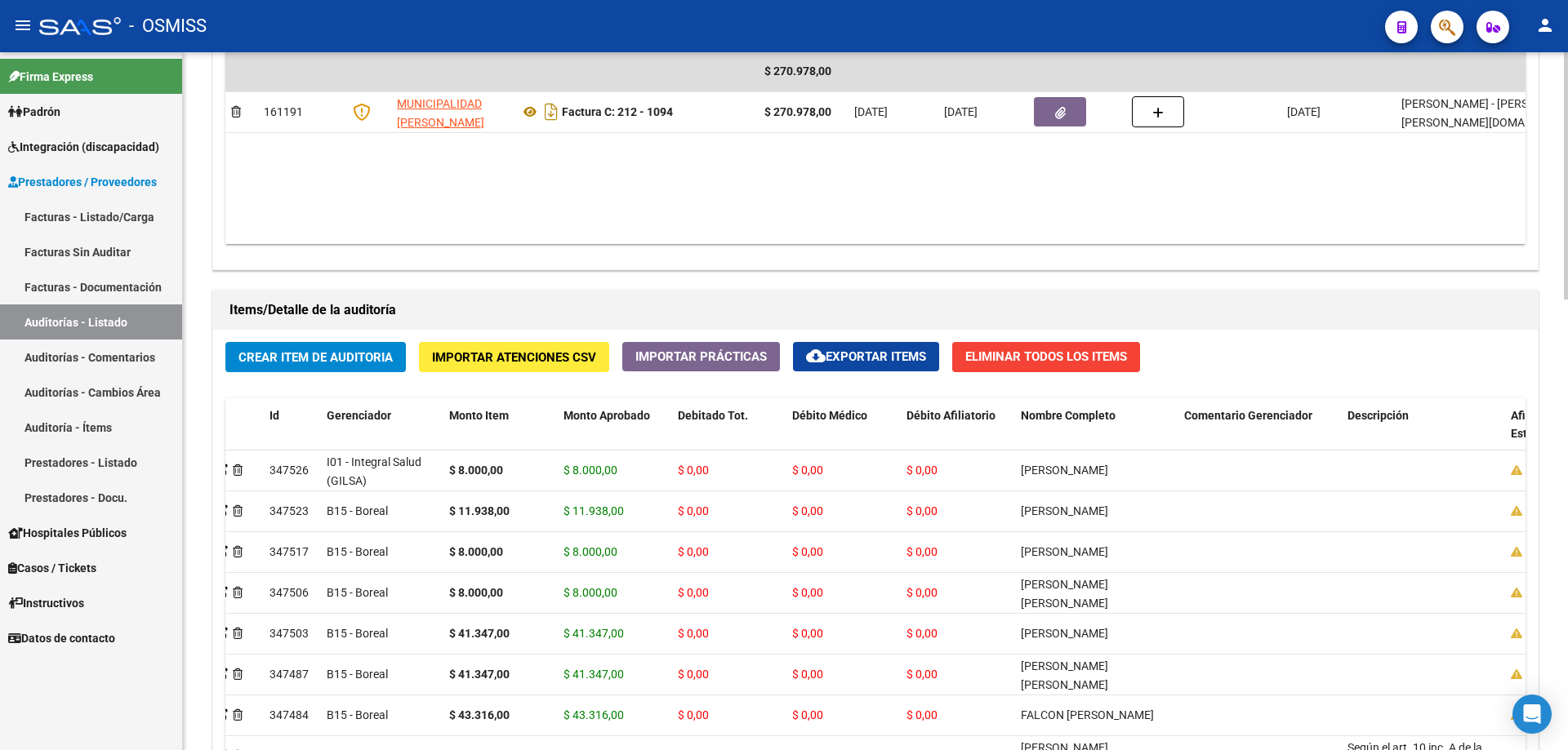
click at [758, 266] on div "Agregar Comprobante cloud_download Exportar Comprobantes ID CAE Razon Social CP…" at bounding box center [875, 99] width 1325 height 339
click at [730, 259] on div "Agregar Comprobante cloud_download Exportar Comprobantes ID CAE Razon Social CP…" at bounding box center [875, 99] width 1325 height 339
drag, startPoint x: 770, startPoint y: 186, endPoint x: 635, endPoint y: 171, distance: 135.8
click at [758, 187] on datatable-body "$ 270.978,00 161191 MUNICIPALIDAD [PERSON_NAME] Factura C: 212 - 1094 $ 270.978…" at bounding box center [876, 147] width 1300 height 192
click at [740, 279] on div "Información del área Cambiar de área a esta auditoría Area * Hospitales de Auto…" at bounding box center [875, 281] width 1332 height 1450
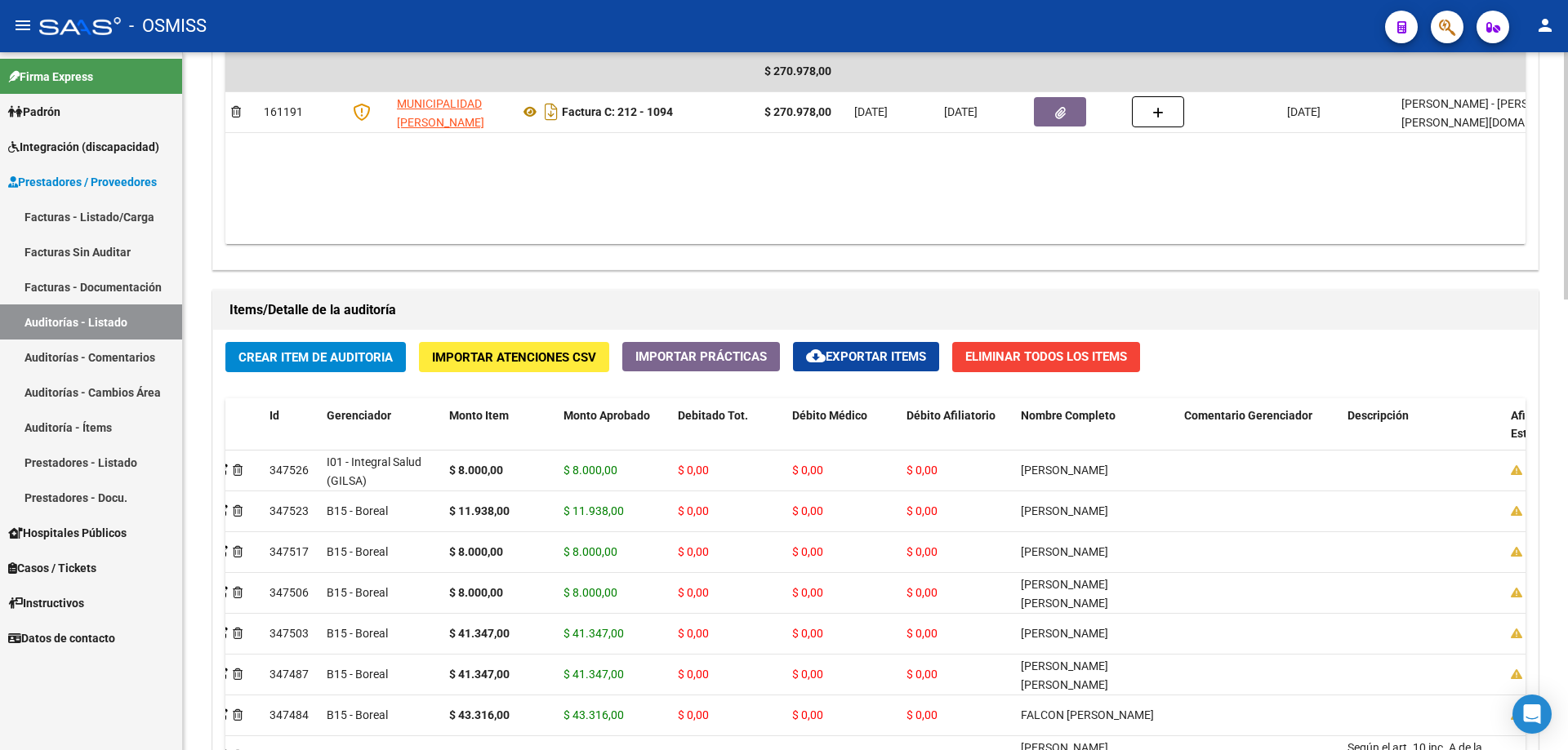
click at [314, 343] on button "Crear Item de Auditoria" at bounding box center [316, 357] width 181 height 30
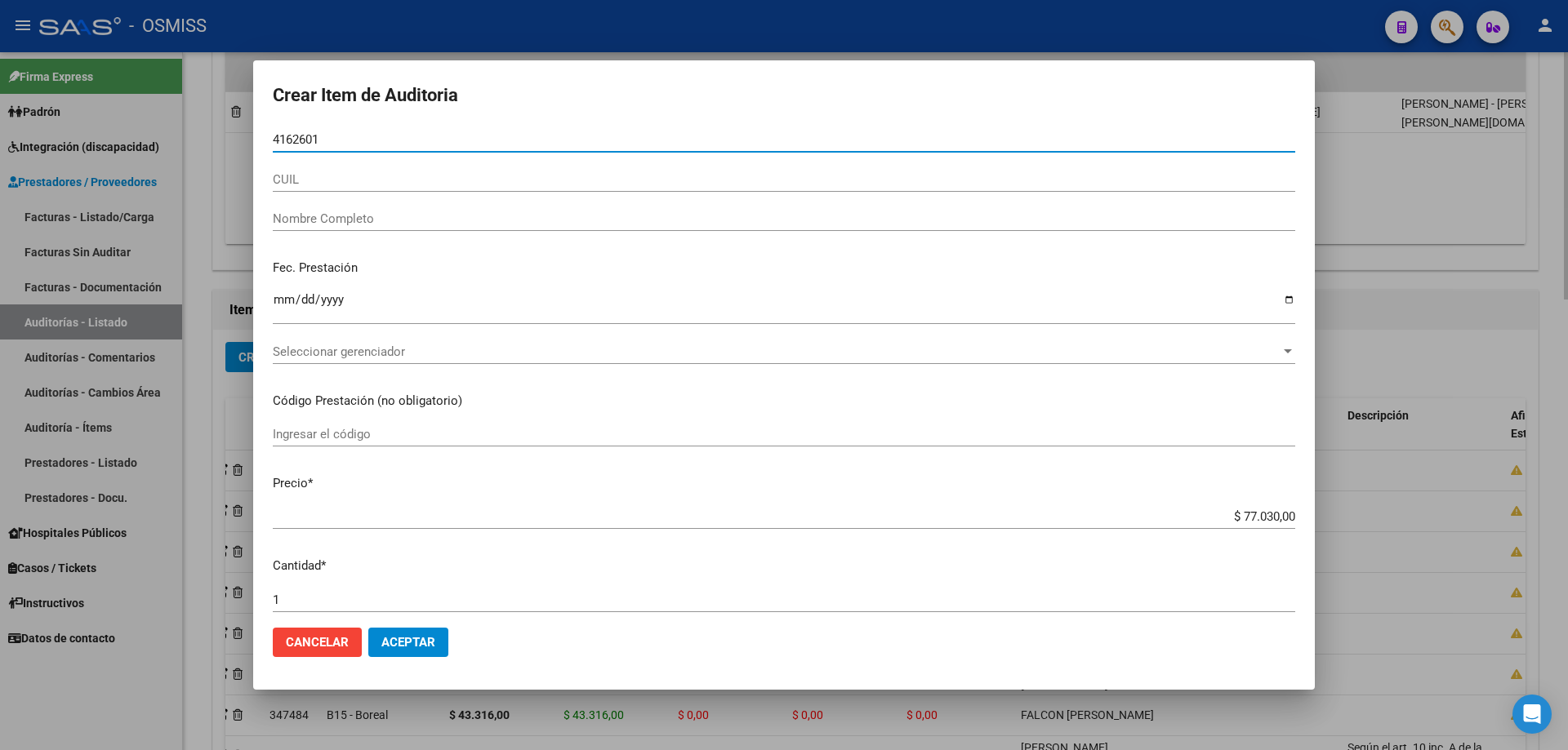
type input "41626018"
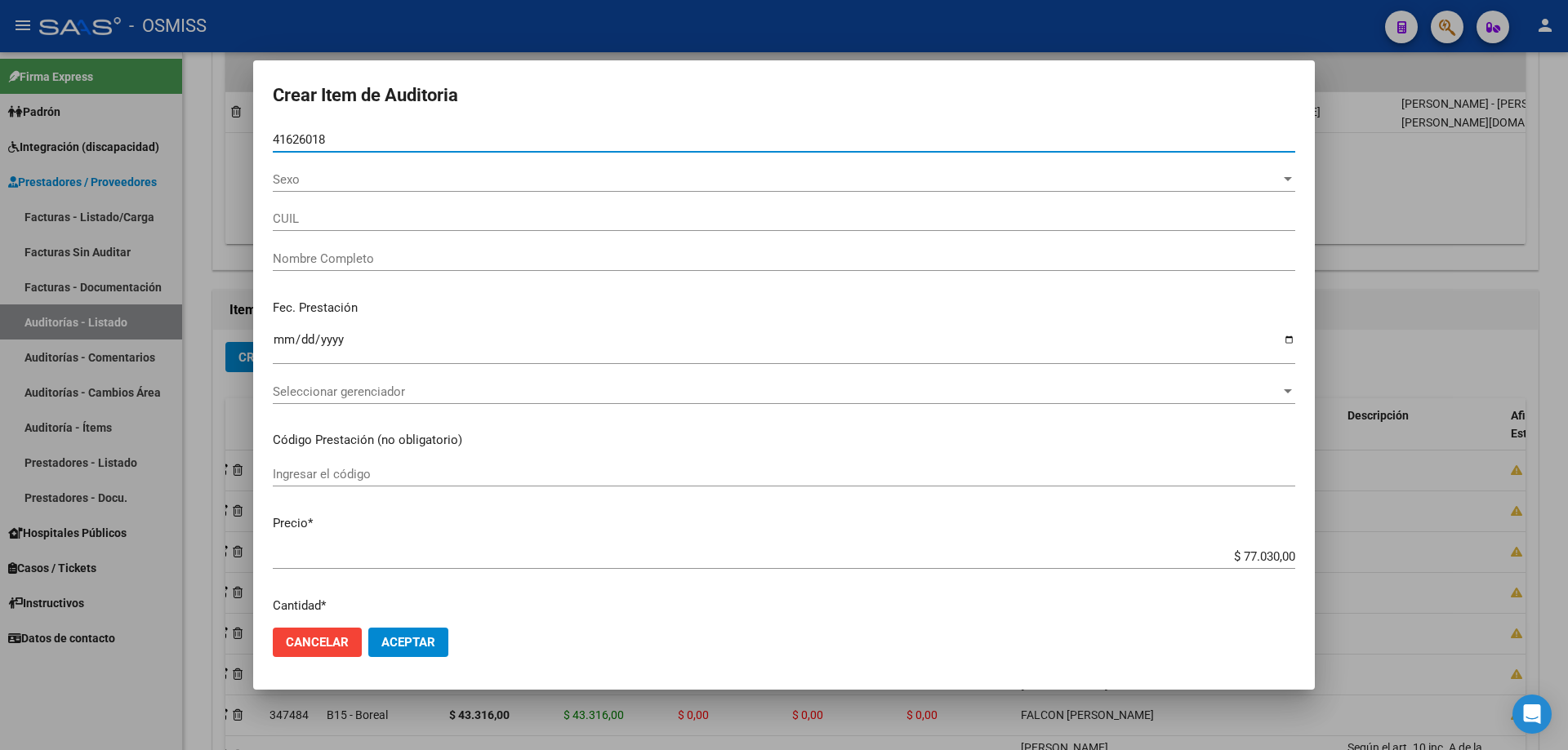
type input "20416260185"
type input "[PERSON_NAME]"
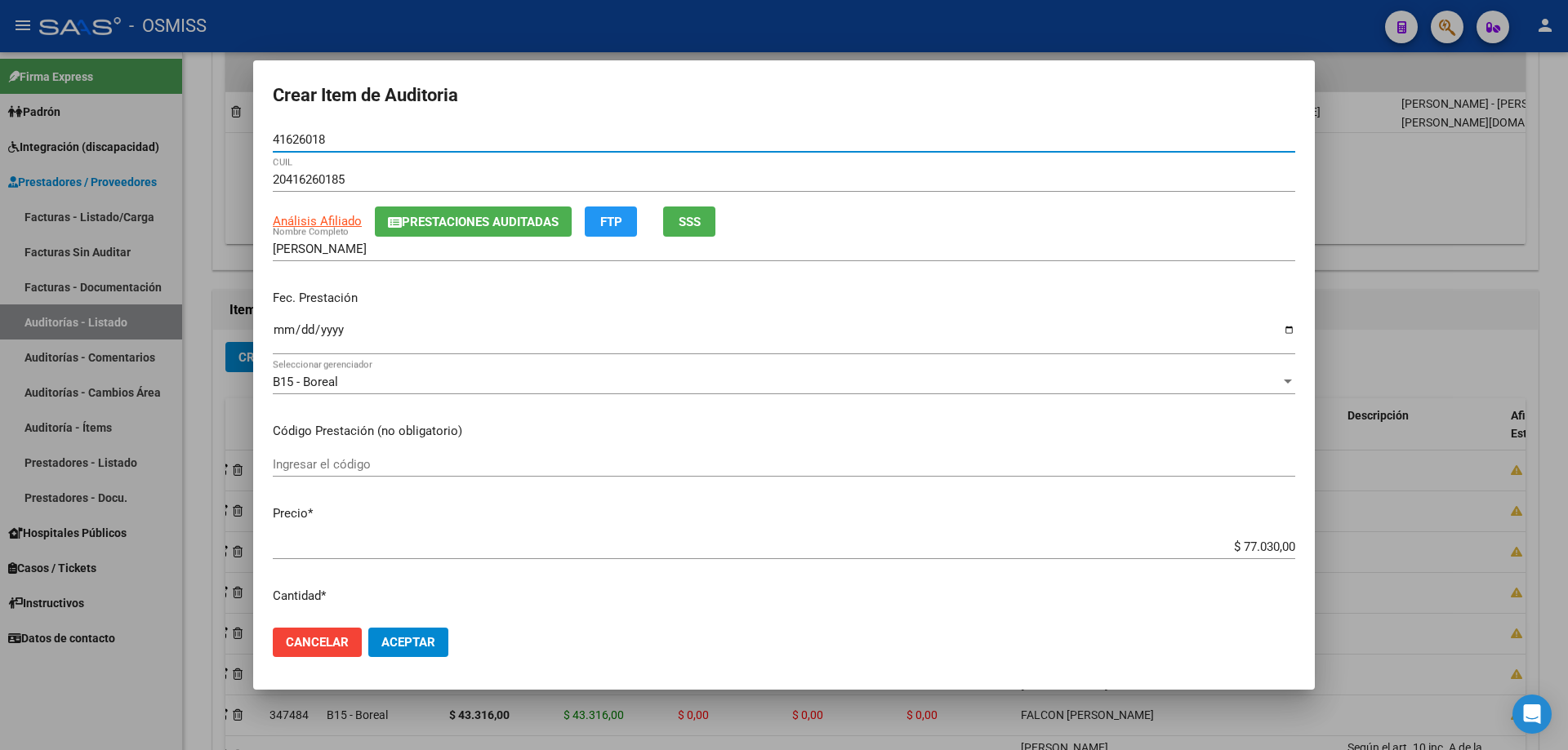
type input "41626018"
click at [288, 331] on input "Ingresar la fecha" at bounding box center [784, 336] width 1022 height 27
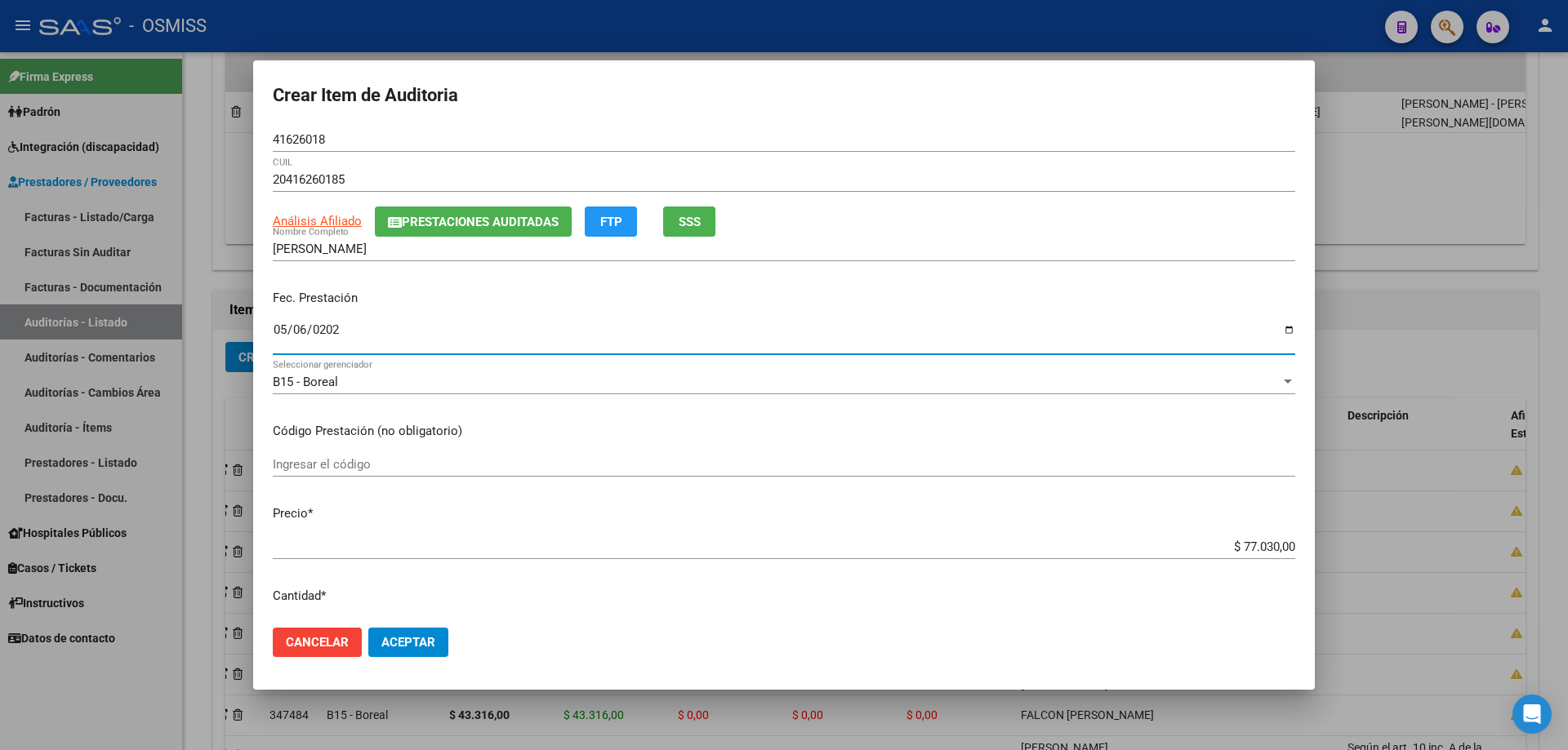
type input "[DATE]"
drag, startPoint x: 1205, startPoint y: 549, endPoint x: 1567, endPoint y: 480, distance: 368.5
click at [758, 480] on div "Crear Item de Auditoria 41626018 Nro Documento 20416260185 CUIL Análisis Afilia…" at bounding box center [784, 375] width 1568 height 750
click at [758, 506] on mat-dialog-actions "Cancelar Aceptar" at bounding box center [784, 642] width 1022 height 56
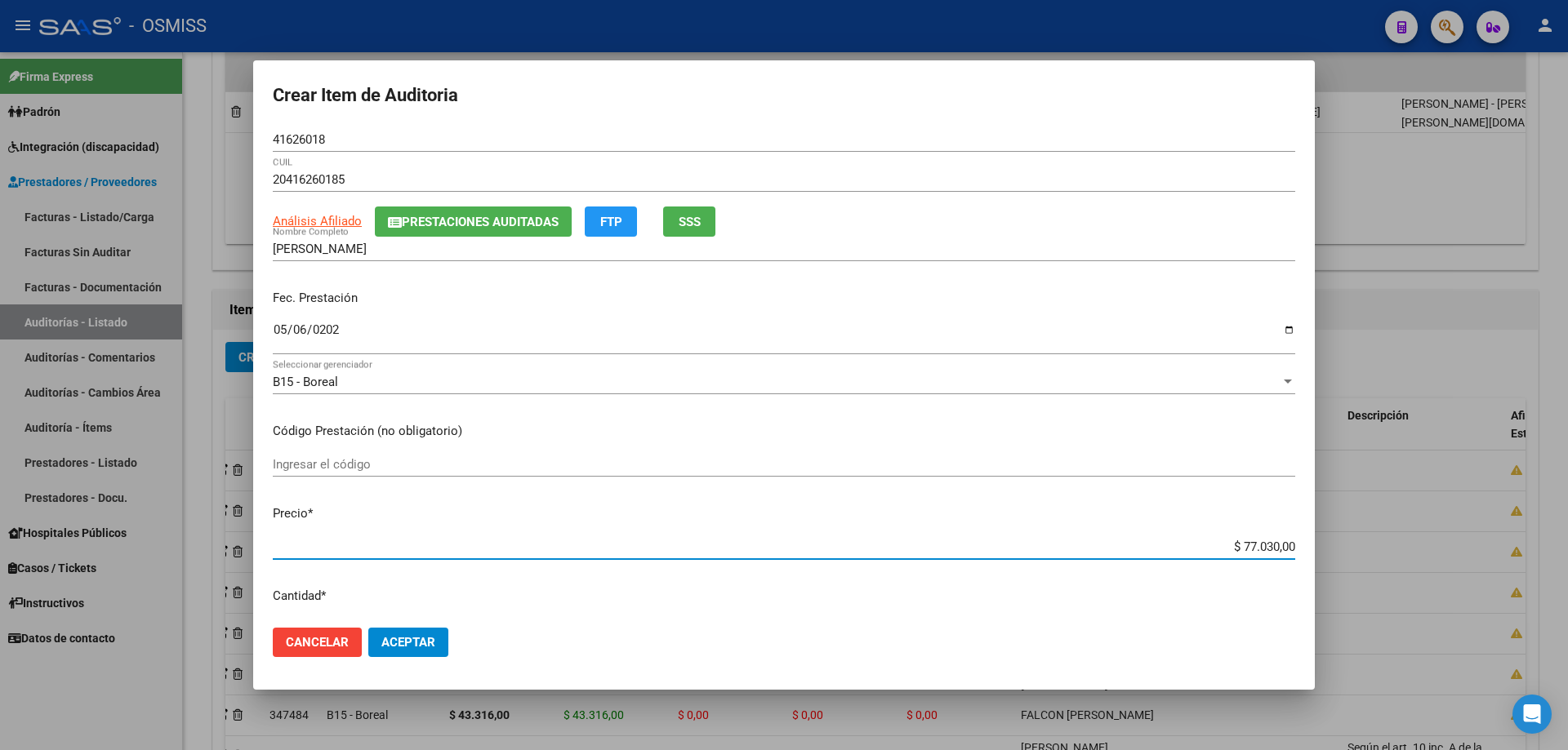
drag, startPoint x: 1199, startPoint y: 546, endPoint x: 1567, endPoint y: 449, distance: 380.6
click at [758, 488] on div "Crear Item de Auditoria 41626018 Nro Documento 20416260185 CUIL Análisis Afilia…" at bounding box center [784, 375] width 1568 height 750
type input "$ 0,01"
type input "$ 0,11"
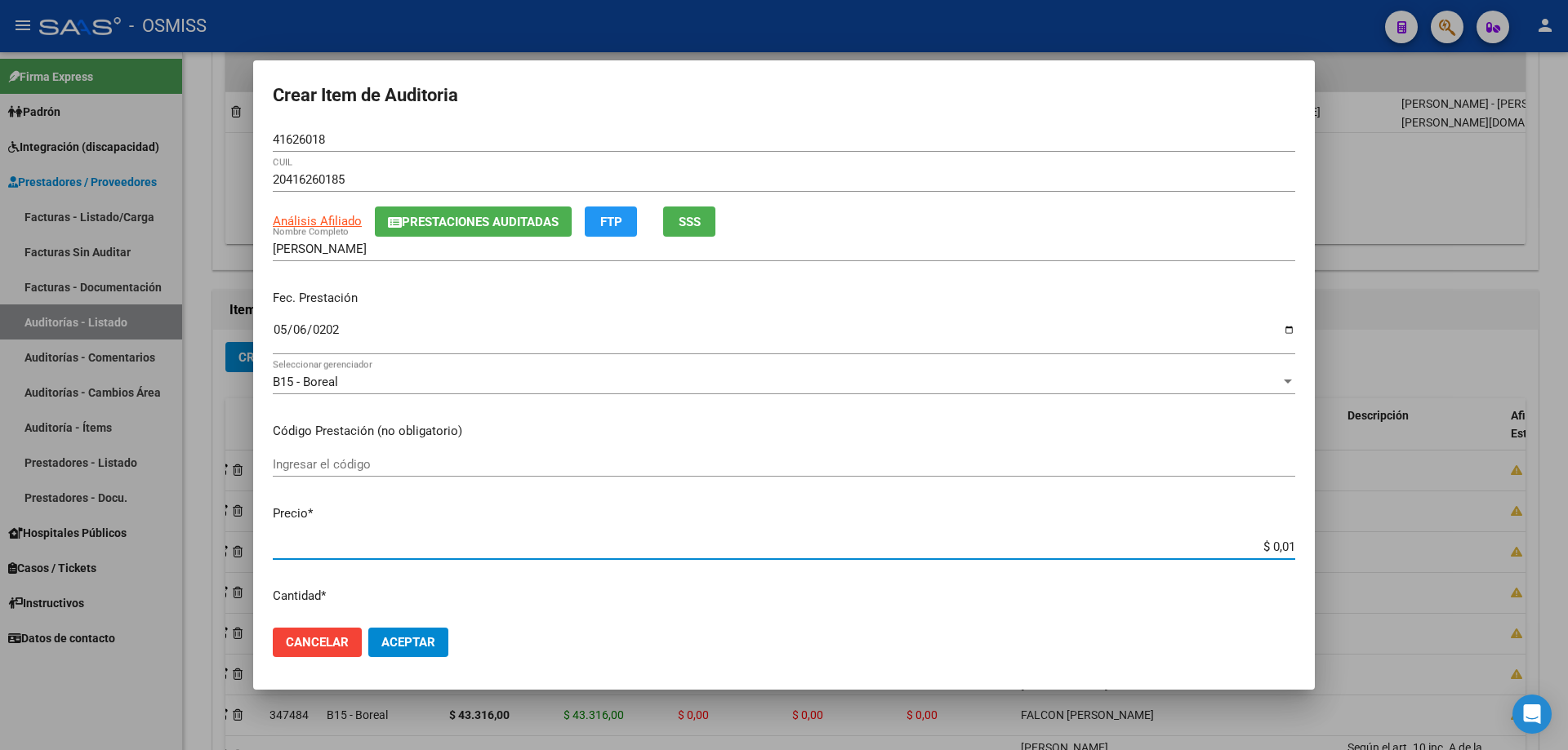
type input "$ 0,11"
type input "$ 1,16"
click at [419, 506] on span "Aceptar" at bounding box center [407, 642] width 54 height 15
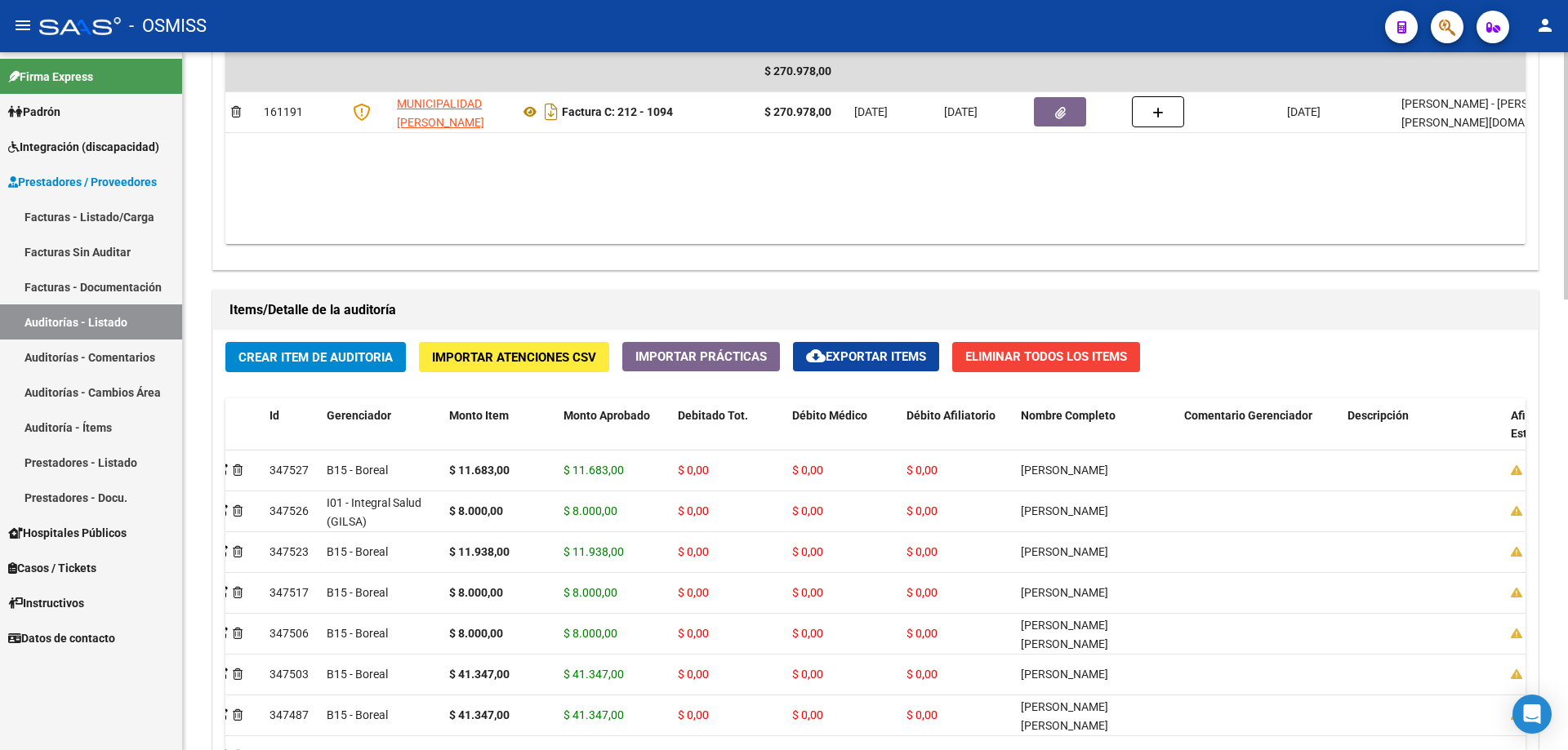
click at [758, 356] on div "Crear Item de Auditoria Importar Atenciones CSV Importar Prácticas cloud_downlo…" at bounding box center [875, 639] width 1325 height 618
click at [310, 368] on button "Crear Item de Auditoria" at bounding box center [316, 357] width 181 height 30
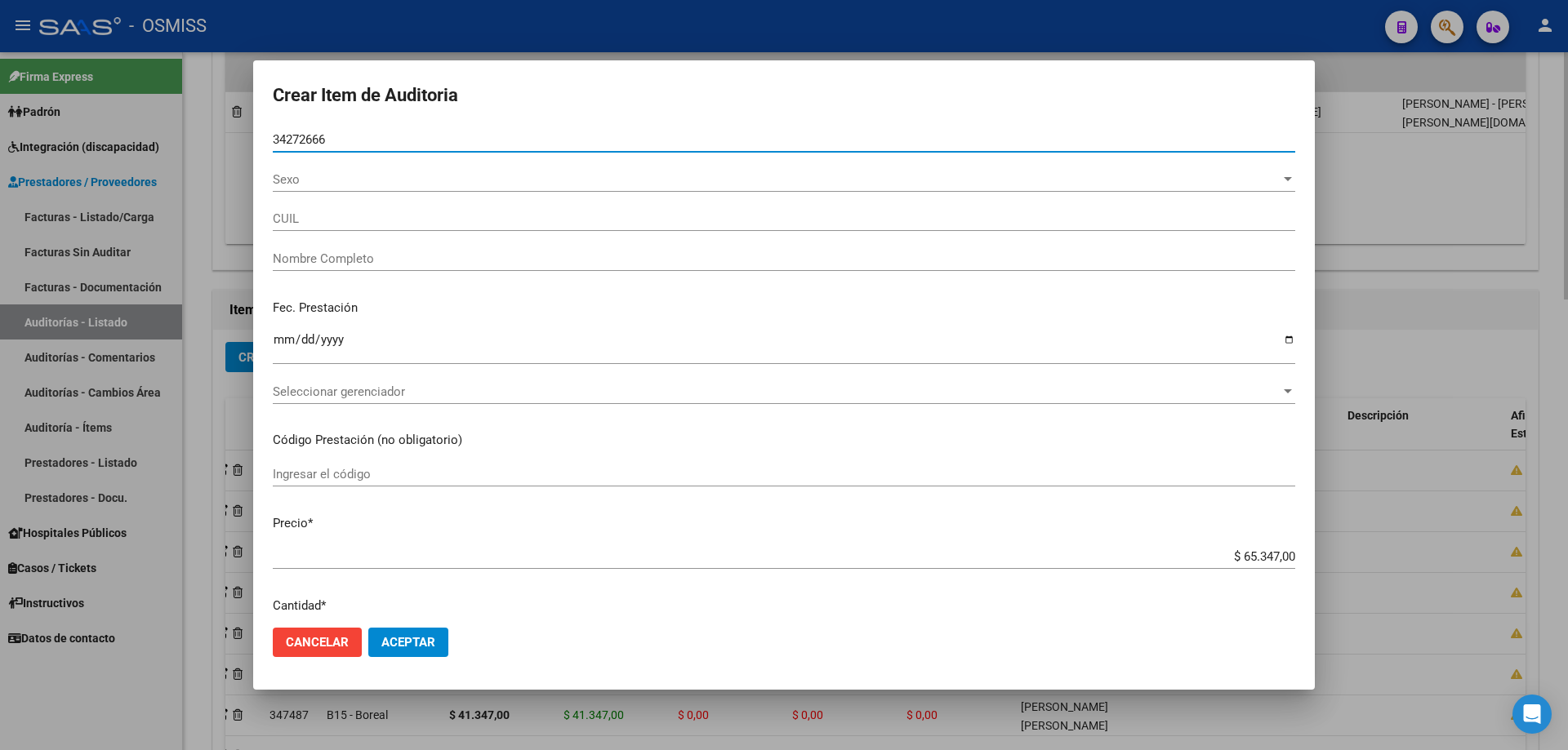
click at [368, 506] on button "Aceptar" at bounding box center [408, 643] width 81 height 29
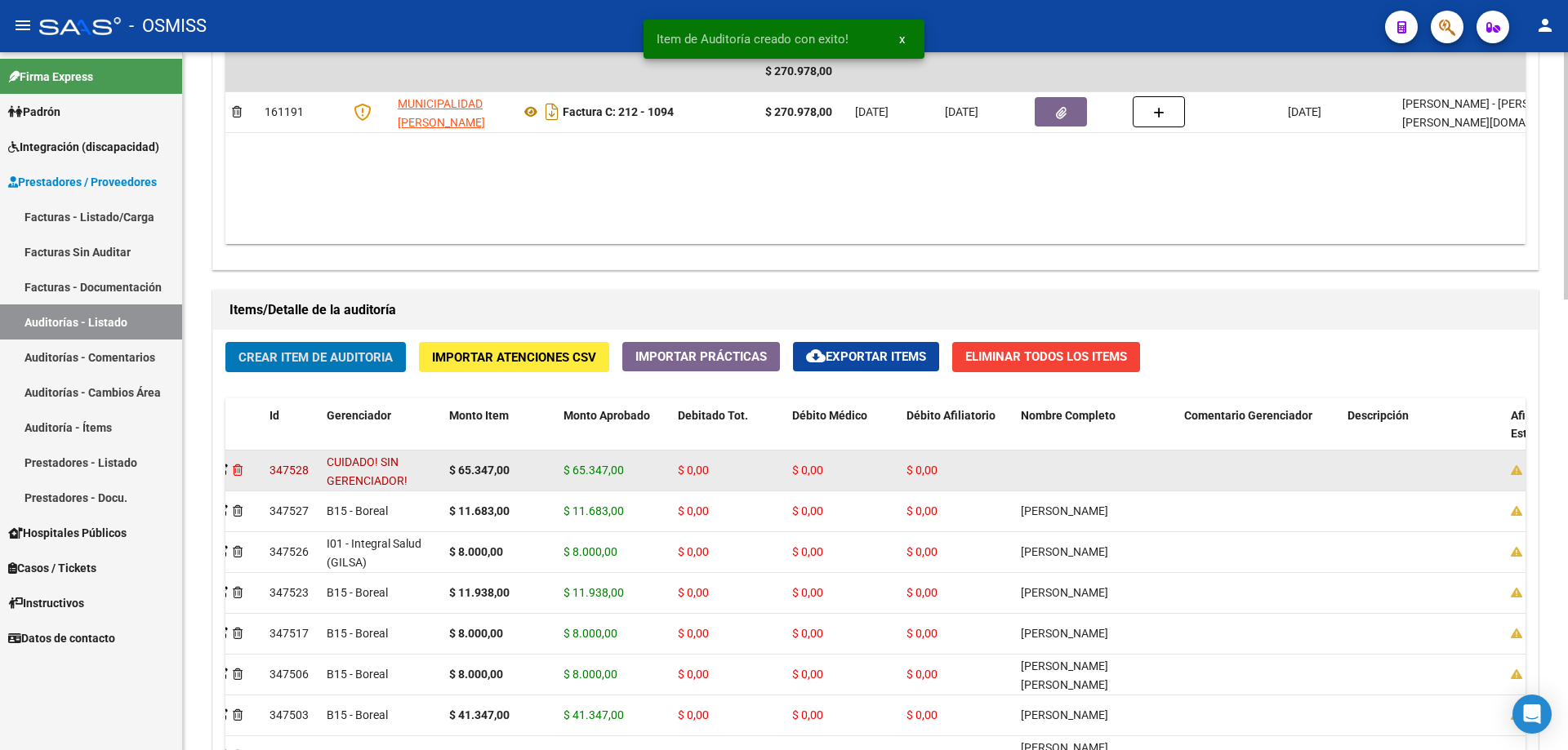
click at [236, 468] on icon at bounding box center [238, 470] width 10 height 12
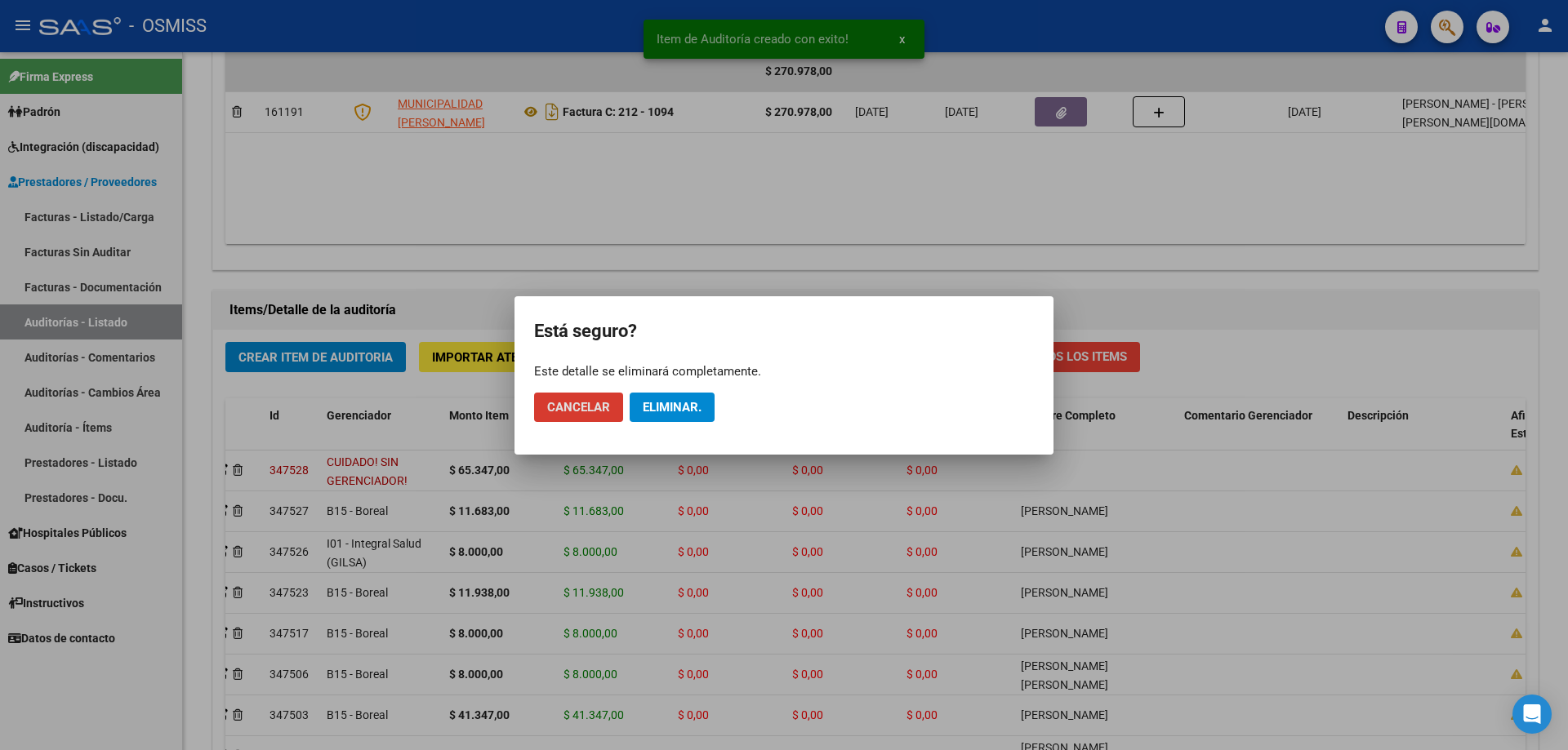
click at [684, 417] on button "Eliminar." at bounding box center [672, 407] width 85 height 29
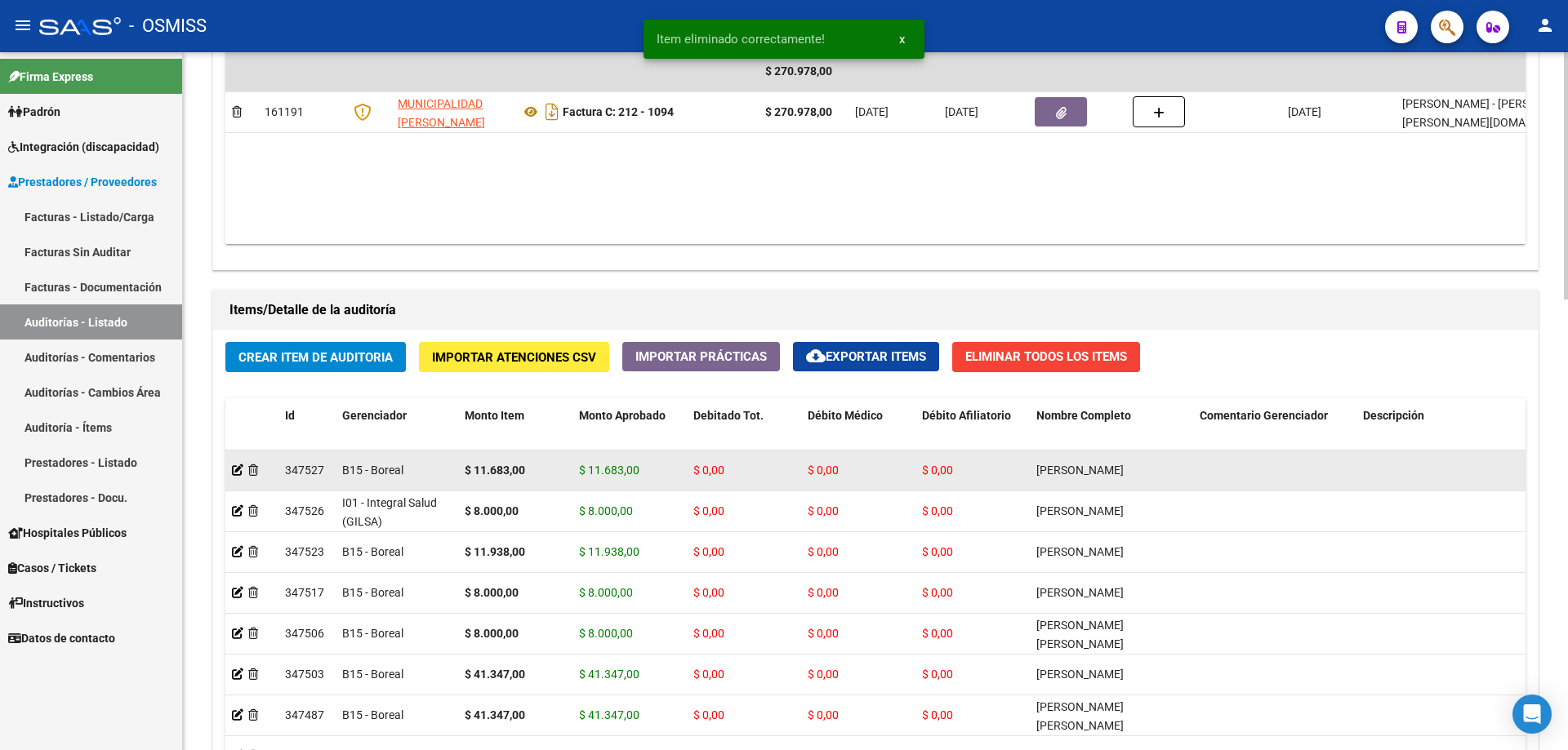
drag, startPoint x: 500, startPoint y: 472, endPoint x: 353, endPoint y: 474, distance: 147.0
click at [239, 469] on icon at bounding box center [238, 470] width 12 height 12
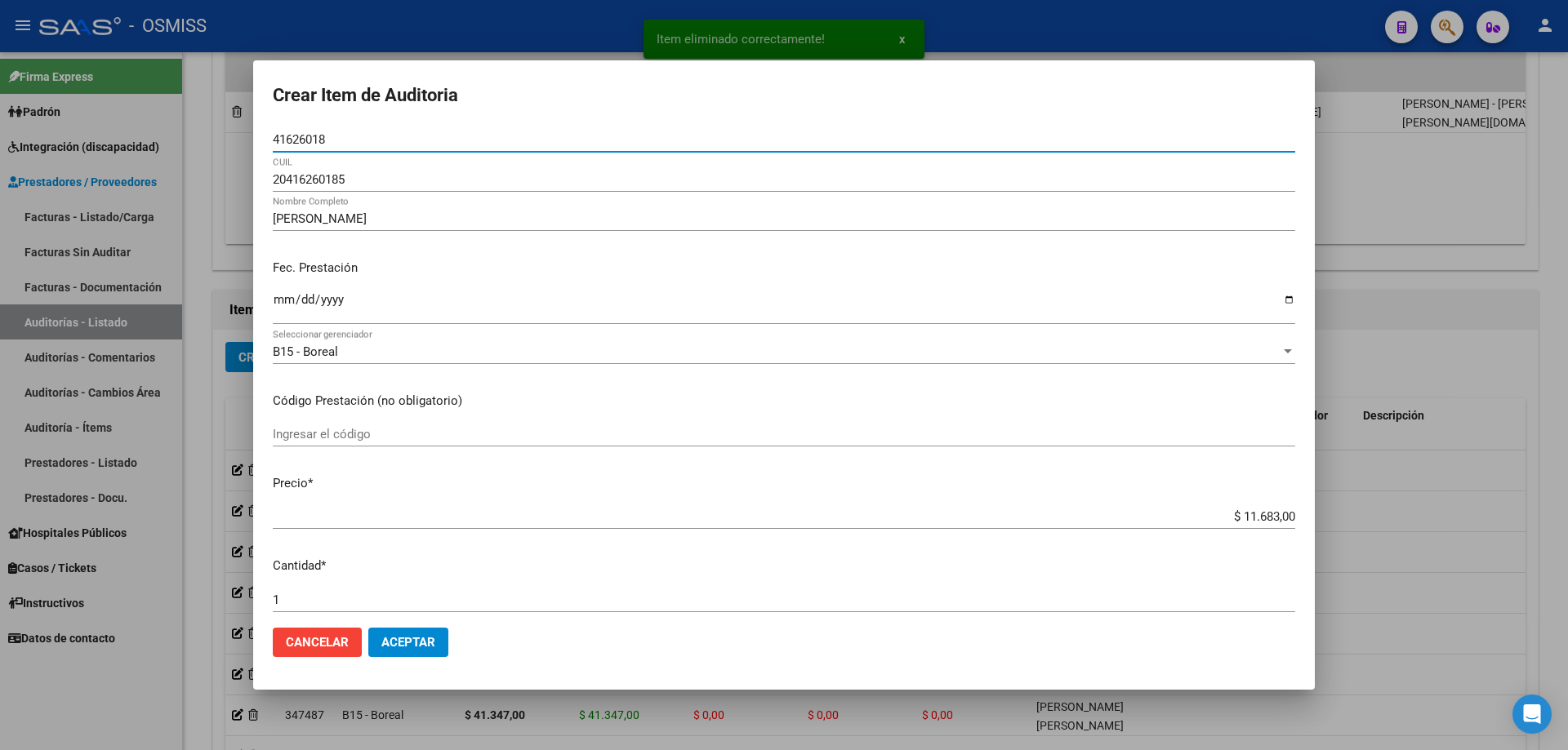
click at [758, 352] on div at bounding box center [784, 375] width 1568 height 750
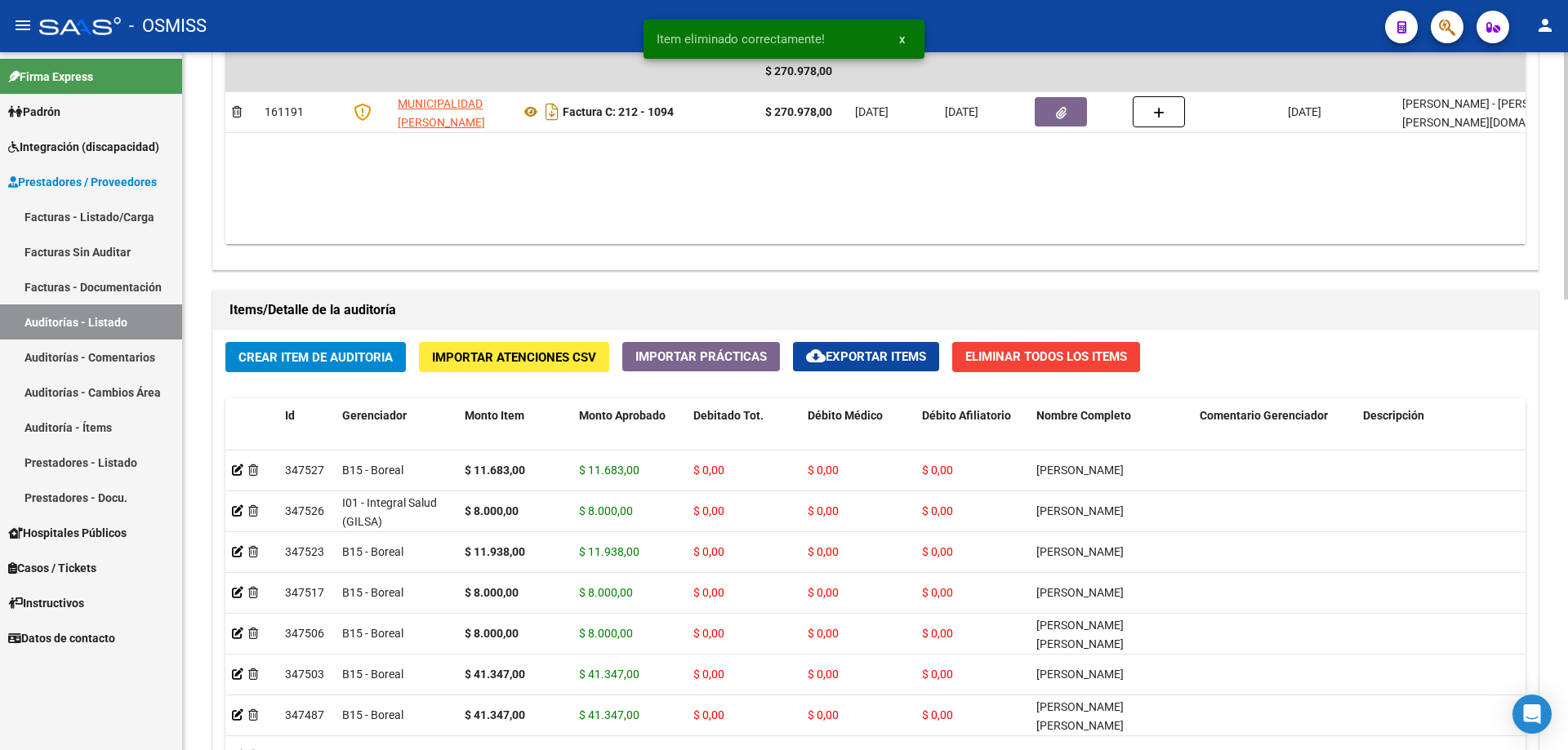
click at [271, 343] on button "Crear Item de Auditoria" at bounding box center [316, 357] width 181 height 30
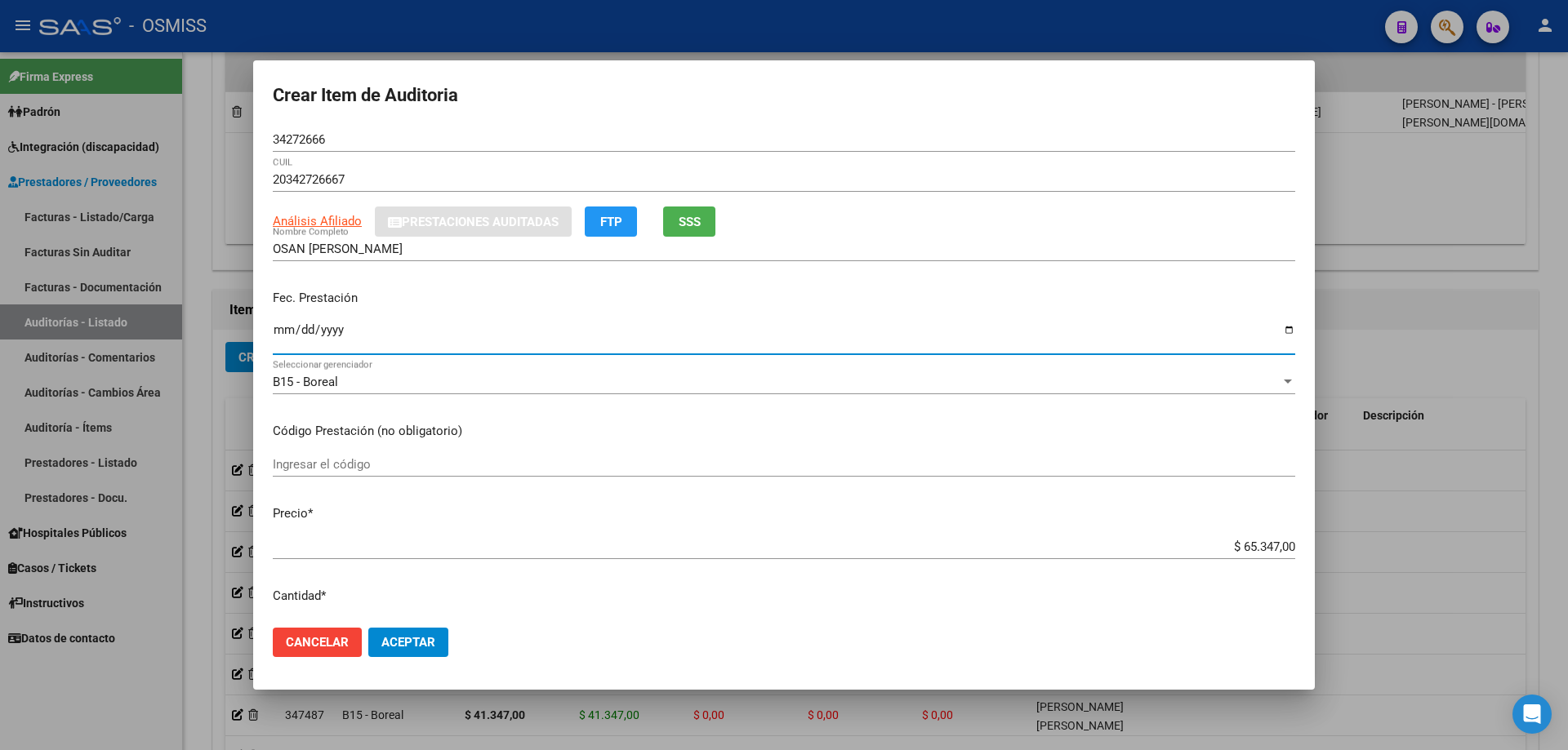
click at [282, 333] on input "Ingresar la fecha" at bounding box center [784, 336] width 1022 height 27
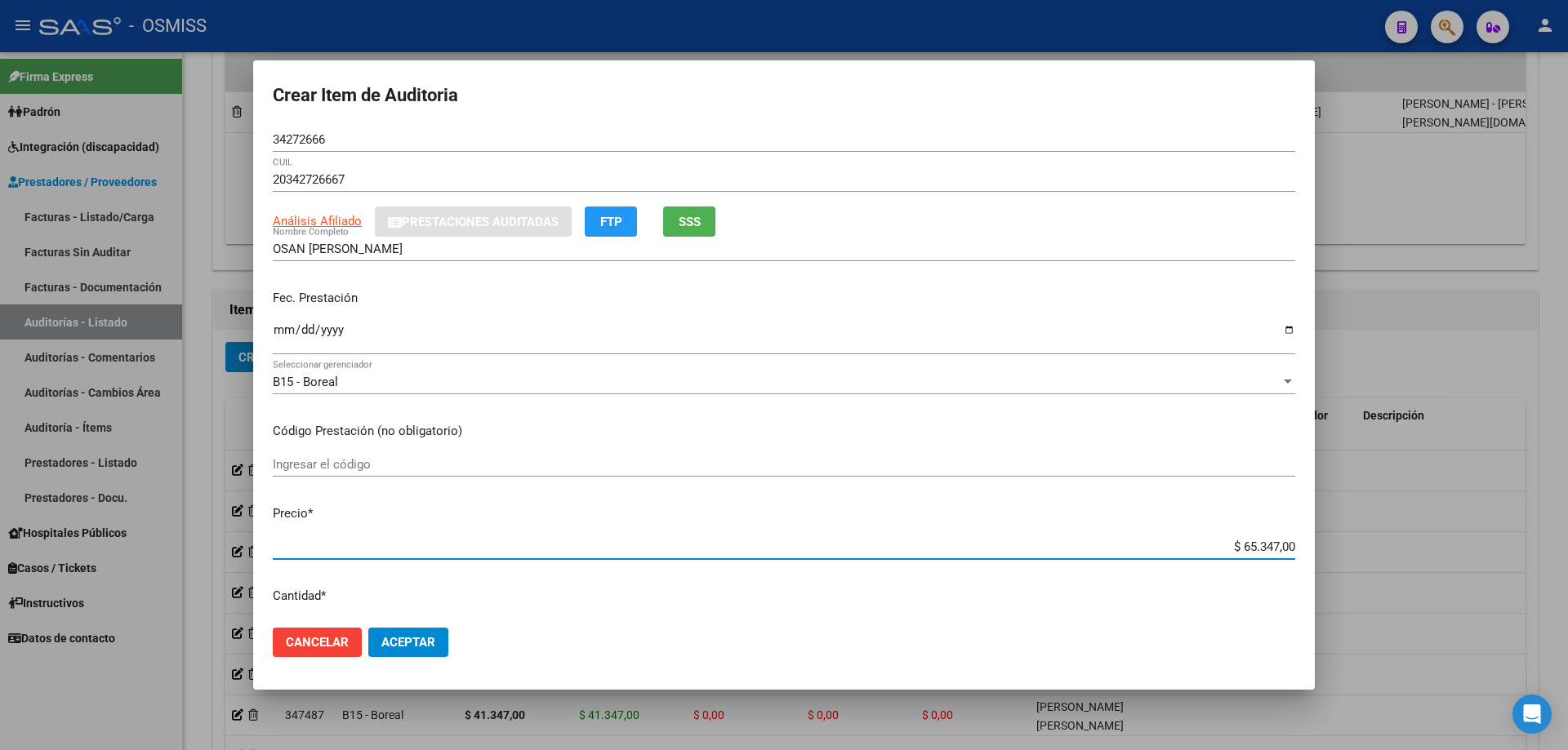
drag, startPoint x: 1250, startPoint y: 546, endPoint x: 1289, endPoint y: 541, distance: 39.3
click at [758, 506] on app-form-text-field "Precio * $ 65.347,00 Ingresar el precio" at bounding box center [790, 530] width 1036 height 51
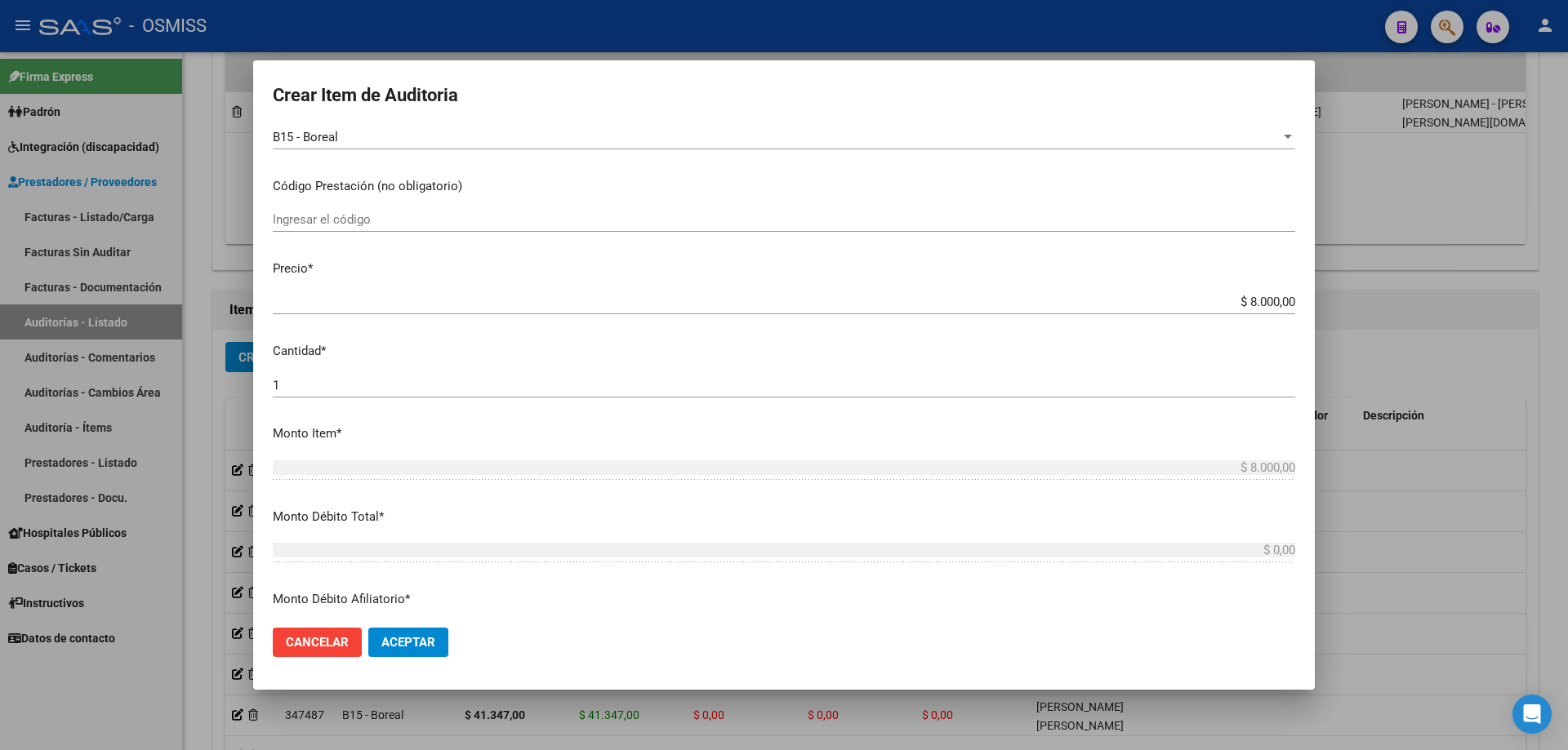
click at [758, 198] on mat-dialog-content "34272666 Nro Documento 20342726667 CUIL Análisis Afiliado Prestaciones Auditada…" at bounding box center [784, 371] width 1061 height 488
click at [398, 506] on span "Aceptar" at bounding box center [407, 642] width 54 height 15
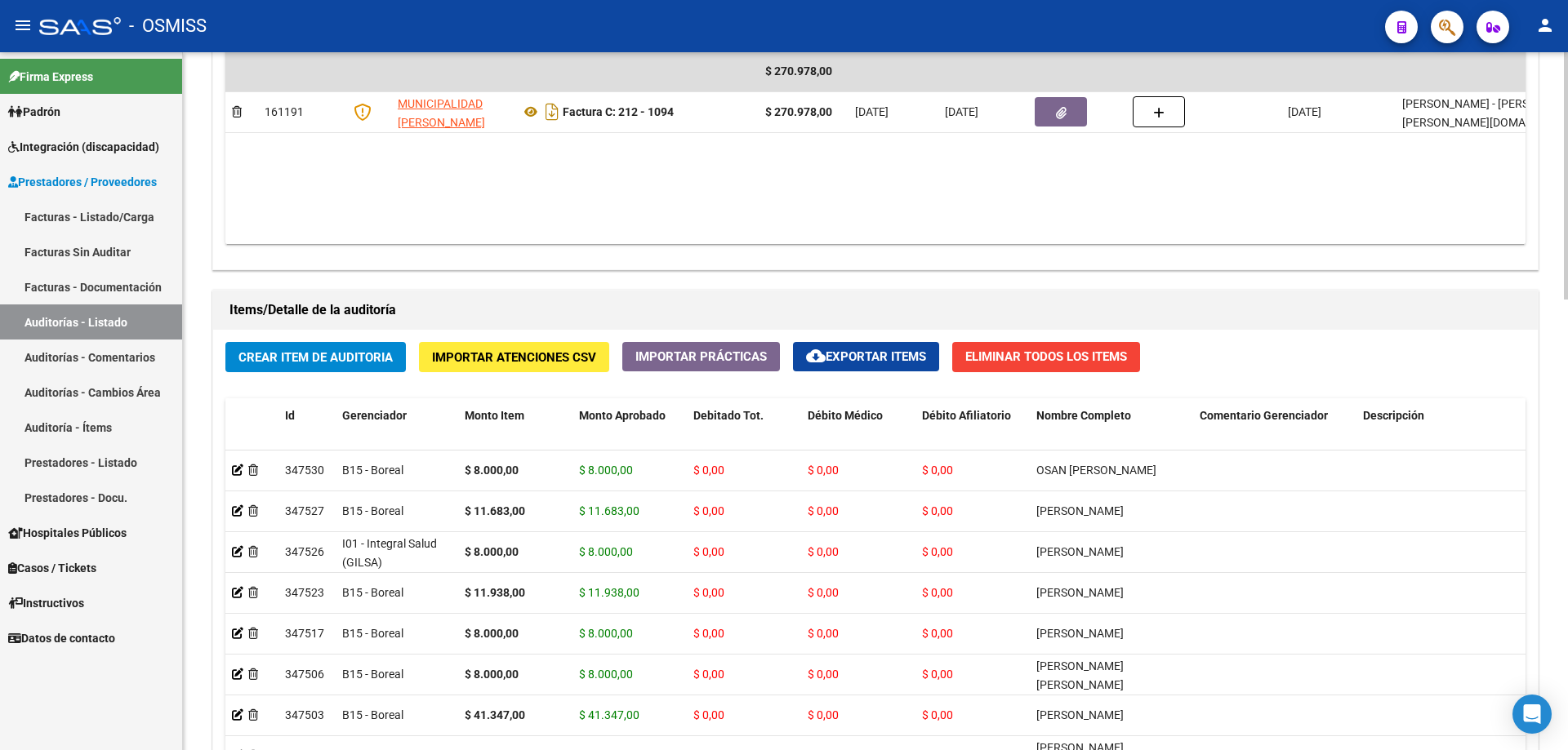
click at [758, 230] on datatable-body "$ 270.978,00 161191 MUNICIPALIDAD [PERSON_NAME] Factura C: 212 - 1094 $ 270.978…" at bounding box center [876, 147] width 1300 height 192
click at [758, 280] on div "Información del área Cambiar de área a esta auditoría Area * Hospitales de Auto…" at bounding box center [875, 281] width 1332 height 1450
click at [335, 366] on button "Crear Item de Auditoria" at bounding box center [316, 357] width 181 height 30
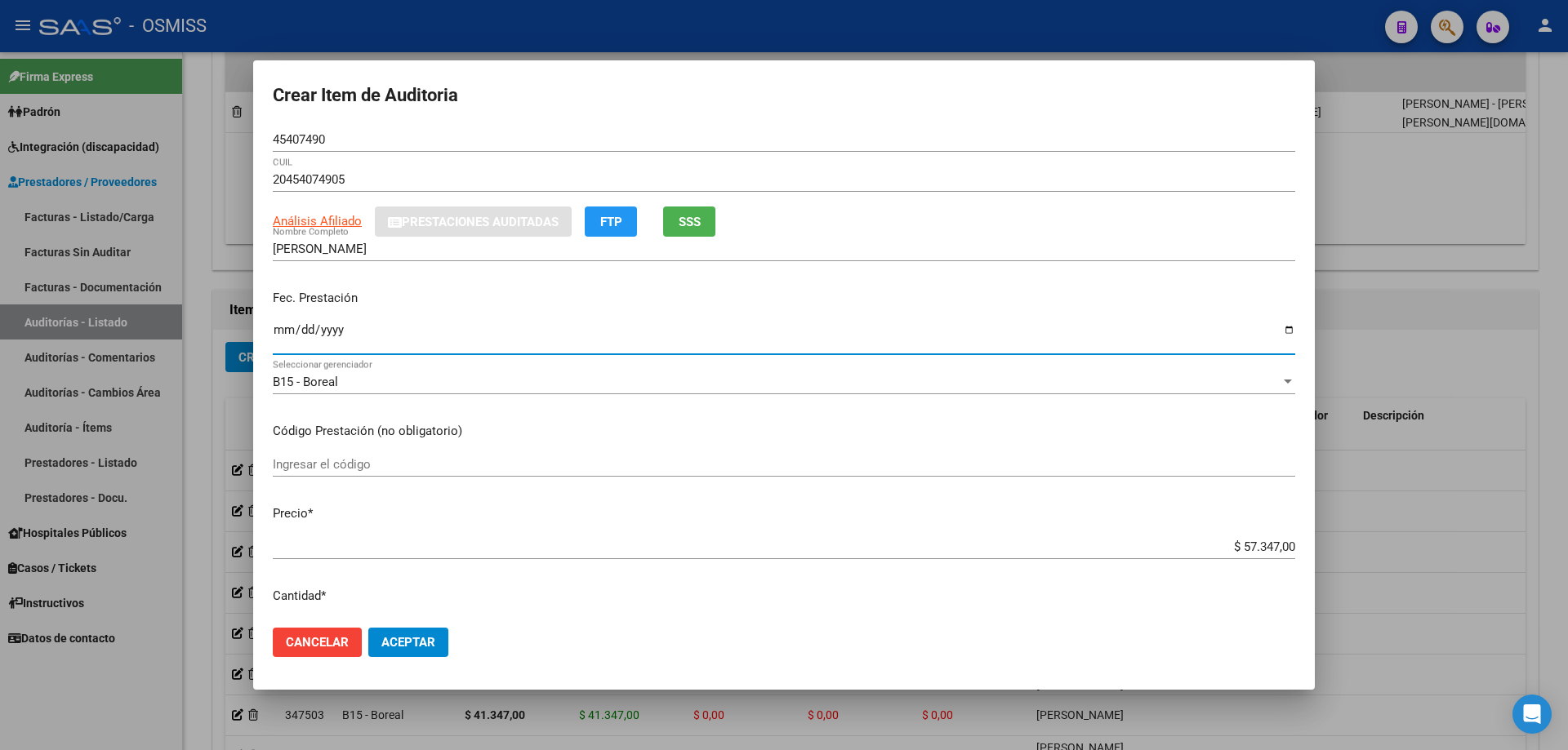
click at [280, 329] on input "Ingresar la fecha" at bounding box center [784, 336] width 1022 height 27
drag, startPoint x: 1202, startPoint y: 554, endPoint x: 1567, endPoint y: 497, distance: 369.4
click at [758, 505] on div "Crear Item de Auditoria 45407490 Nro Documento 20454074905 CUIL Análisis Afilia…" at bounding box center [784, 375] width 1568 height 750
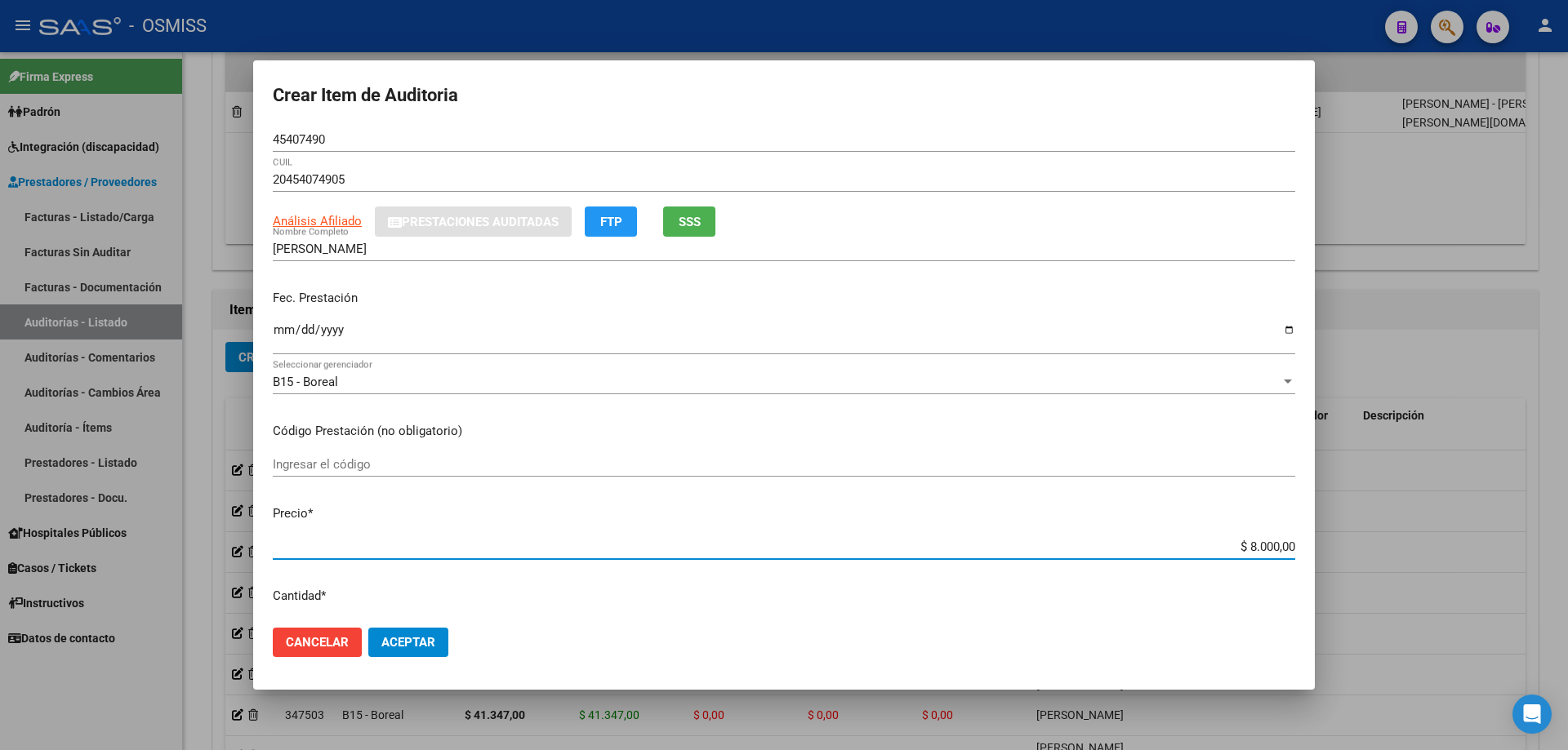
click at [424, 506] on mat-dialog-actions "Cancelar Aceptar" at bounding box center [784, 642] width 1022 height 56
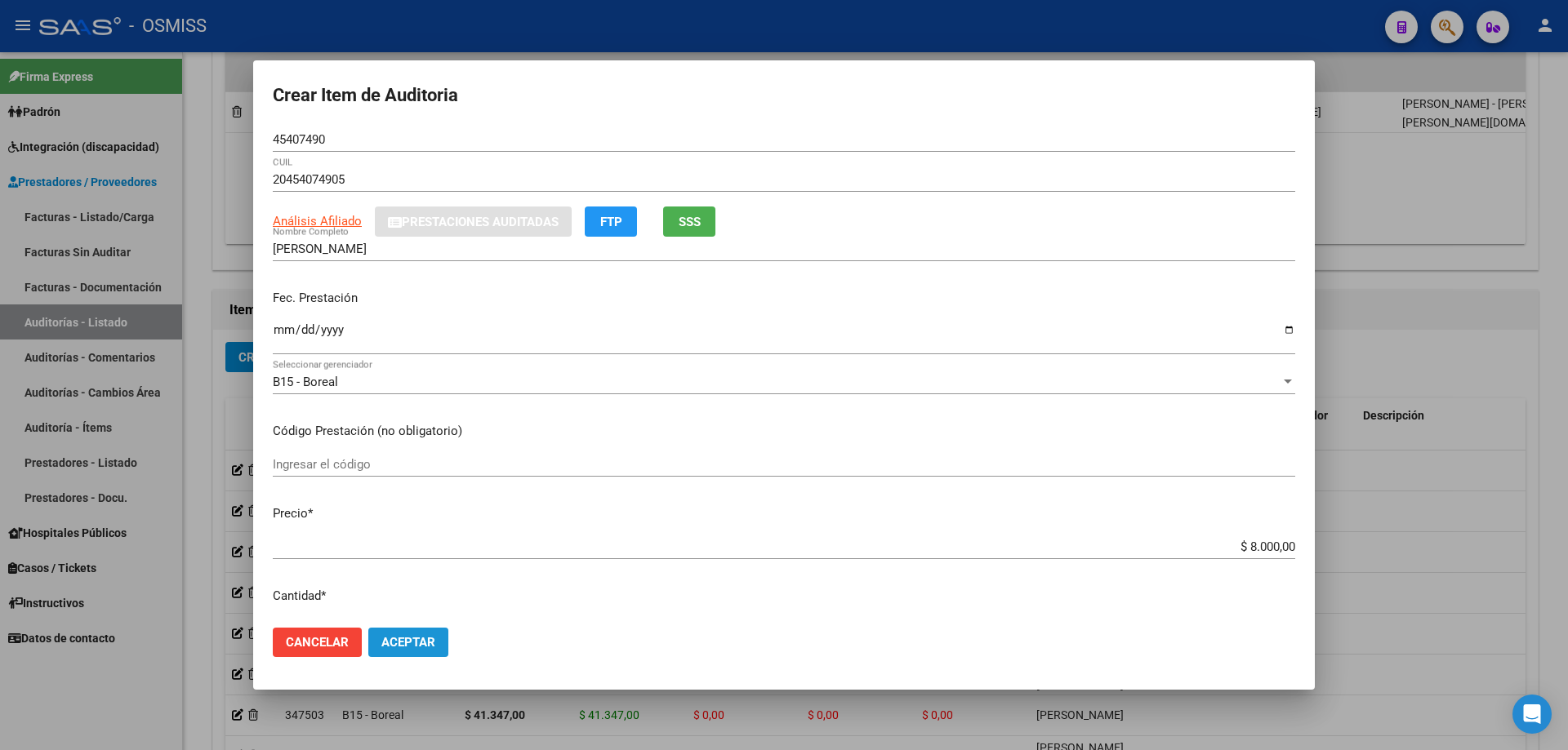
click at [431, 506] on span "Aceptar" at bounding box center [407, 642] width 54 height 15
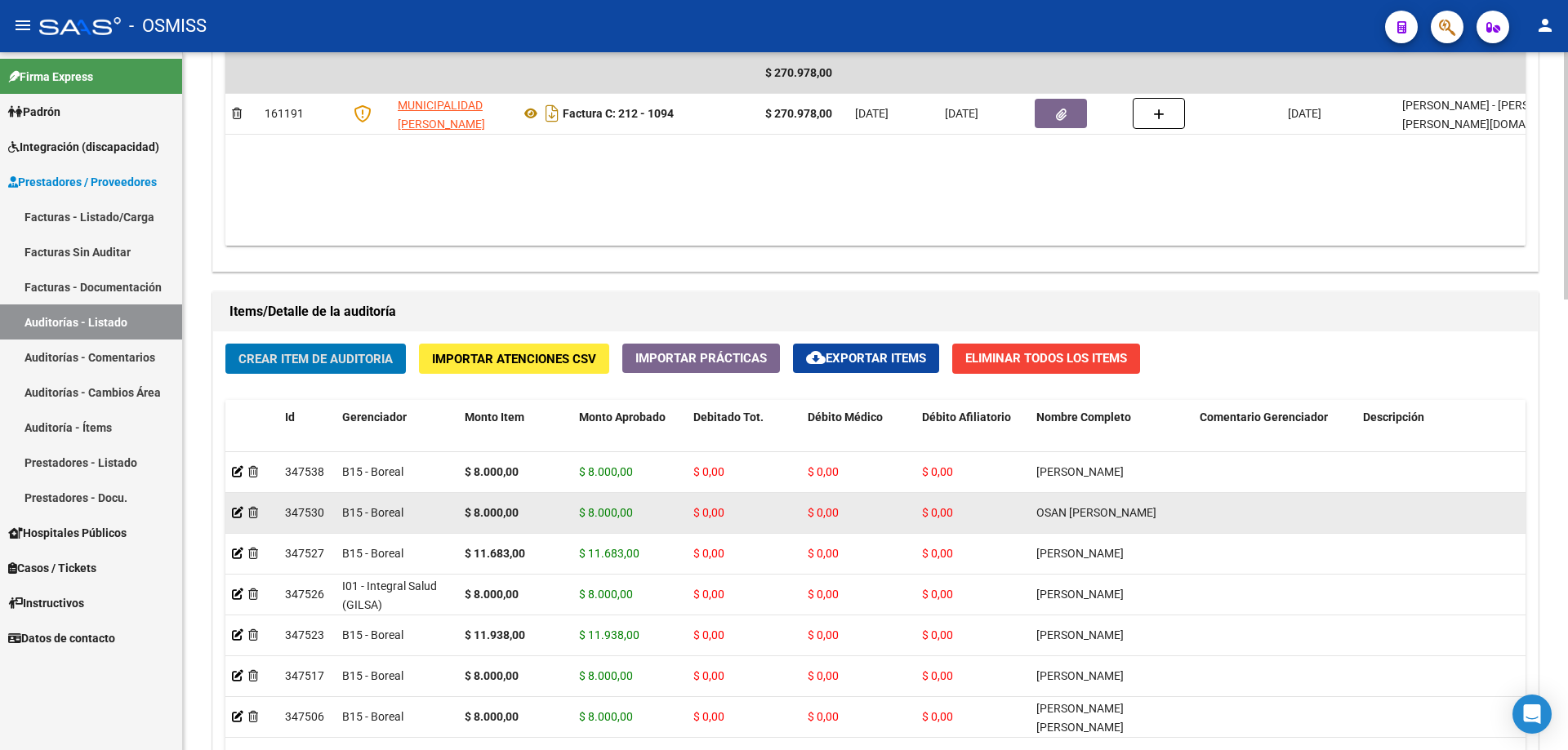
scroll to position [954, 0]
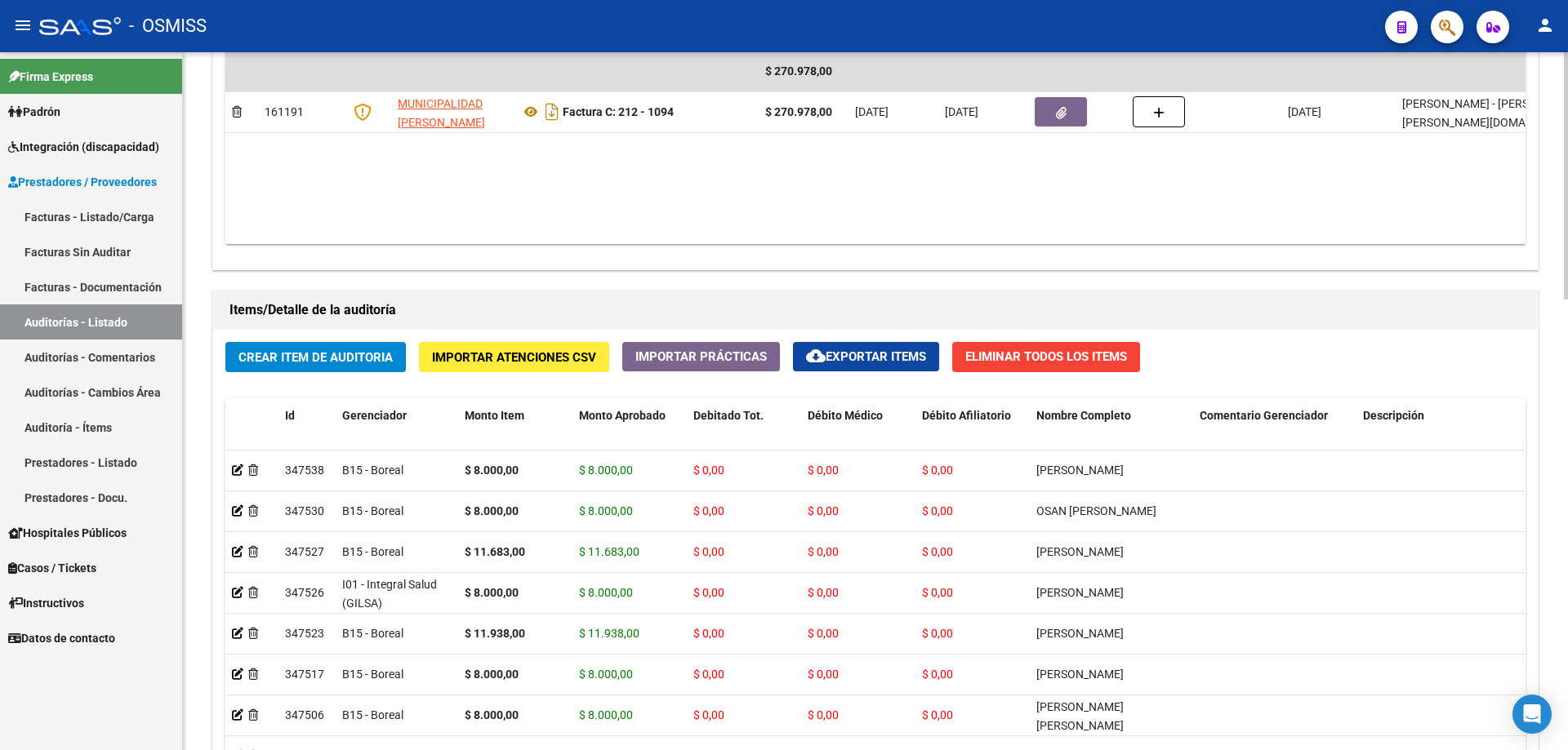
click at [758, 275] on div "Información del área Cambiar de área a esta auditoría Area * Hospitales de Auto…" at bounding box center [875, 281] width 1332 height 1450
click at [361, 361] on span "Crear Item de Auditoria" at bounding box center [315, 357] width 154 height 15
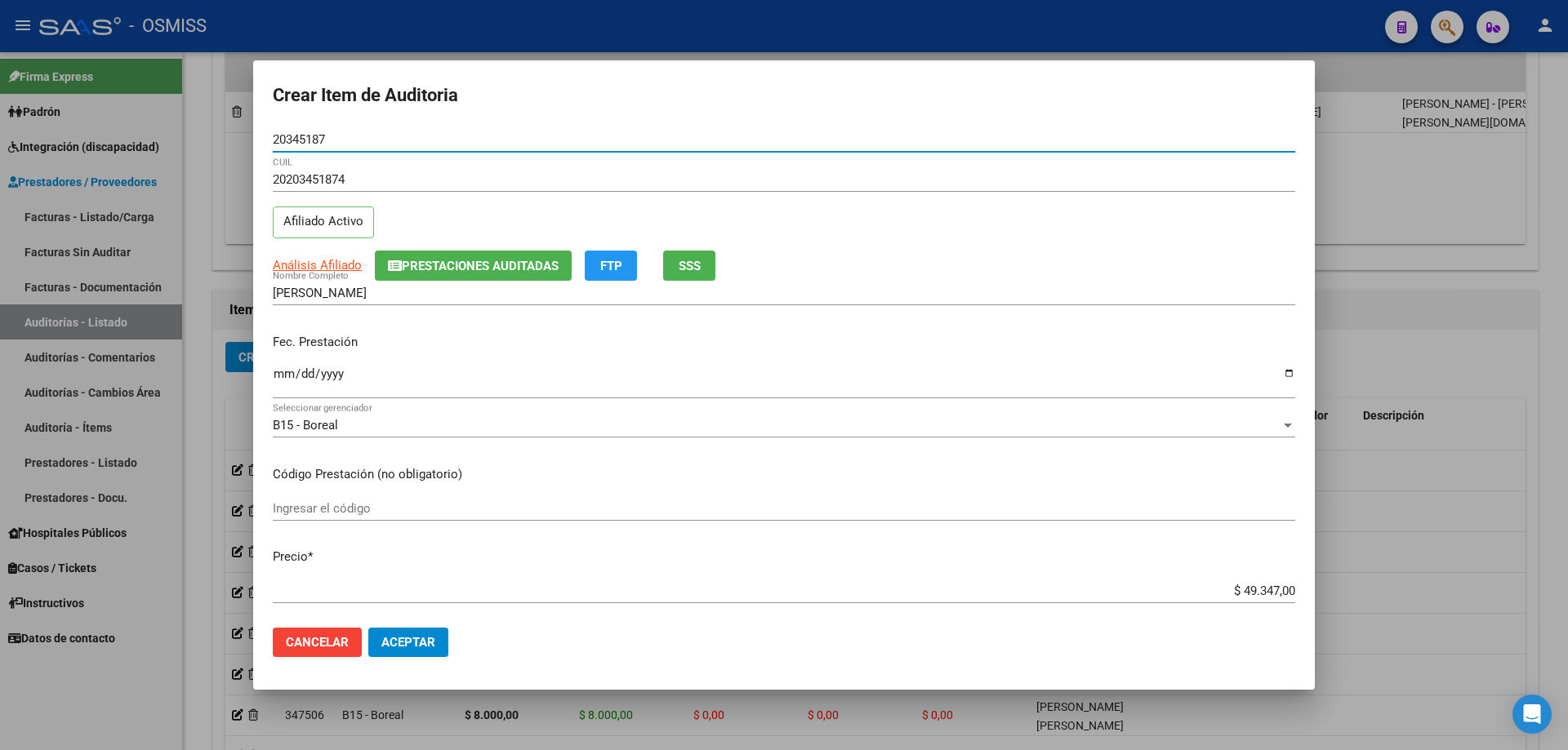
click at [281, 374] on input "Ingresar la fecha" at bounding box center [784, 380] width 1022 height 27
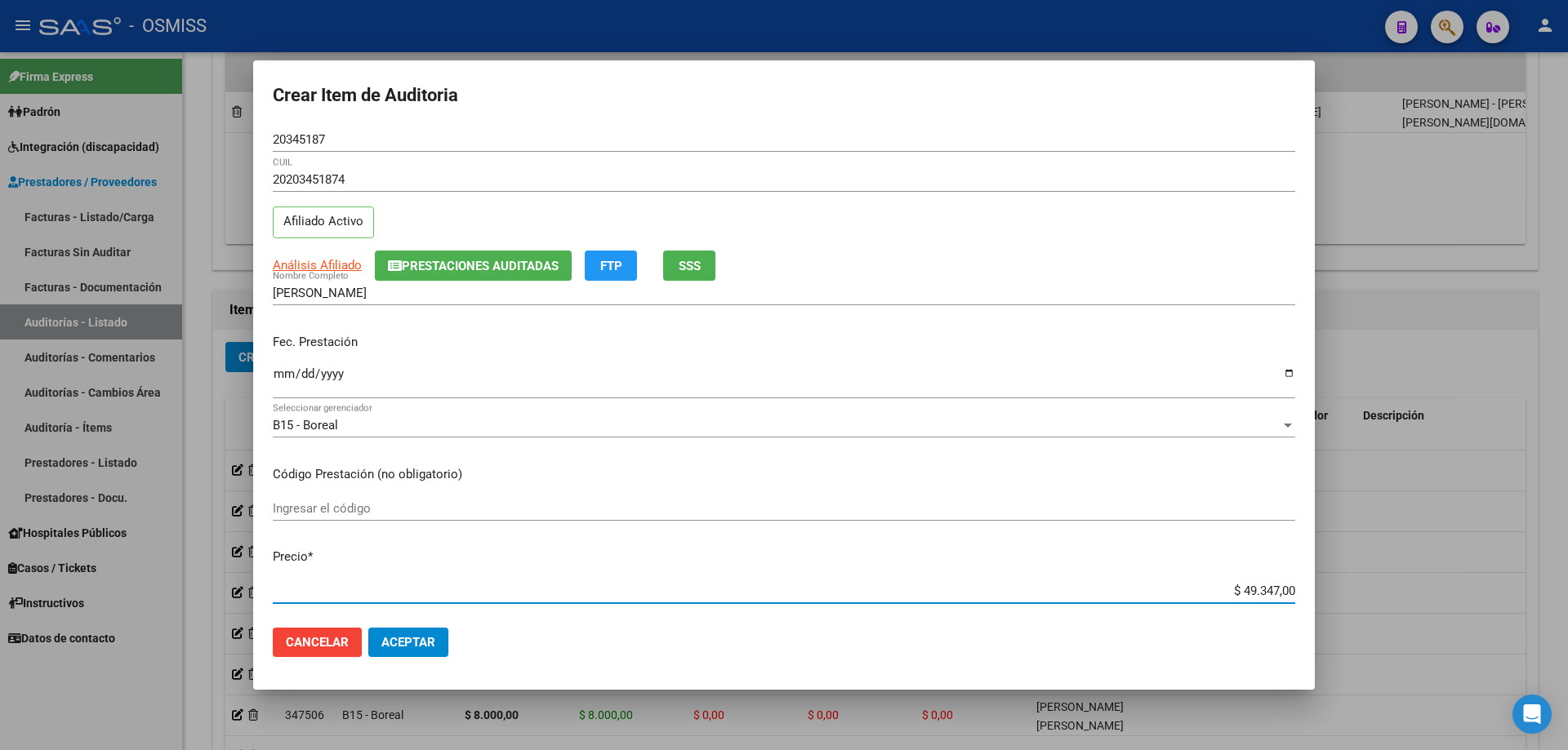
drag, startPoint x: 1182, startPoint y: 595, endPoint x: 1567, endPoint y: 540, distance: 388.9
click at [758, 506] on div "Crear Item de Auditoria 20345187 Nro Documento 20203451874 CUIL Afiliado Activo…" at bounding box center [784, 375] width 1568 height 750
click at [417, 506] on span "Aceptar" at bounding box center [407, 642] width 54 height 15
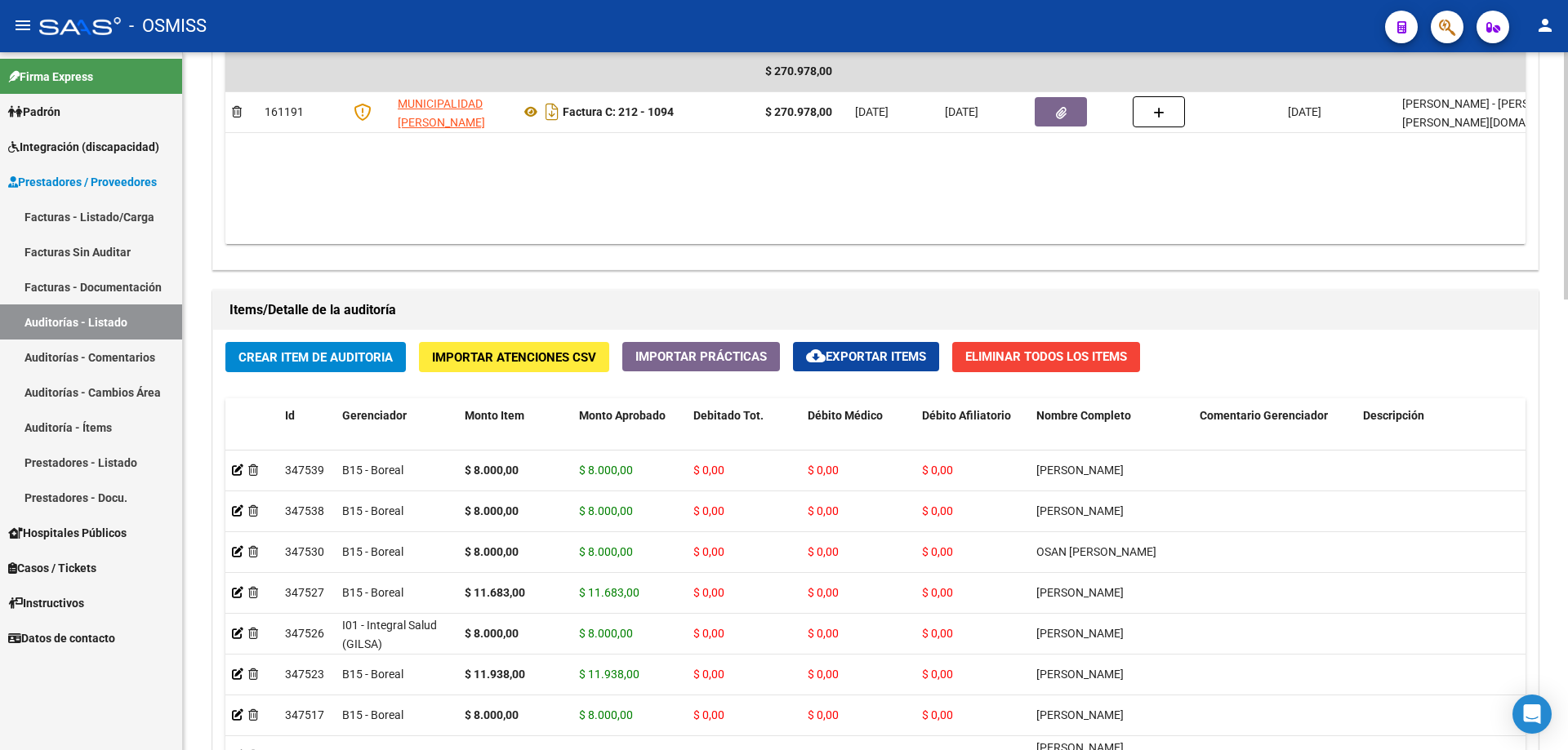
click at [758, 191] on datatable-body "$ 270.978,00 161191 MUNICIPALIDAD [PERSON_NAME] Factura C: 212 - 1094 $ 270.978…" at bounding box center [876, 147] width 1300 height 192
click at [332, 348] on button "Crear Item de Auditoria" at bounding box center [316, 357] width 181 height 30
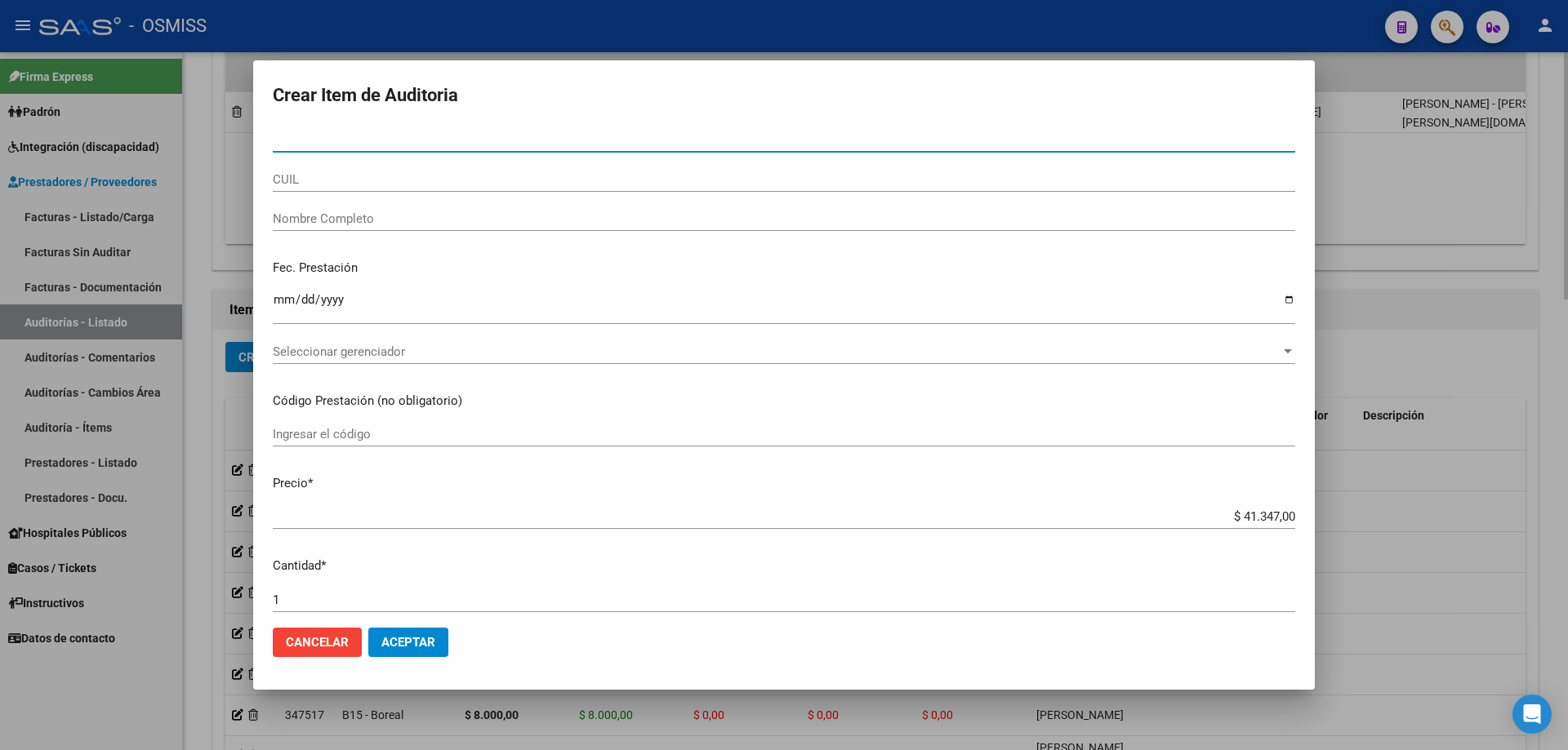
paste input "21967306"
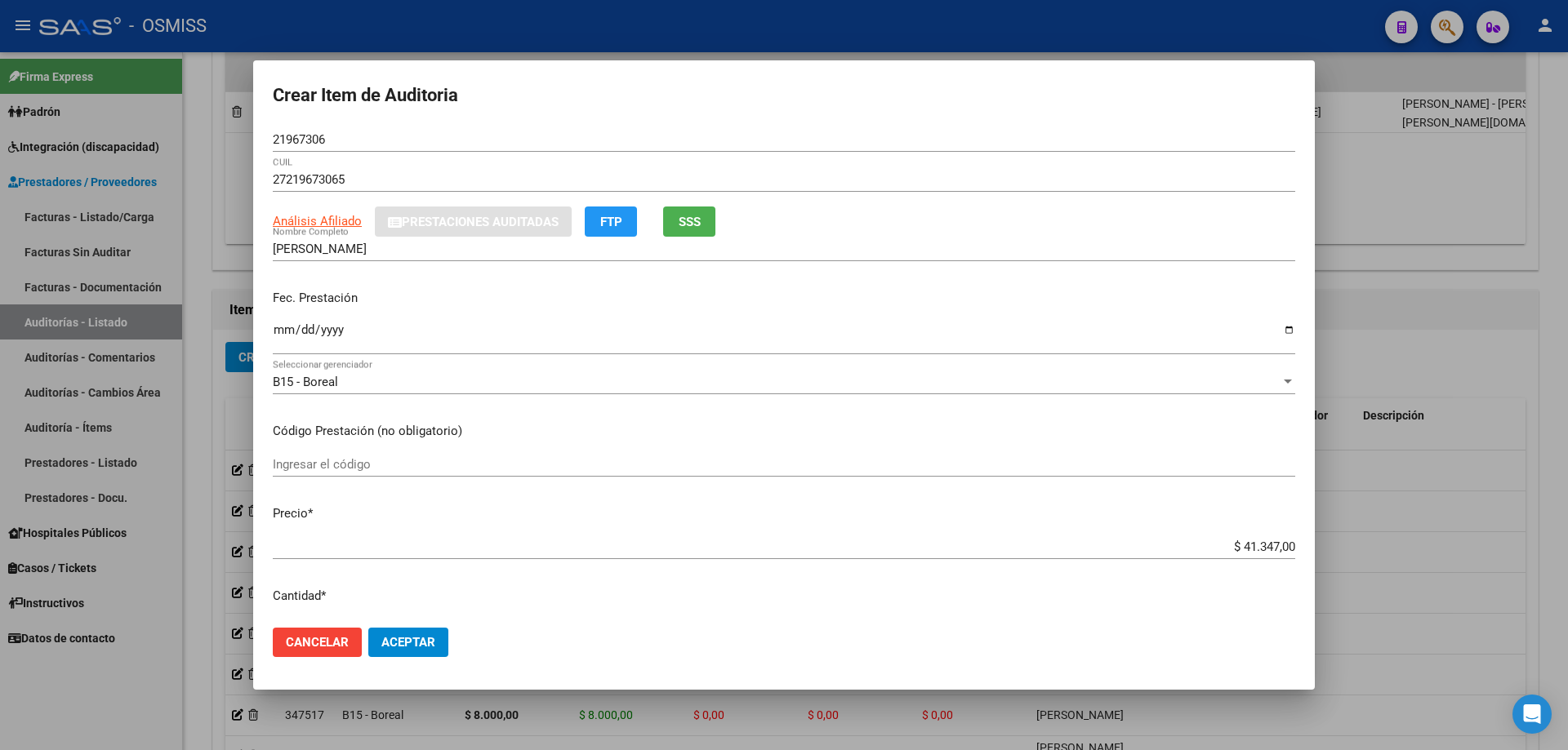
click at [274, 356] on div "Ingresar la fecha" at bounding box center [784, 345] width 1022 height 50
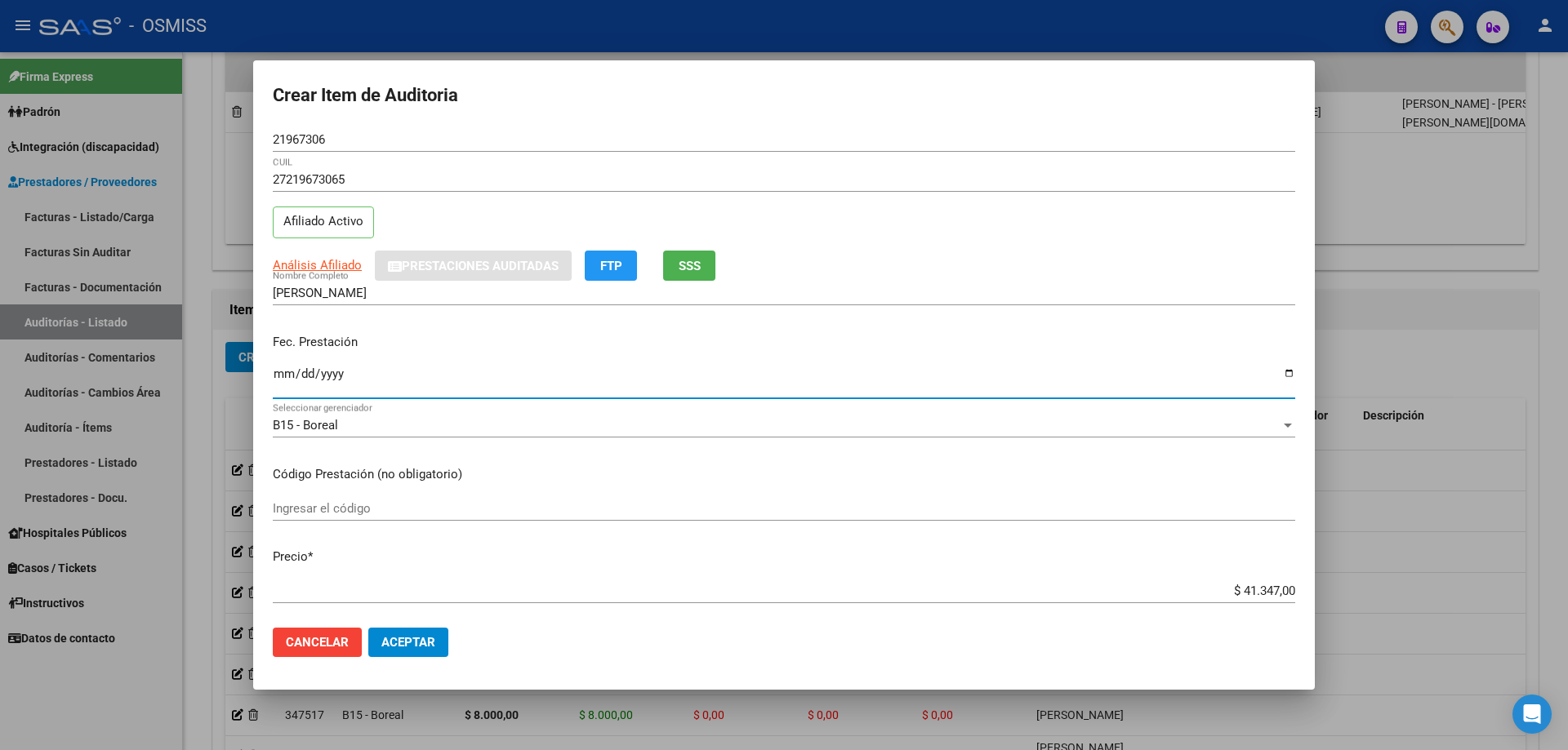
click at [283, 371] on input "Ingresar la fecha" at bounding box center [784, 380] width 1022 height 27
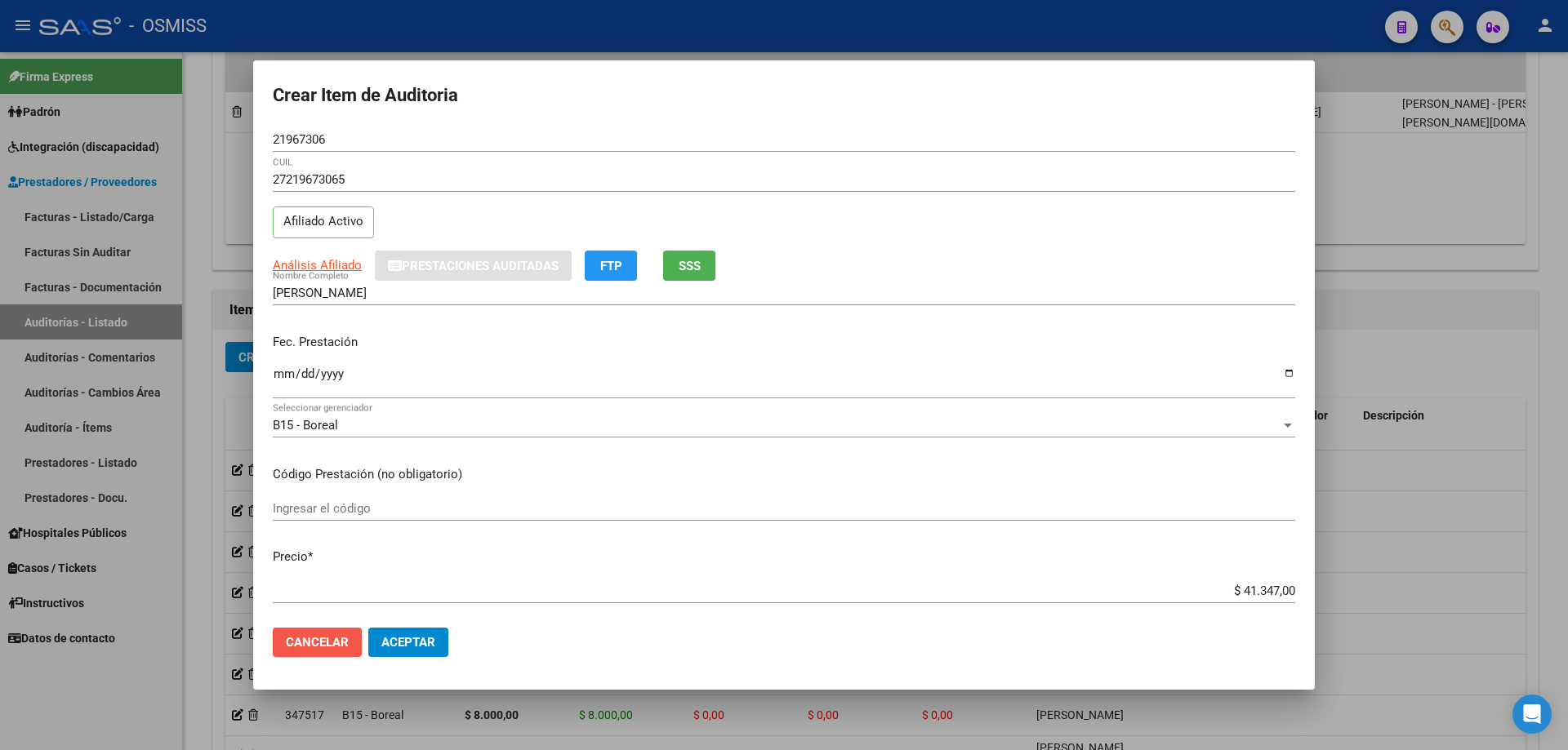
click at [350, 506] on button "Cancelar" at bounding box center [317, 643] width 89 height 29
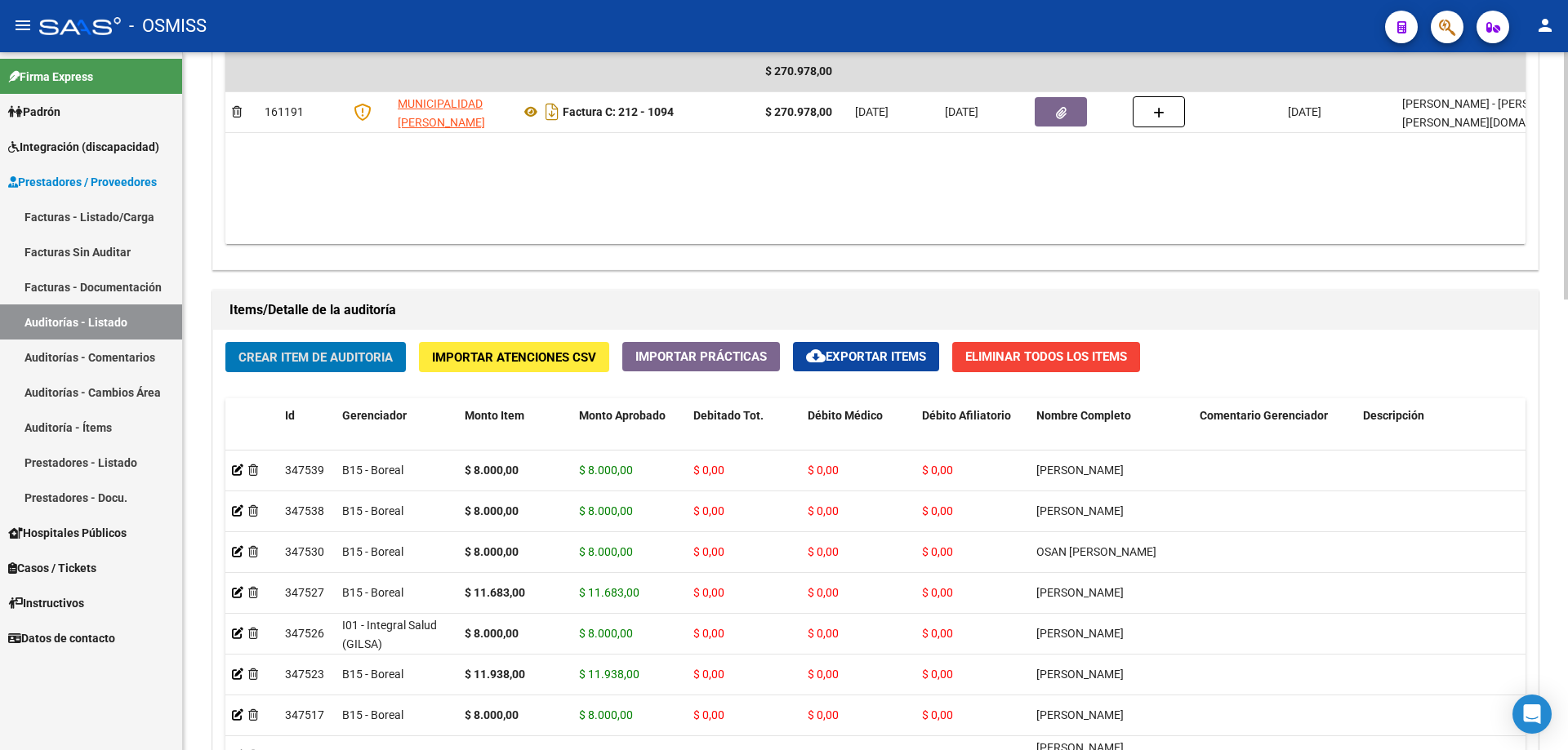
click at [316, 366] on button "Crear Item de Auditoria" at bounding box center [316, 357] width 181 height 30
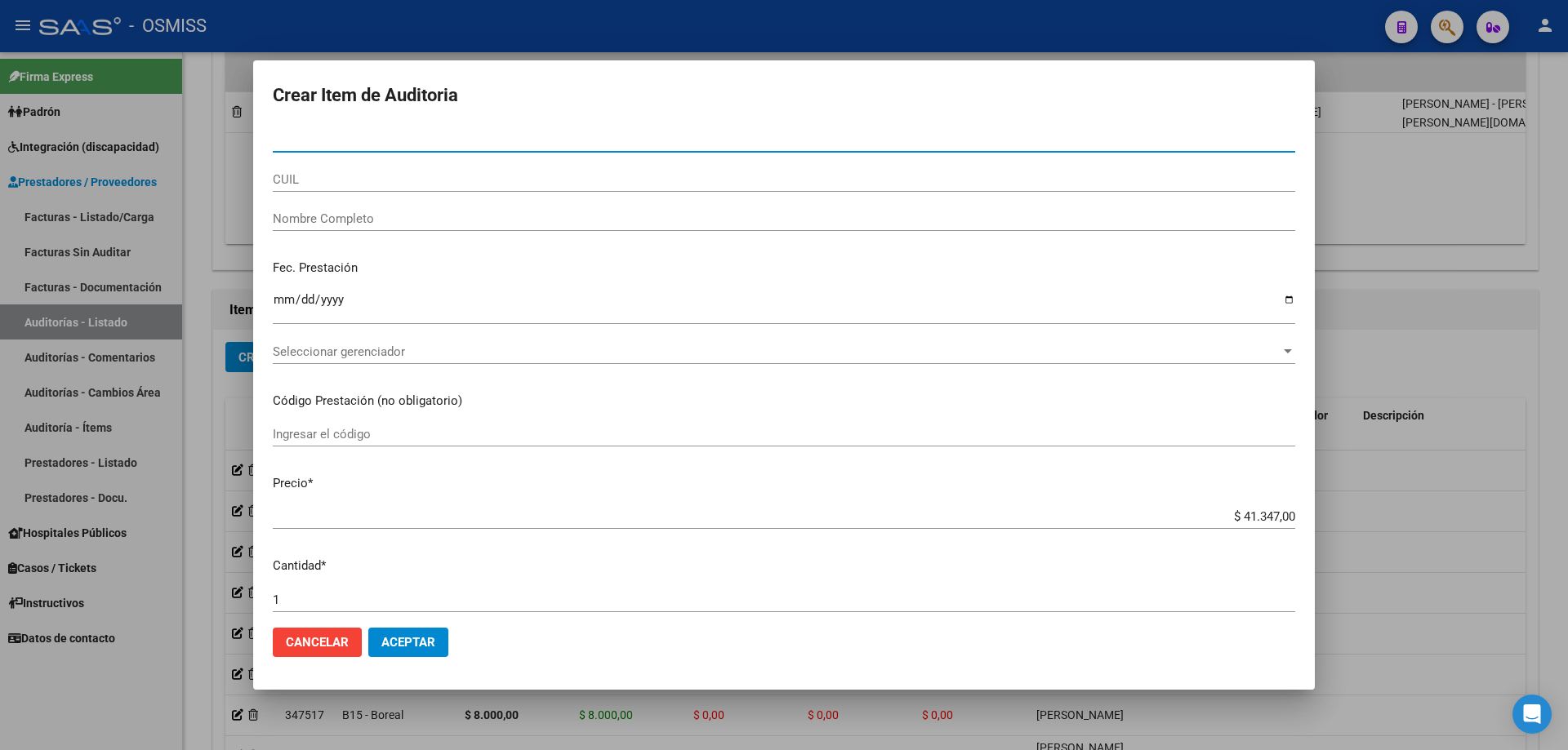
paste input "21967306"
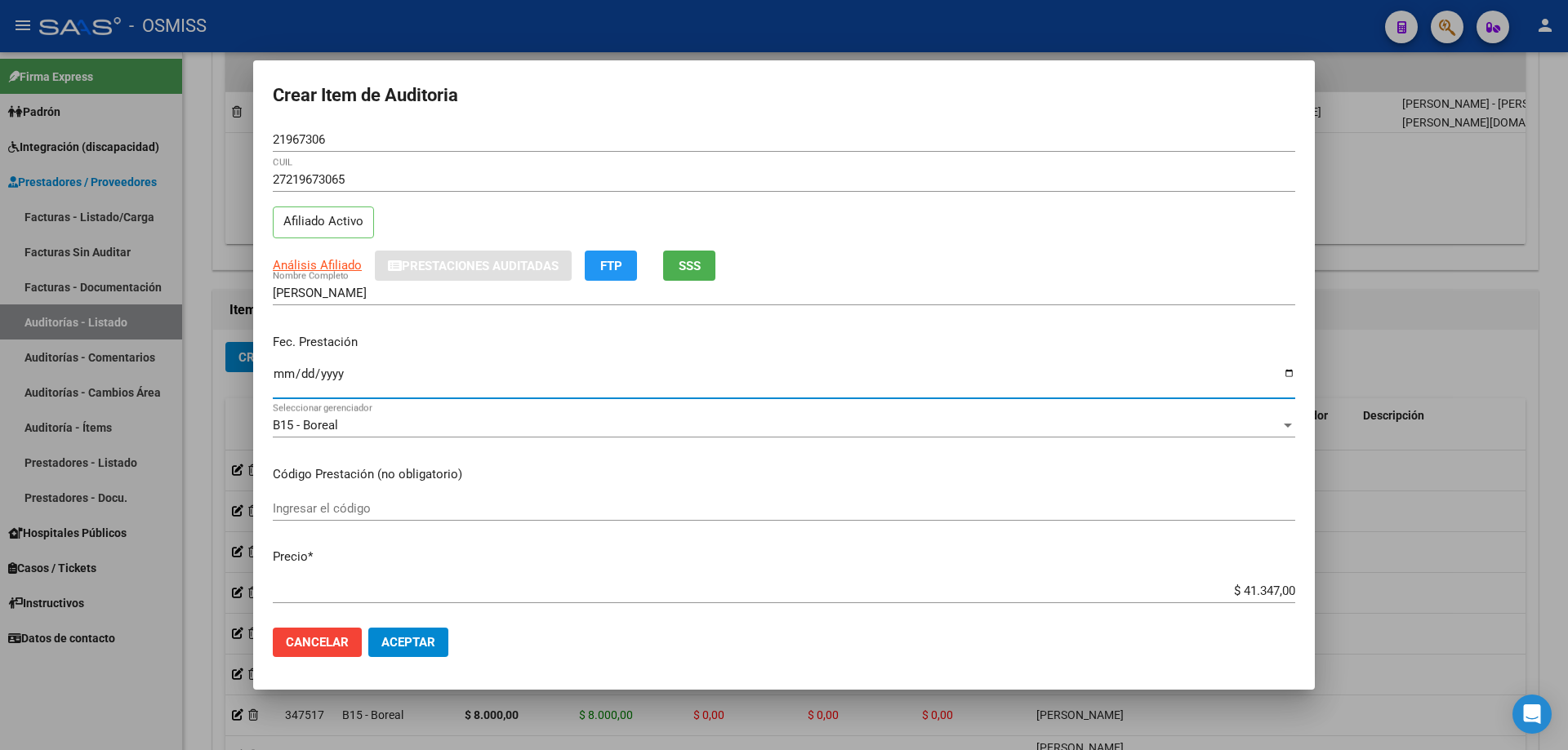
click at [281, 371] on input "Ingresar la fecha" at bounding box center [784, 380] width 1022 height 27
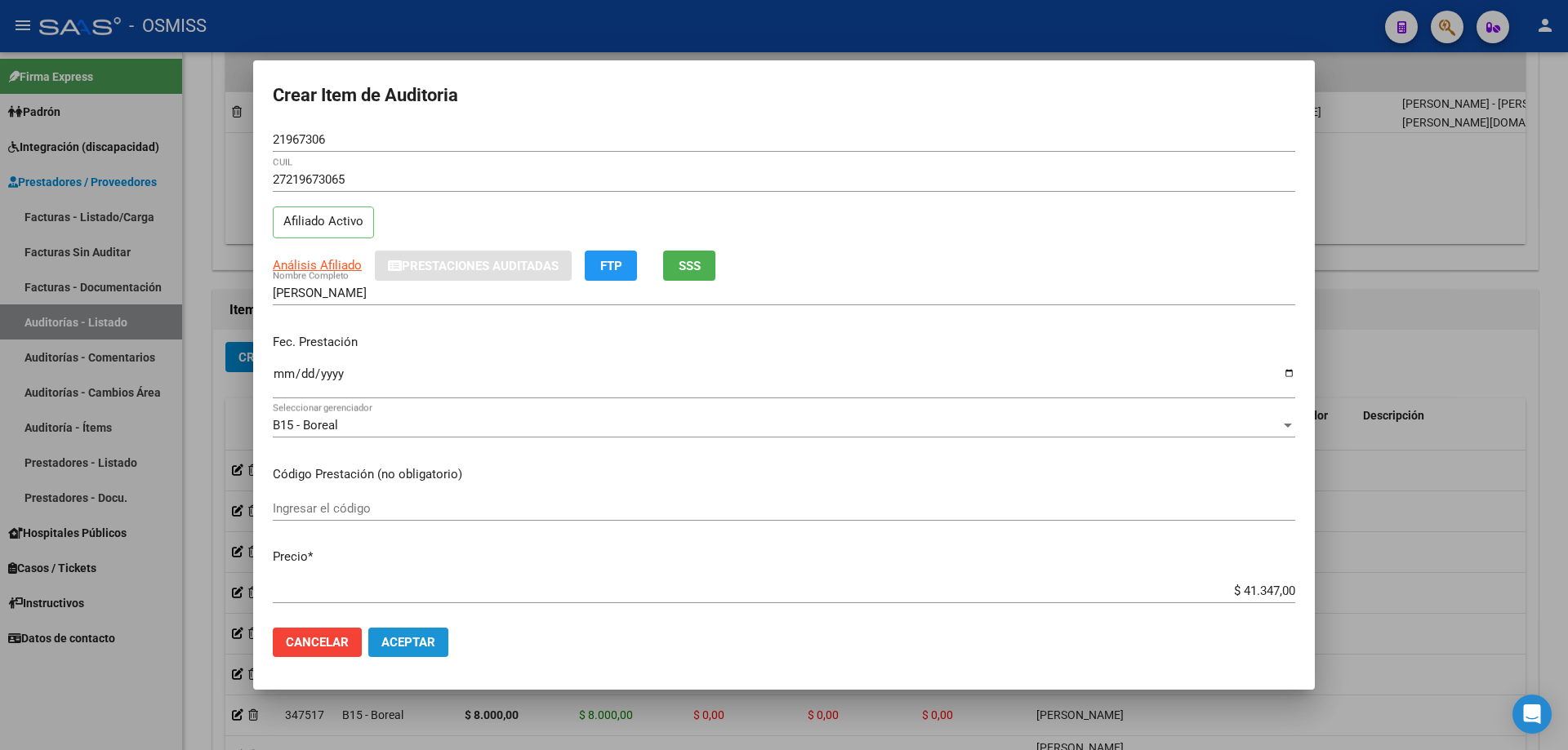
click at [420, 506] on span "Aceptar" at bounding box center [407, 642] width 54 height 15
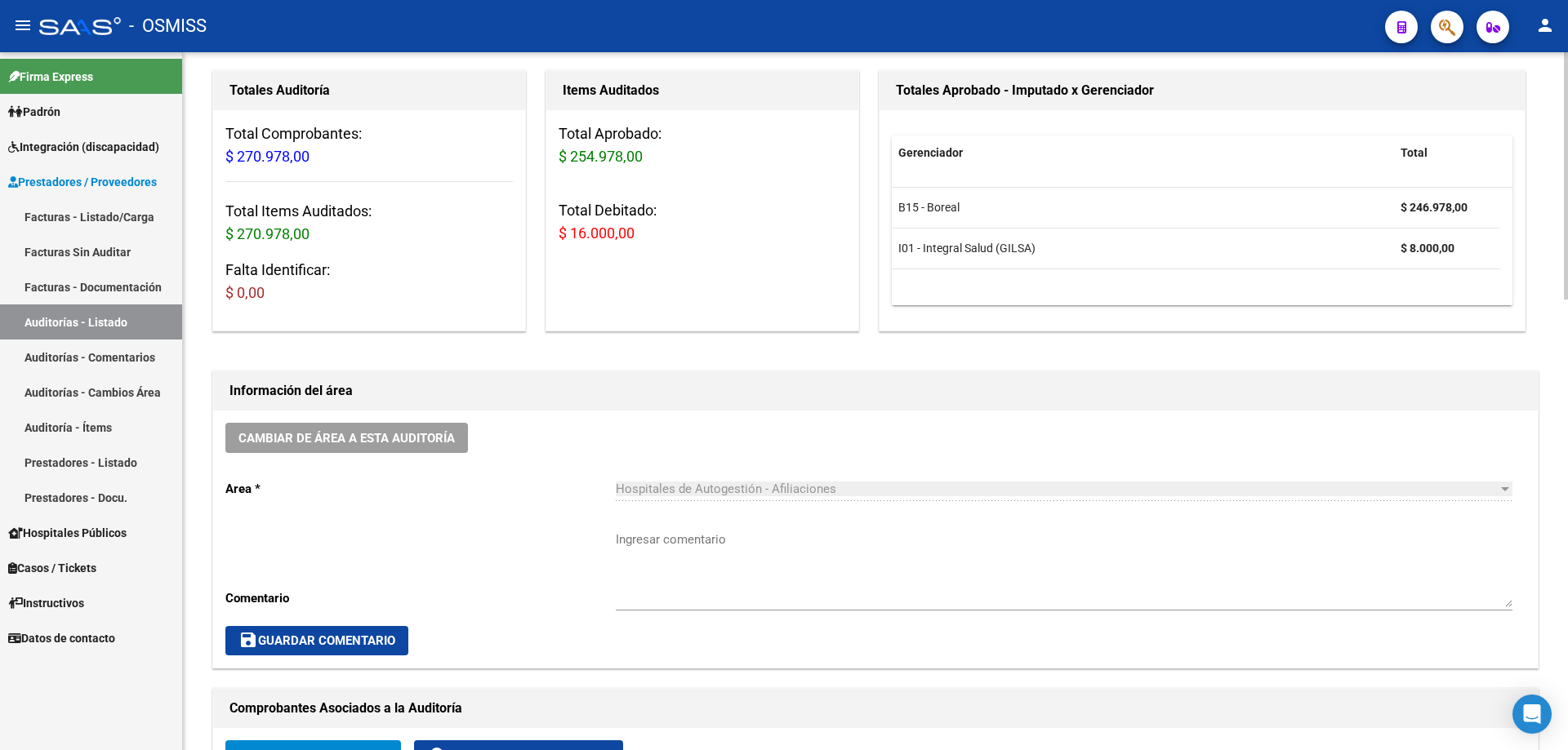
scroll to position [0, 0]
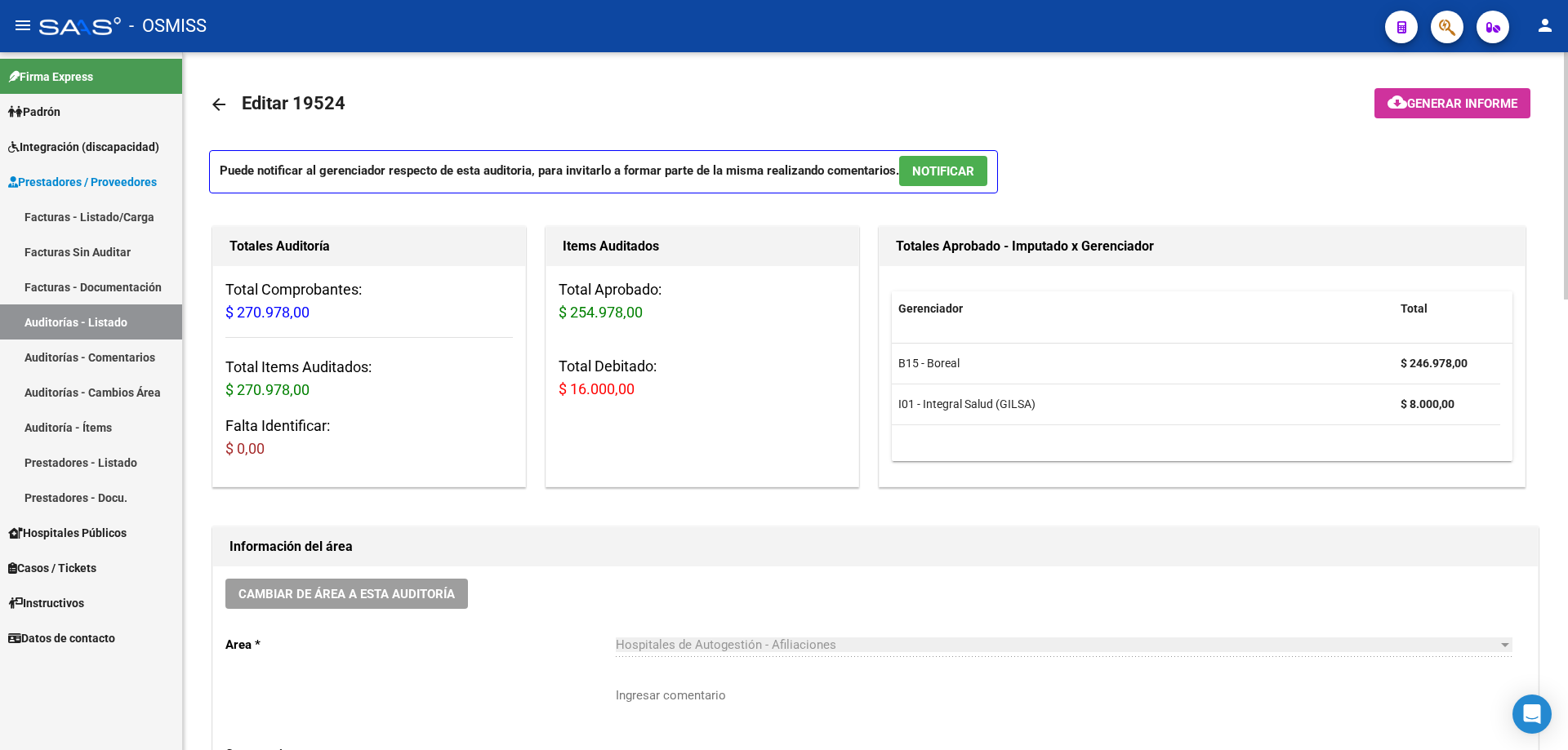
click at [758, 84] on mat-toolbar-row at bounding box center [1405, 104] width 278 height 52
click at [758, 87] on mat-toolbar-row at bounding box center [1405, 104] width 278 height 52
click at [758, 99] on span "Generar informe" at bounding box center [1462, 103] width 110 height 15
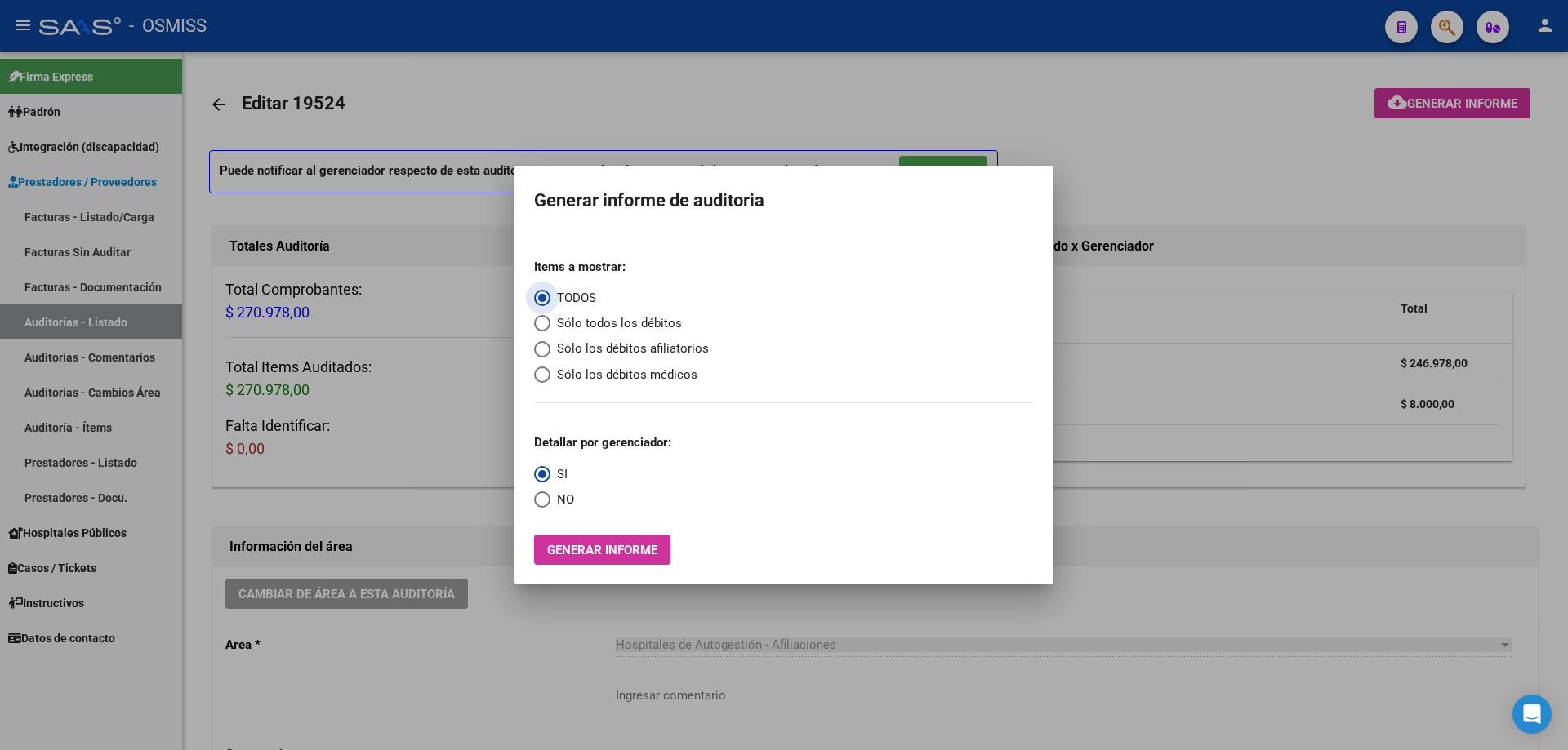
click at [615, 353] on span "Sólo los débitos afiliatorios" at bounding box center [629, 348] width 158 height 19
click at [551, 353] on input "Sólo los débitos afiliatorios" at bounding box center [542, 349] width 17 height 17
click at [555, 506] on span "NO" at bounding box center [563, 500] width 24 height 19
click at [551, 506] on input "NO" at bounding box center [542, 500] width 17 height 17
click at [558, 506] on span "Generar informe" at bounding box center [602, 550] width 110 height 15
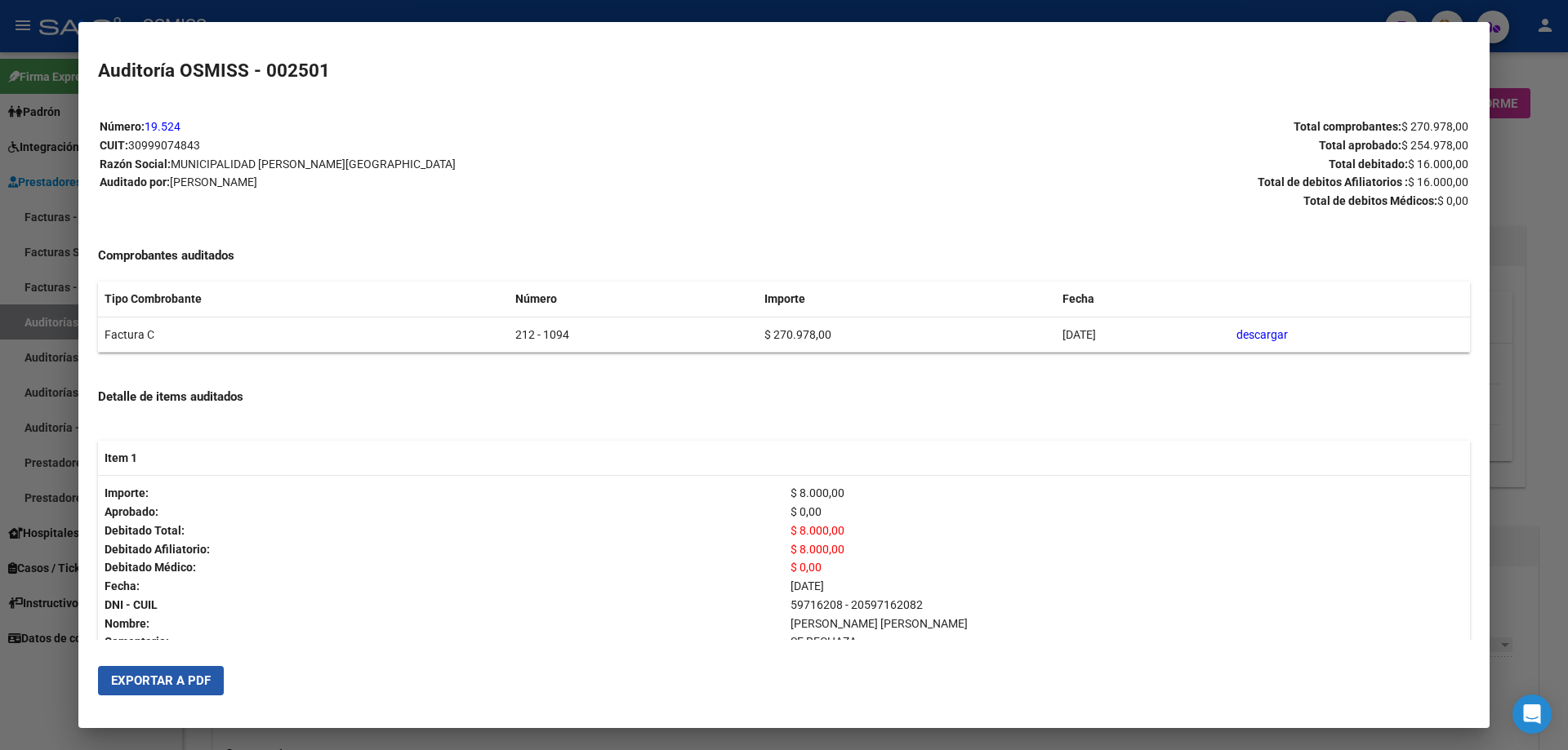
click at [158, 506] on span "Exportar a PDF" at bounding box center [160, 680] width 99 height 15
click at [758, 506] on div at bounding box center [784, 375] width 1568 height 750
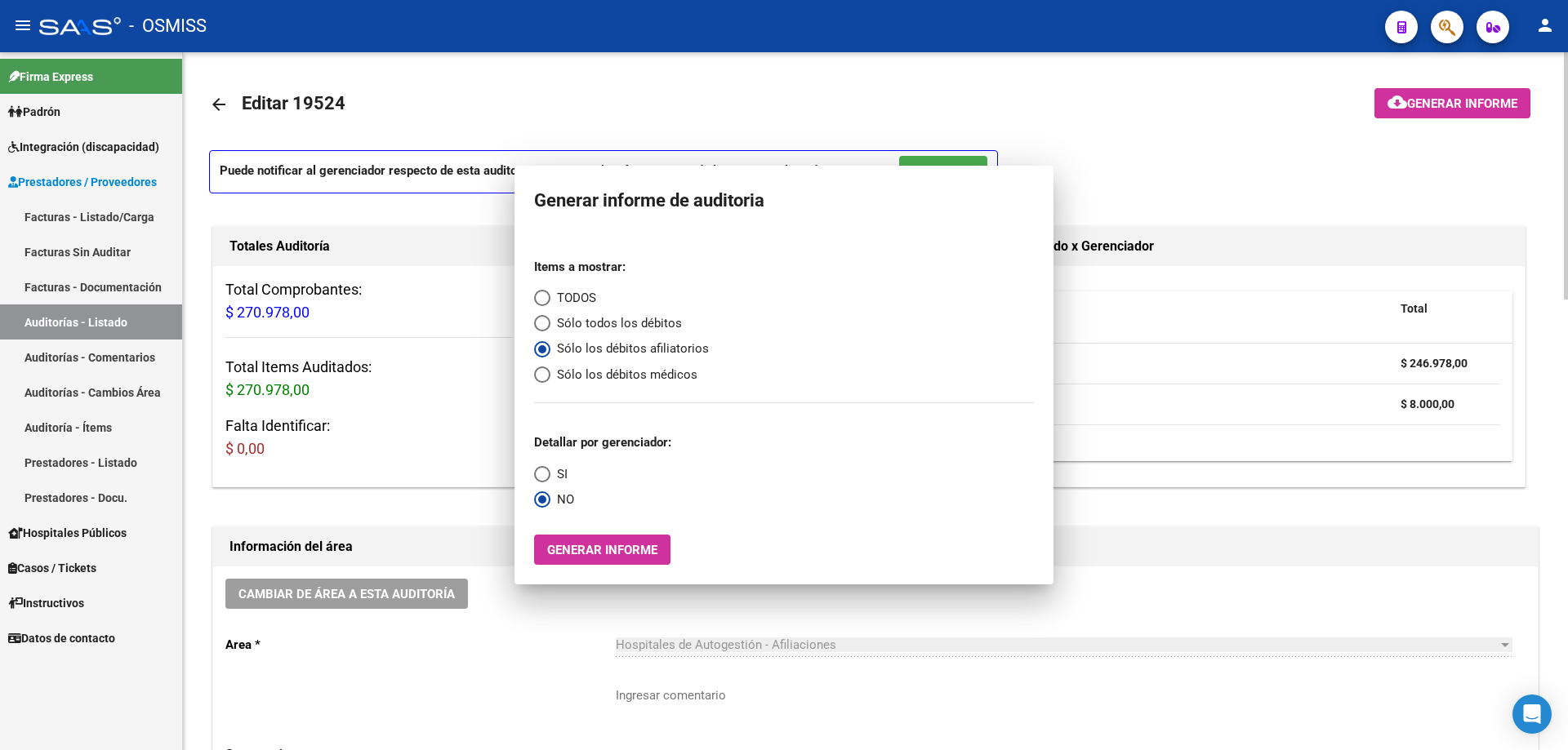
drag, startPoint x: 1550, startPoint y: 545, endPoint x: 1072, endPoint y: 572, distance: 478.8
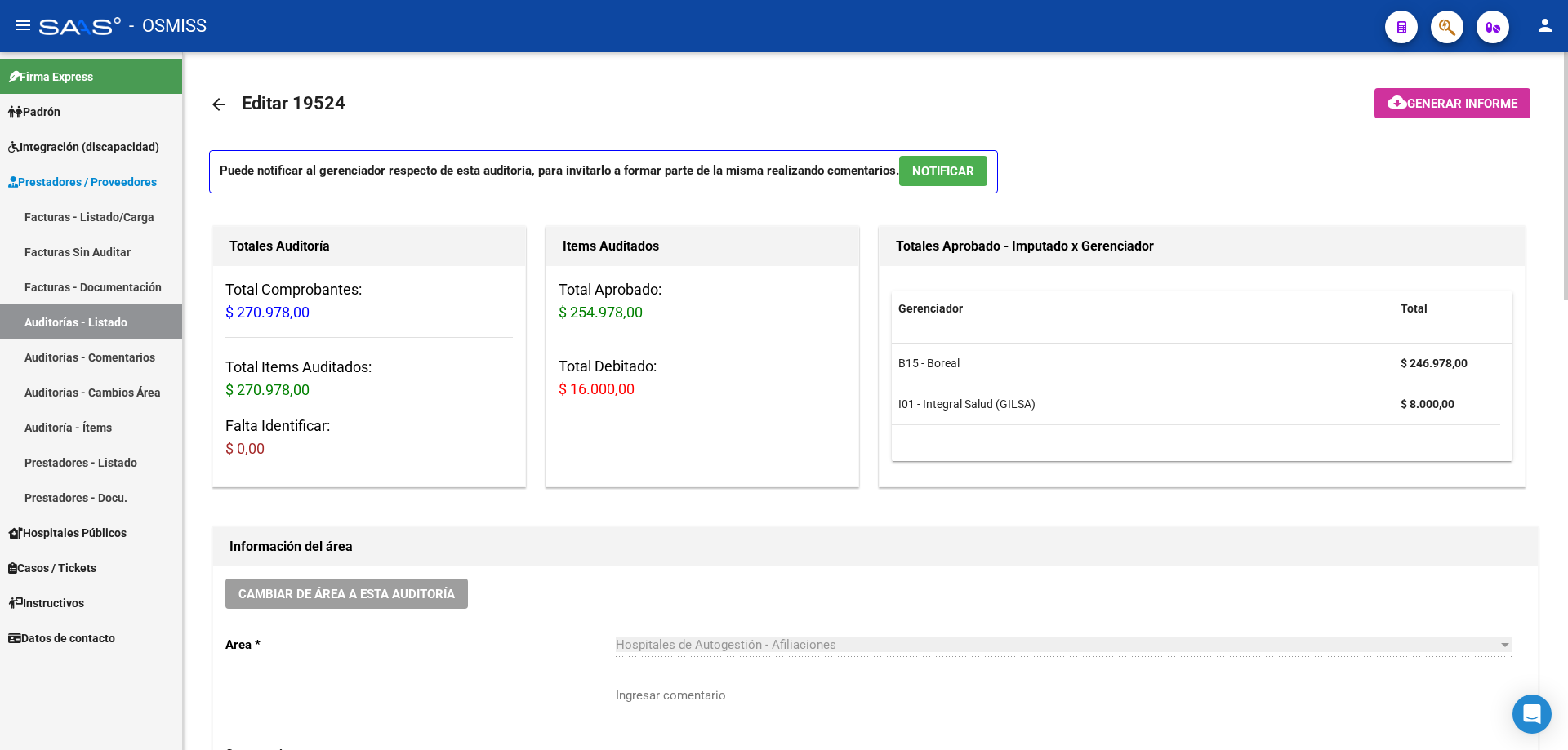
click at [458, 506] on button "Cambiar de área a esta auditoría" at bounding box center [347, 594] width 243 height 30
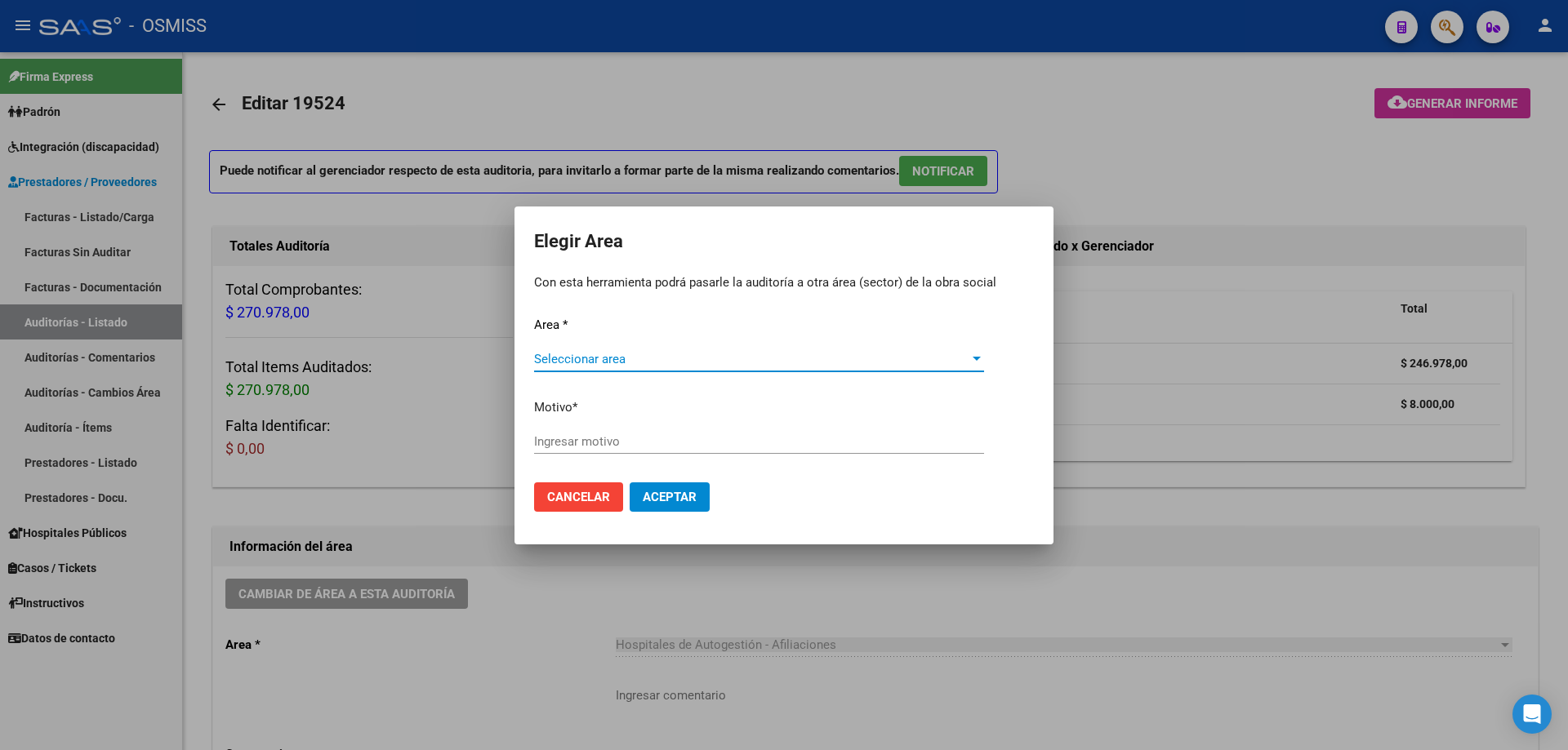
click at [687, 369] on div "Seleccionar area Seleccionar area" at bounding box center [759, 367] width 450 height 40
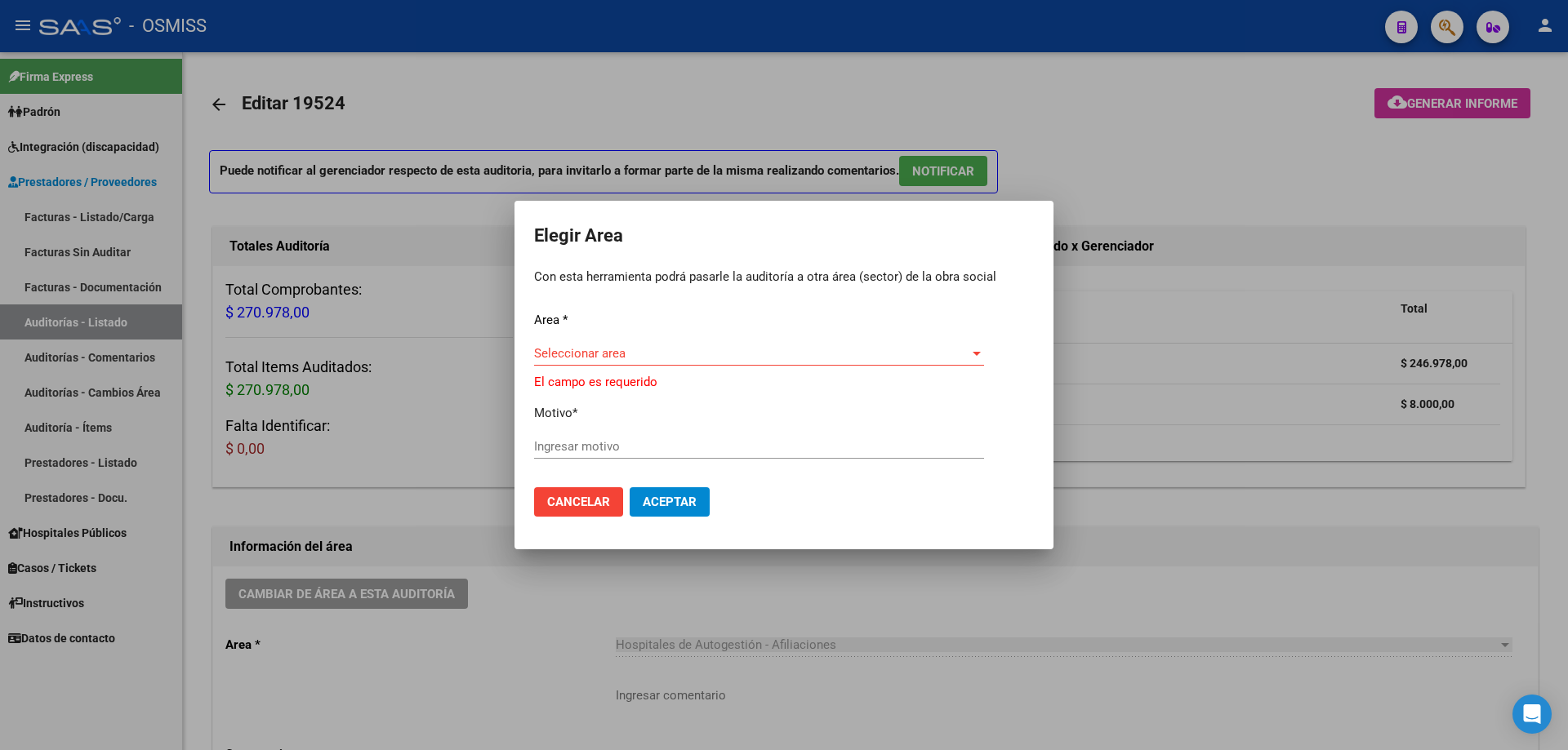
click at [689, 354] on span "Seleccionar area" at bounding box center [751, 353] width 435 height 15
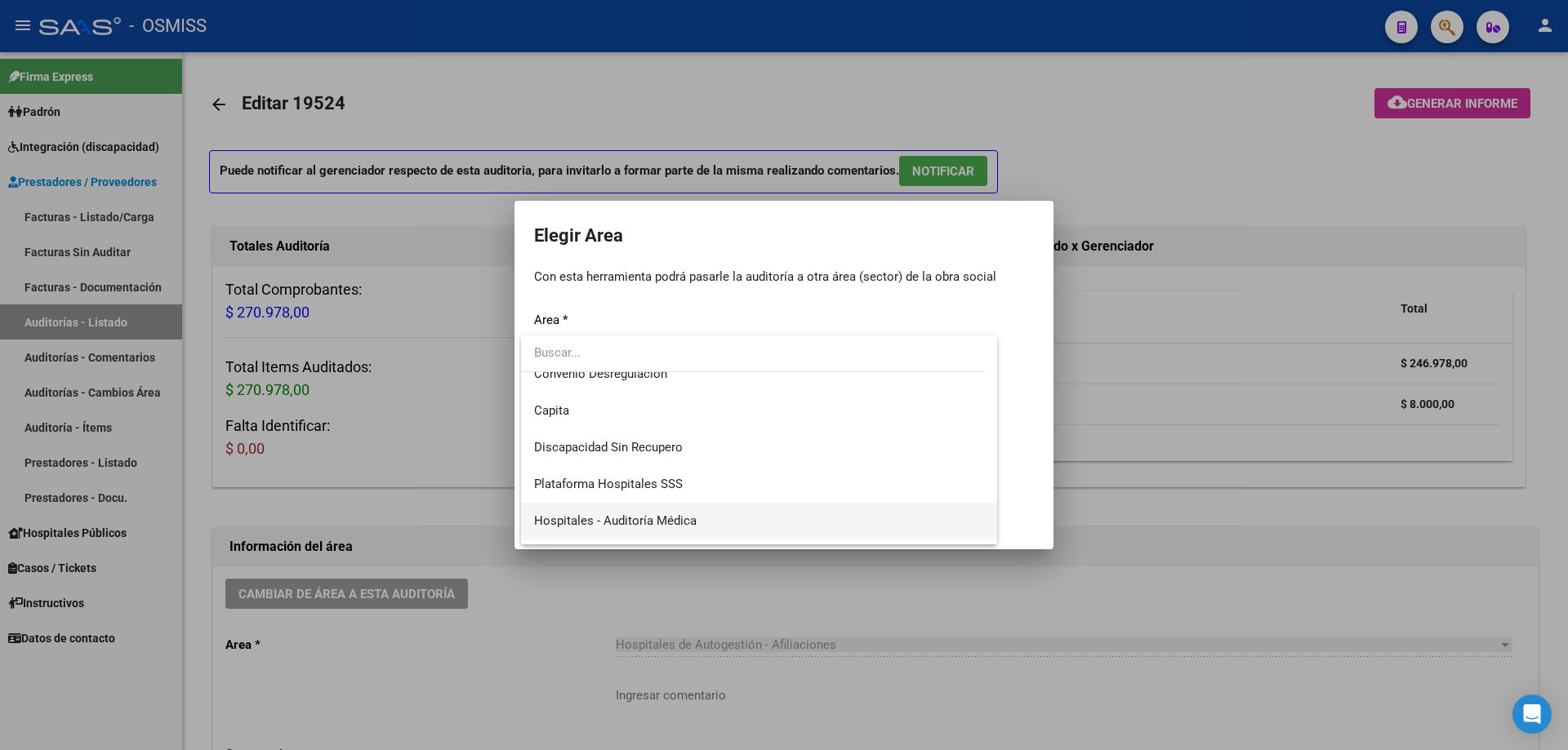
click at [723, 506] on span "Hospitales - Auditoría Médica" at bounding box center [759, 520] width 450 height 36
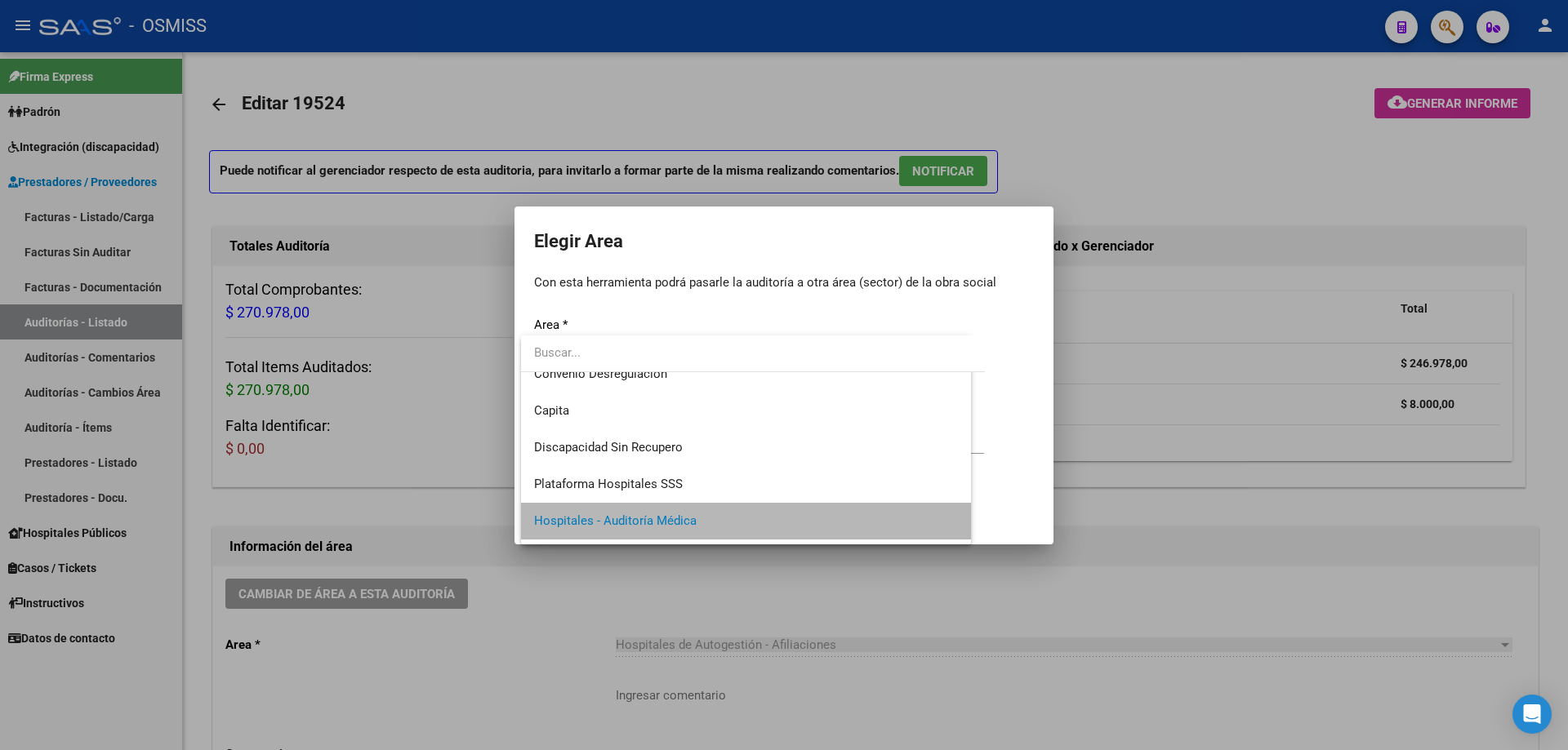
scroll to position [158, 0]
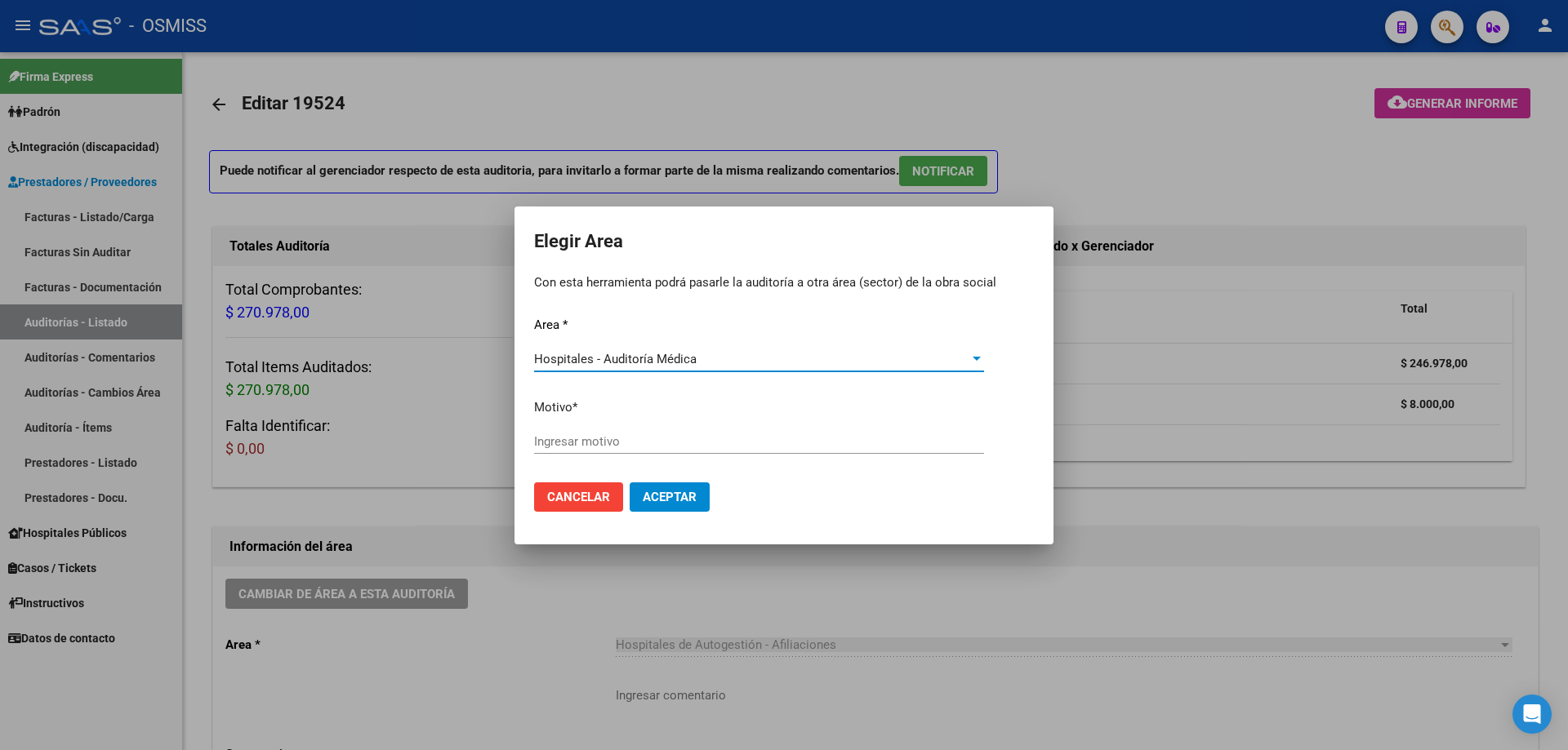
click at [715, 447] on input "Ingresar motivo" at bounding box center [759, 442] width 450 height 15
click at [660, 488] on button "Aceptar" at bounding box center [670, 498] width 81 height 29
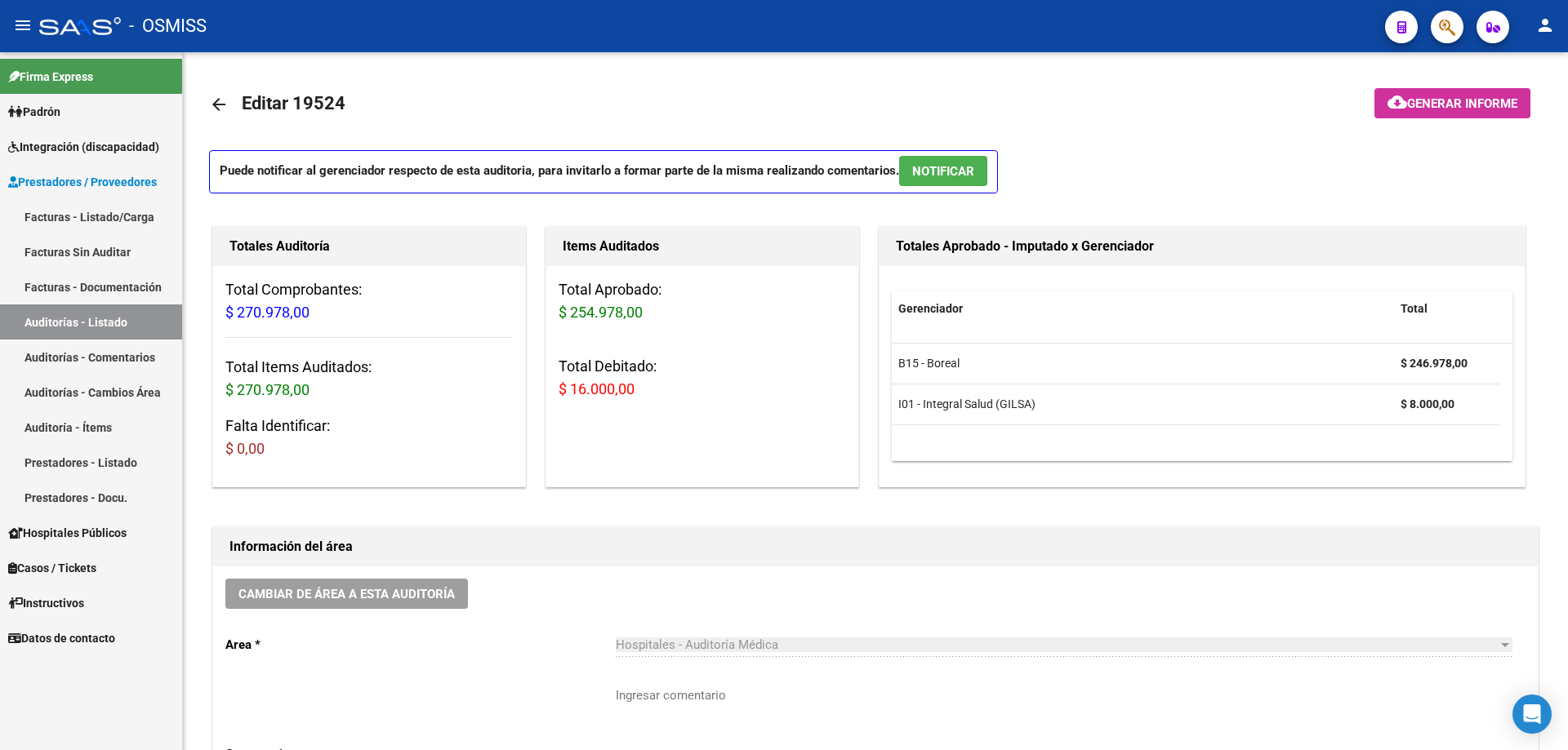
click at [109, 328] on link "Auditorías - Listado" at bounding box center [90, 322] width 182 height 35
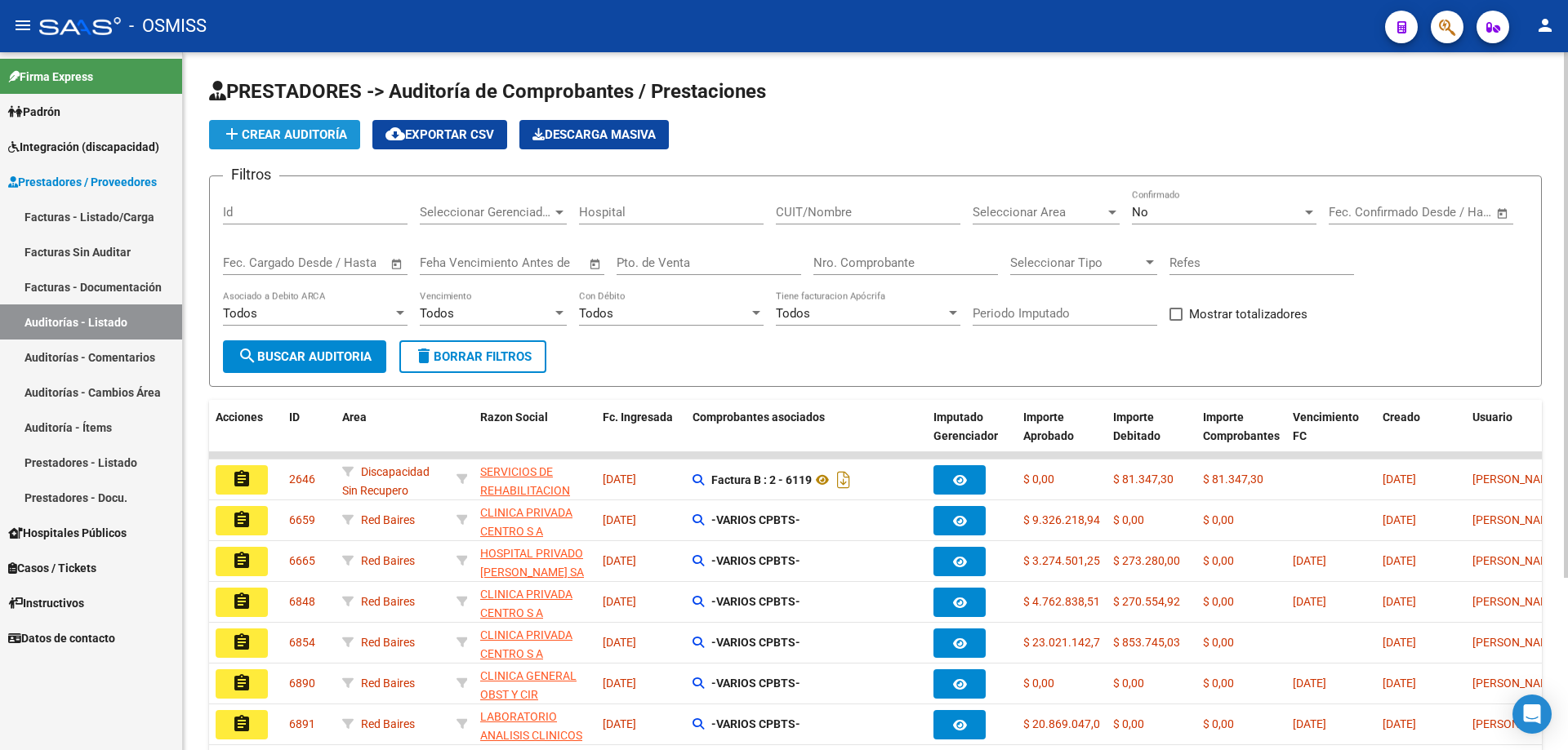
click at [278, 126] on button "add Crear Auditoría" at bounding box center [285, 134] width 151 height 29
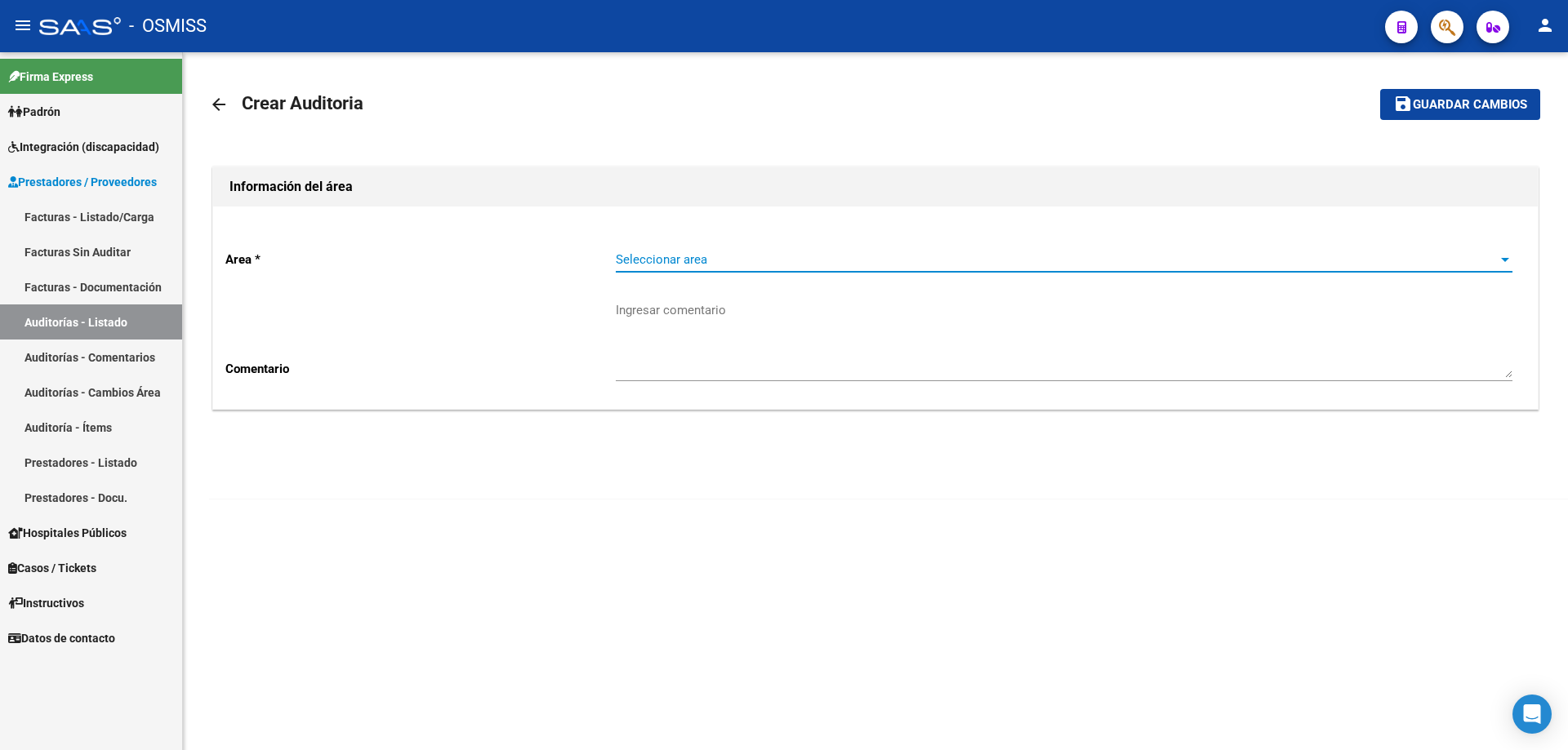
click at [727, 260] on span "Seleccionar area" at bounding box center [1056, 259] width 882 height 15
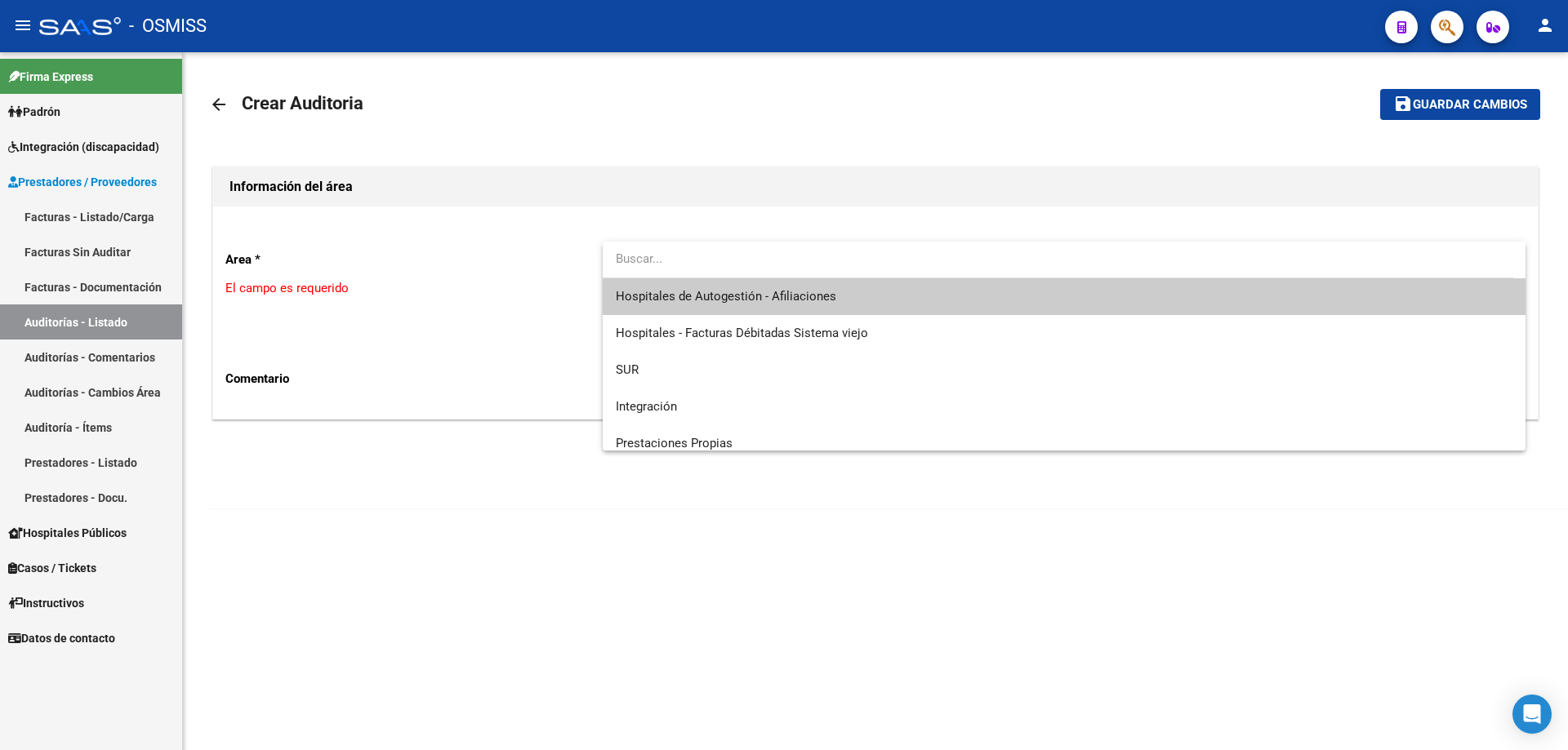
click at [735, 278] on div at bounding box center [1057, 259] width 910 height 36
click at [730, 287] on span "Hospitales de Autogestión - Afiliaciones" at bounding box center [1063, 296] width 896 height 36
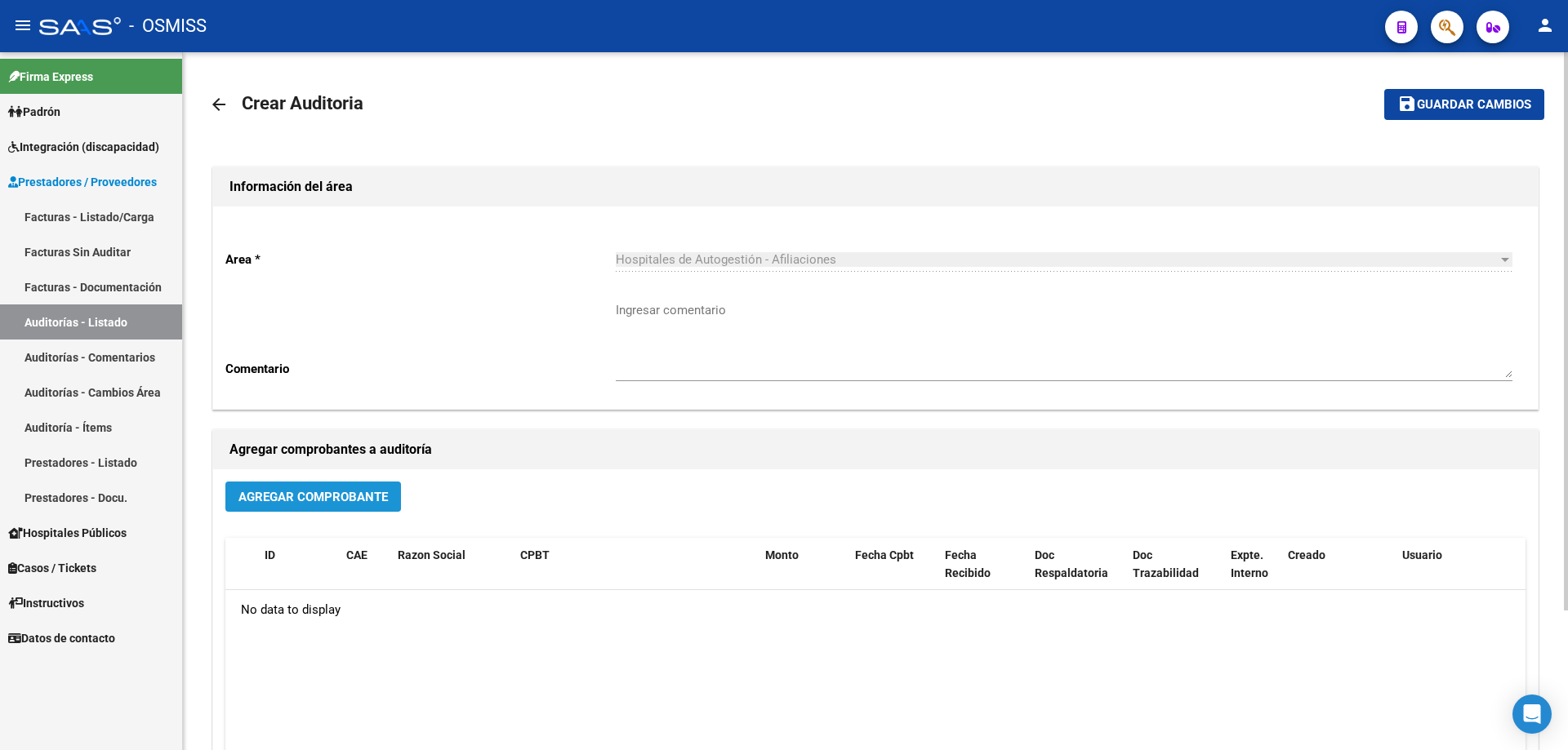
click at [302, 500] on span "Agregar Comprobante" at bounding box center [313, 497] width 149 height 15
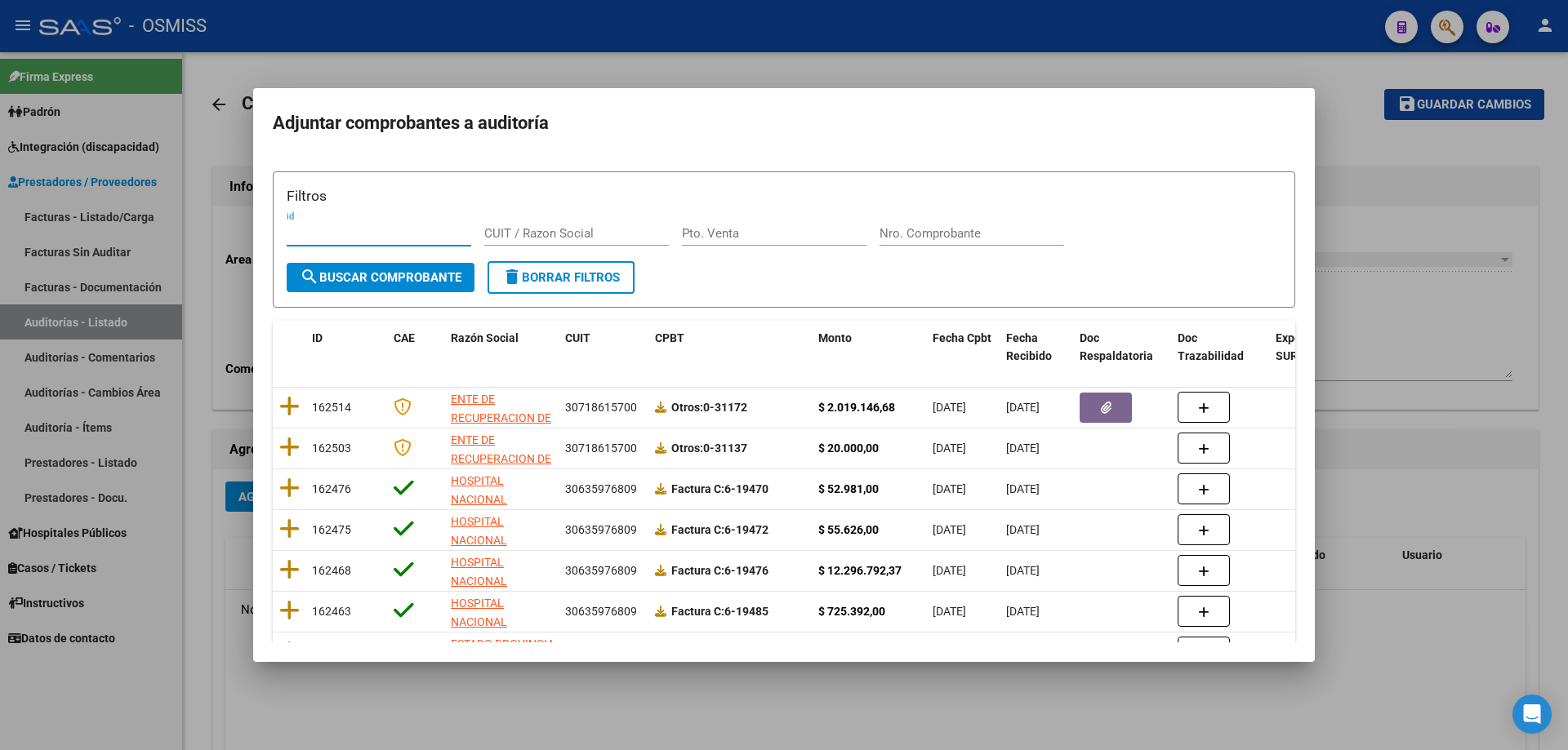
click at [758, 244] on div "Nro. Comprobante" at bounding box center [972, 233] width 185 height 25
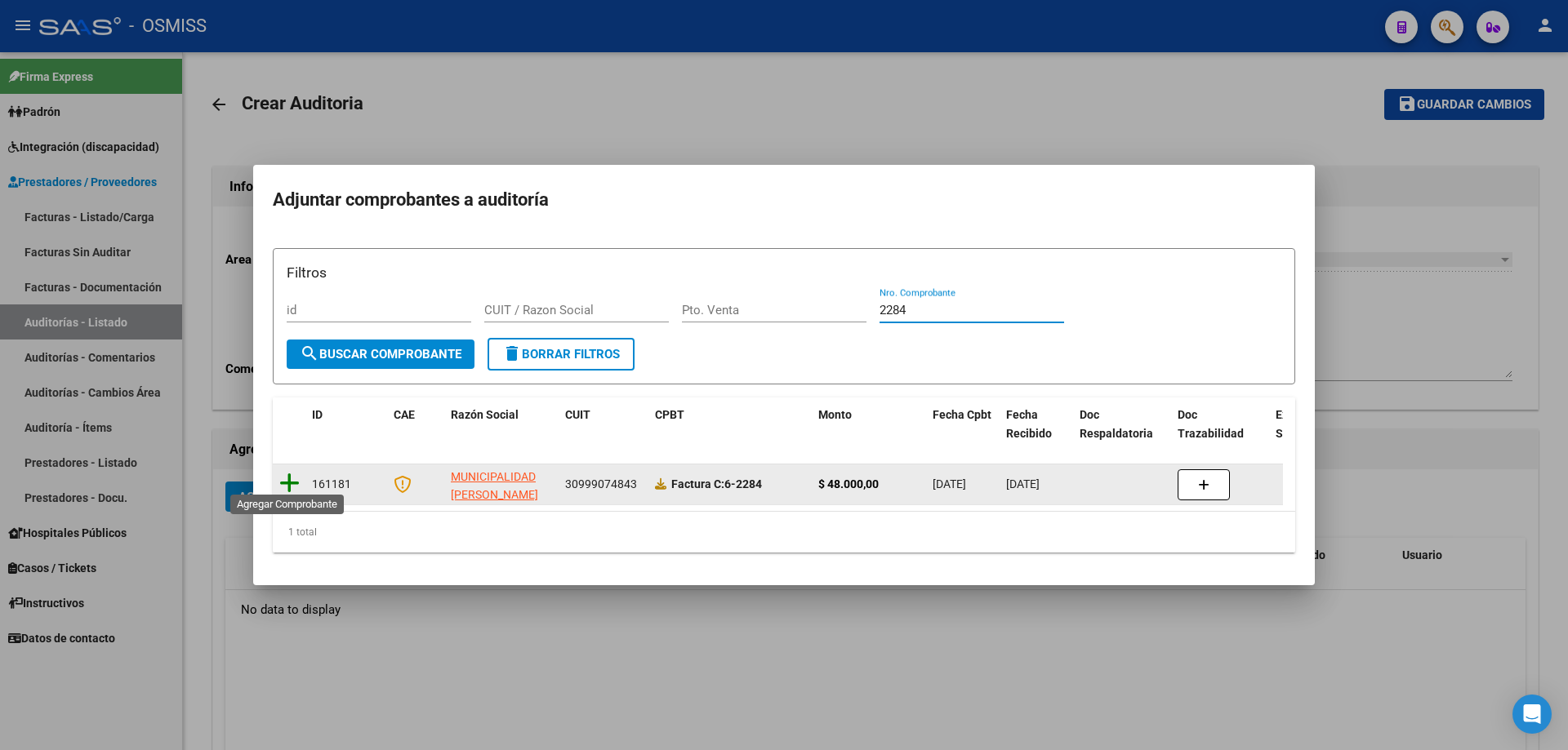
click at [283, 483] on icon at bounding box center [289, 483] width 21 height 23
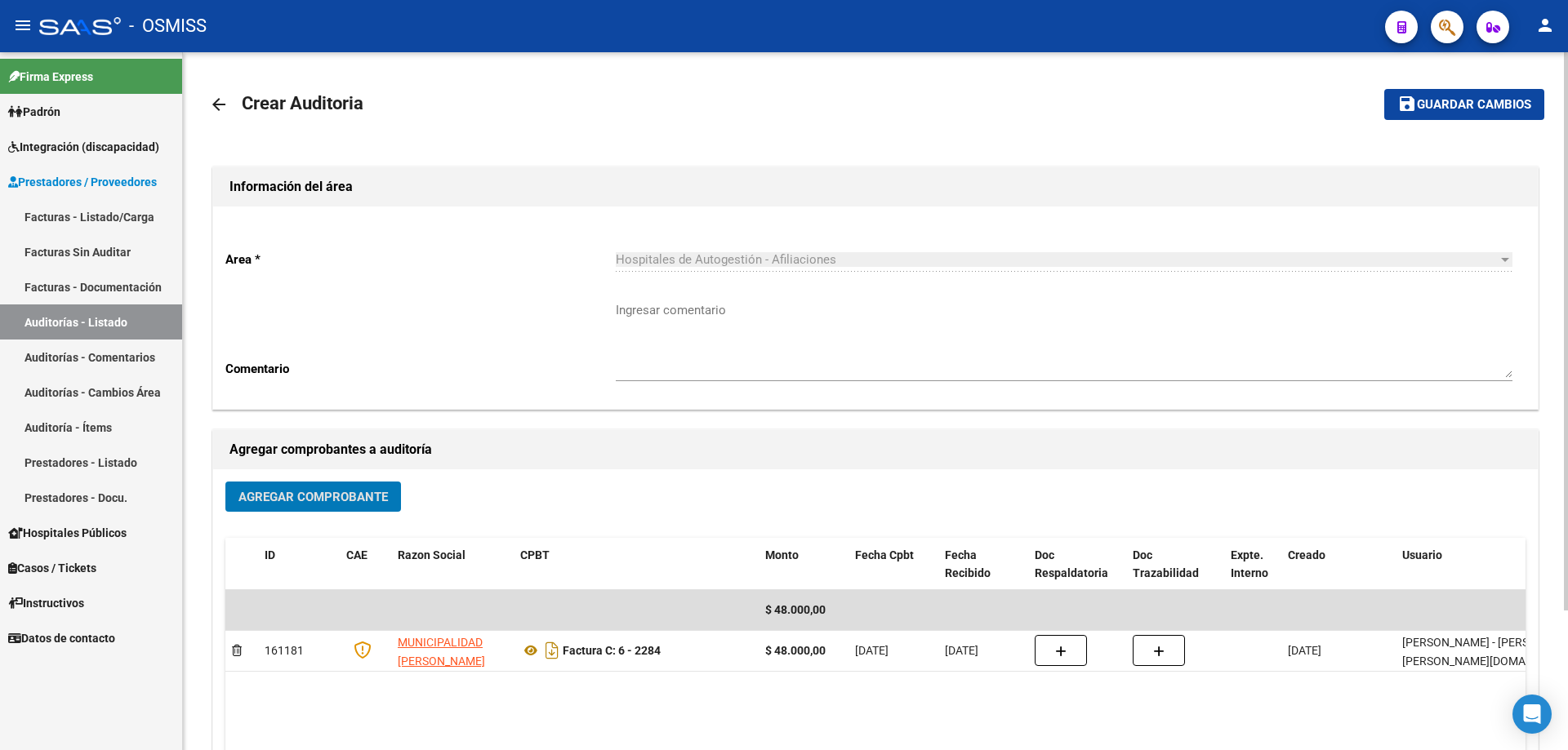
click at [758, 109] on span "Guardar cambios" at bounding box center [1474, 105] width 114 height 15
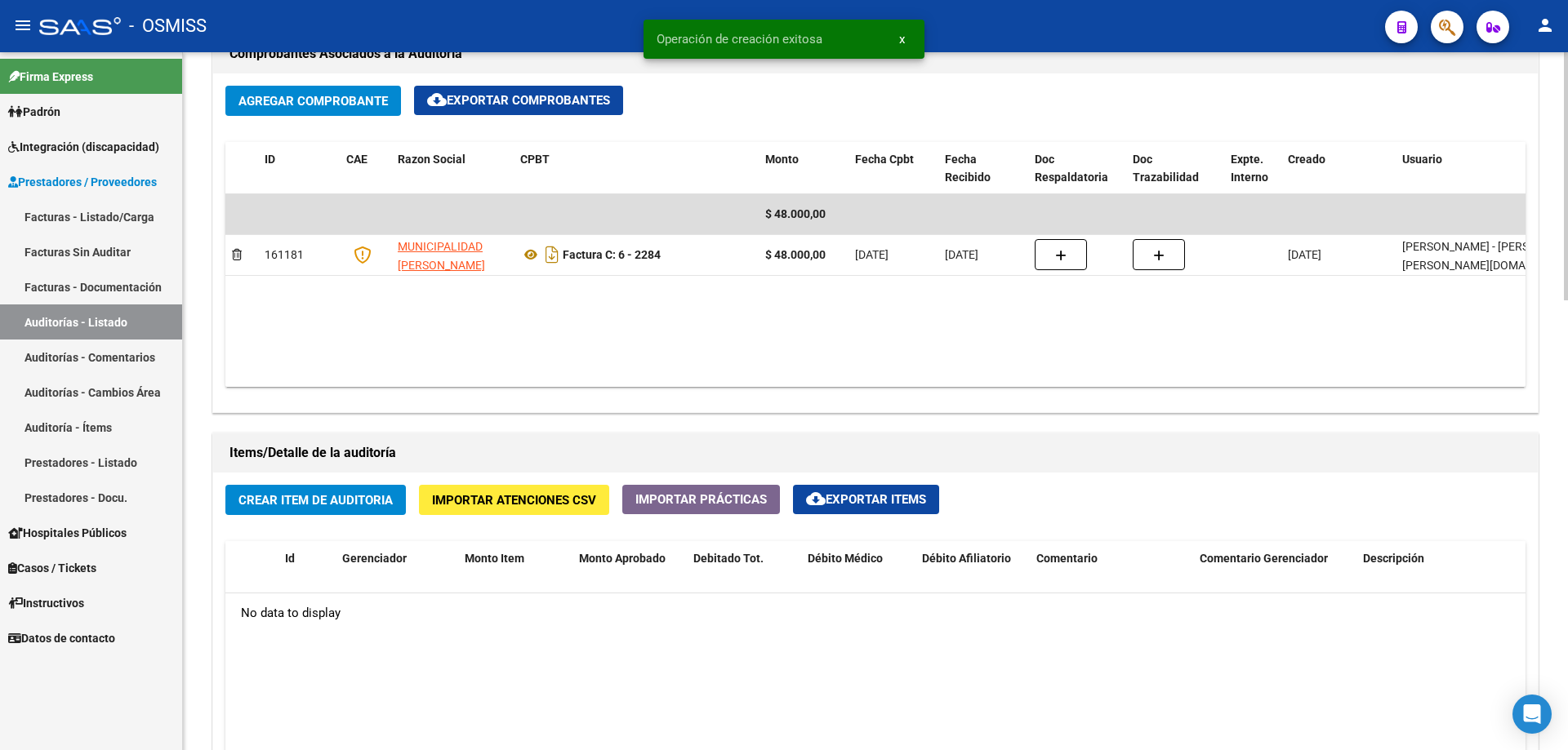
scroll to position [817, 0]
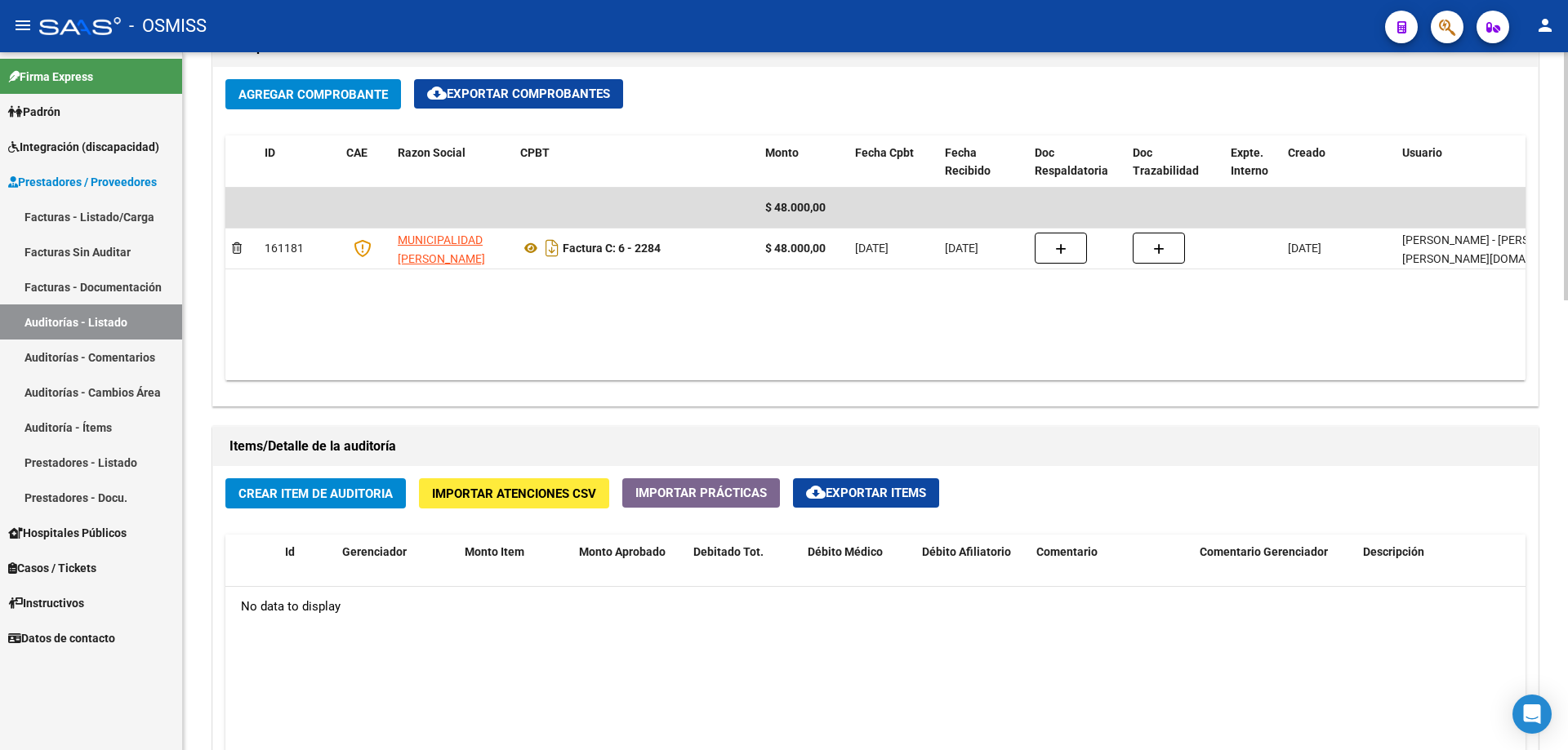
click at [758, 356] on datatable-body "$ 48.000,00 161181 MUNICIPALIDAD [PERSON_NAME] Factura C: 6 - 2284 $ 48.000,00 …" at bounding box center [876, 284] width 1300 height 192
click at [342, 482] on button "Crear Item de Auditoria" at bounding box center [316, 493] width 181 height 30
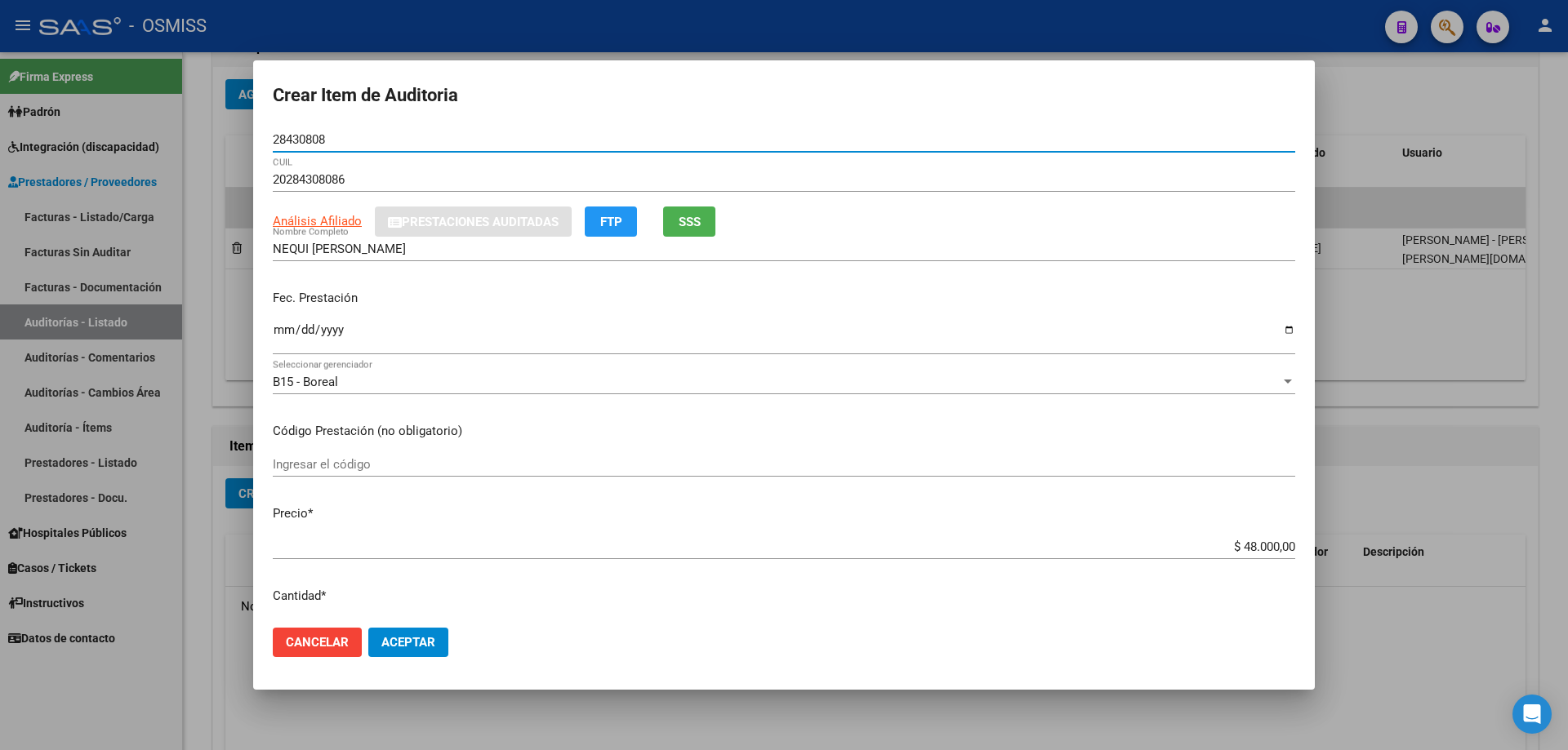
click at [284, 343] on input "Ingresar la fecha" at bounding box center [784, 336] width 1022 height 27
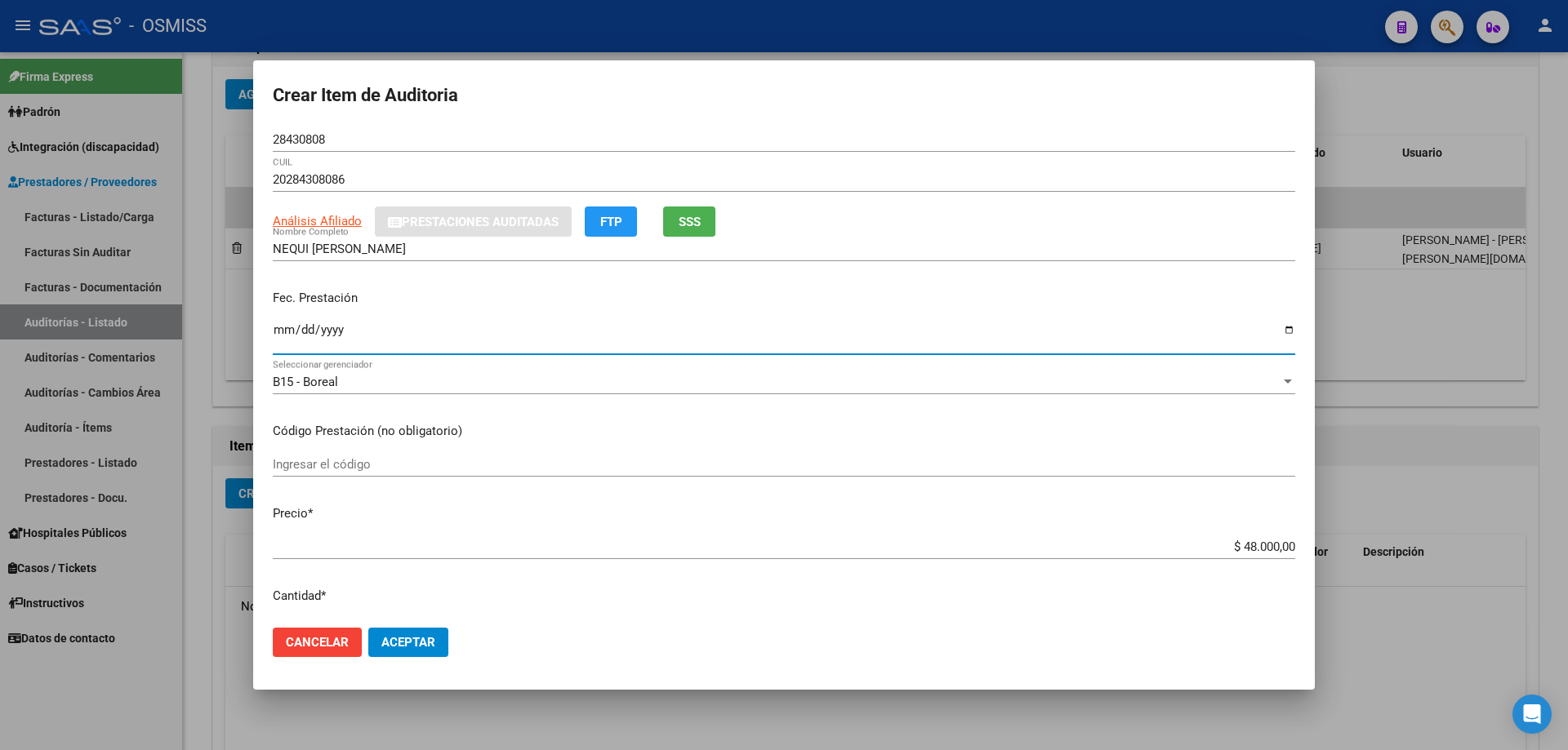
drag, startPoint x: 1162, startPoint y: 551, endPoint x: 1567, endPoint y: 489, distance: 409.7
click at [758, 494] on div "Crear Item de Auditoria 28430808 Nro Documento 20284308086 CUIL Análisis Afilia…" at bounding box center [784, 375] width 1568 height 750
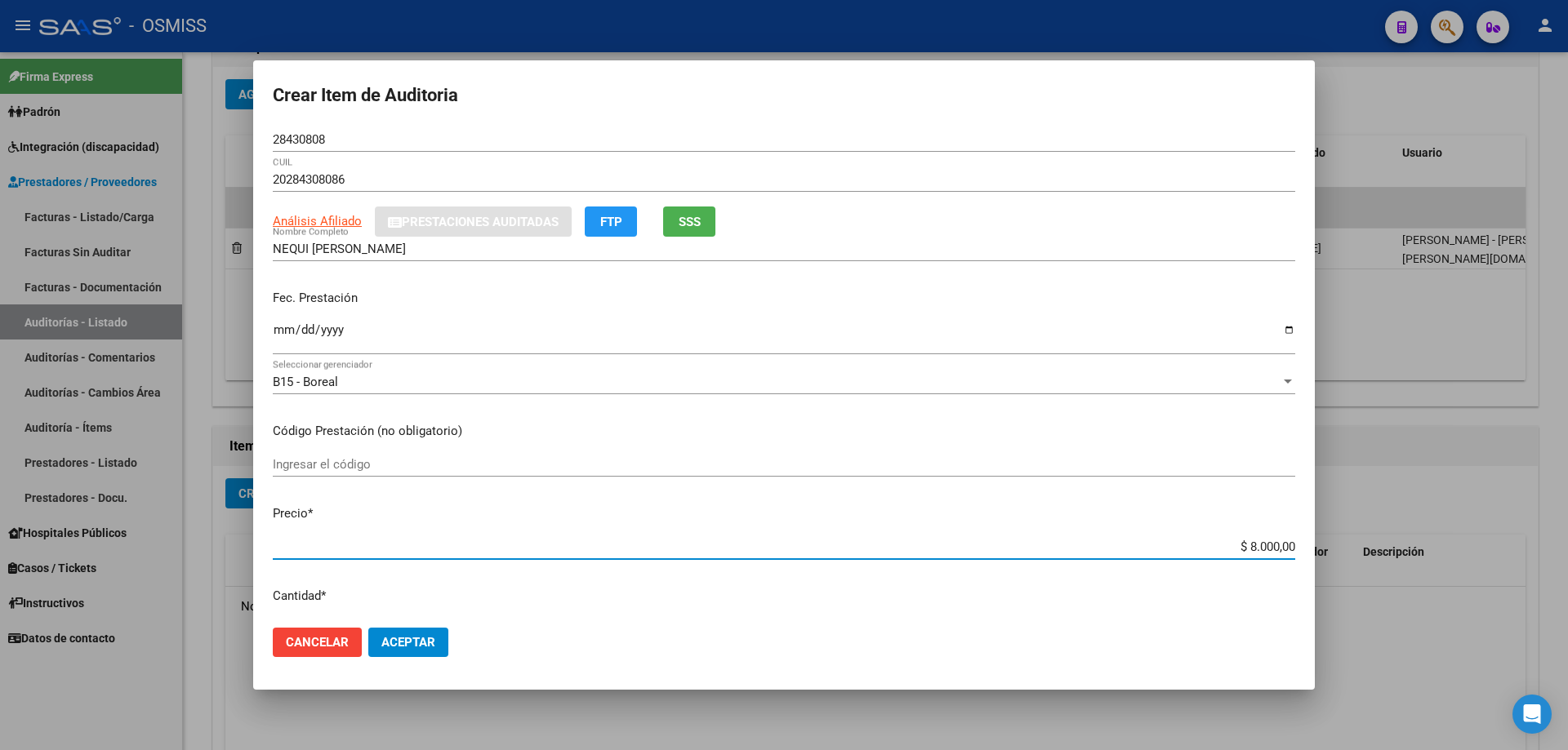
click at [411, 506] on span "Aceptar" at bounding box center [407, 642] width 54 height 15
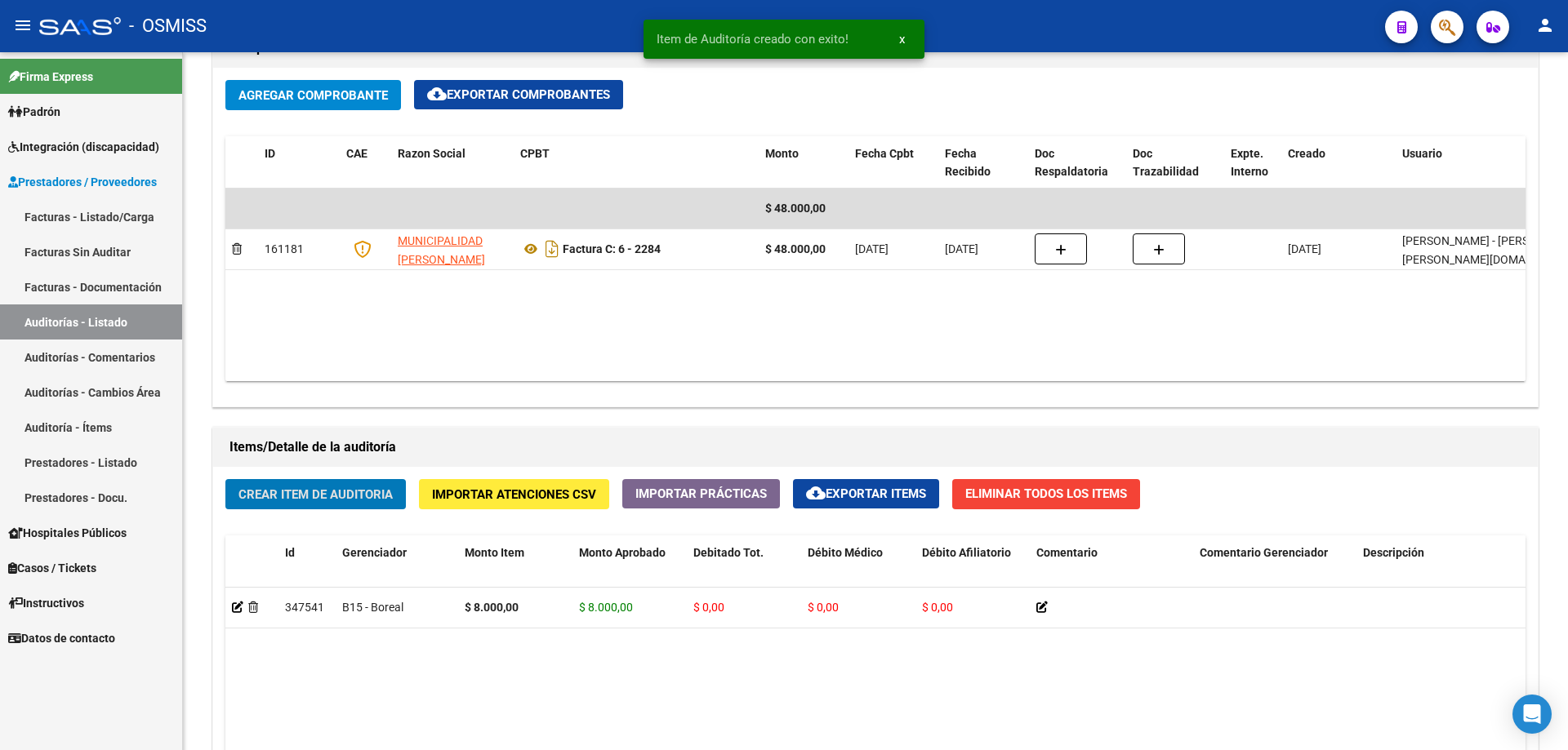
scroll to position [818, 0]
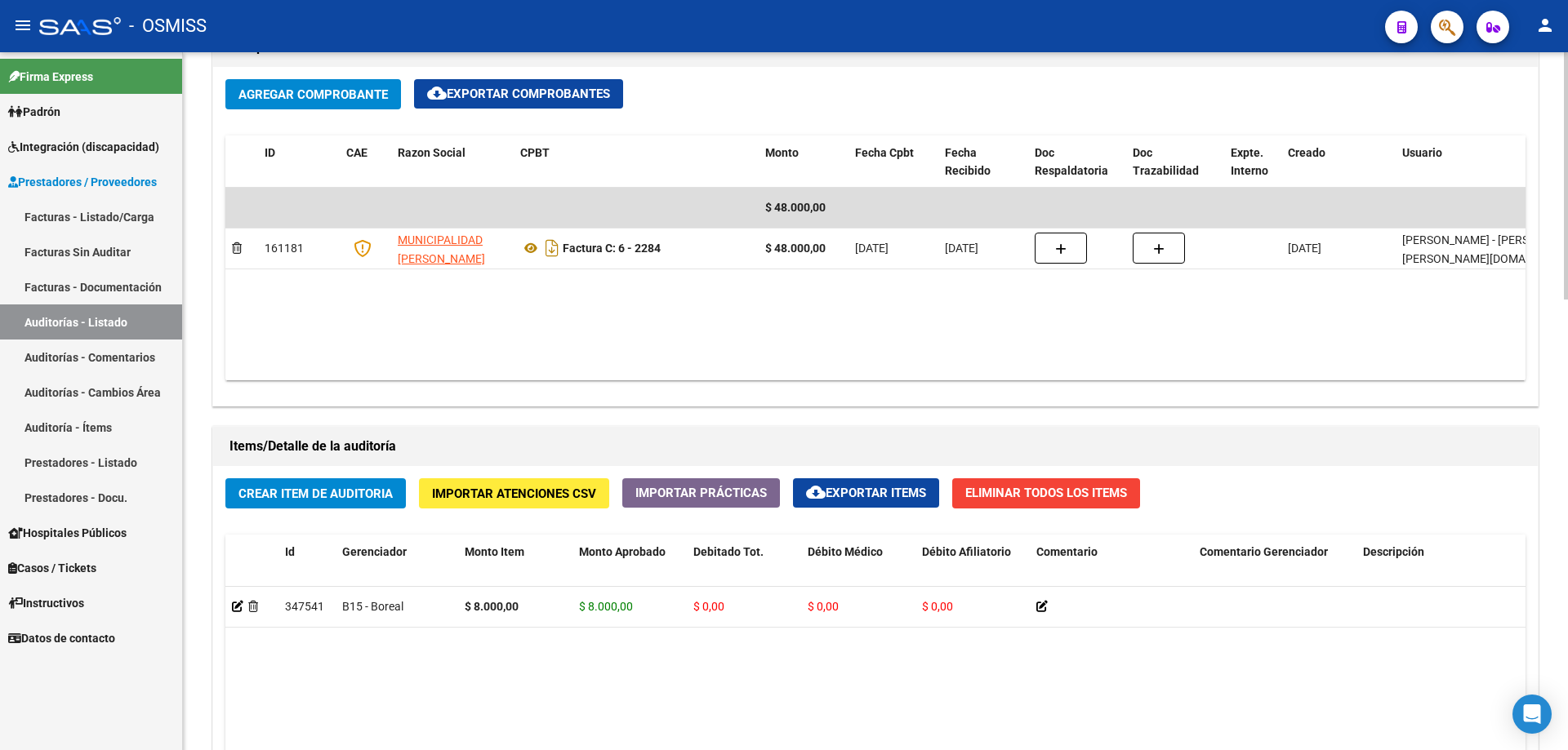
drag, startPoint x: 814, startPoint y: 290, endPoint x: 623, endPoint y: 370, distance: 207.1
click at [758, 290] on datatable-body "$ 48.000,00 161181 MUNICIPALIDAD [PERSON_NAME] Factura C: 6 - 2284 $ 48.000,00 …" at bounding box center [876, 284] width 1300 height 192
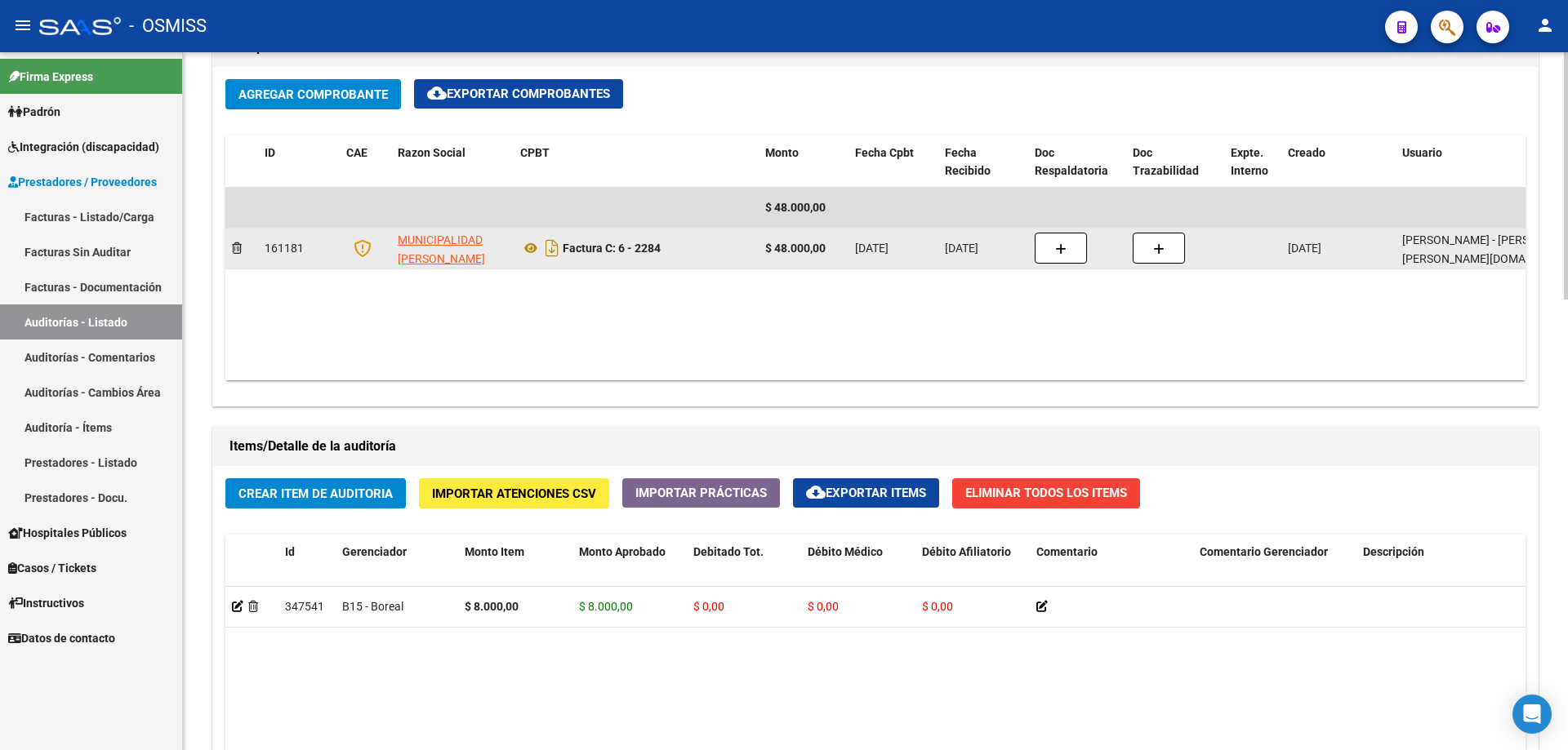
click at [758, 251] on strong "$ 48.000,00" at bounding box center [795, 247] width 61 height 13
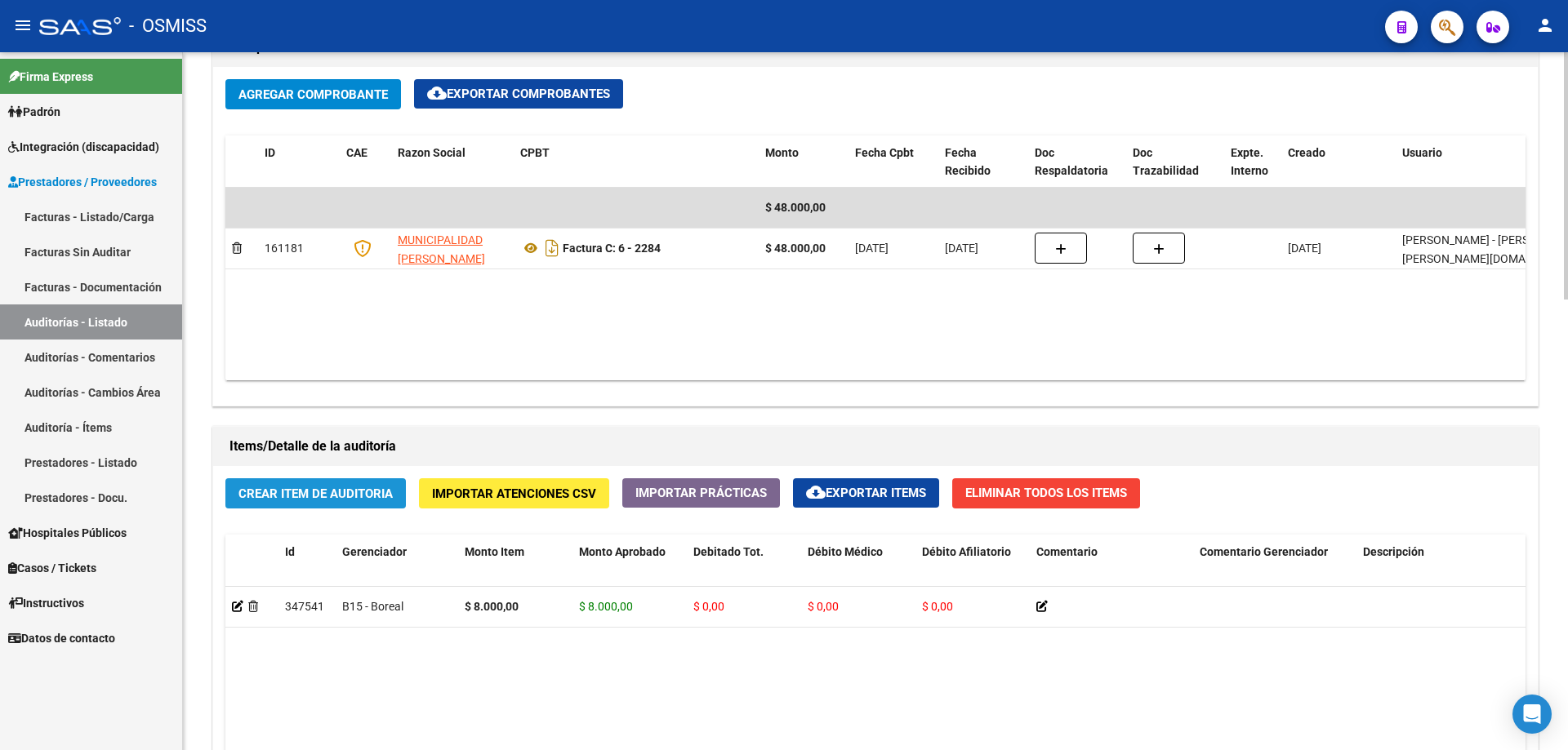
click at [309, 502] on button "Crear Item de Auditoria" at bounding box center [316, 493] width 181 height 30
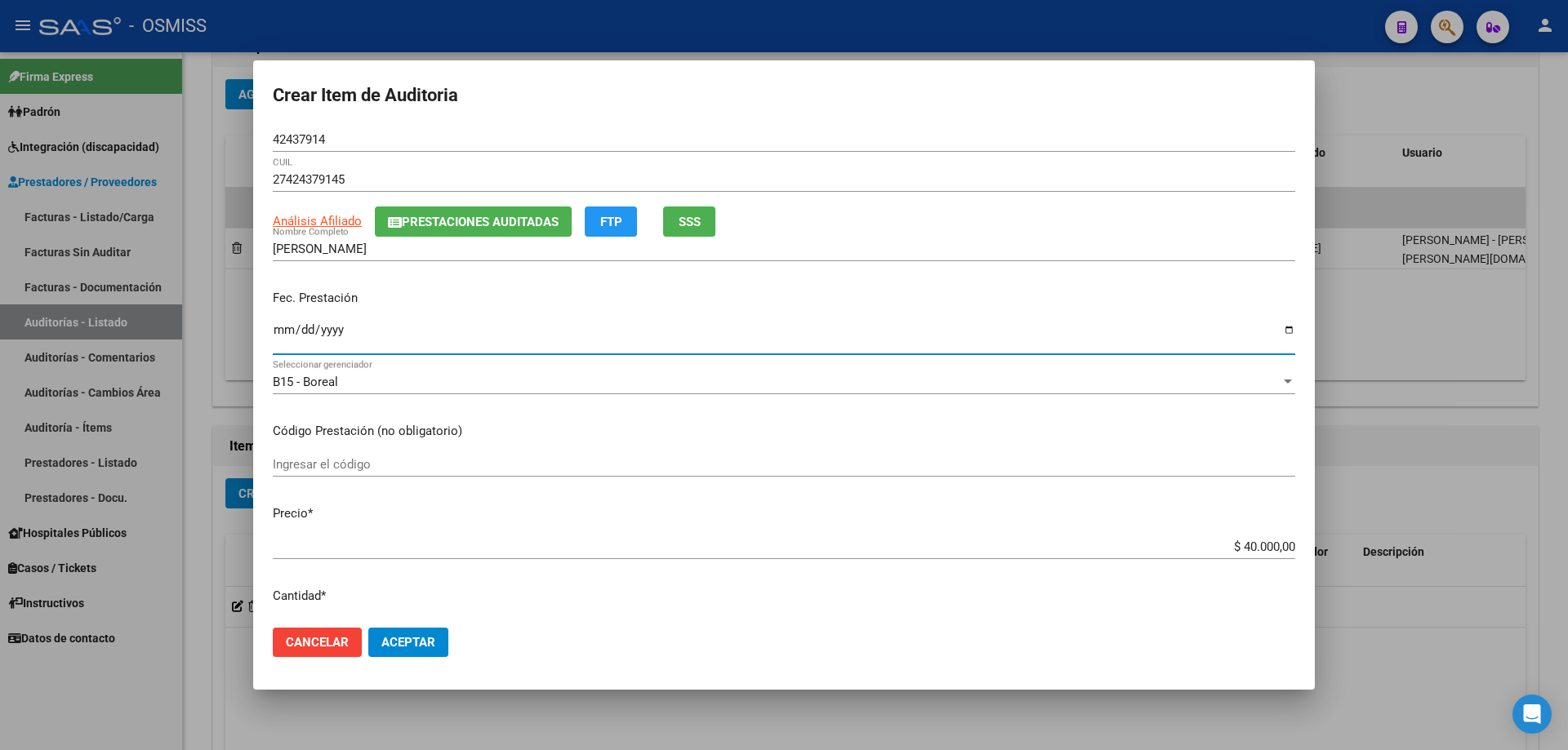
click at [278, 343] on input "Ingresar la fecha" at bounding box center [784, 336] width 1022 height 27
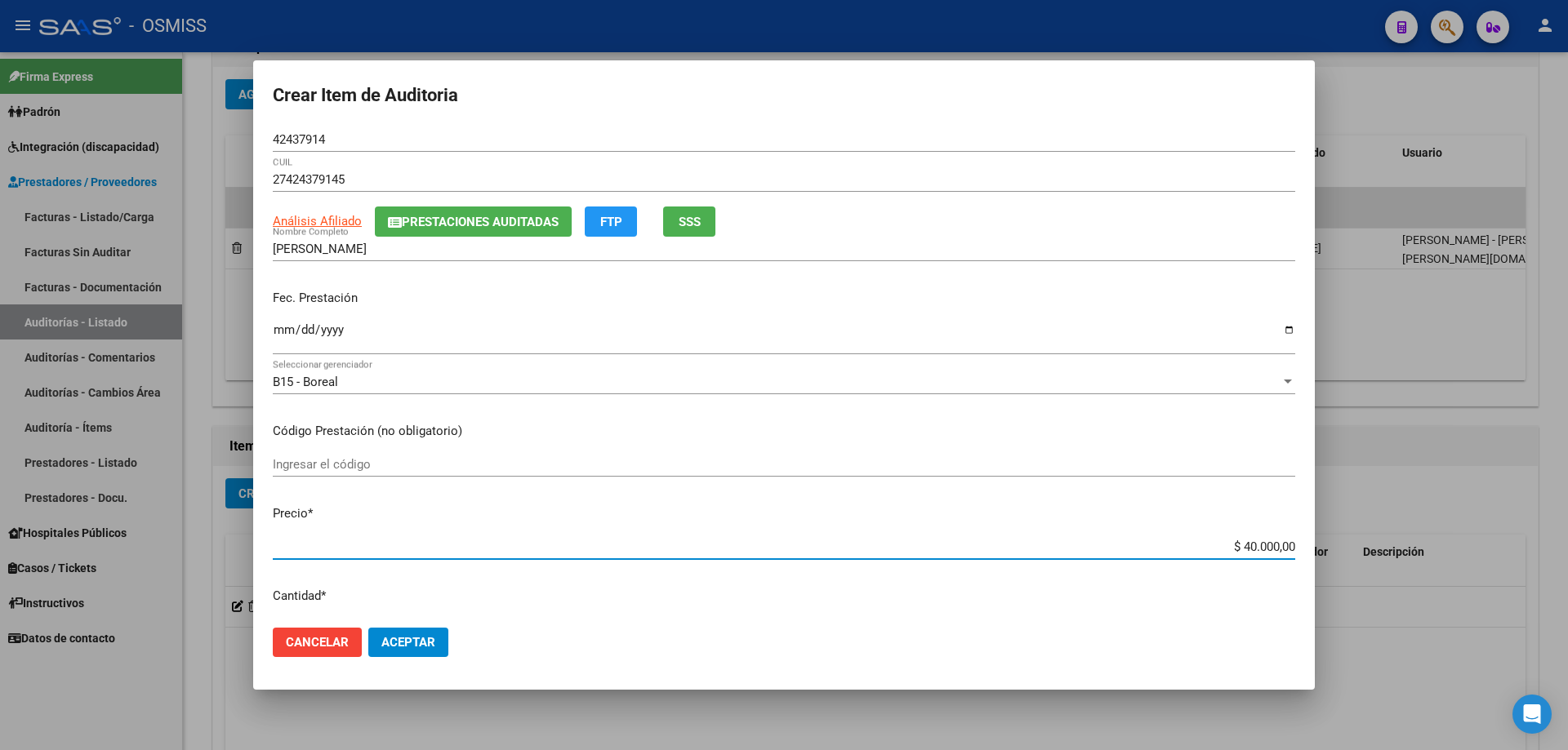
drag, startPoint x: 1201, startPoint y: 550, endPoint x: 1567, endPoint y: 468, distance: 375.1
click at [758, 468] on div "Crear Item de Auditoria 42437914 Nro Documento 27424379145 CUIL Análisis Afilia…" at bounding box center [784, 375] width 1568 height 750
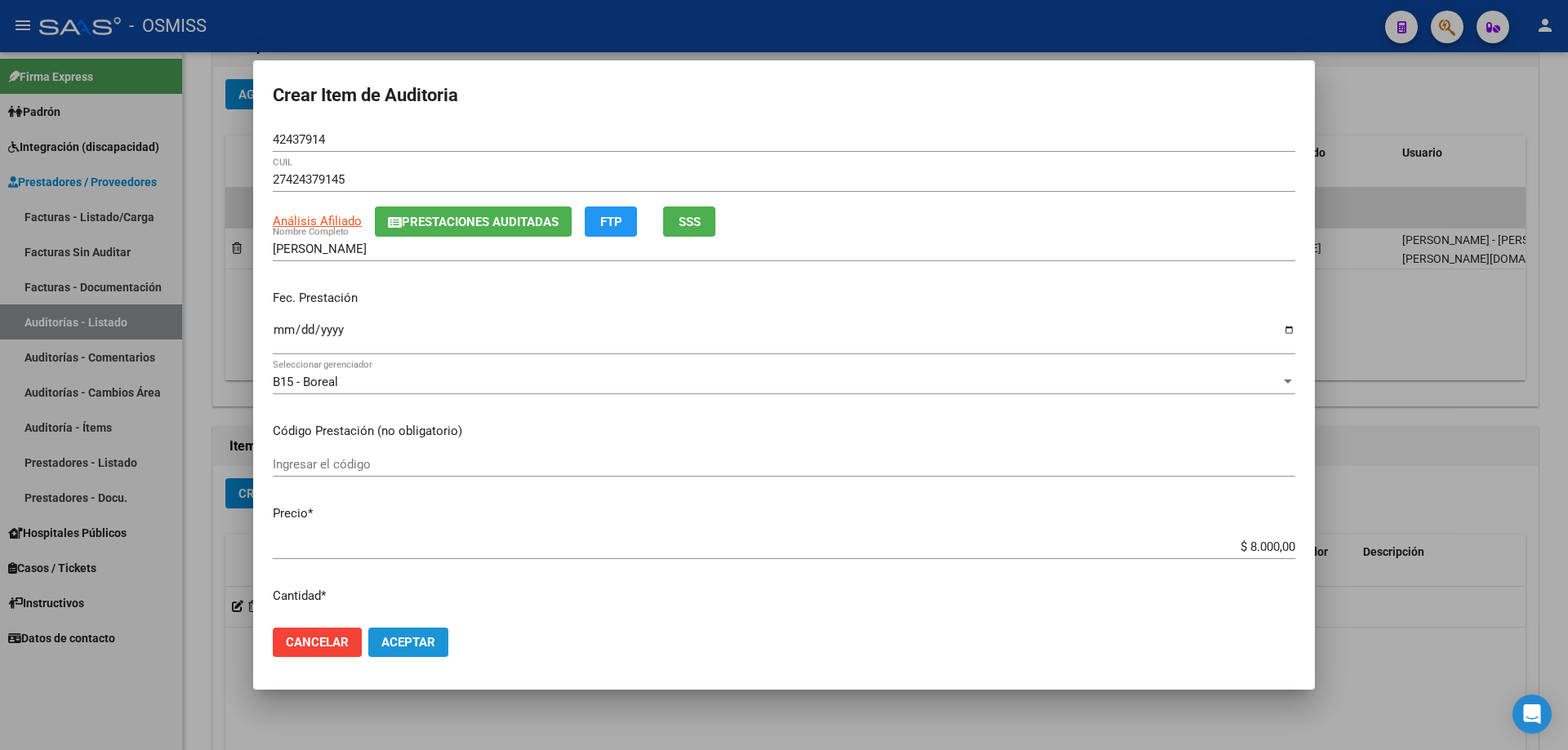
click at [433, 506] on button "Aceptar" at bounding box center [408, 643] width 81 height 29
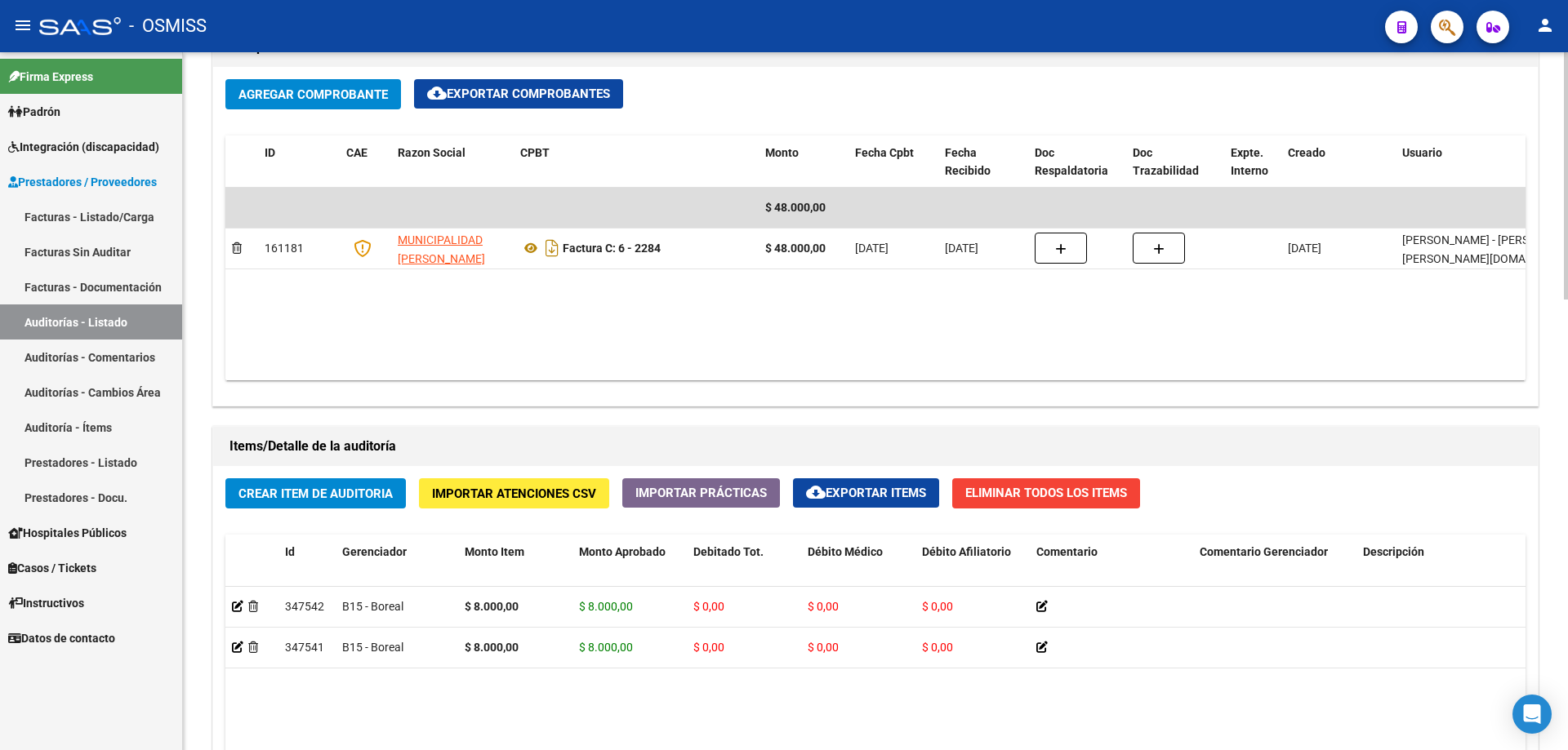
click at [758, 333] on datatable-body "$ 48.000,00 161181 MUNICIPALIDAD [PERSON_NAME] Factura C: 6 - 2284 $ 48.000,00 …" at bounding box center [876, 284] width 1300 height 192
click at [350, 488] on span "Crear Item de Auditoria" at bounding box center [315, 494] width 154 height 15
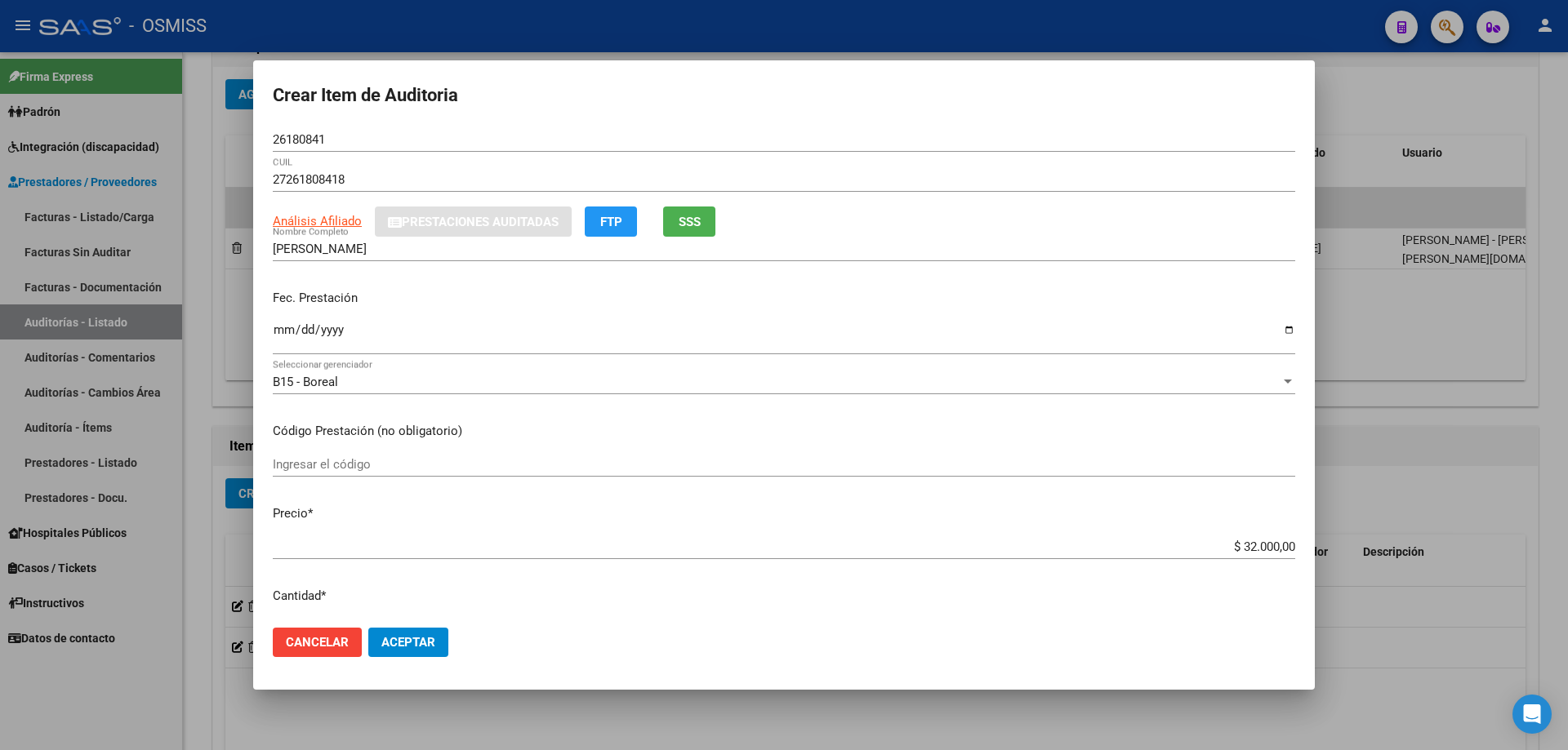
click at [289, 350] on div "Ingresar la fecha" at bounding box center [784, 338] width 1022 height 35
drag, startPoint x: 1197, startPoint y: 543, endPoint x: 1567, endPoint y: 431, distance: 386.6
click at [758, 472] on div "Crear Item de Auditoria 26180841 Nro Documento 27261808418 CUIL Análisis Afilia…" at bounding box center [784, 375] width 1568 height 750
click at [407, 506] on button "Aceptar" at bounding box center [408, 643] width 81 height 29
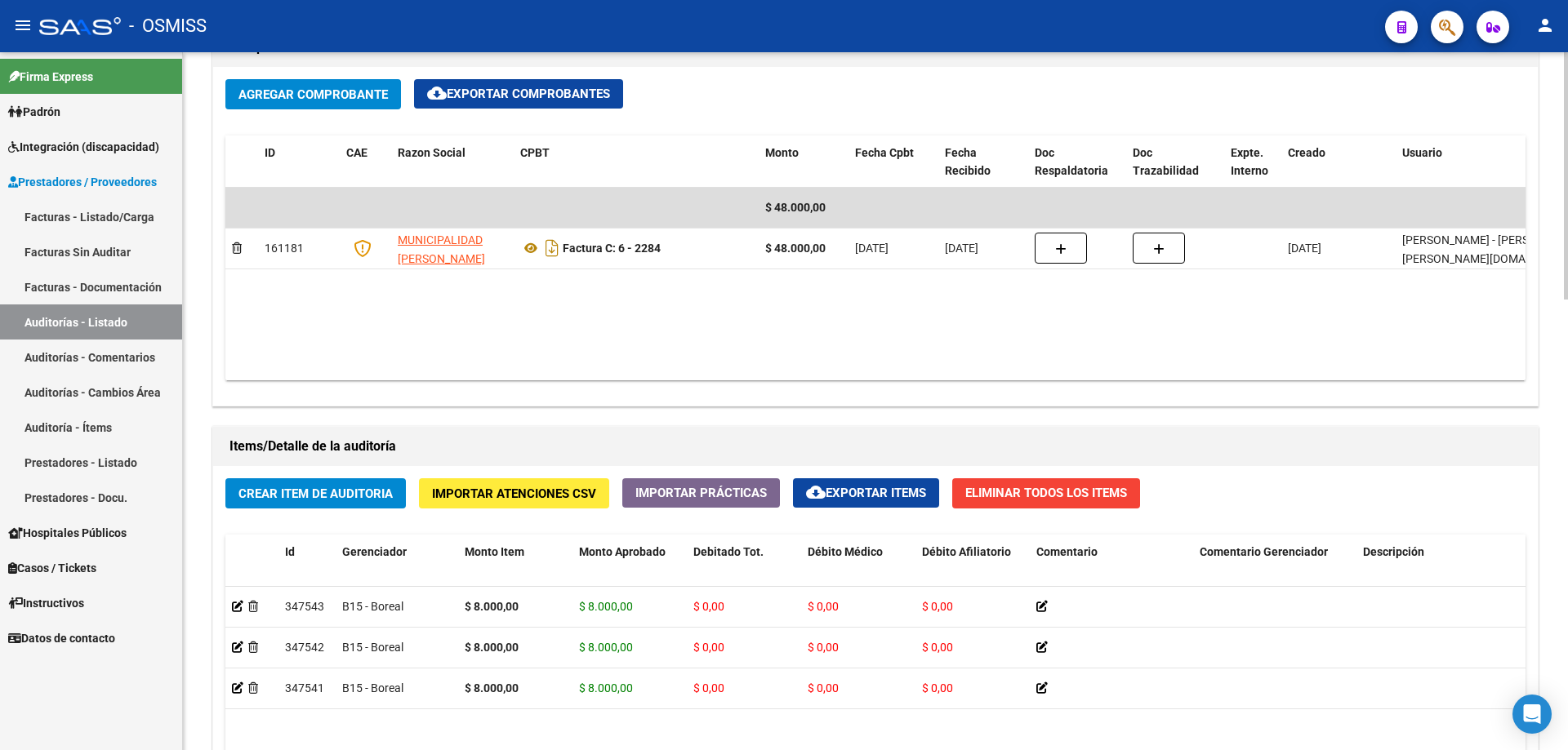
click at [758, 348] on datatable-body "$ 48.000,00 161181 MUNICIPALIDAD [PERSON_NAME] Factura C: 6 - 2284 $ 48.000,00 …" at bounding box center [876, 284] width 1300 height 192
click at [349, 493] on span "Crear Item de Auditoria" at bounding box center [315, 494] width 154 height 15
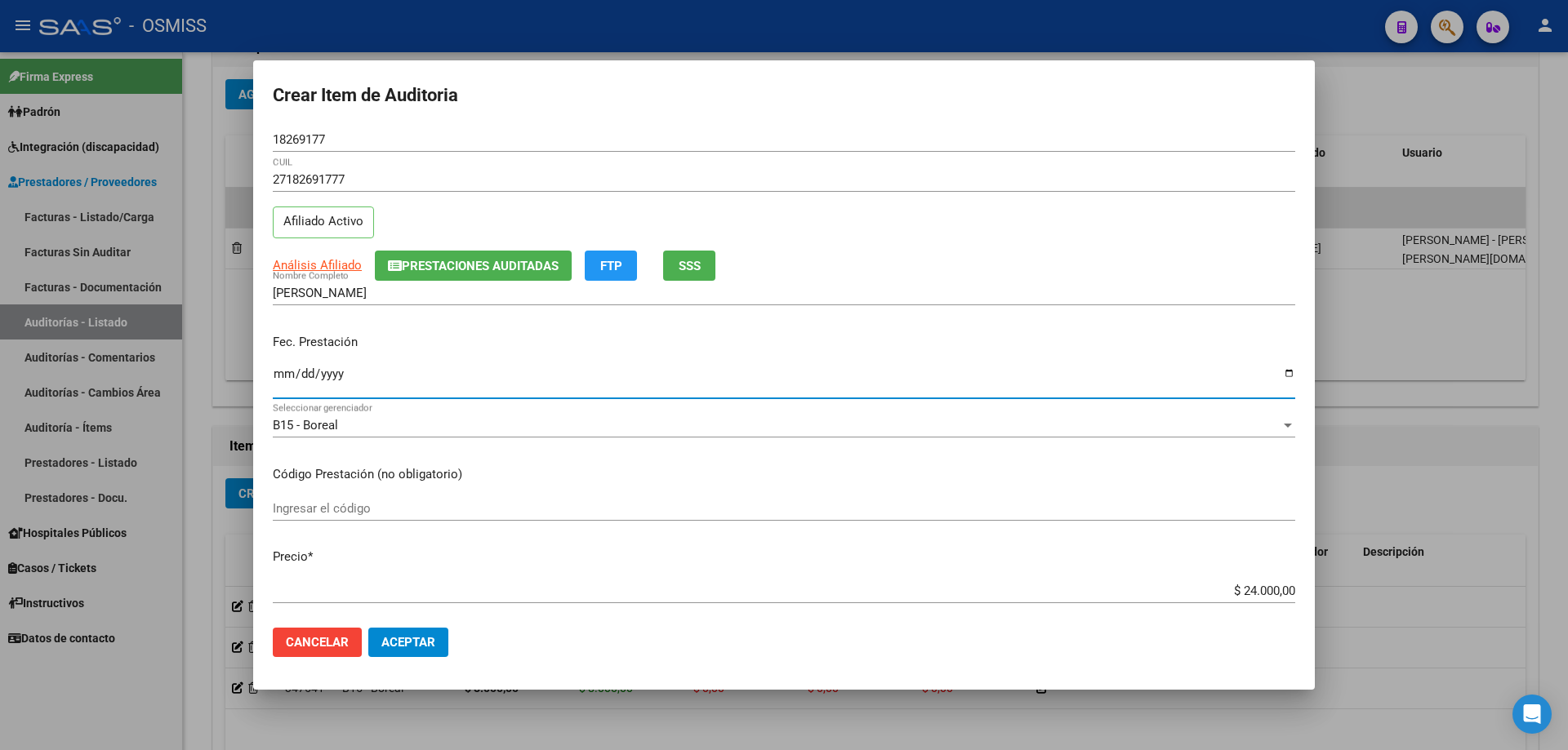
click at [280, 381] on input "Ingresar la fecha" at bounding box center [784, 380] width 1022 height 27
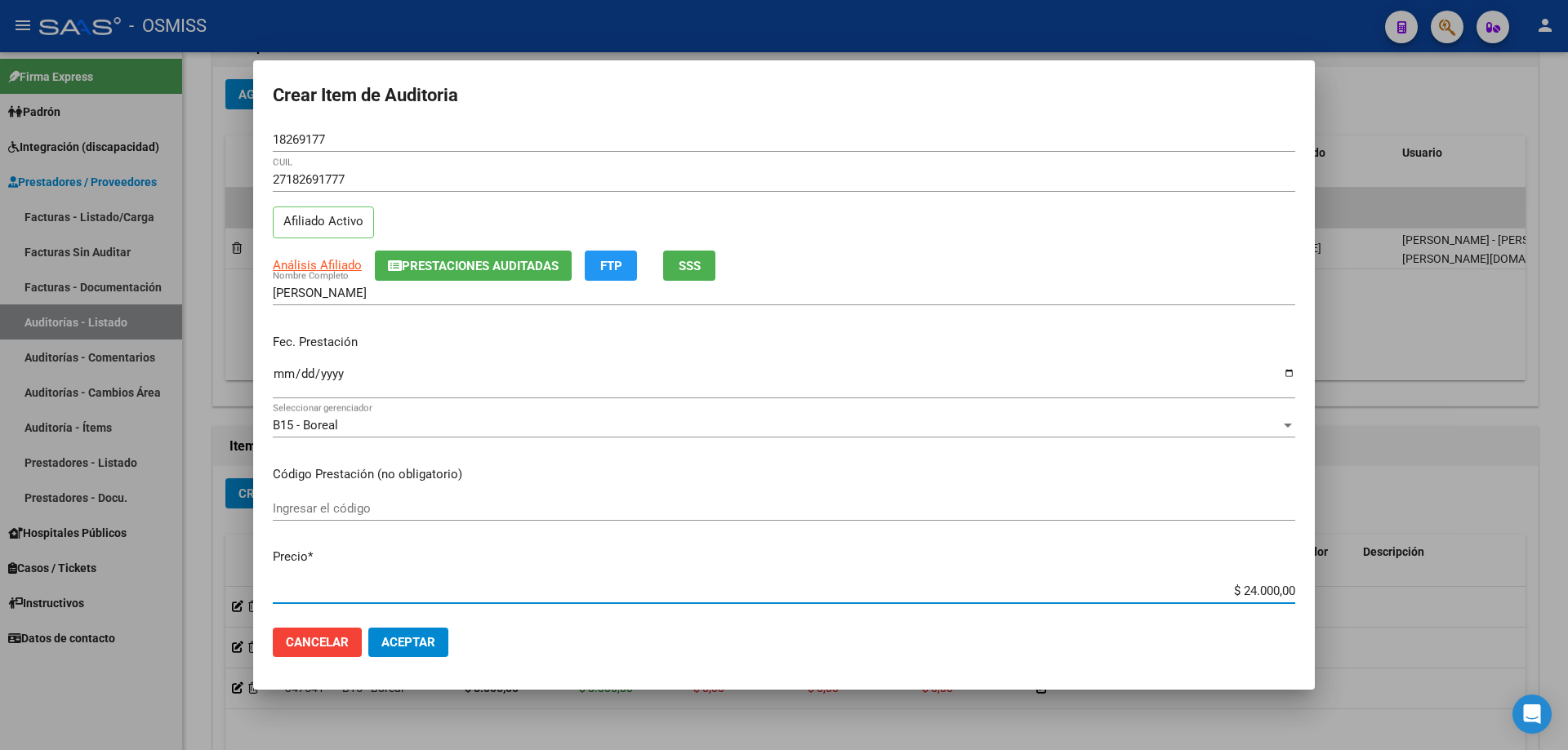
drag, startPoint x: 1187, startPoint y: 590, endPoint x: 1567, endPoint y: 506, distance: 389.2
click at [758, 506] on div "Crear Item de Auditoria 18269177 Nro Documento 27182691777 CUIL Afiliado Activo…" at bounding box center [784, 375] width 1568 height 750
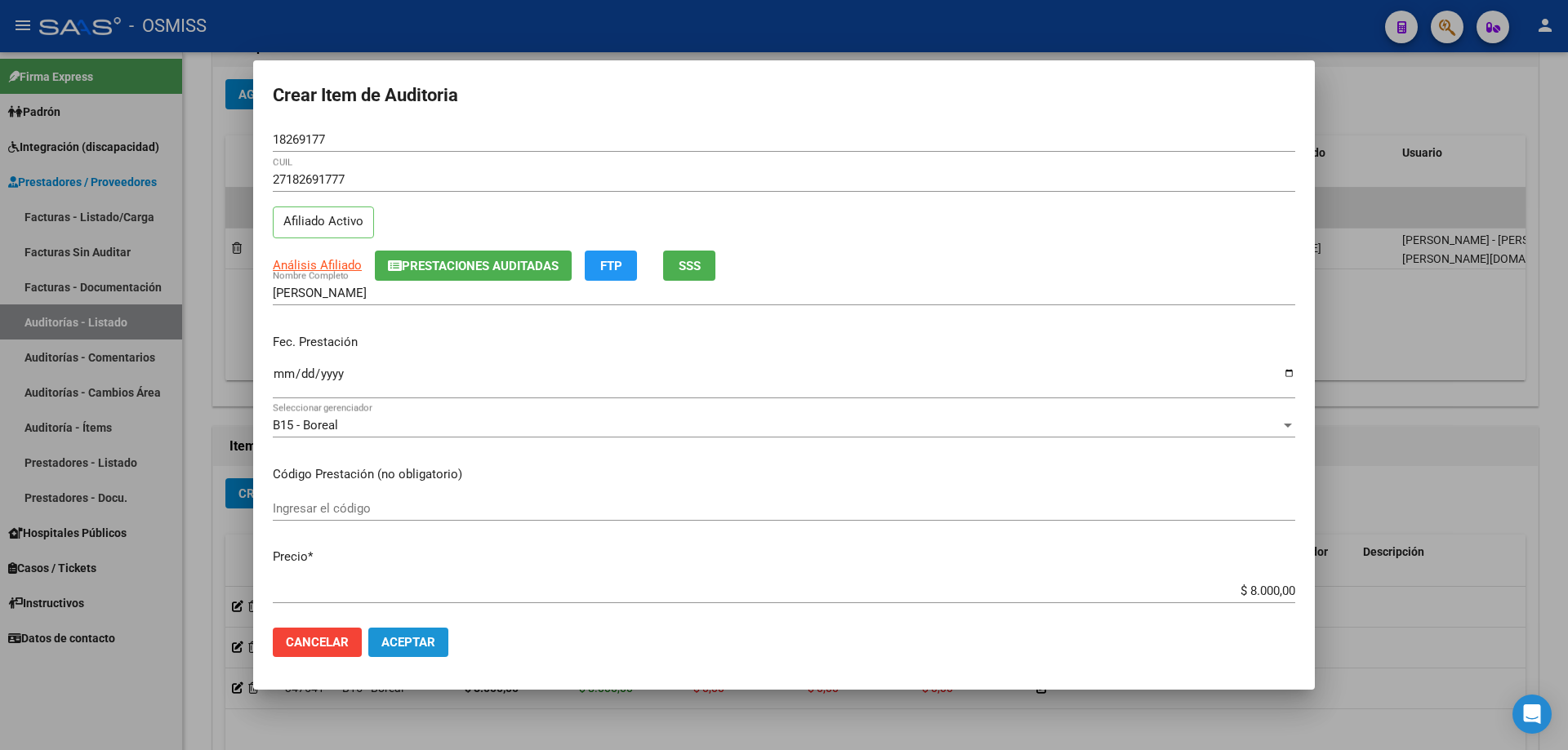
click at [406, 506] on span "Aceptar" at bounding box center [407, 642] width 54 height 15
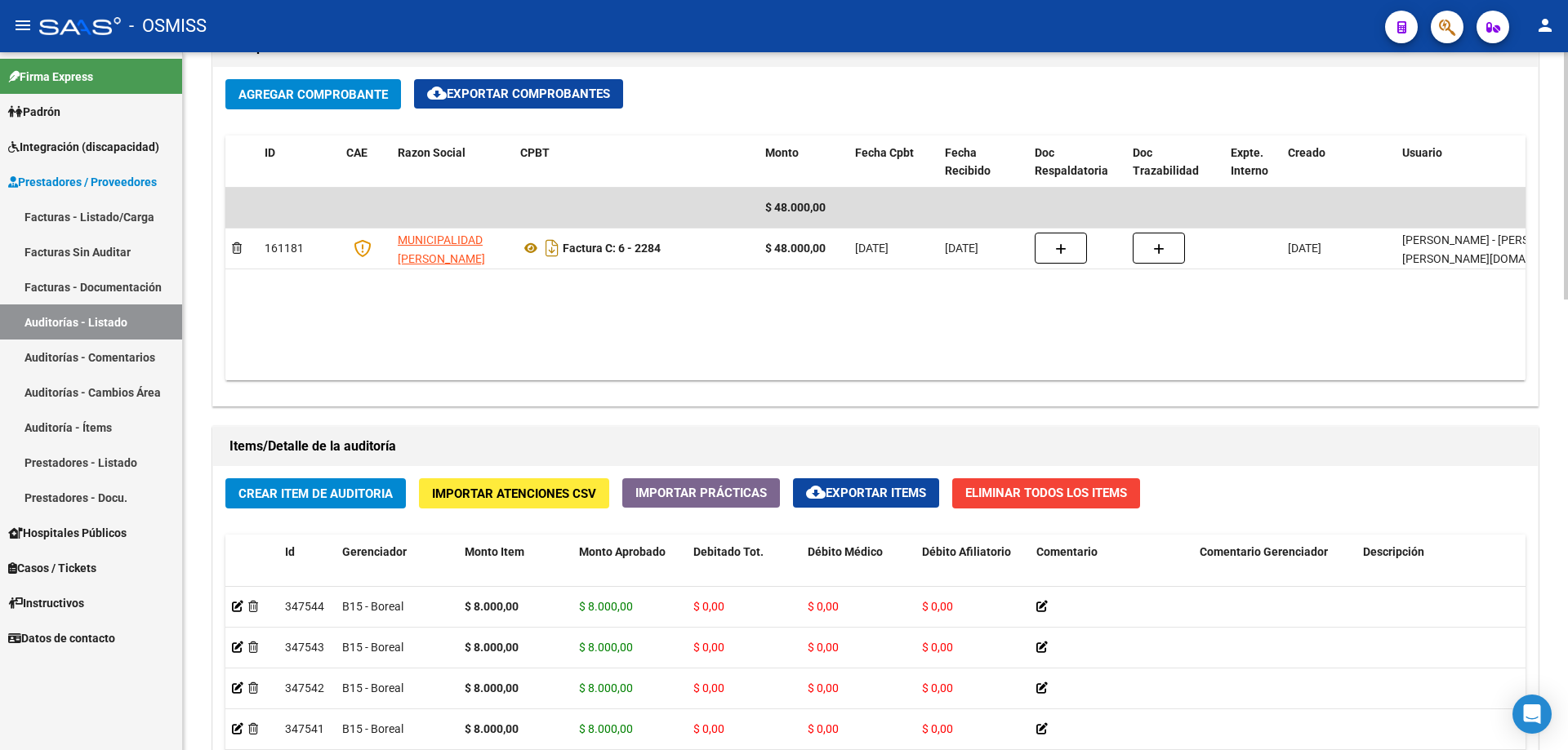
click at [758, 363] on datatable-body "$ 48.000,00 161181 MUNICIPALIDAD [PERSON_NAME] Factura C: 6 - 2284 $ 48.000,00 …" at bounding box center [876, 284] width 1300 height 192
click at [360, 484] on button "Crear Item de Auditoria" at bounding box center [316, 493] width 181 height 30
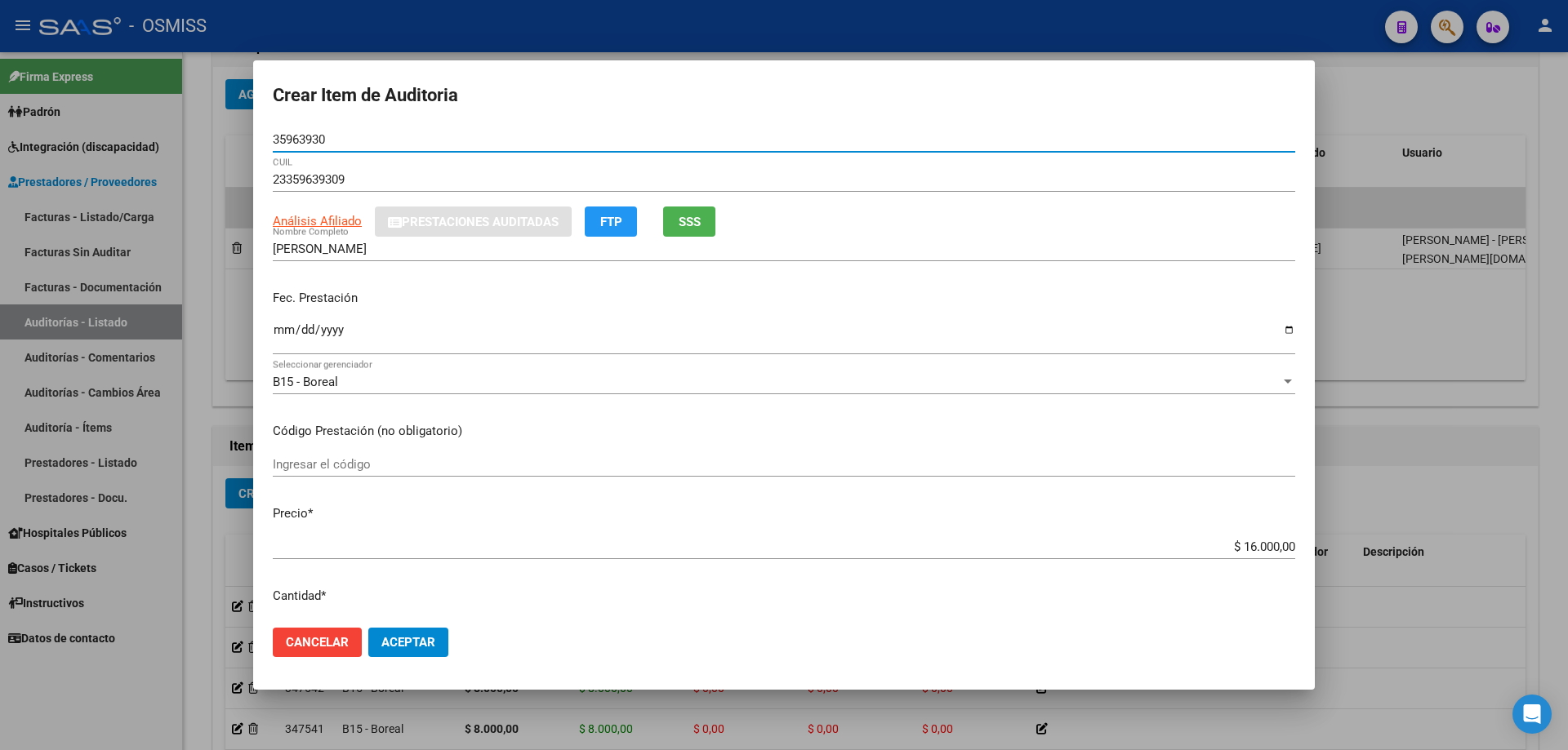
click at [281, 341] on input "Ingresar la fecha" at bounding box center [784, 336] width 1022 height 27
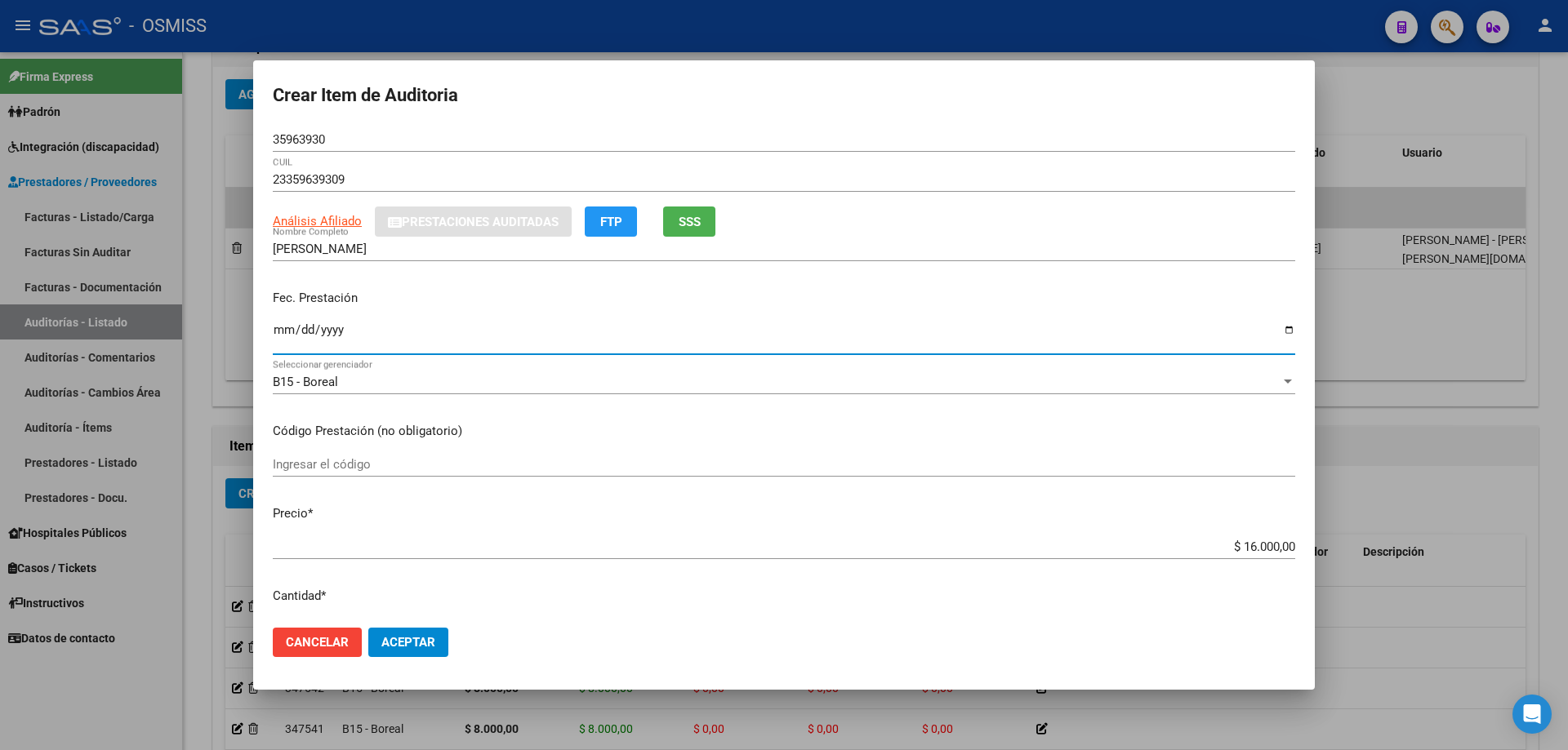
drag, startPoint x: 1205, startPoint y: 548, endPoint x: 1567, endPoint y: 452, distance: 374.5
click at [758, 473] on div "Crear Item de Auditoria 35963930 Nro Documento 23359639309 CUIL Análisis Afilia…" at bounding box center [784, 375] width 1568 height 750
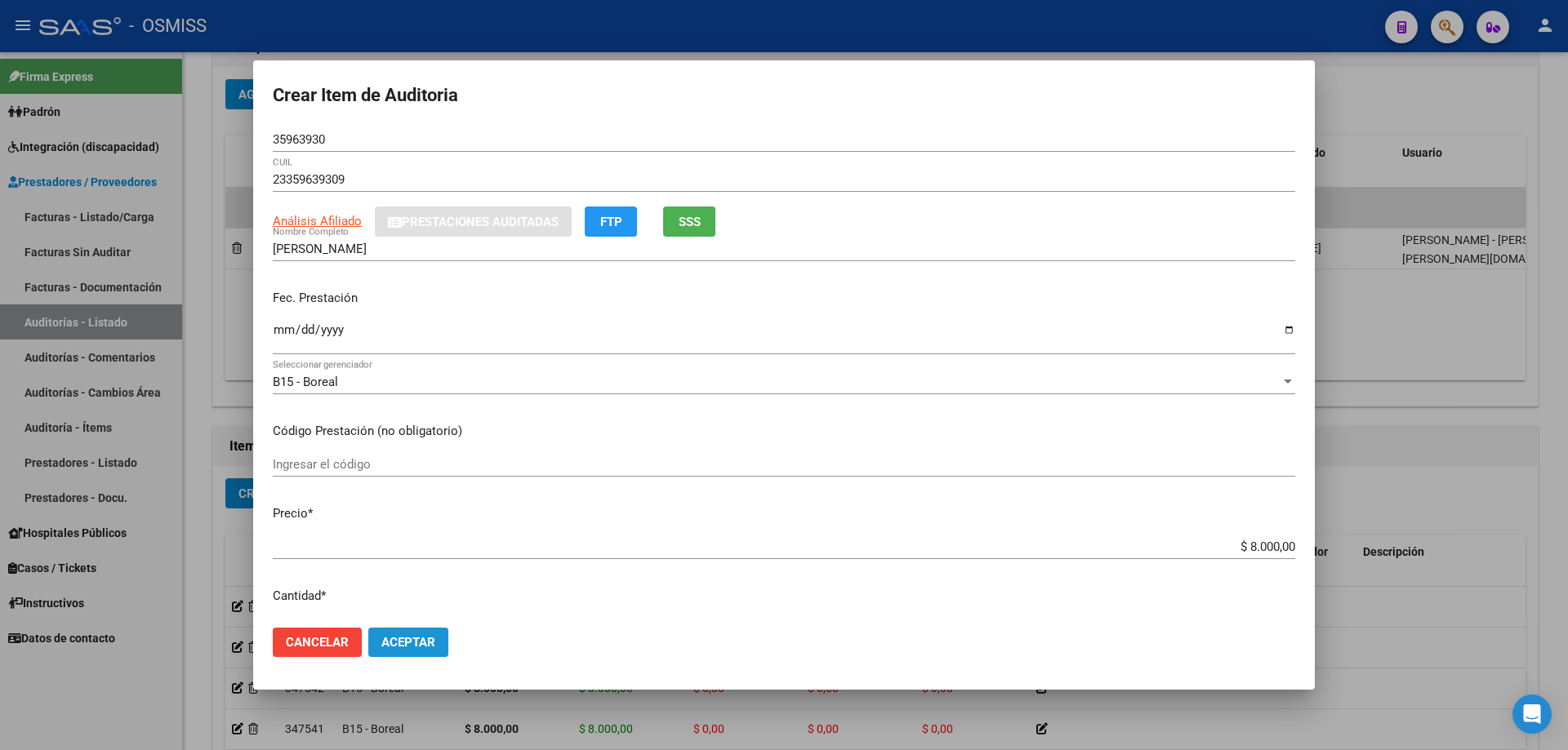
drag, startPoint x: 440, startPoint y: 648, endPoint x: 424, endPoint y: 650, distance: 16.1
click at [425, 506] on button "Aceptar" at bounding box center [408, 643] width 81 height 29
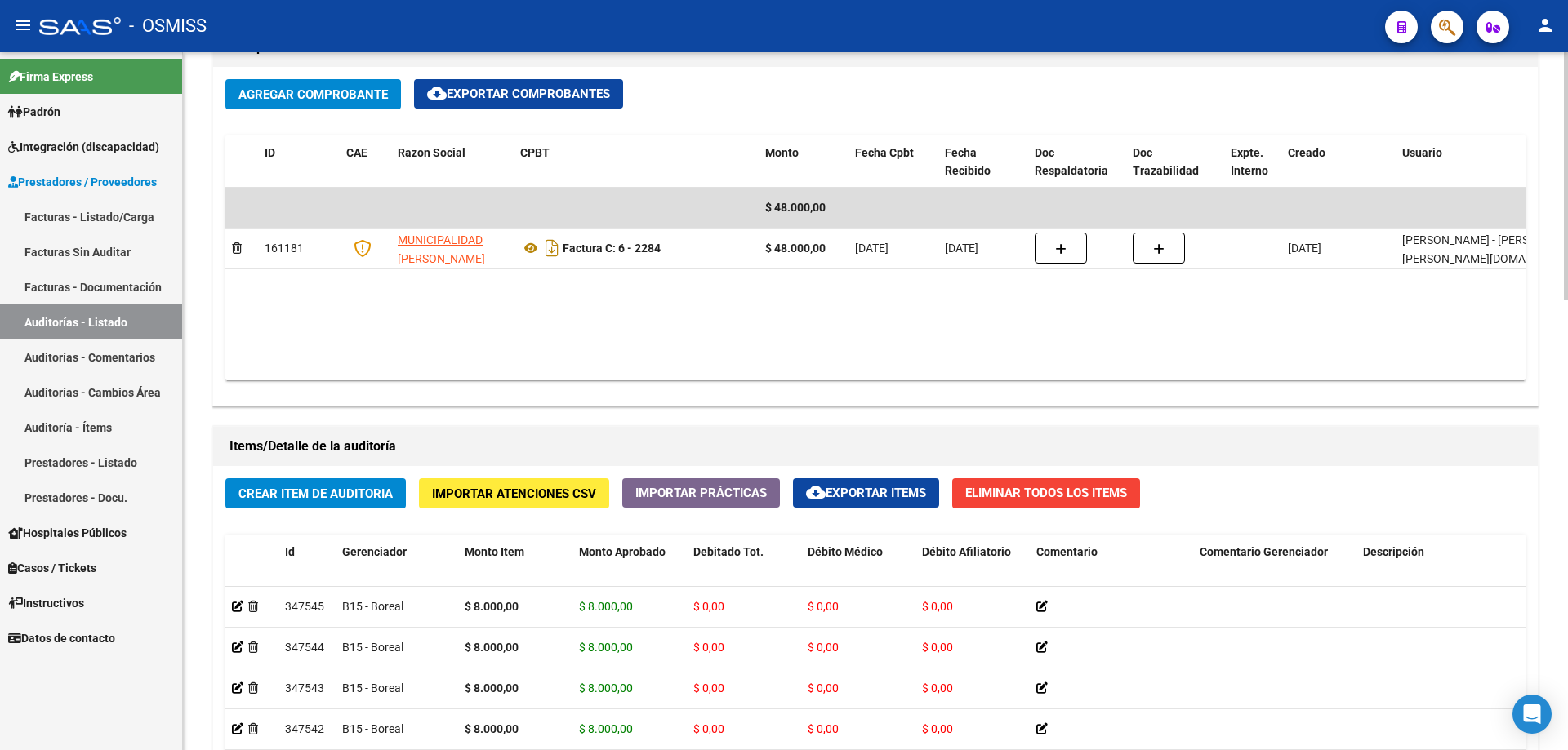
click at [758, 307] on datatable-body "$ 48.000,00 161181 MUNICIPALIDAD [PERSON_NAME] Factura C: 6 - 2284 $ 48.000,00 …" at bounding box center [876, 284] width 1300 height 192
click at [758, 300] on datatable-body "$ 48.000,00 161181 MUNICIPALIDAD [PERSON_NAME] Factura C: 6 - 2284 $ 48.000,00 …" at bounding box center [876, 284] width 1300 height 192
click at [323, 488] on span "Crear Item de Auditoria" at bounding box center [315, 494] width 154 height 15
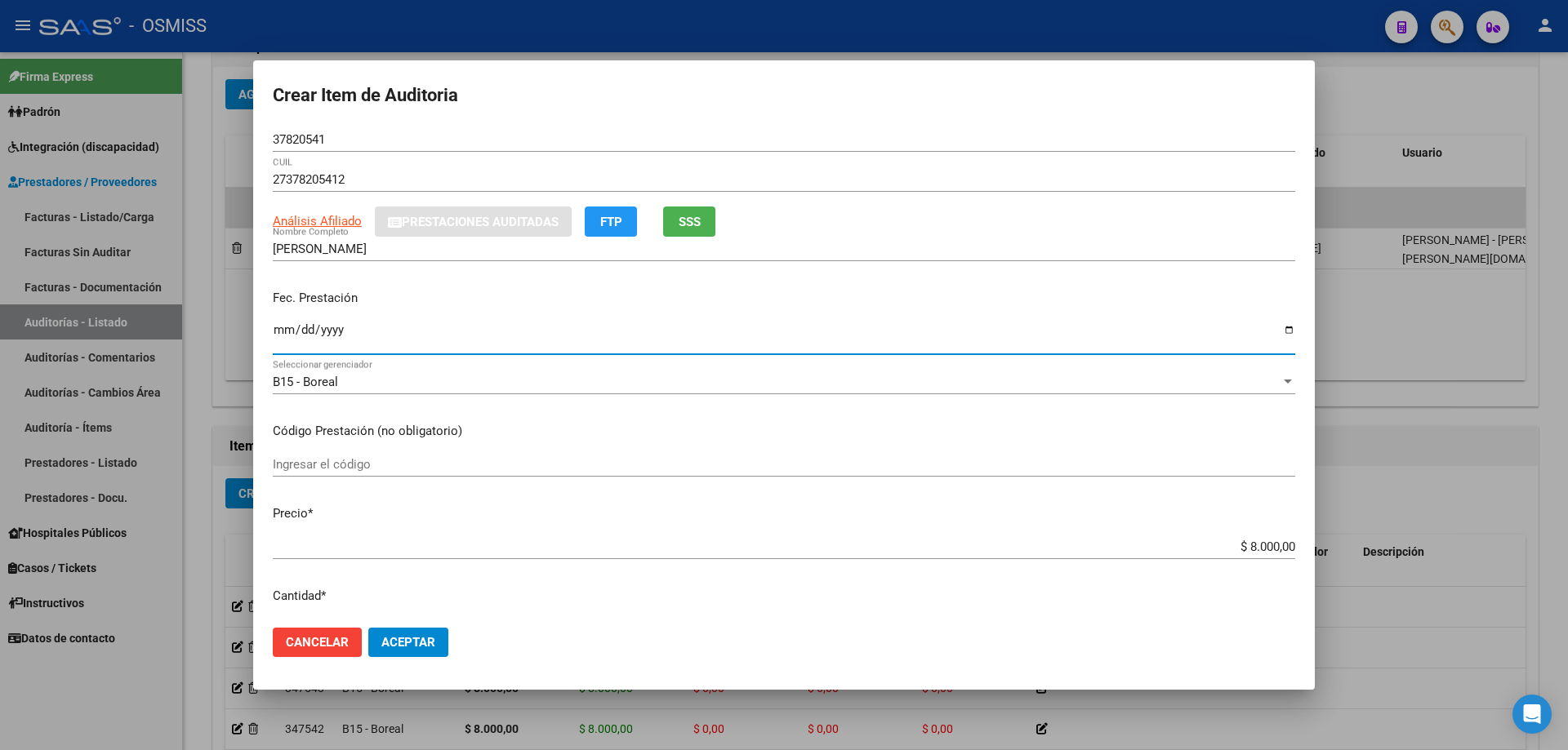
click at [289, 344] on input "Ingresar la fecha" at bounding box center [784, 336] width 1022 height 27
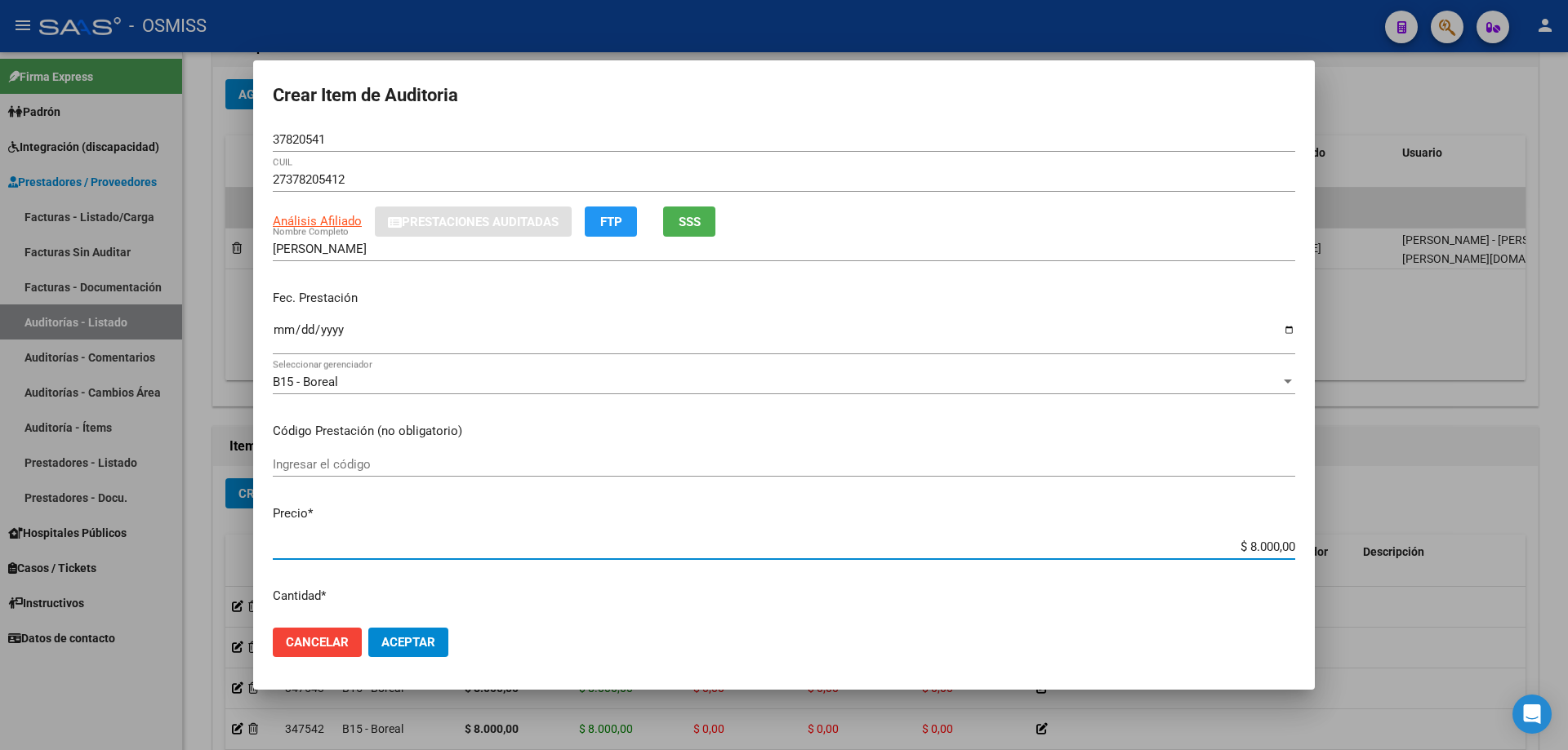
drag, startPoint x: 1188, startPoint y: 554, endPoint x: 1462, endPoint y: 526, distance: 275.4
click at [758, 506] on div "Crear Item de Auditoria 37820541 Nro Documento 27378205412 CUIL Análisis Afilia…" at bounding box center [784, 375] width 1568 height 750
click at [406, 506] on span "Aceptar" at bounding box center [407, 642] width 54 height 15
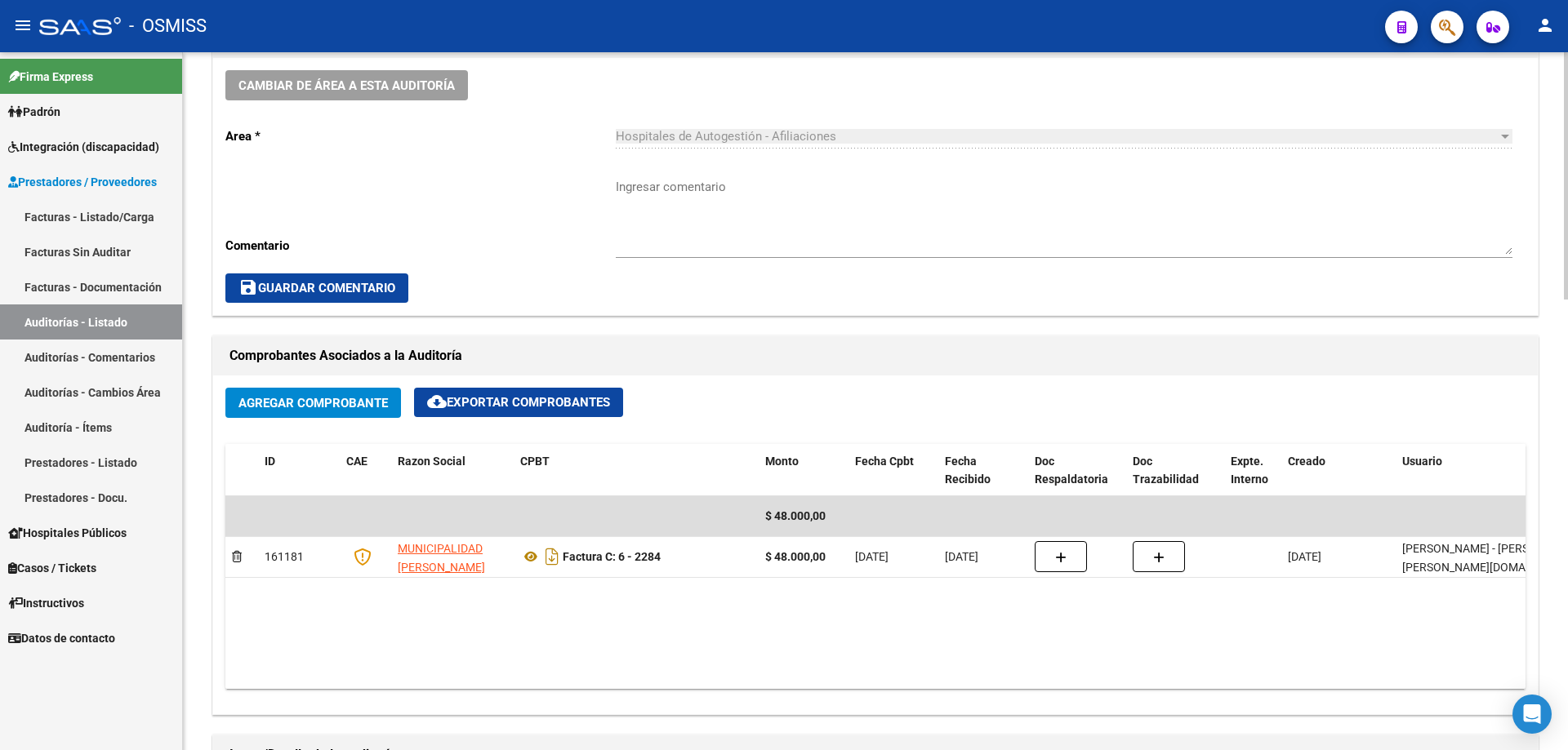
scroll to position [491, 0]
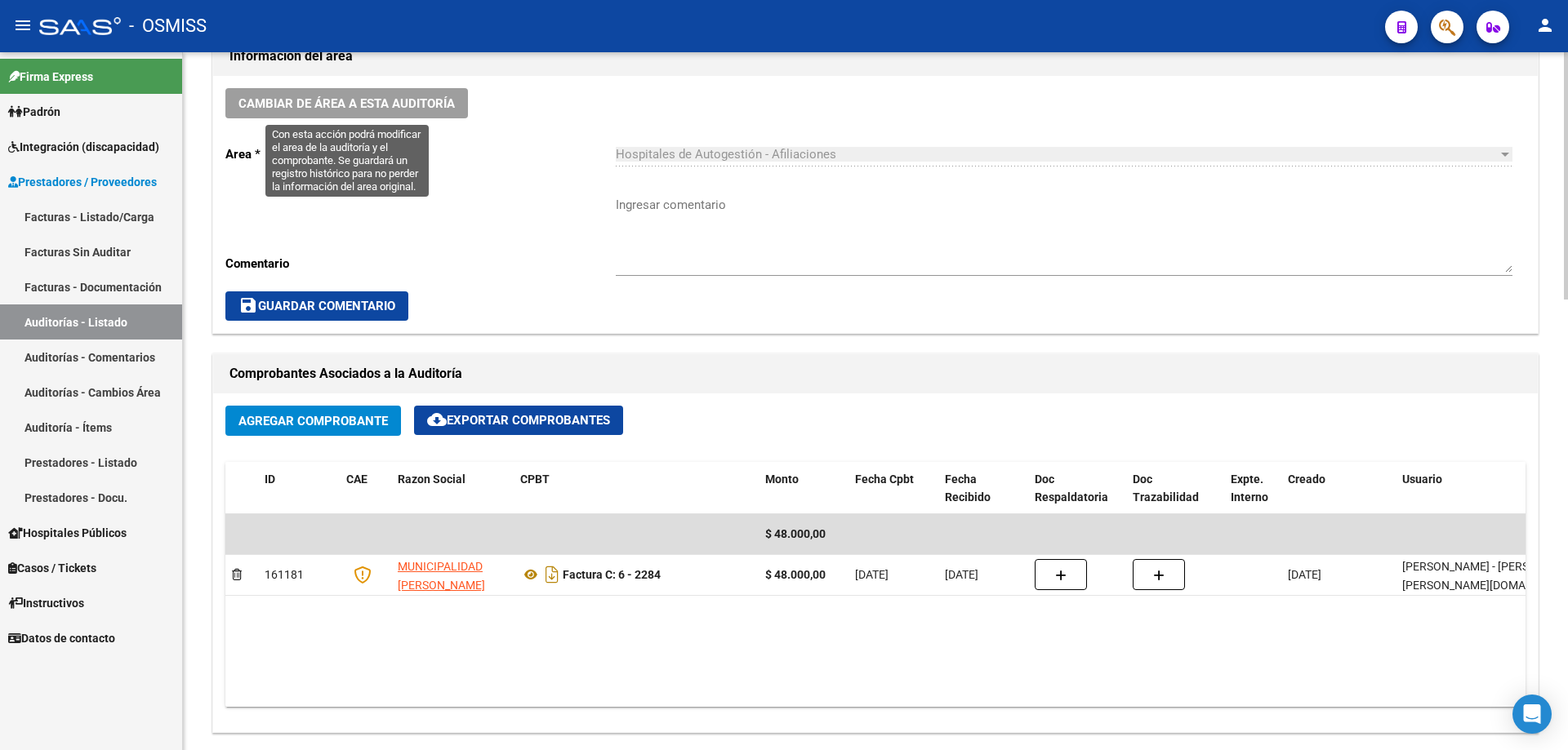
click at [413, 109] on span "Cambiar de área a esta auditoría" at bounding box center [347, 103] width 216 height 15
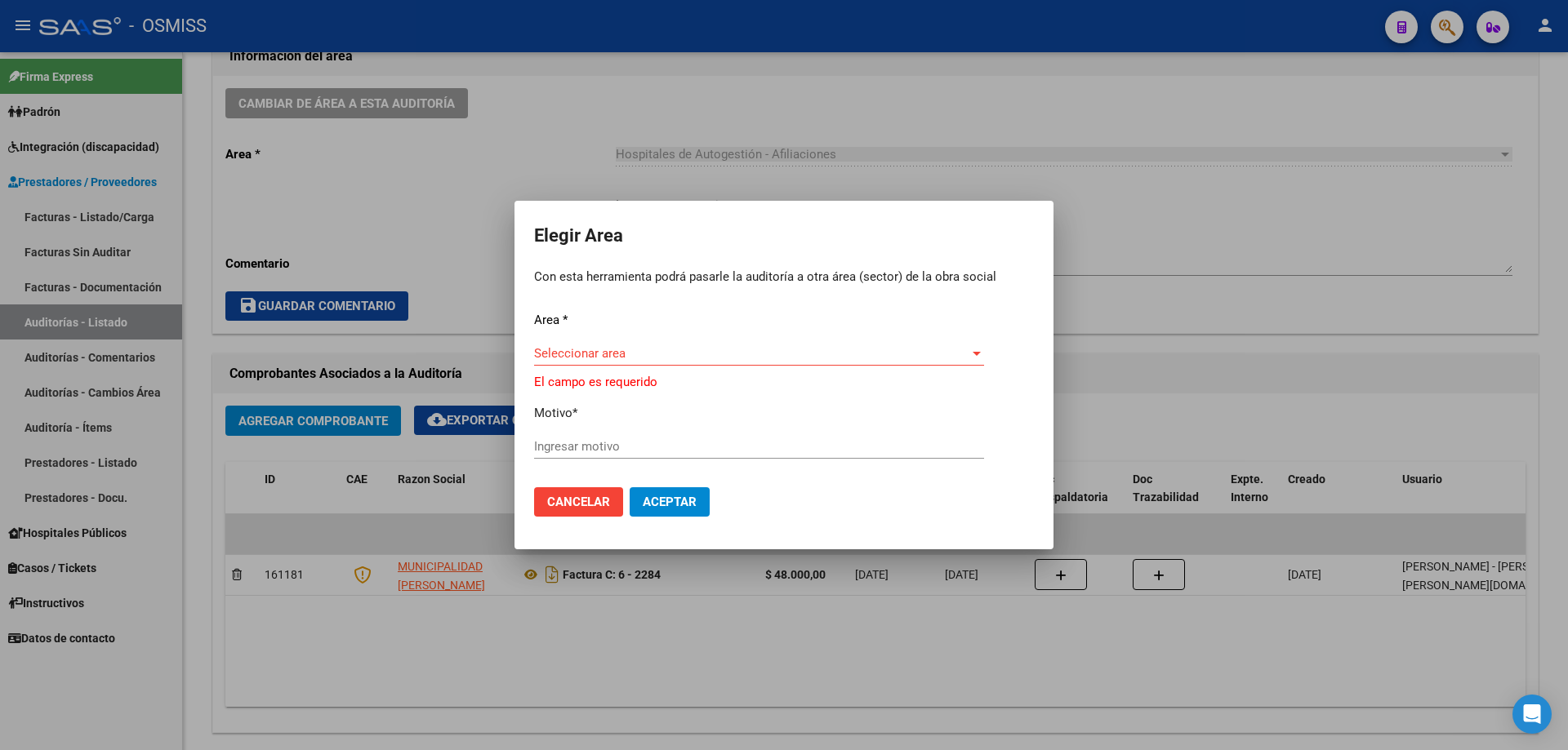
click at [685, 369] on div "Seleccionar area Seleccionar area" at bounding box center [759, 361] width 450 height 40
click at [677, 348] on span "Seleccionar area" at bounding box center [751, 353] width 435 height 15
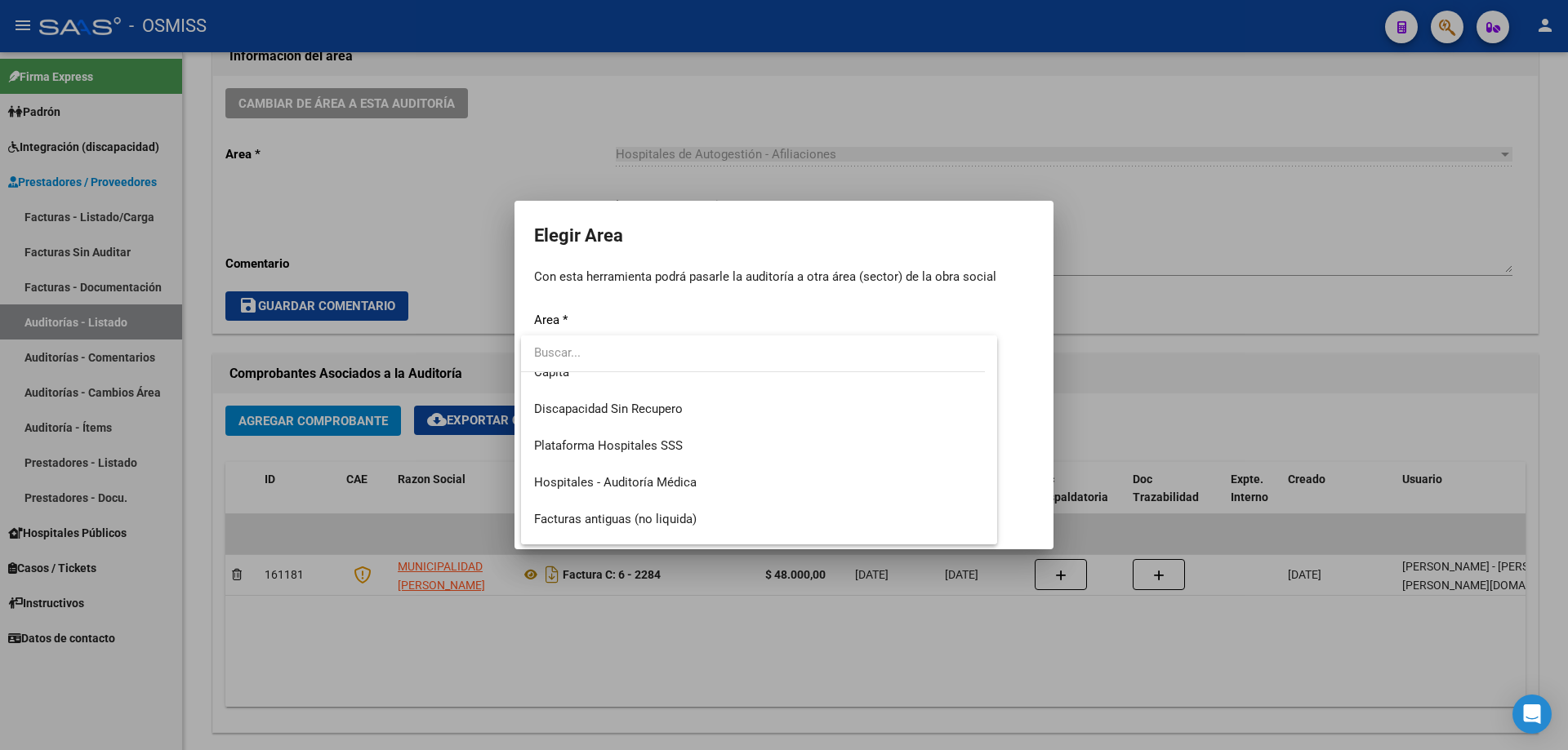
scroll to position [245, 0]
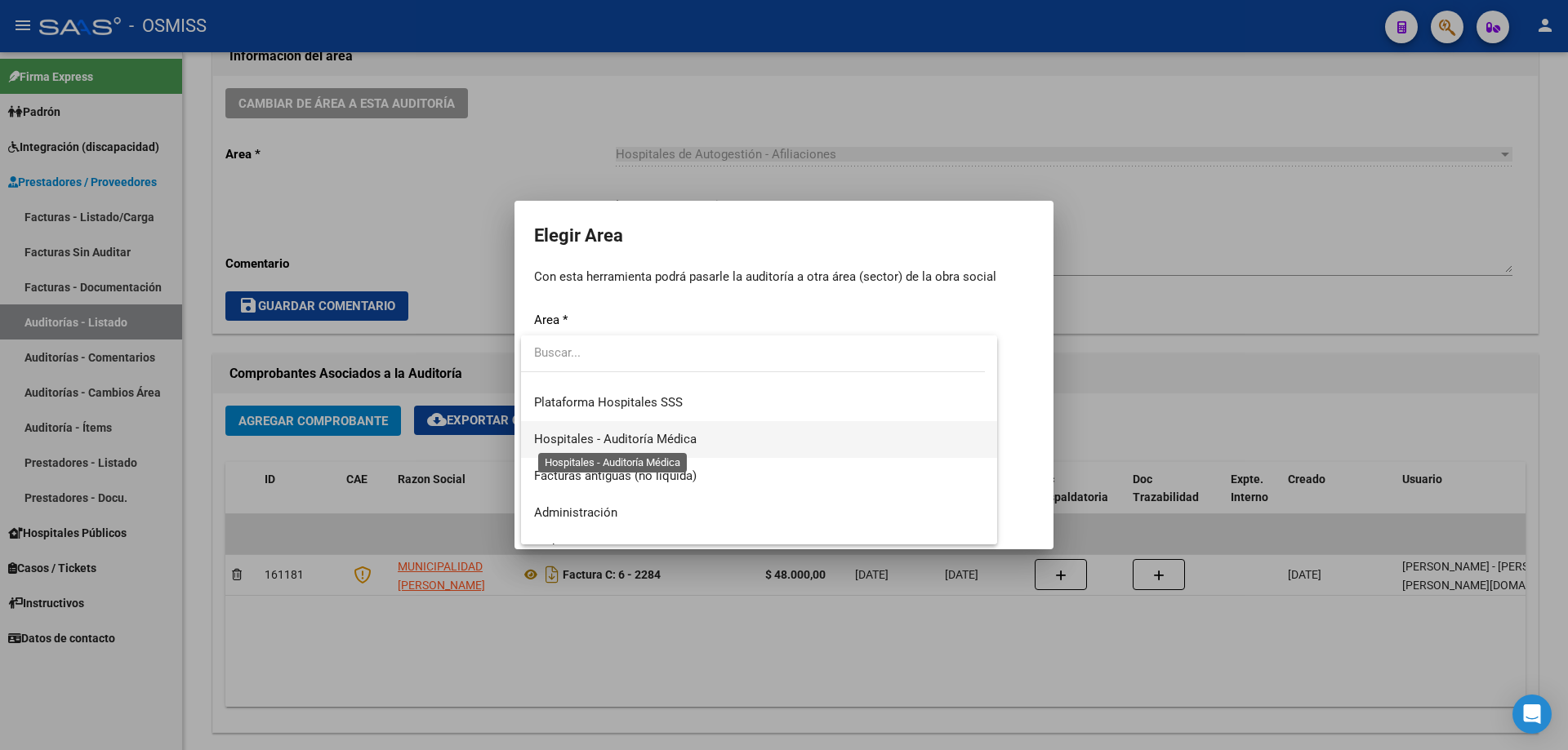
click at [659, 437] on span "Hospitales - Auditoría Médica" at bounding box center [616, 439] width 163 height 15
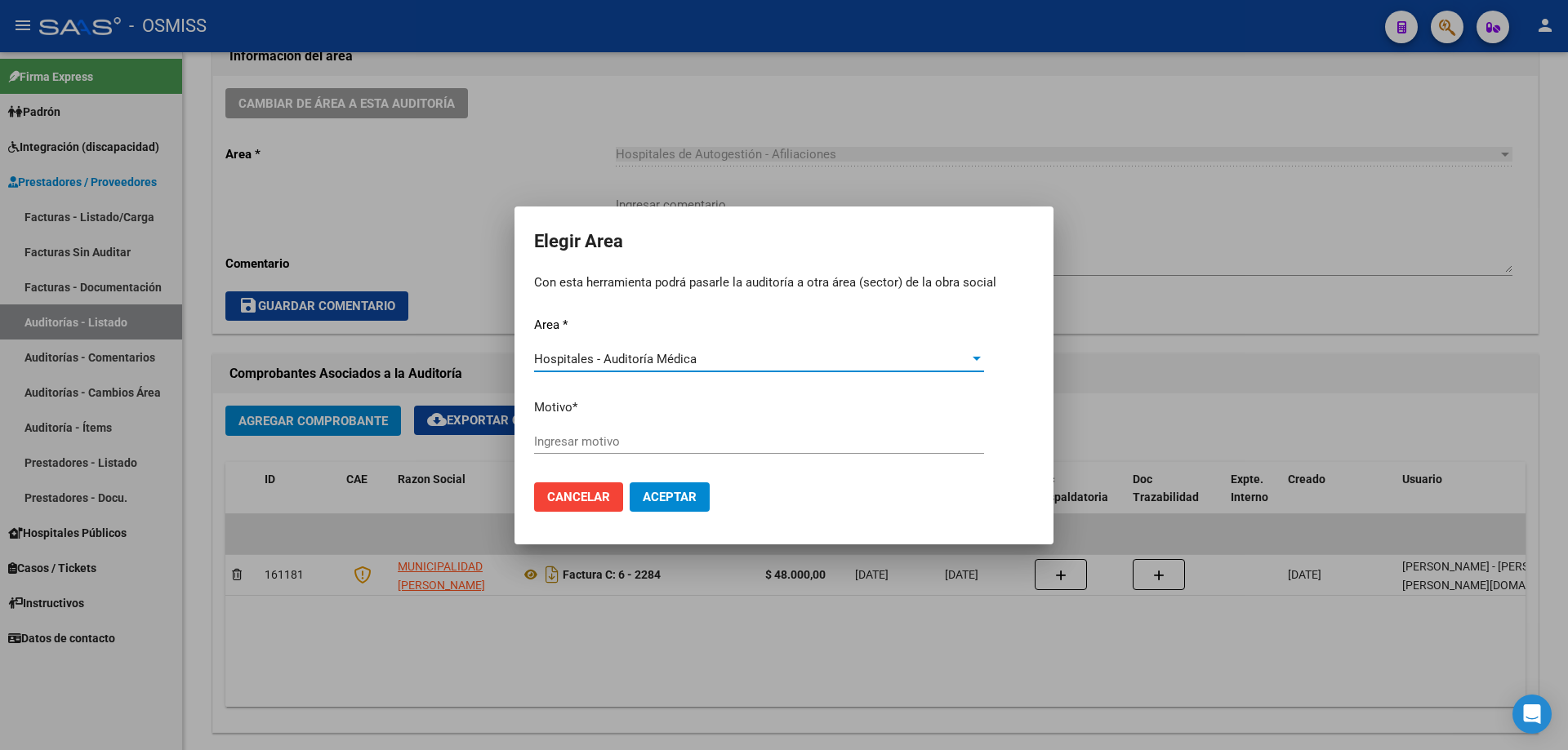
click at [657, 458] on div "Ingresar motivo" at bounding box center [759, 450] width 450 height 40
click at [651, 435] on div "Ingresar motivo" at bounding box center [759, 442] width 450 height 25
click at [660, 483] on button "Aceptar" at bounding box center [670, 498] width 81 height 29
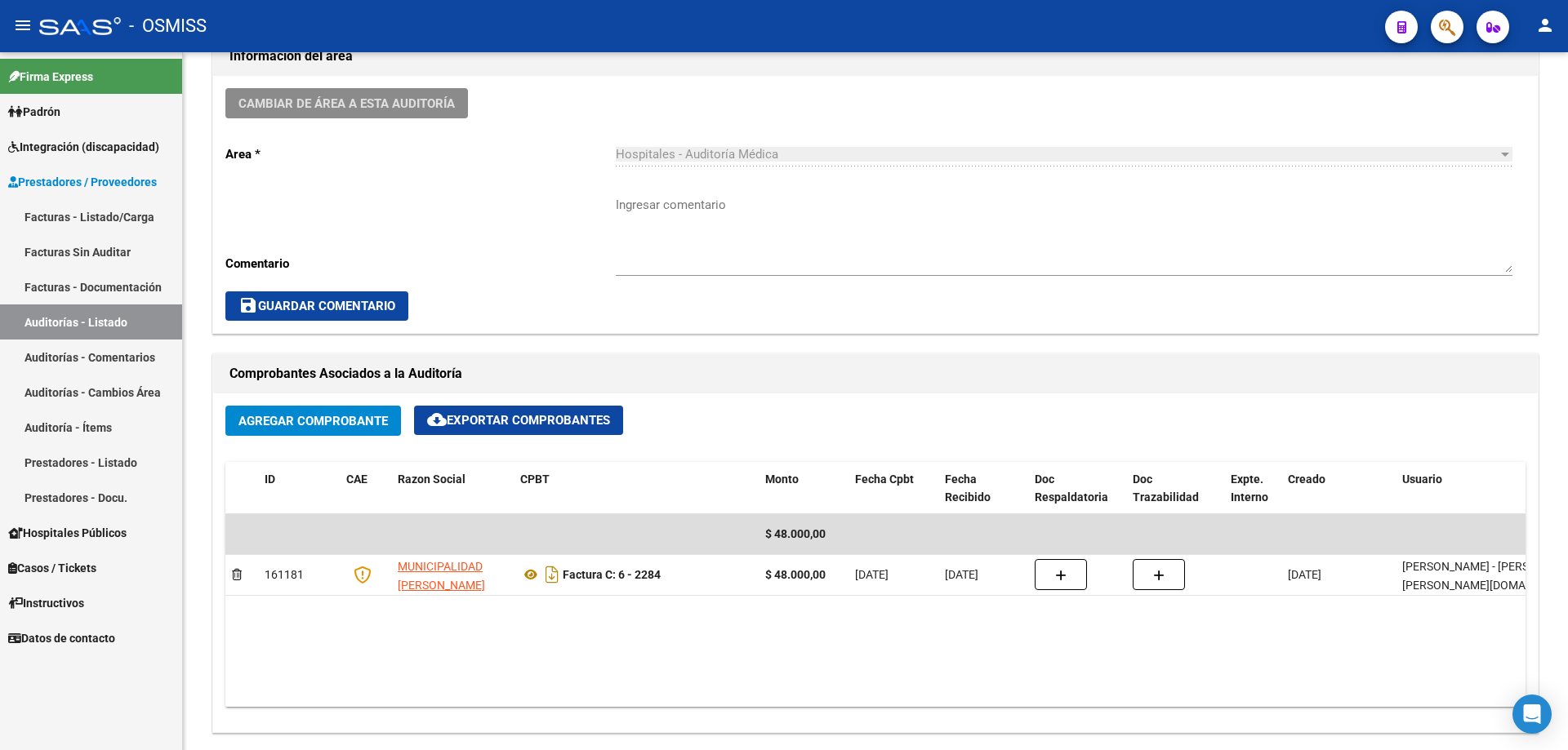
click at [103, 324] on link "Auditorías - Listado" at bounding box center [90, 322] width 182 height 35
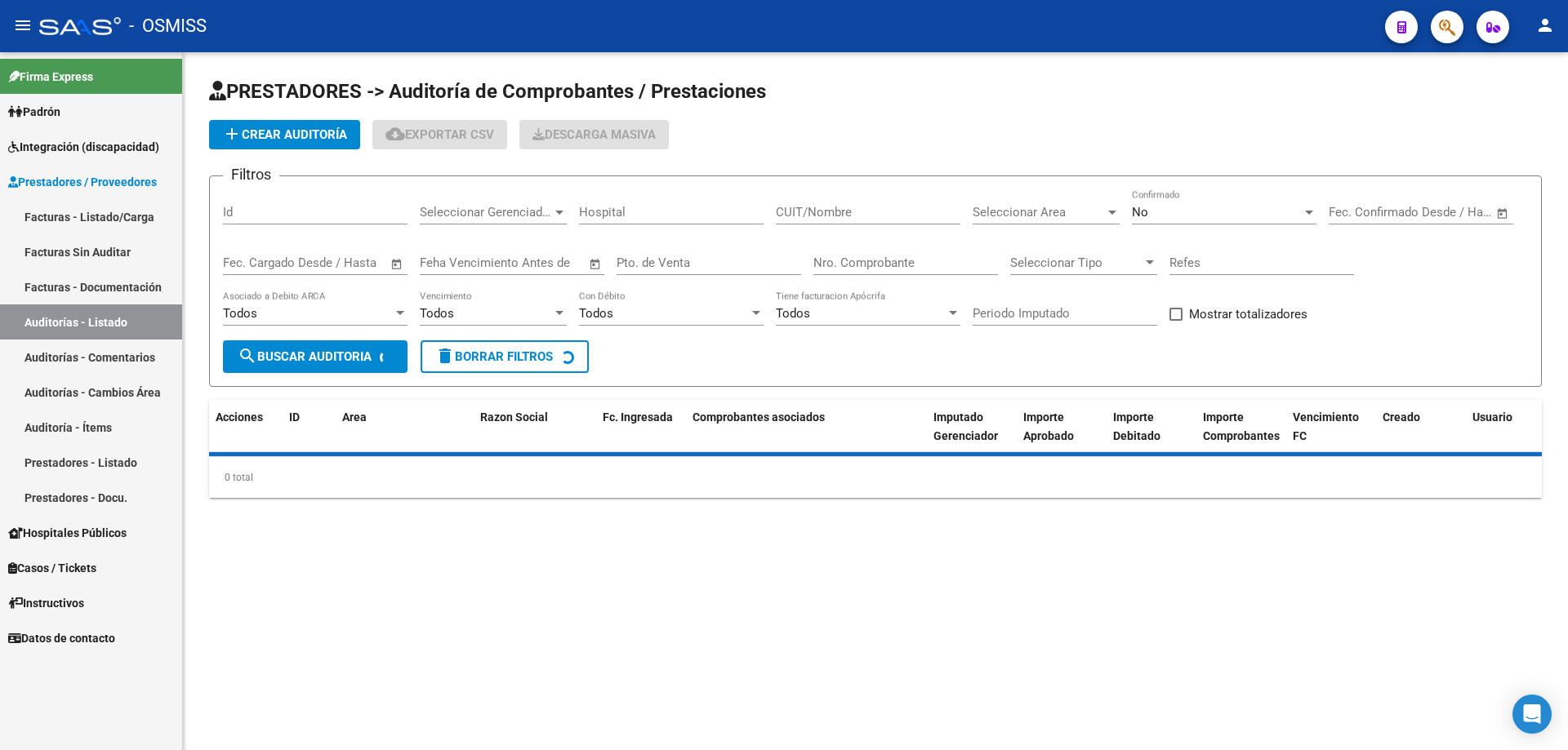
click at [250, 148] on button "add Crear Auditoría" at bounding box center [285, 134] width 151 height 29
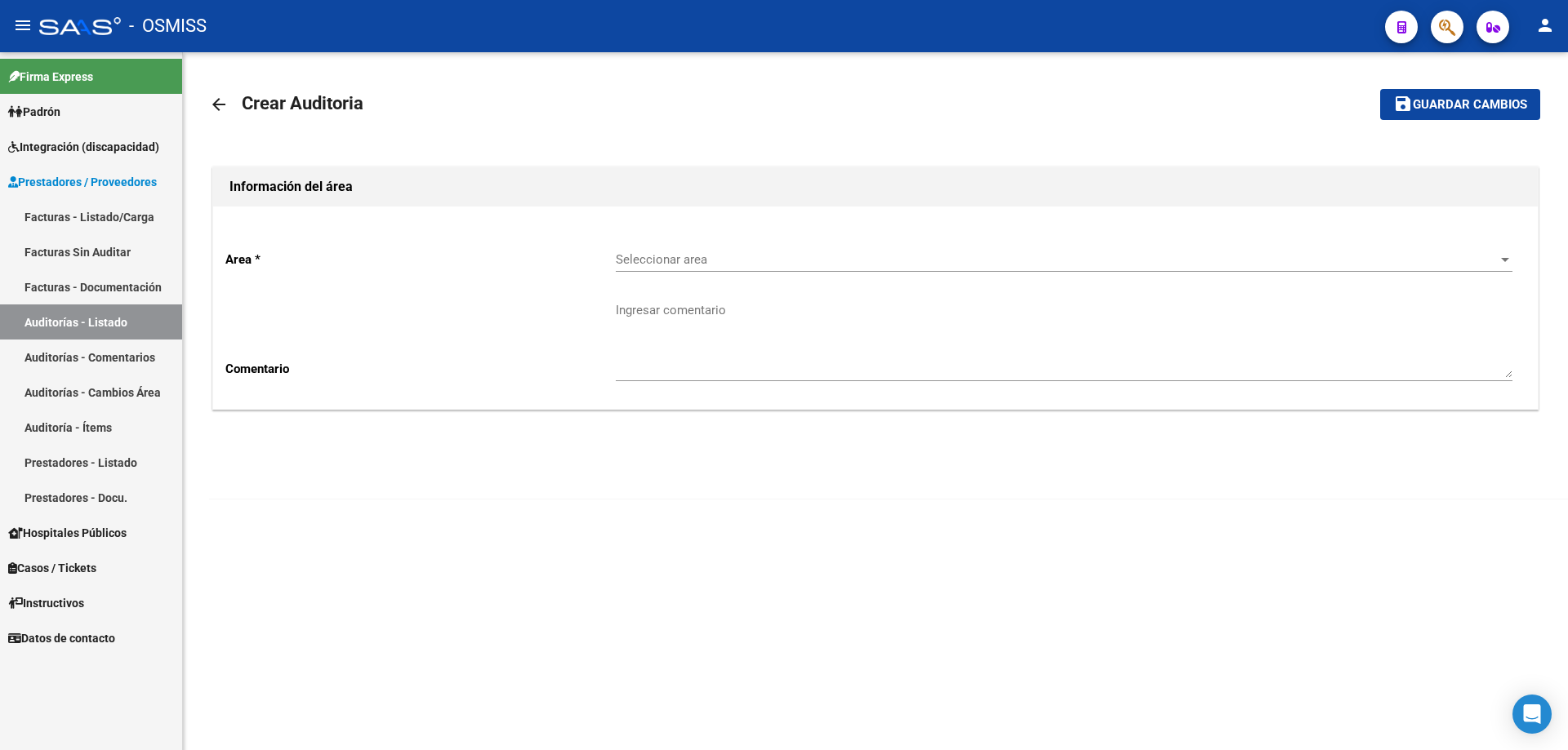
click at [711, 266] on span "Seleccionar area" at bounding box center [1056, 259] width 882 height 15
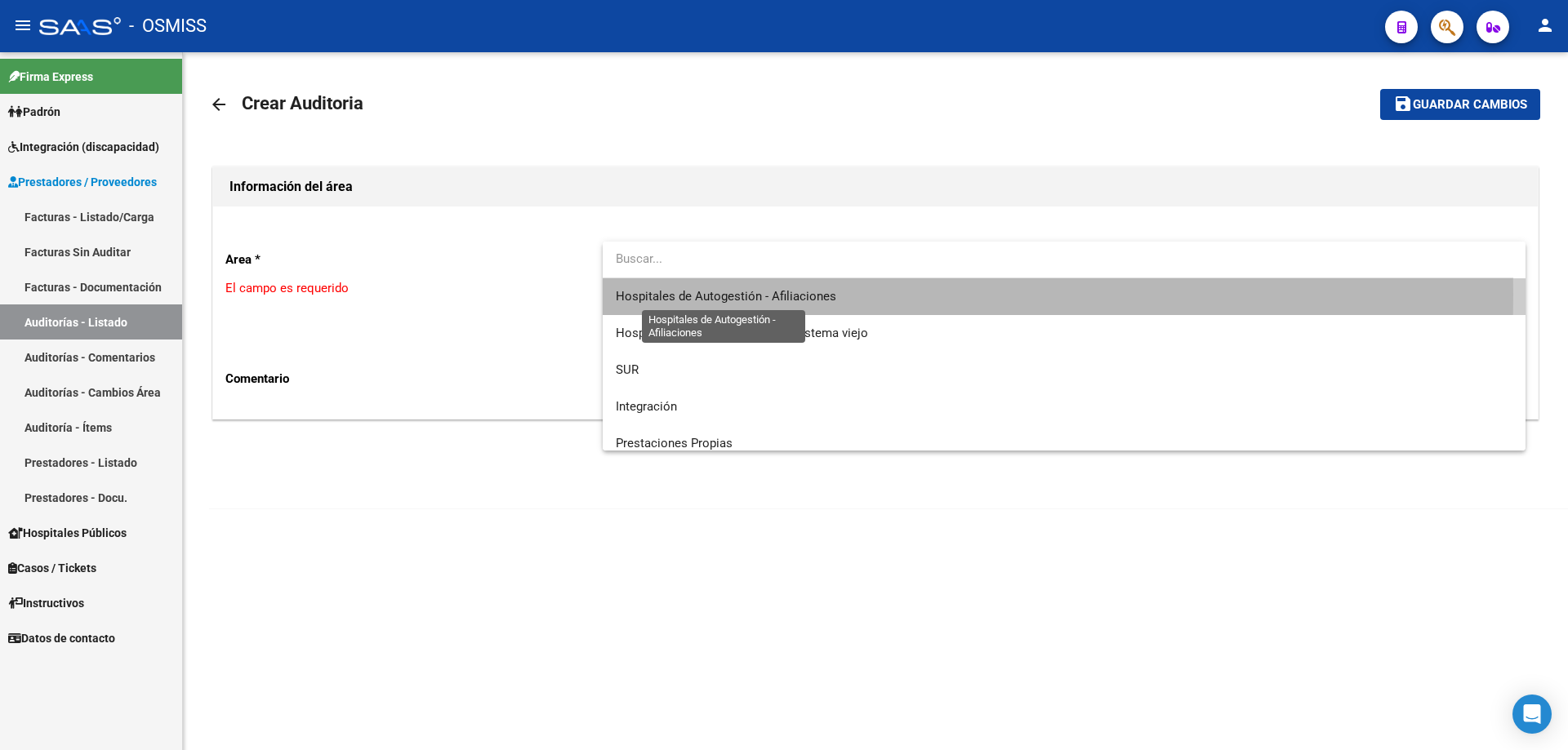
click at [720, 295] on span "Hospitales de Autogestión - Afiliaciones" at bounding box center [726, 295] width 221 height 15
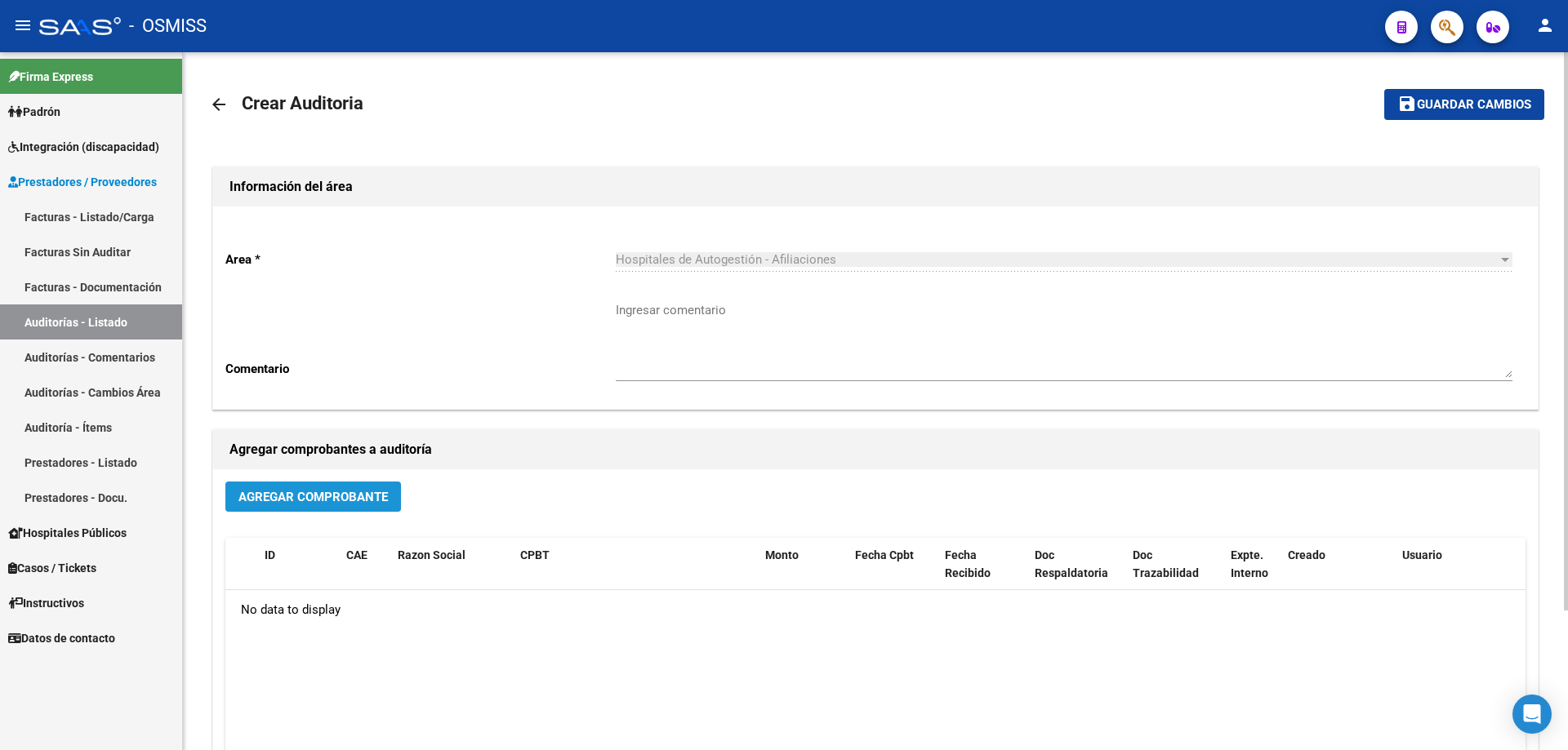
click at [374, 490] on span "Agregar Comprobante" at bounding box center [313, 497] width 149 height 15
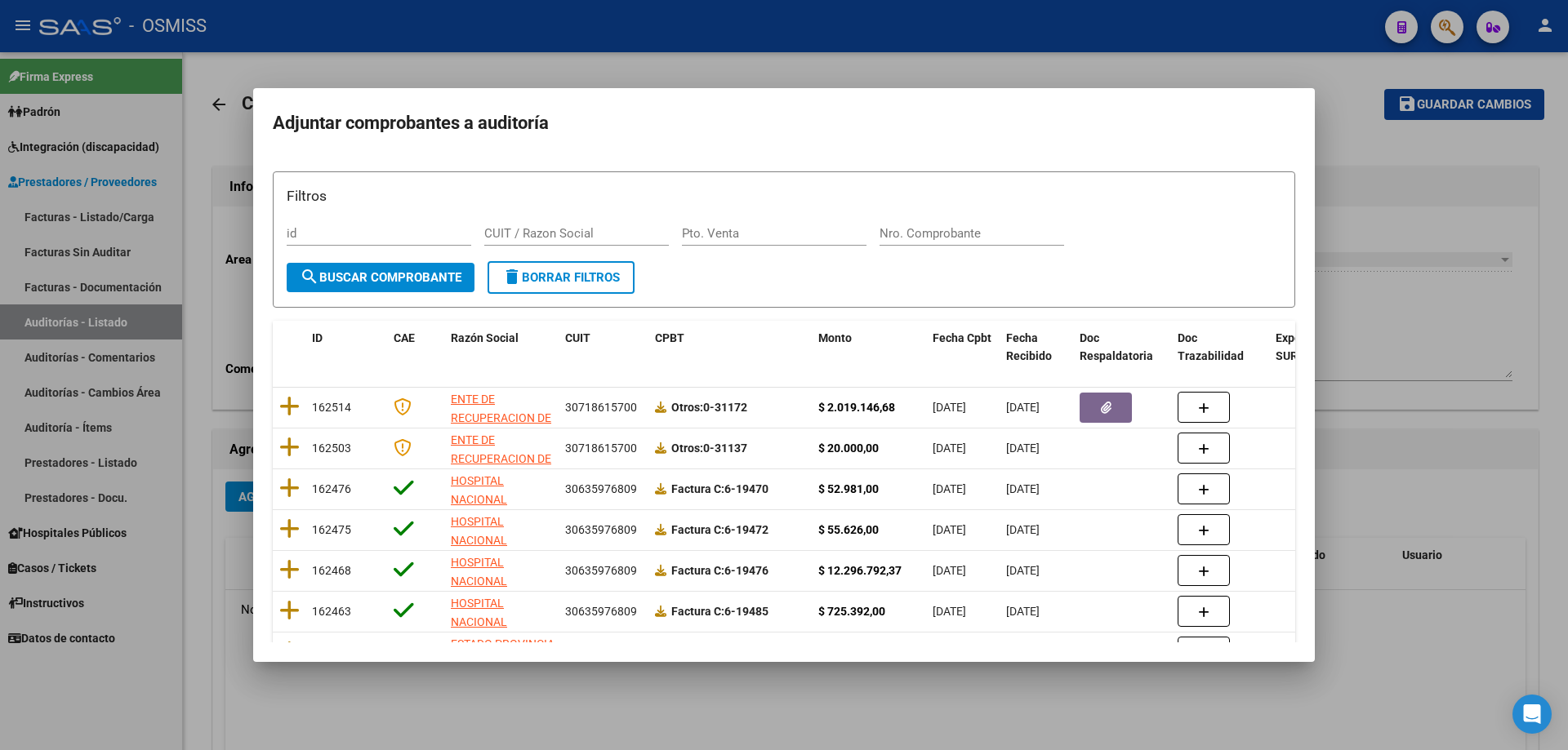
click at [758, 241] on div "Nro. Comprobante" at bounding box center [972, 233] width 185 height 25
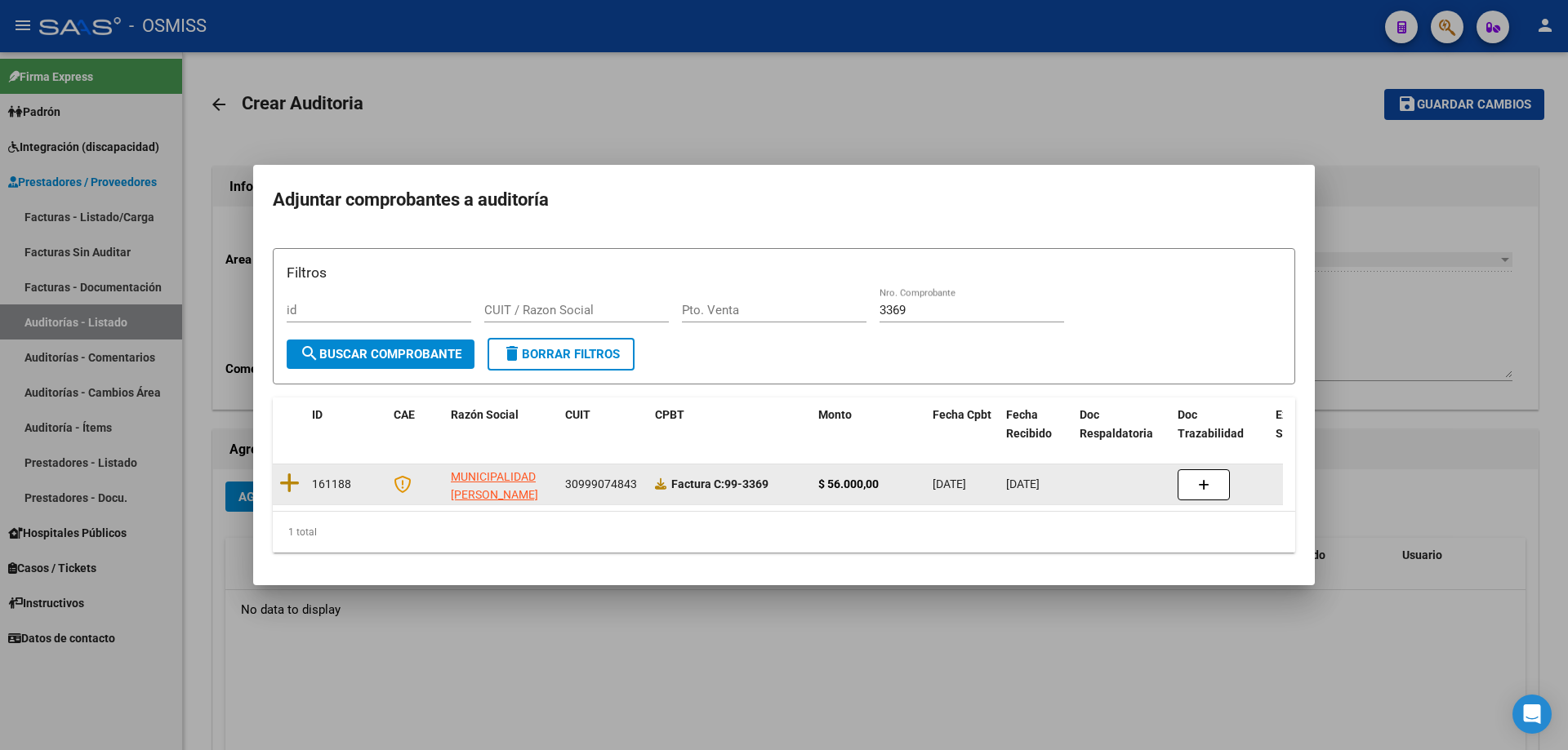
click at [298, 486] on datatable-body-cell at bounding box center [289, 484] width 32 height 40
click at [289, 478] on icon at bounding box center [289, 483] width 21 height 23
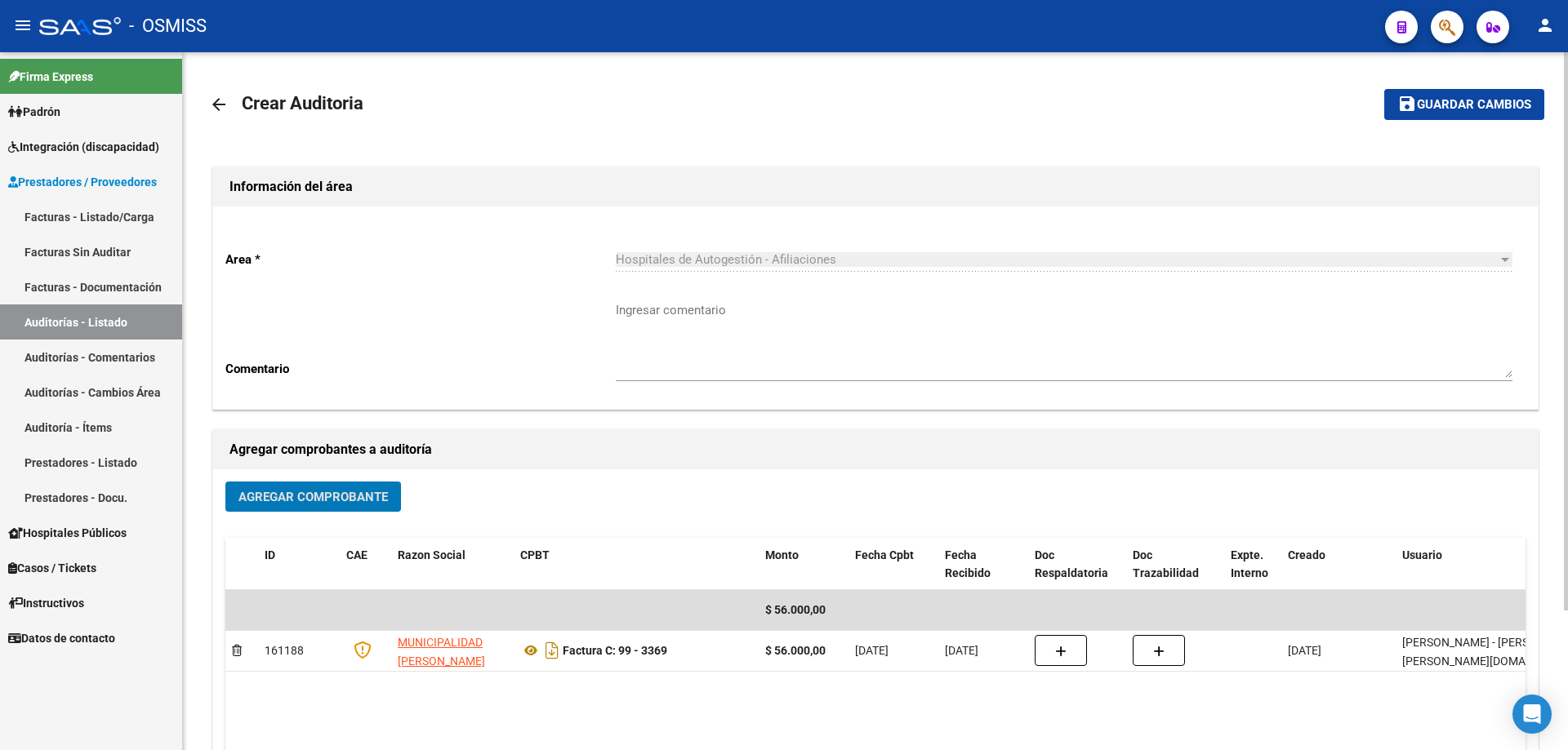
click at [758, 102] on span "Guardar cambios" at bounding box center [1474, 105] width 114 height 15
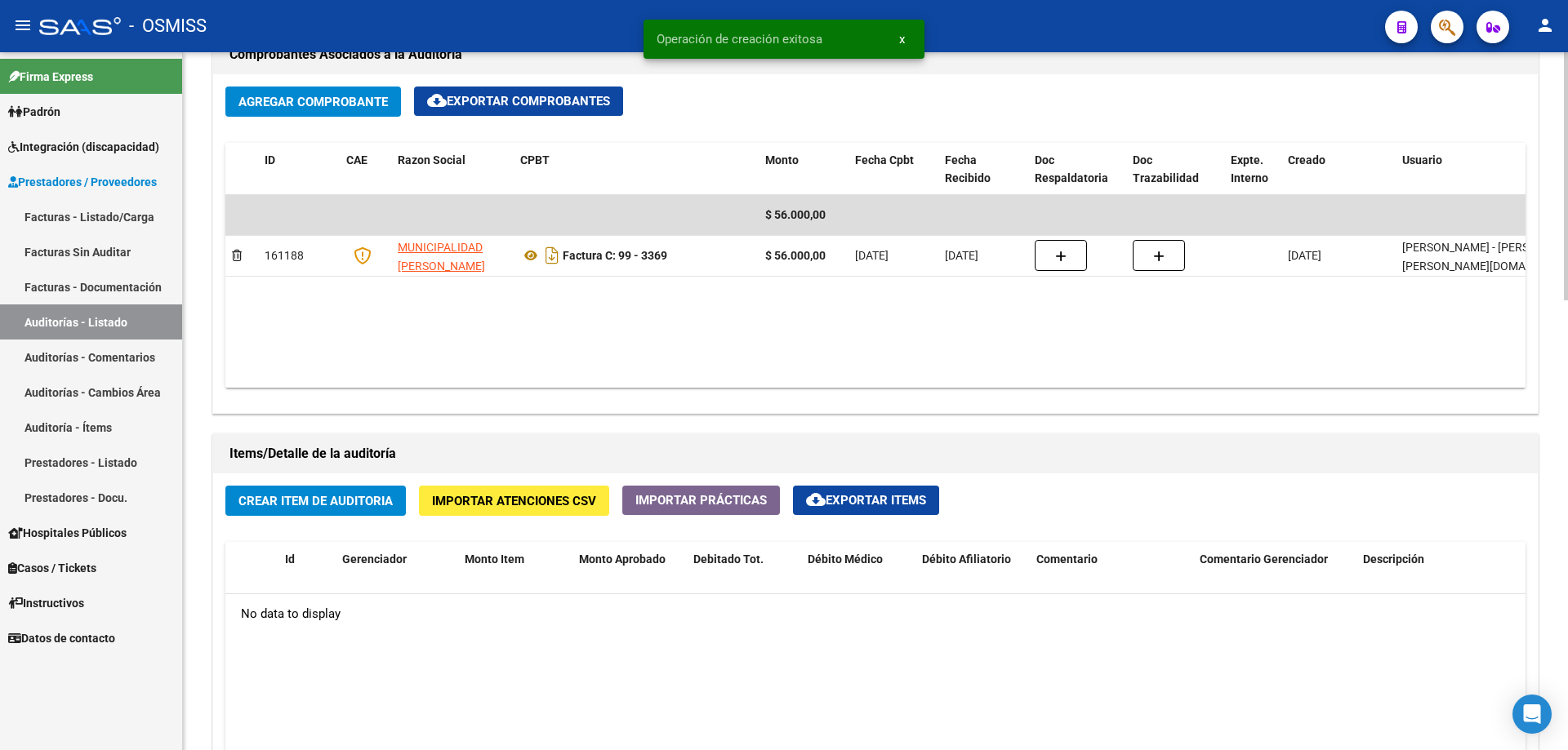
scroll to position [817, 0]
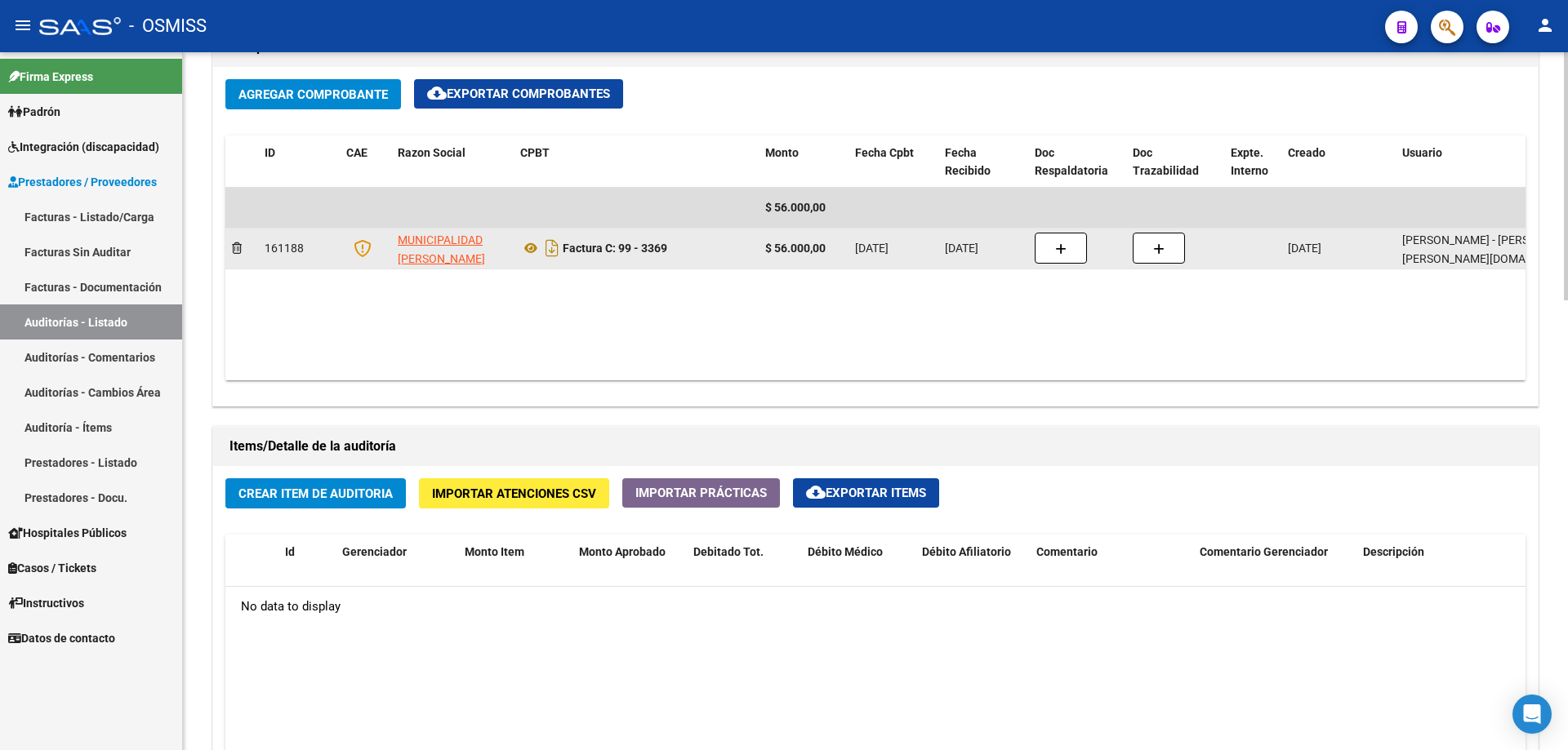
click at [702, 248] on div "Factura C: 99 - 3369" at bounding box center [636, 248] width 232 height 27
click at [715, 251] on div "Factura C: 99 - 3369" at bounding box center [636, 248] width 232 height 27
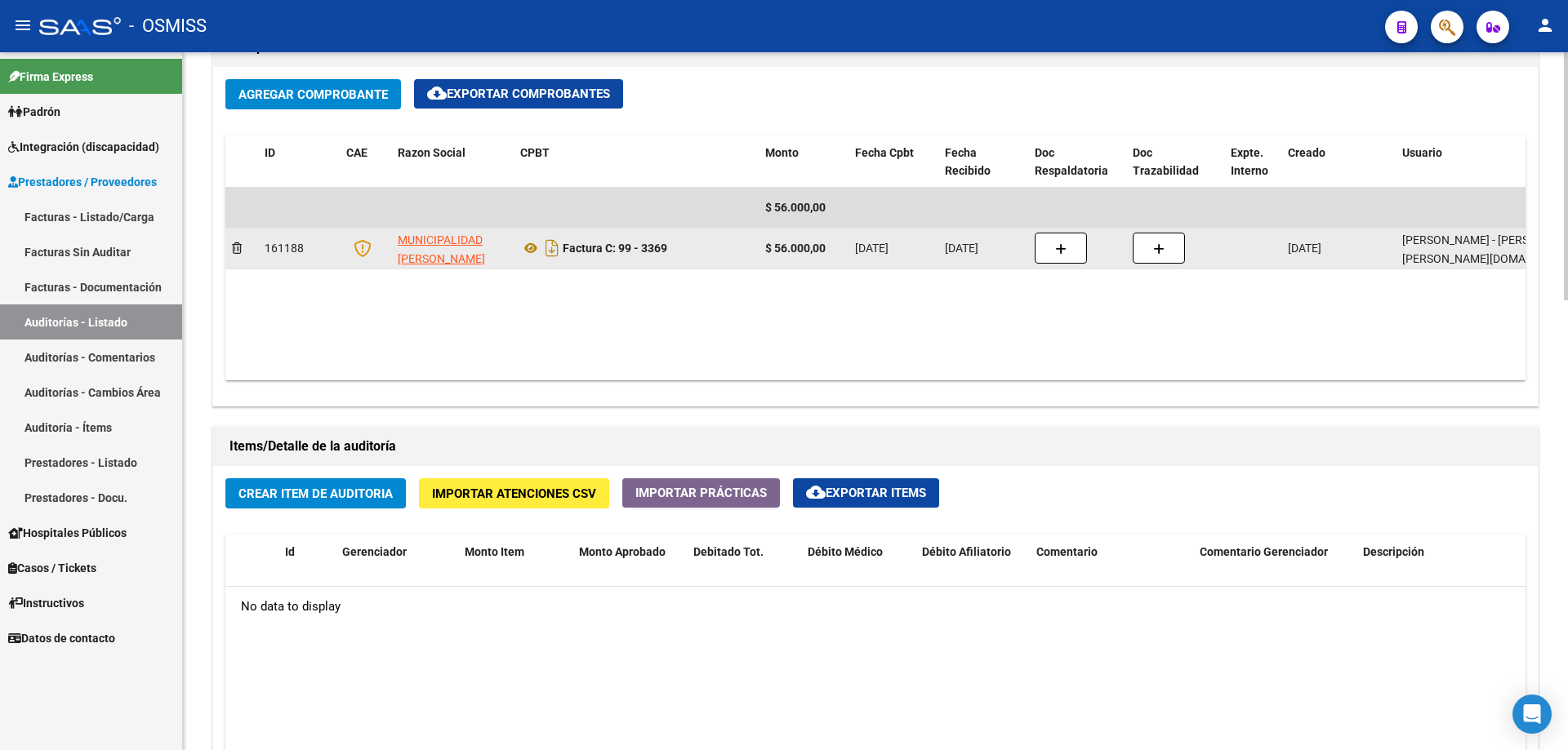
click at [715, 251] on div "Factura C: 99 - 3369" at bounding box center [636, 248] width 232 height 27
